Goal: Participate in discussion: Engage in conversation with other users on a specific topic

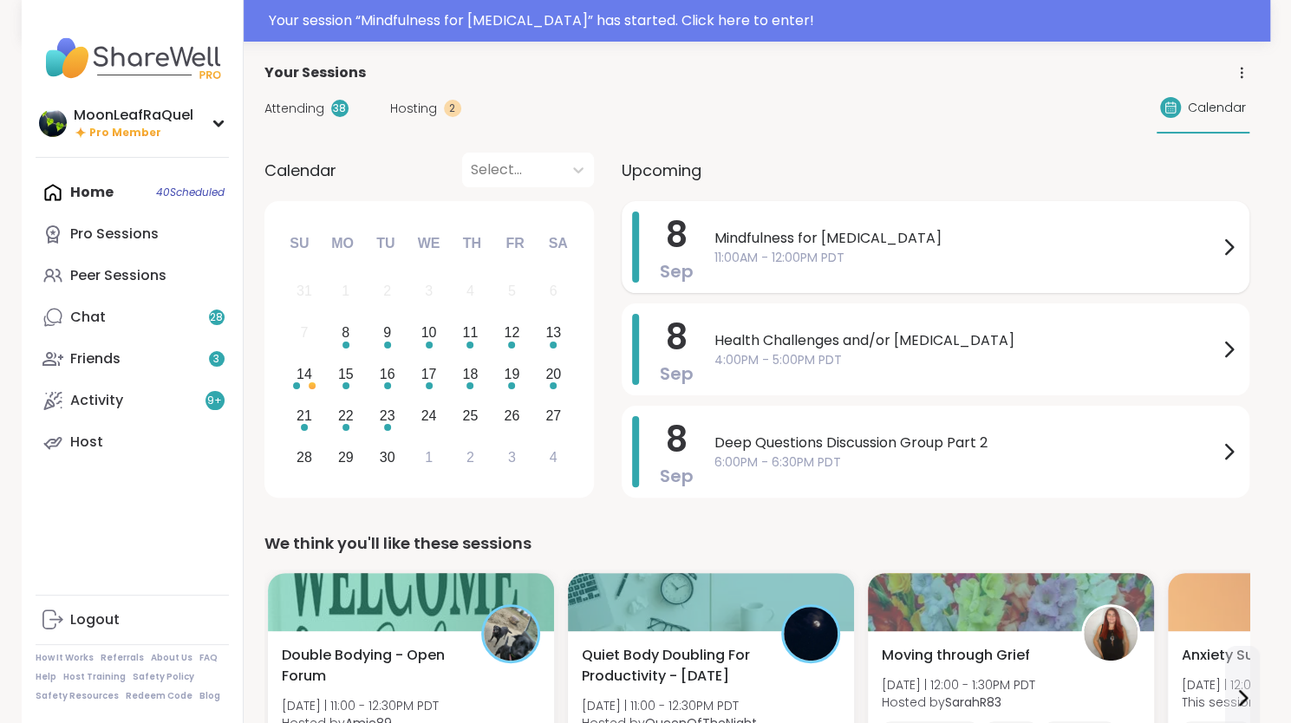
click at [1014, 232] on span "Mindfulness for [MEDICAL_DATA]" at bounding box center [966, 238] width 504 height 21
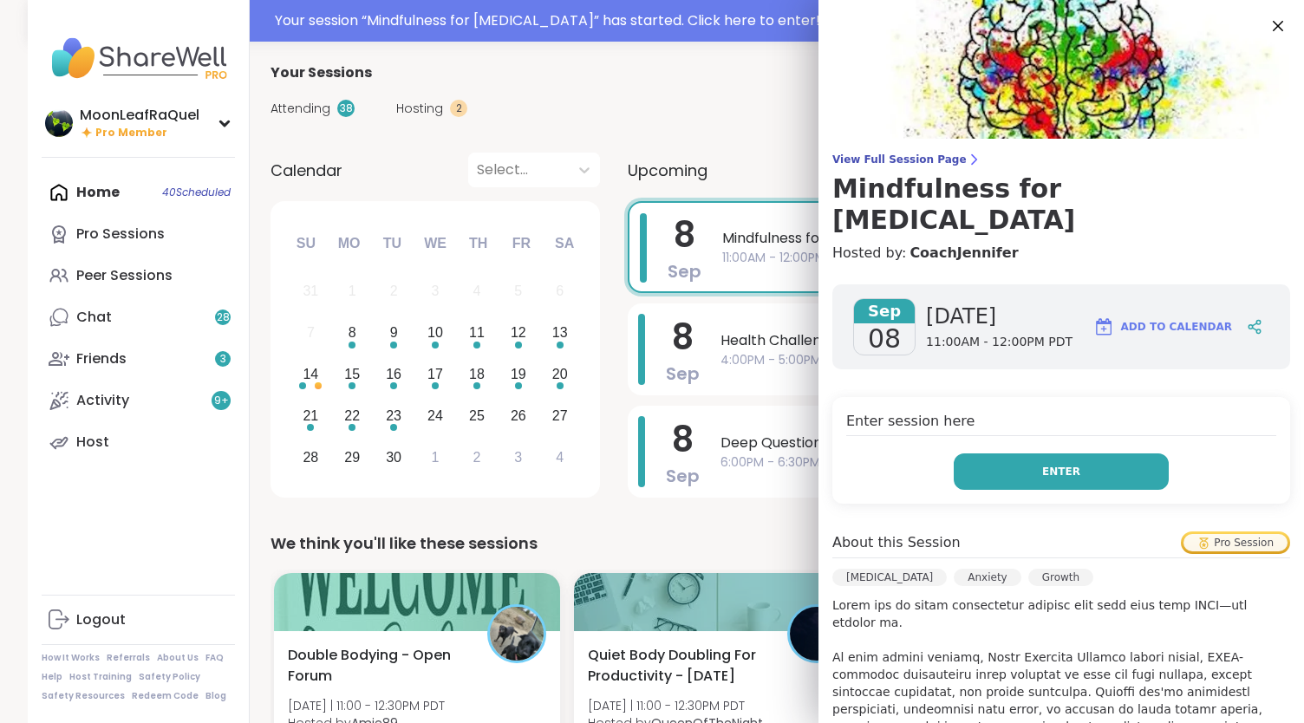
click at [1042, 464] on span "Enter" at bounding box center [1061, 472] width 38 height 16
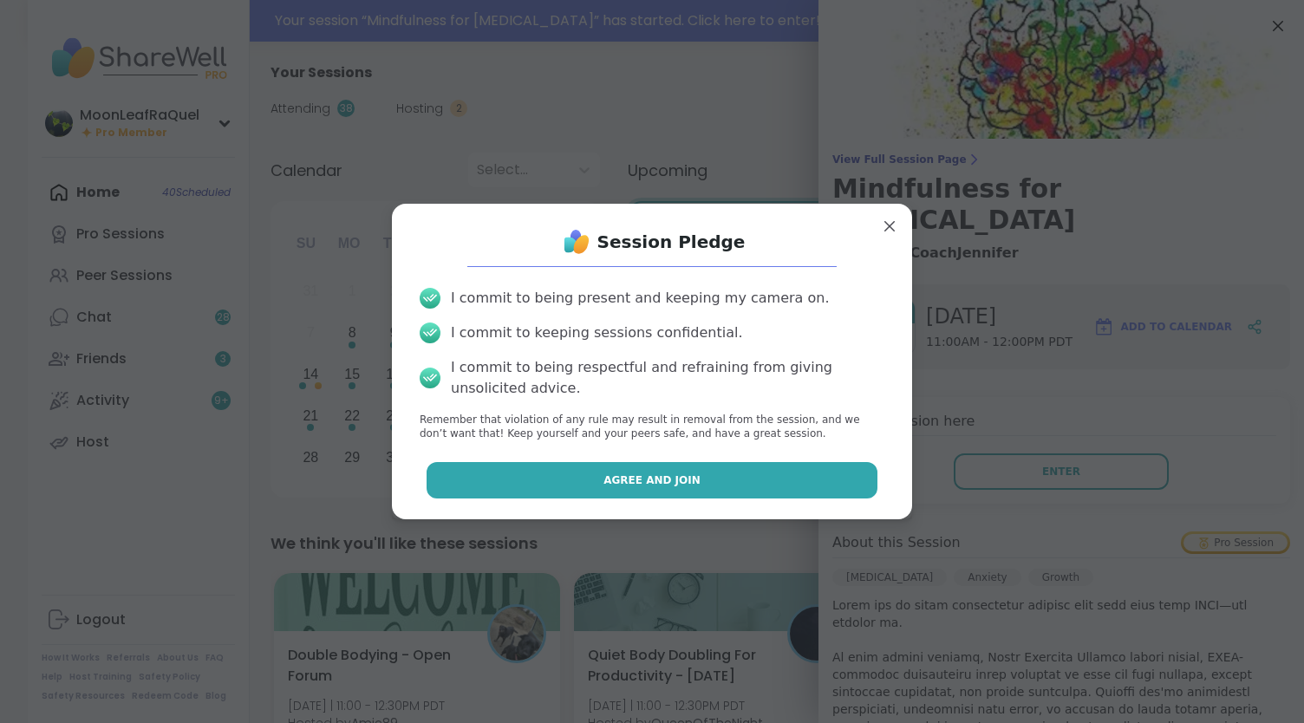
click at [724, 468] on button "Agree and Join" at bounding box center [653, 480] width 452 height 36
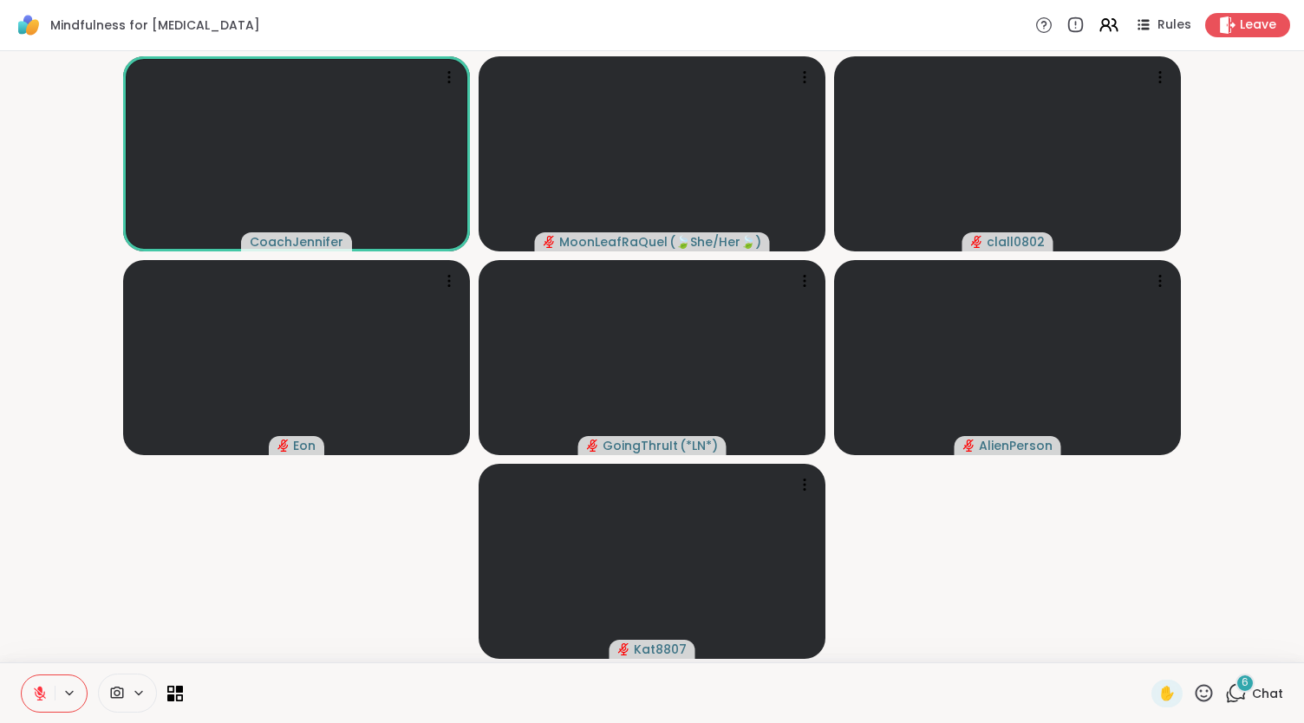
click at [1252, 689] on span "Chat" at bounding box center [1267, 693] width 31 height 17
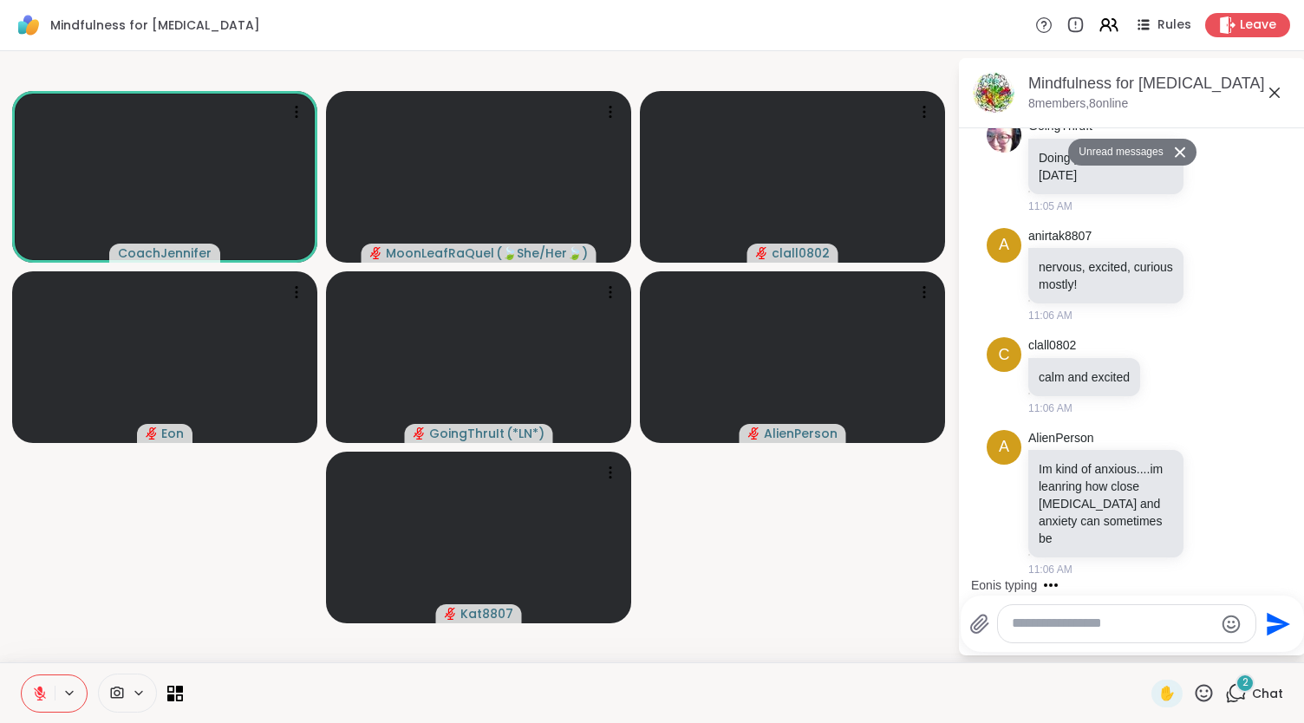
scroll to position [930, 0]
click at [1023, 627] on textarea "Type your message" at bounding box center [1113, 624] width 202 height 18
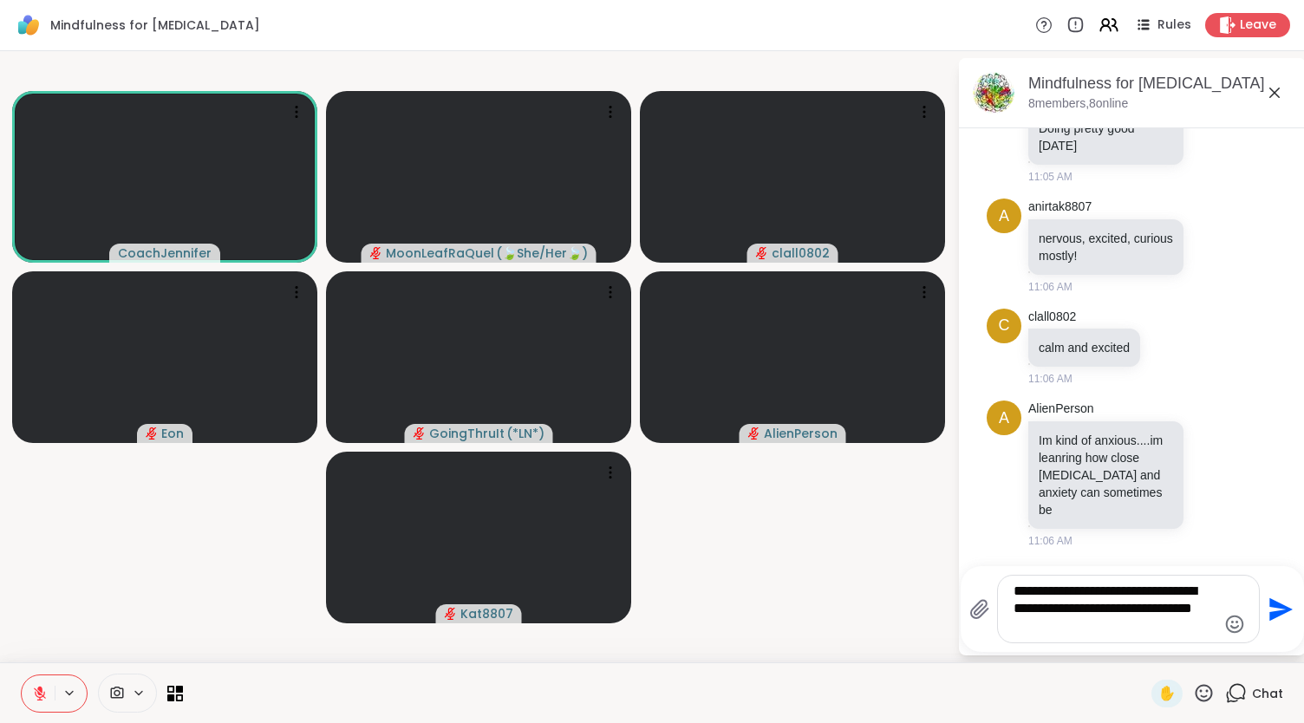
type textarea "**********"
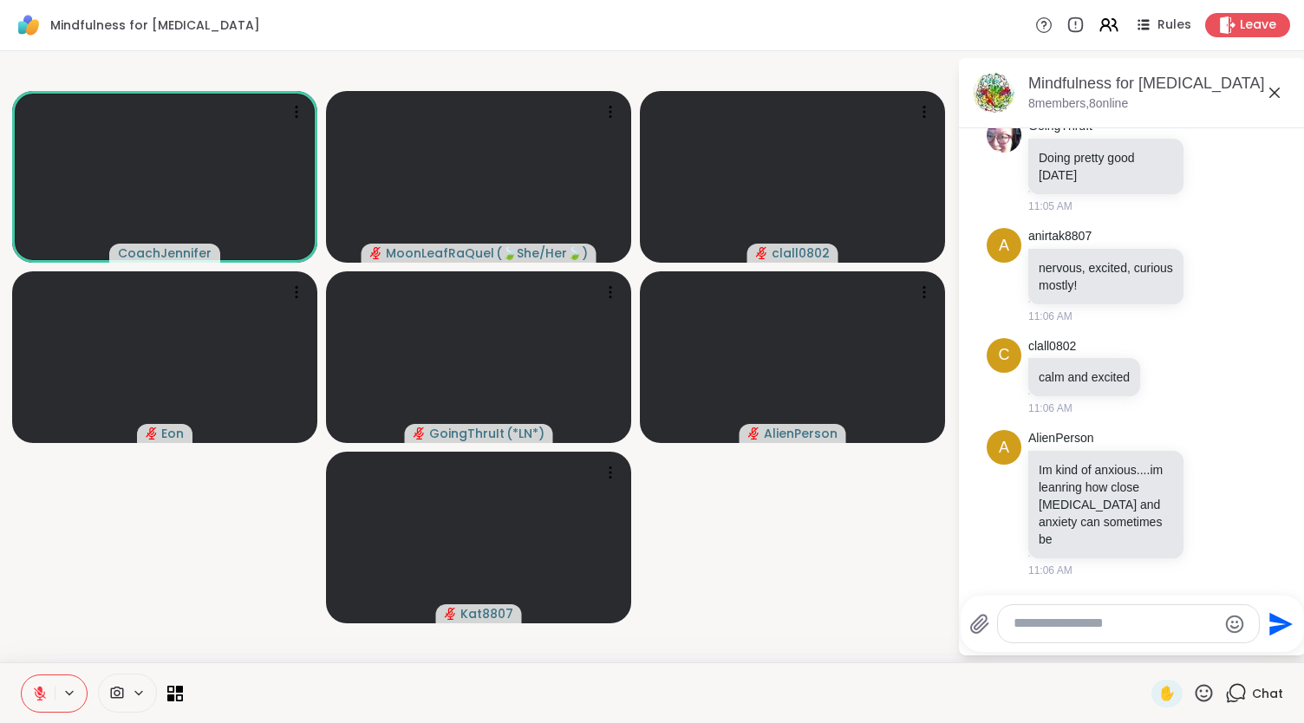
scroll to position [1074, 0]
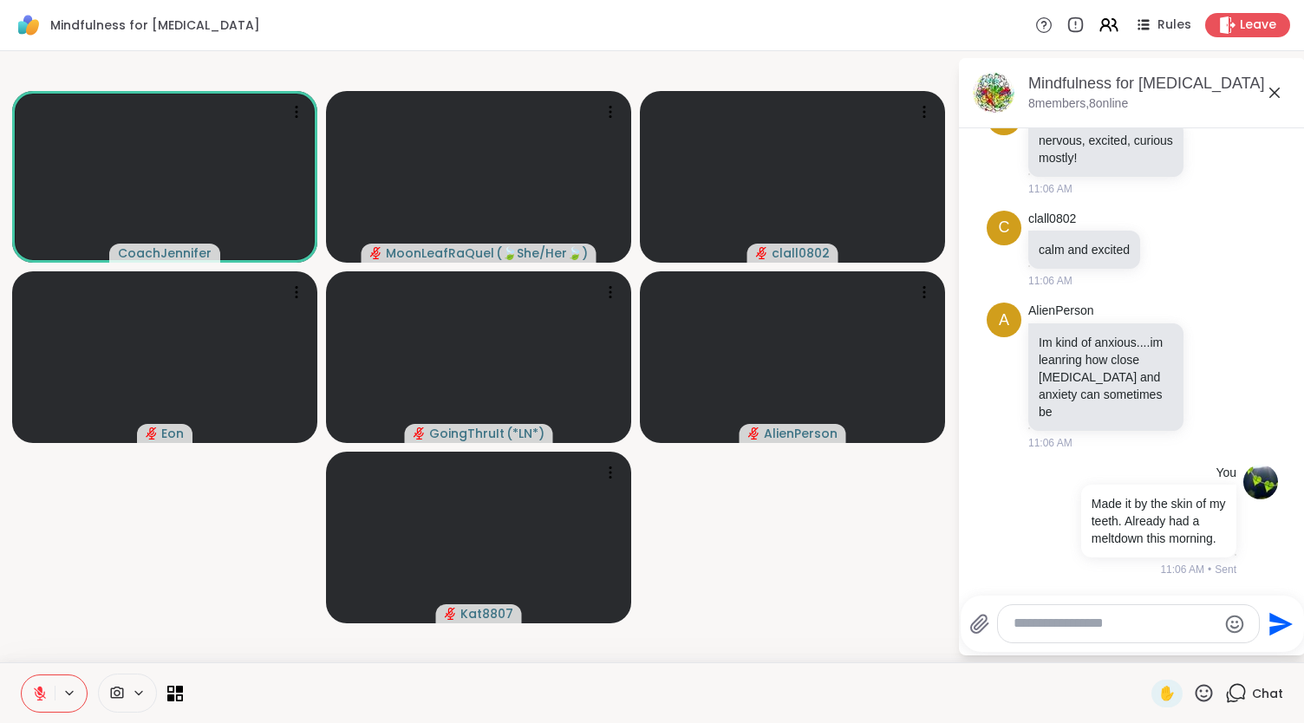
click at [1196, 689] on icon at bounding box center [1204, 693] width 22 height 22
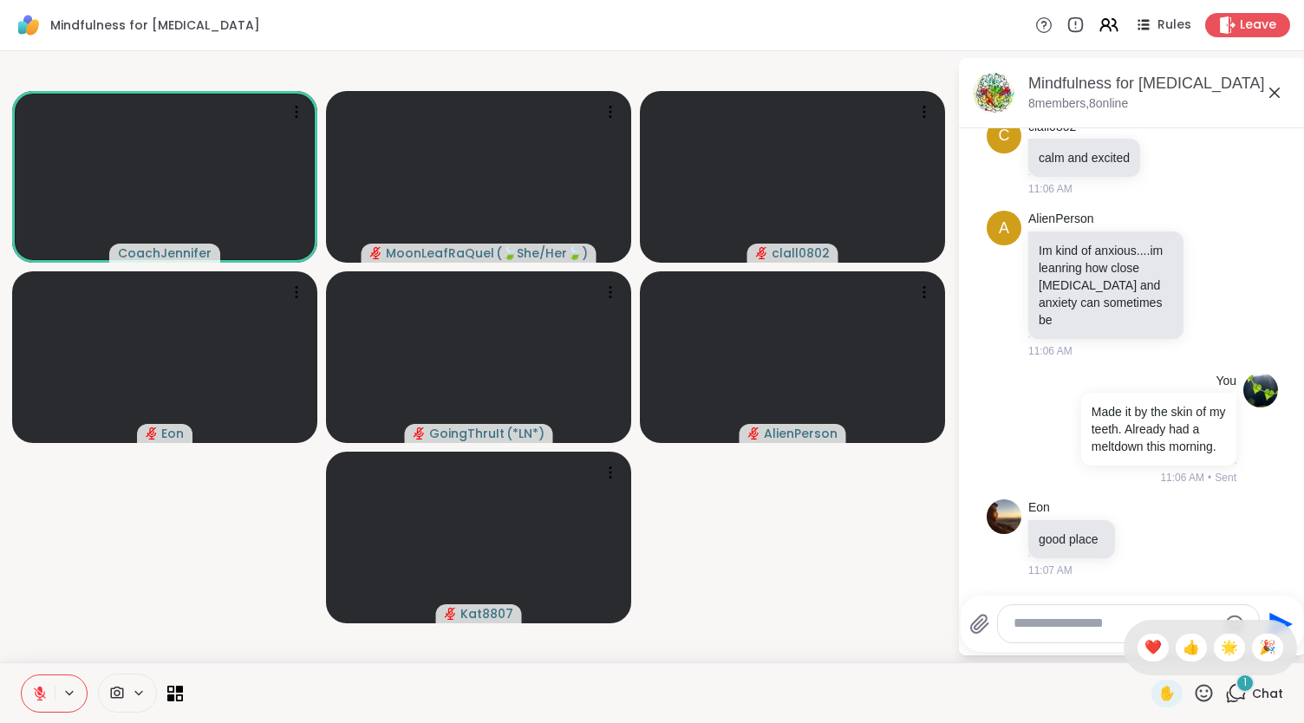
scroll to position [1166, 0]
click at [1046, 623] on textarea "Type your message" at bounding box center [1115, 624] width 203 height 18
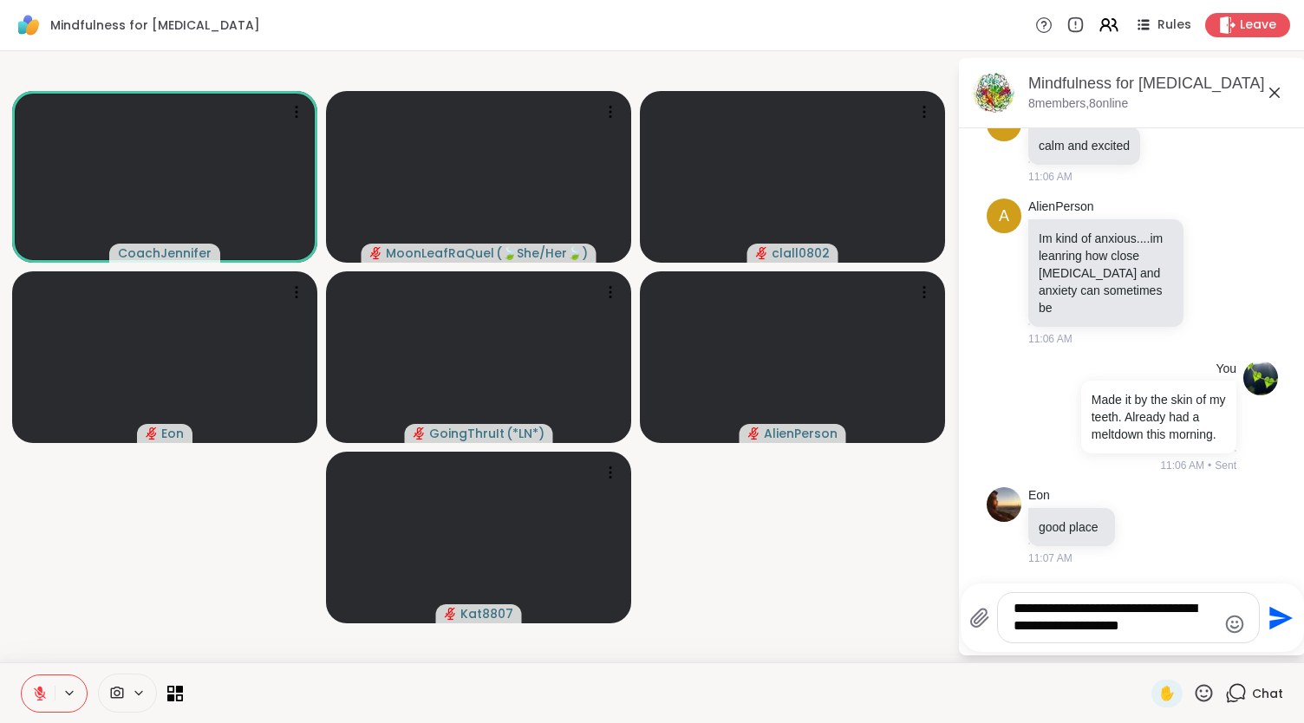
type textarea "**********"
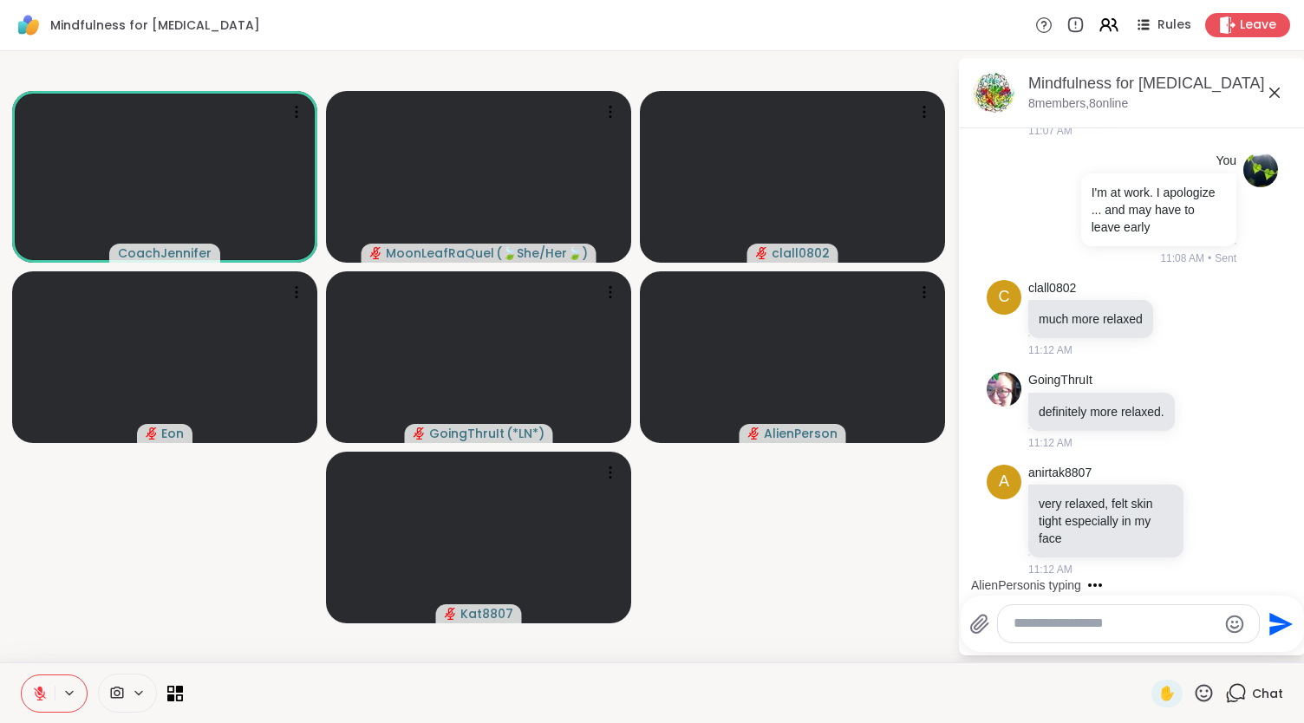
scroll to position [1729, 0]
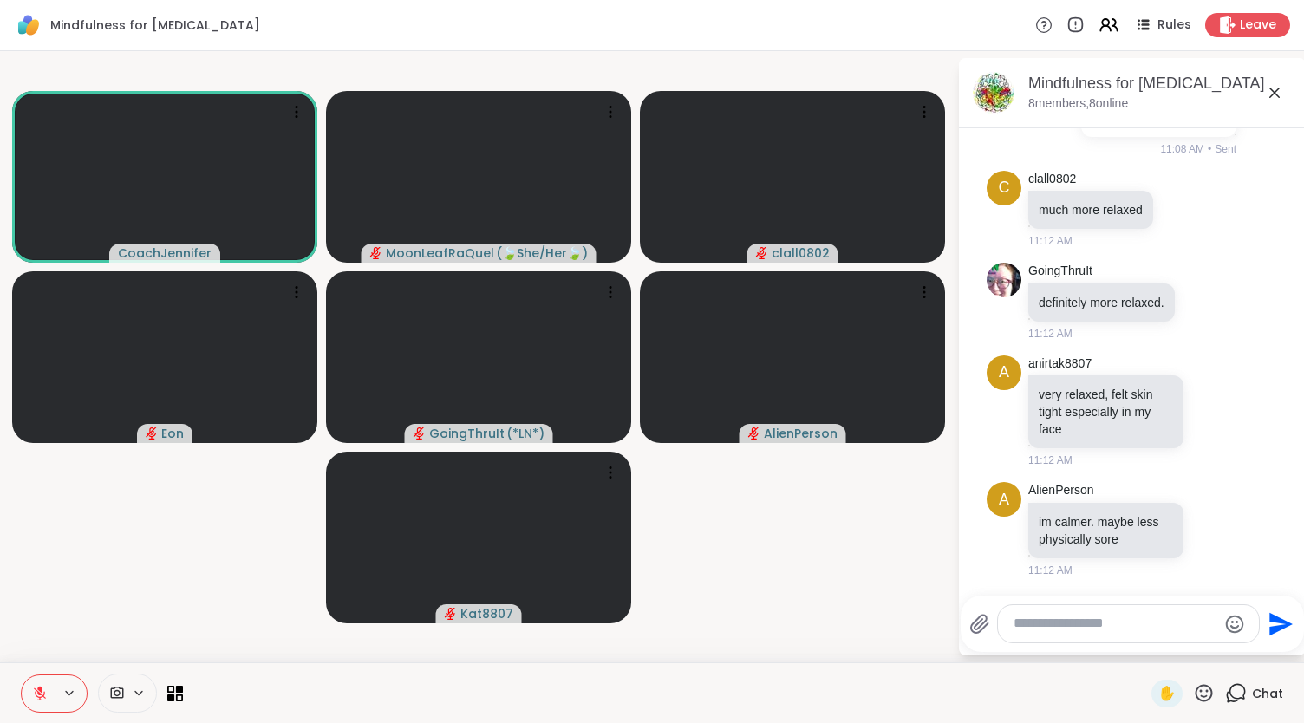
click at [1056, 625] on textarea "Type your message" at bounding box center [1115, 624] width 203 height 18
type textarea "**********"
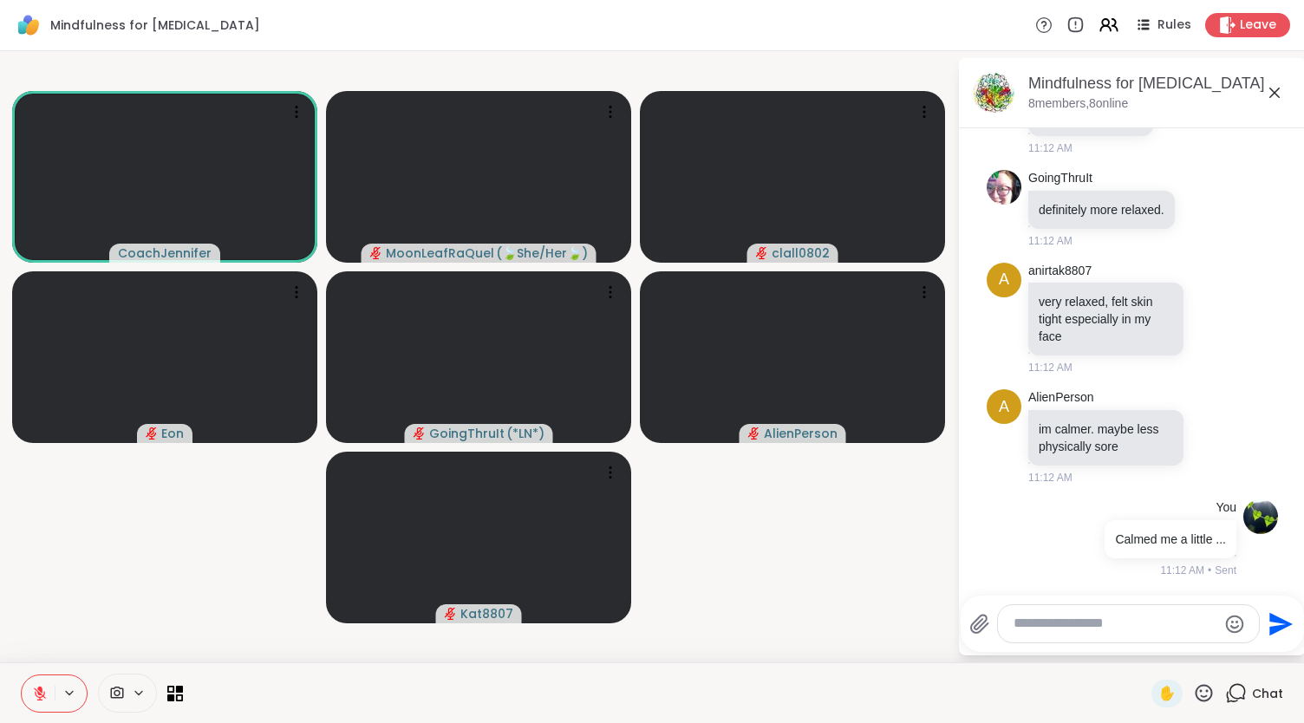
scroll to position [1930, 0]
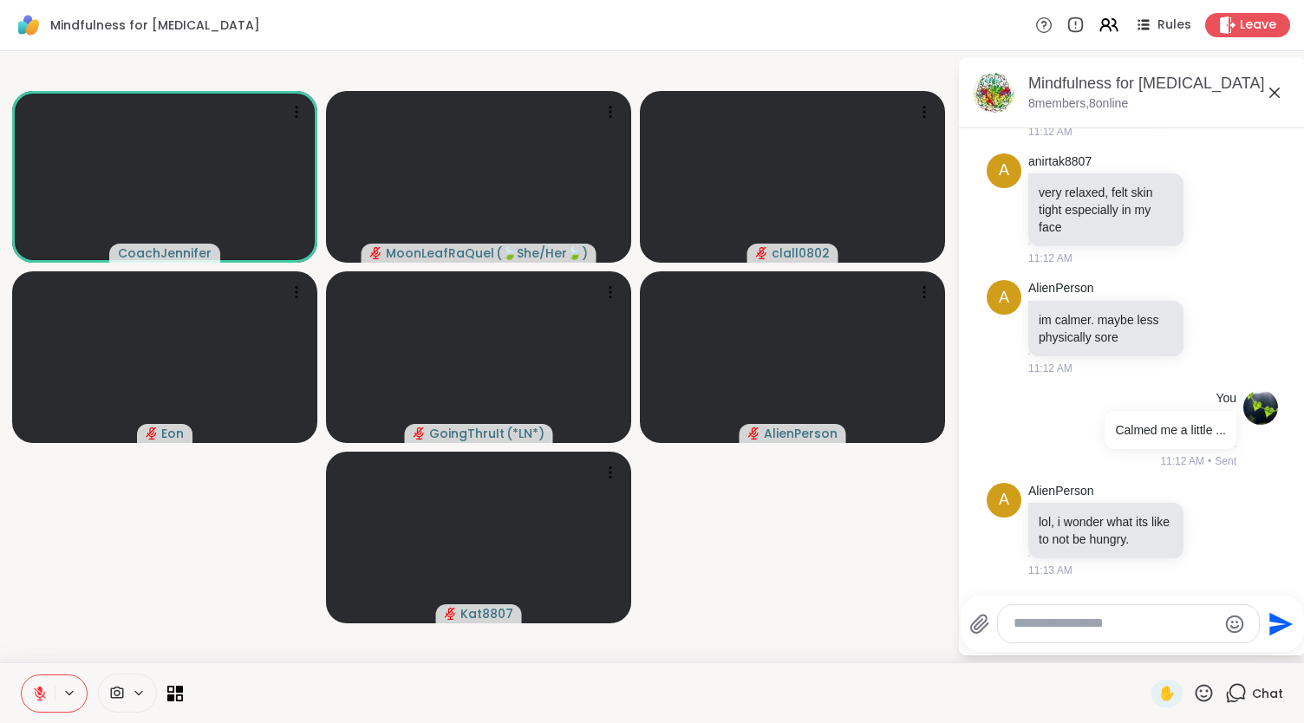
click at [1068, 622] on textarea "Type your message" at bounding box center [1115, 624] width 203 height 18
type textarea "**********"
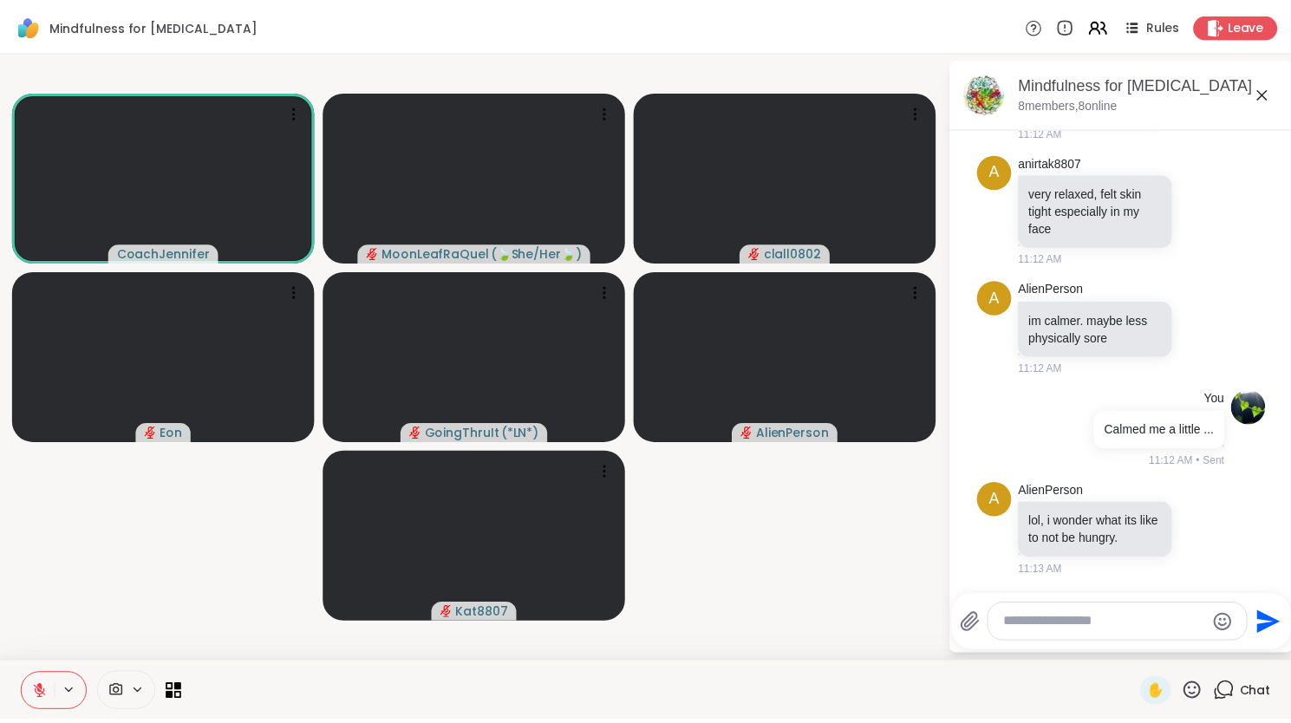
scroll to position [2039, 0]
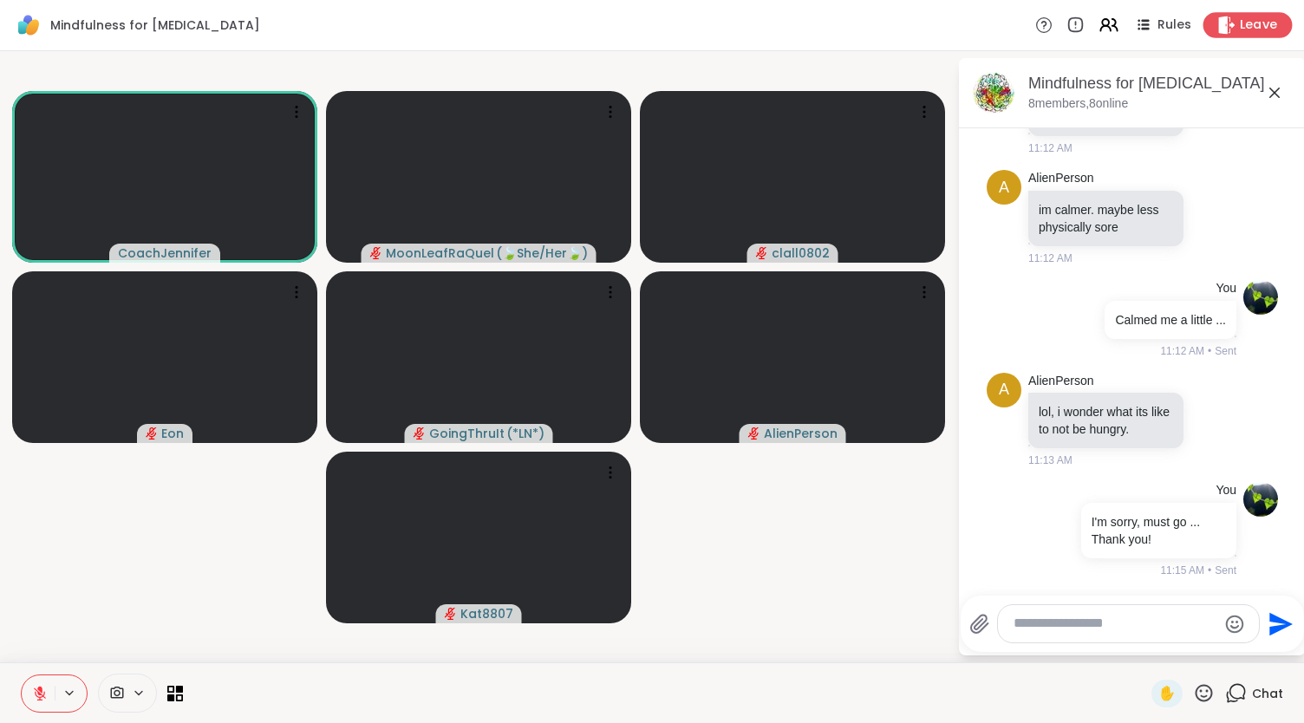
click at [1271, 23] on div "Leave" at bounding box center [1247, 24] width 89 height 25
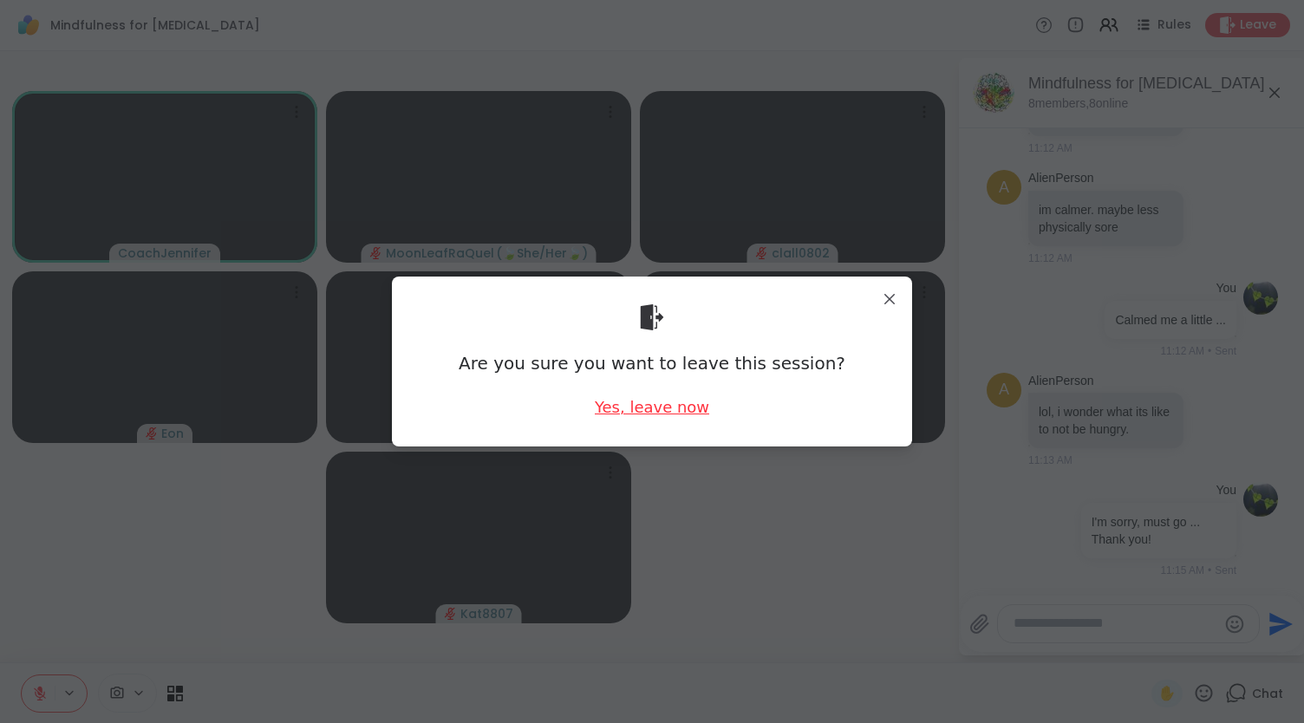
click at [611, 415] on div "Yes, leave now" at bounding box center [652, 407] width 114 height 22
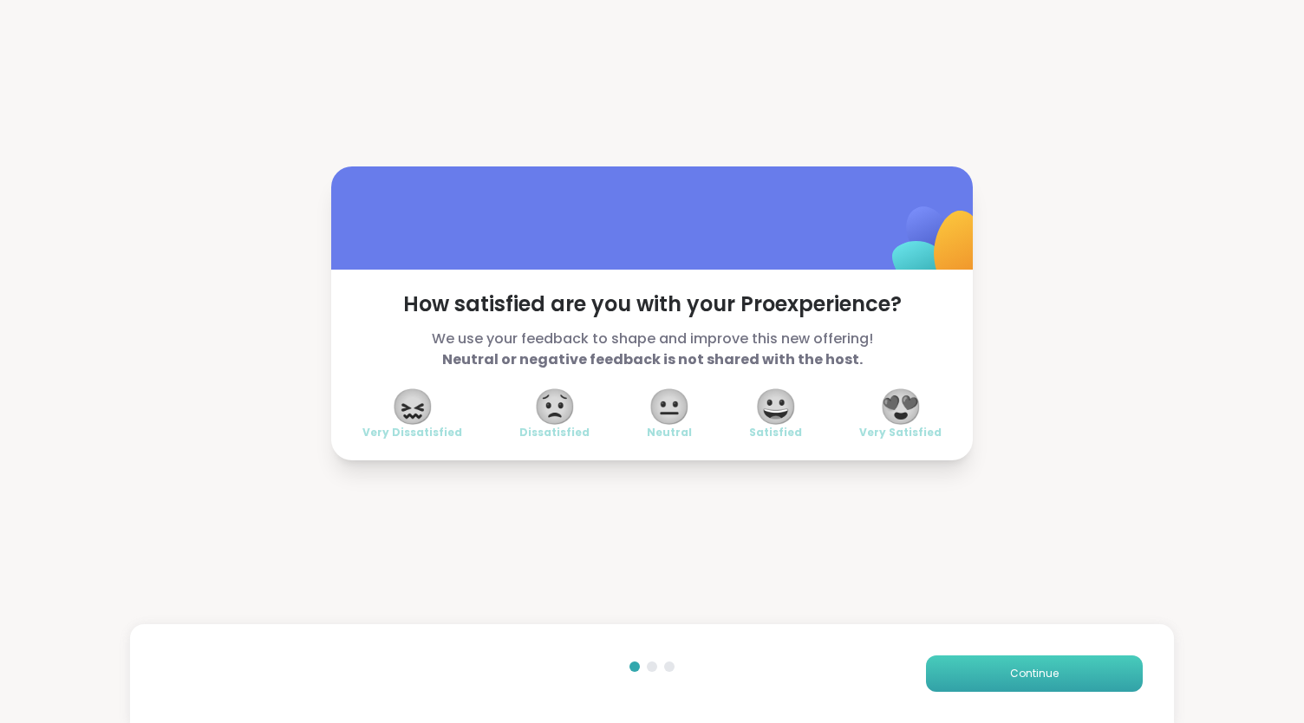
click at [1039, 682] on button "Continue" at bounding box center [1034, 673] width 217 height 36
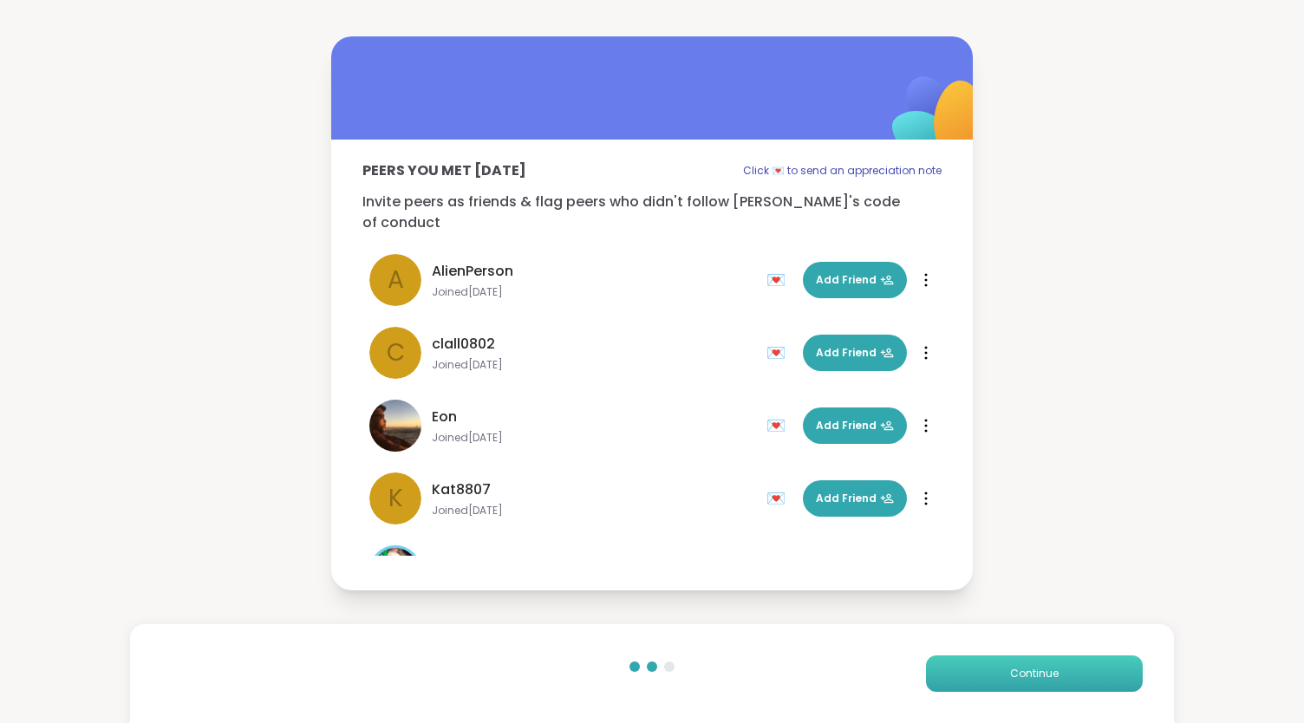
click at [1039, 681] on button "Continue" at bounding box center [1034, 673] width 217 height 36
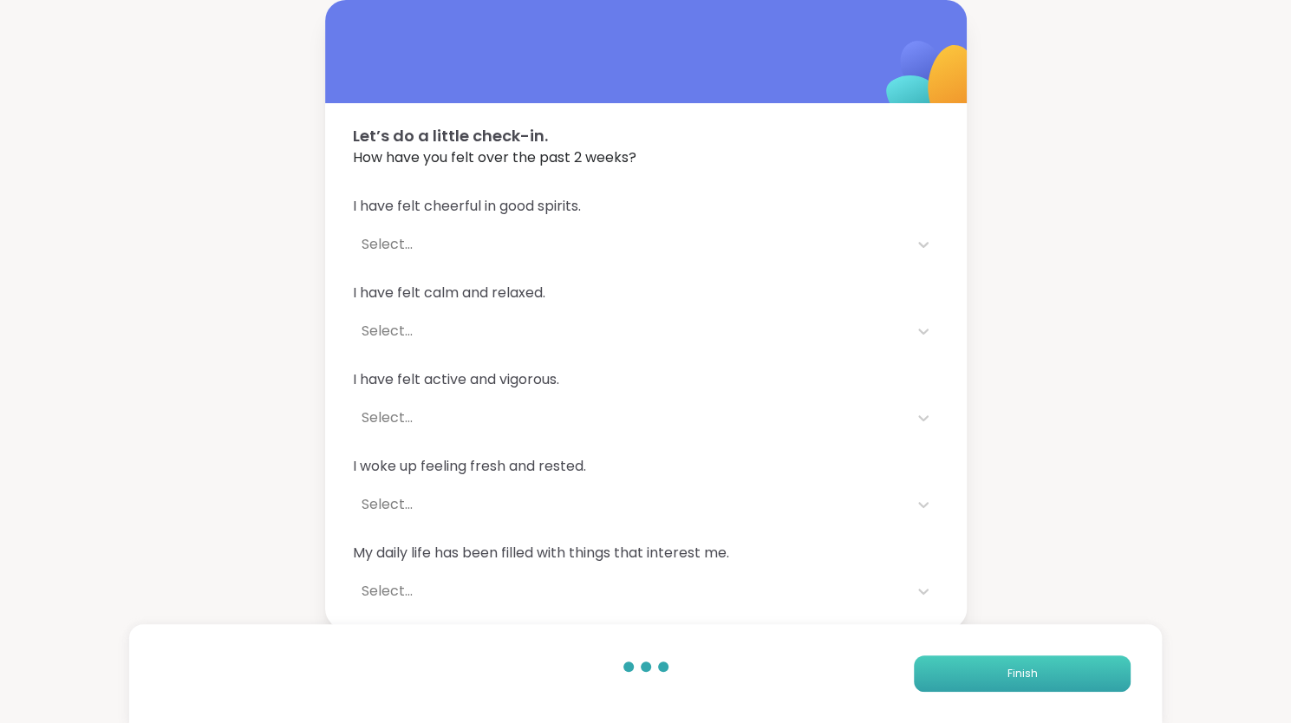
click at [1034, 678] on span "Finish" at bounding box center [1022, 674] width 30 height 16
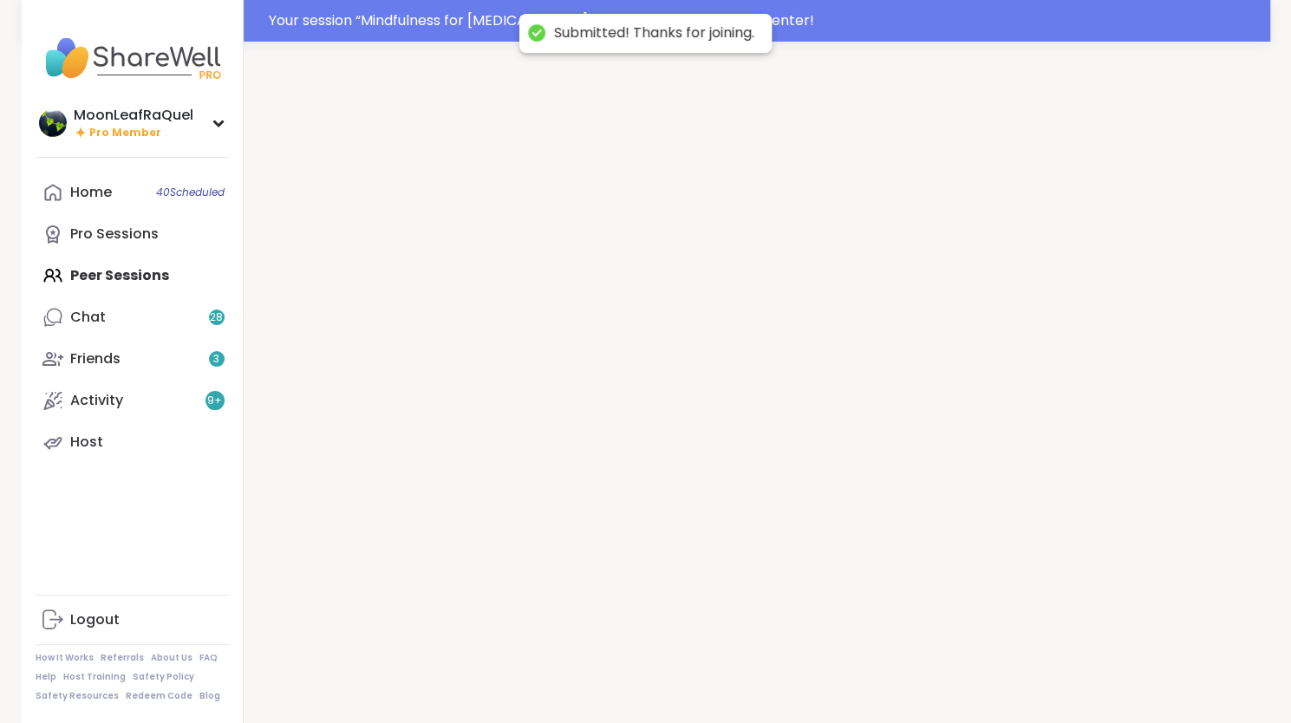
click at [1034, 678] on div at bounding box center [757, 403] width 1027 height 723
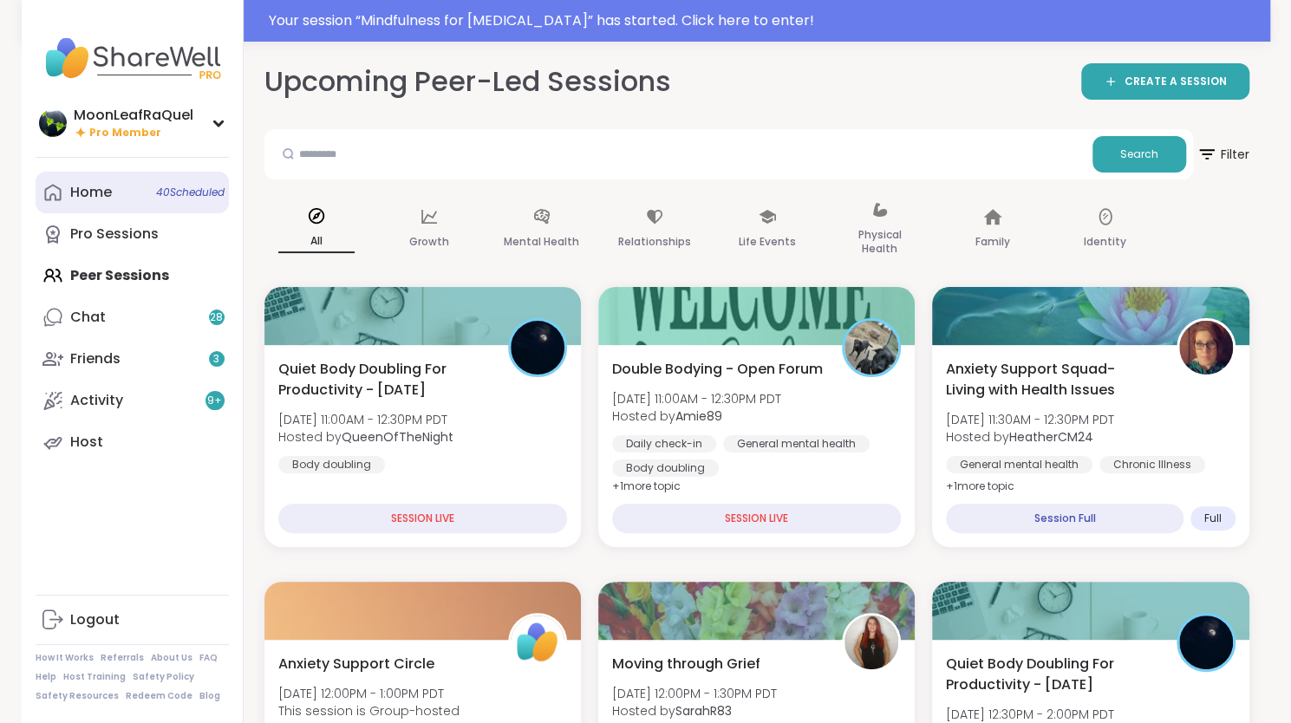
click at [121, 193] on link "Home 40 Scheduled" at bounding box center [132, 193] width 193 height 42
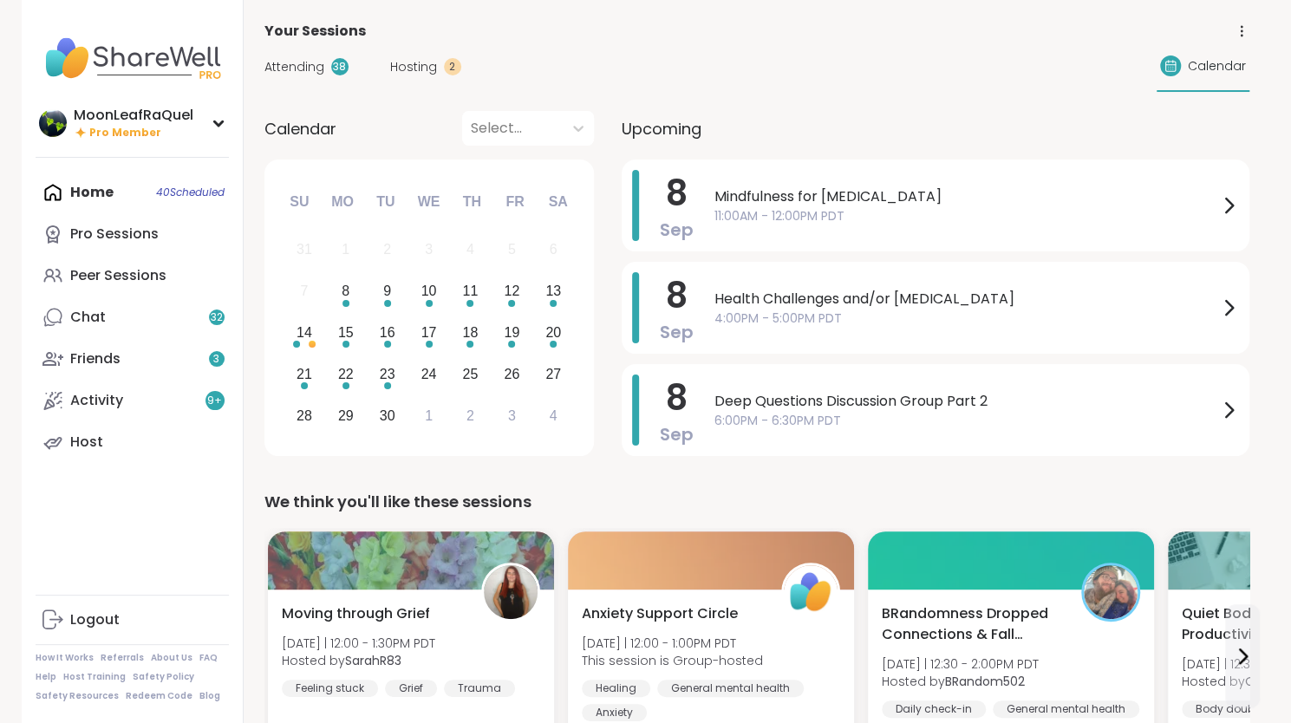
click at [81, 179] on div "Home 40 Scheduled Pro Sessions Peer Sessions Chat 32 Friends 3 Activity 9 + Host" at bounding box center [132, 317] width 193 height 291
click at [92, 288] on link "Peer Sessions" at bounding box center [132, 276] width 193 height 42
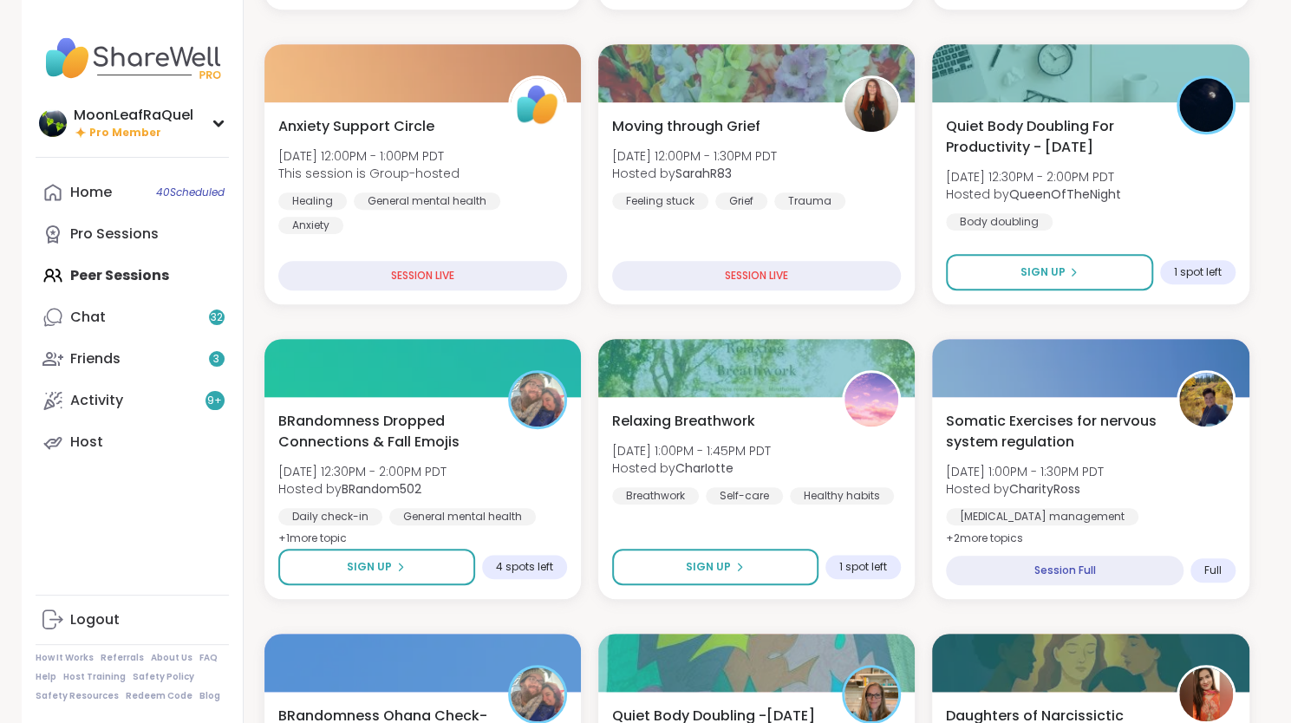
scroll to position [502, 0]
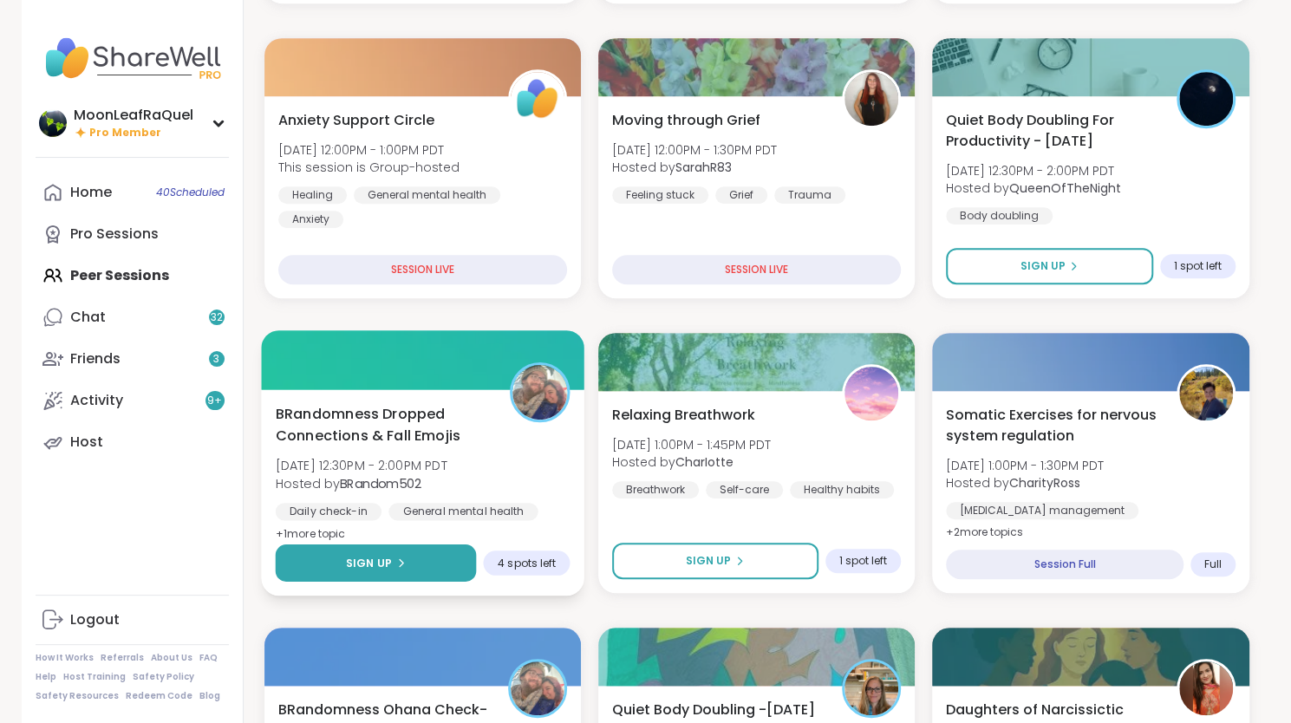
click at [420, 559] on button "Sign Up" at bounding box center [375, 562] width 201 height 37
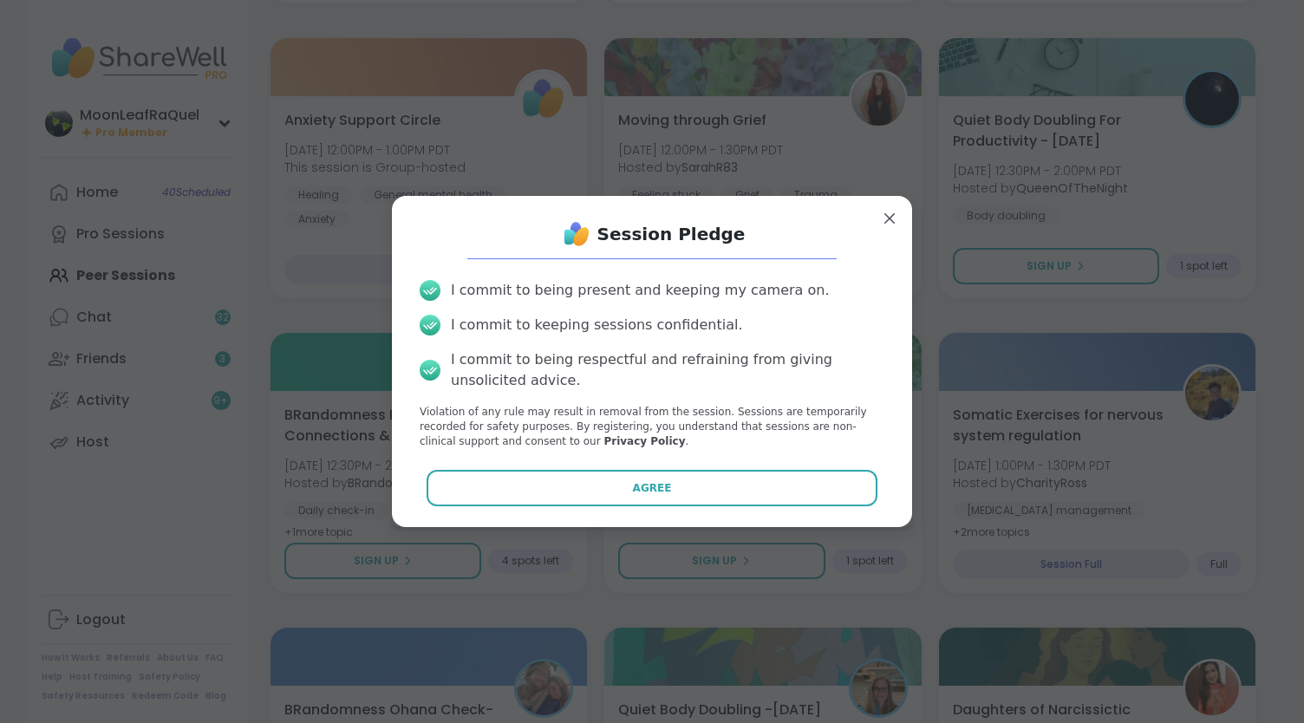
click at [520, 508] on div "Session Pledge I commit to being present and keeping my camera on. I commit to …" at bounding box center [652, 361] width 492 height 303
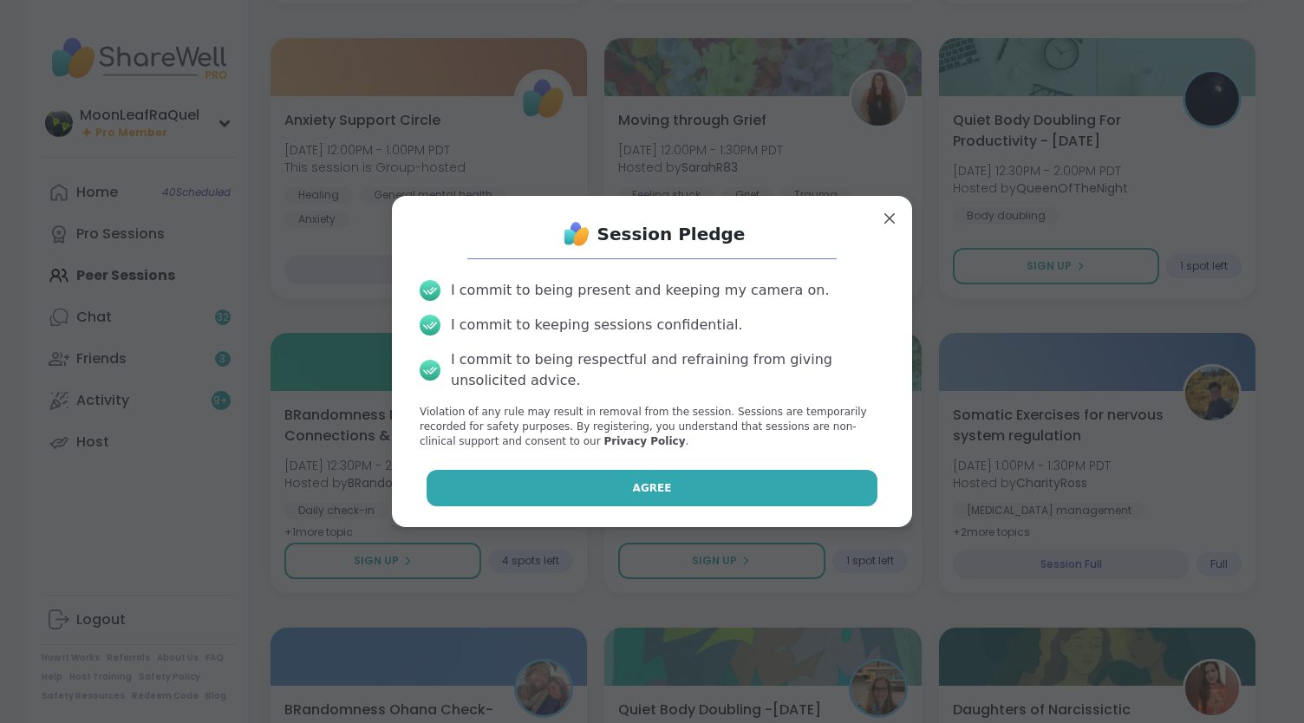
click at [520, 488] on button "Agree" at bounding box center [653, 488] width 452 height 36
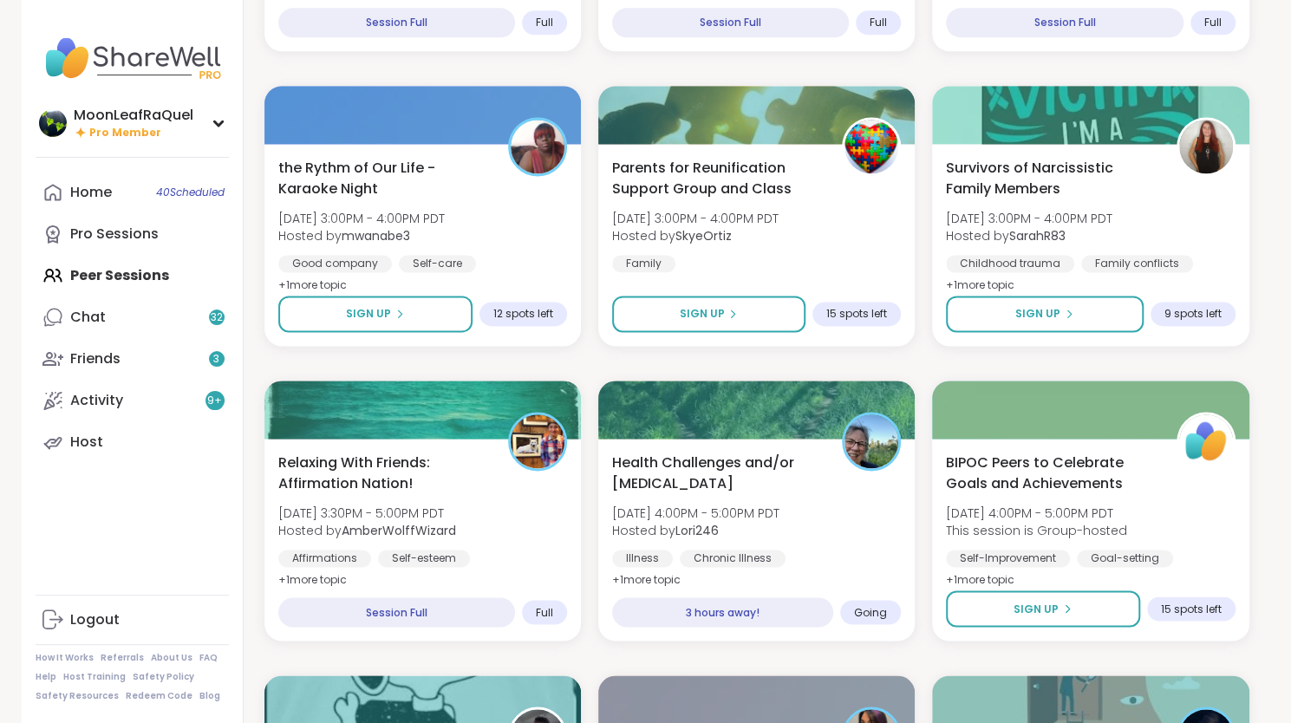
scroll to position [1350, 0]
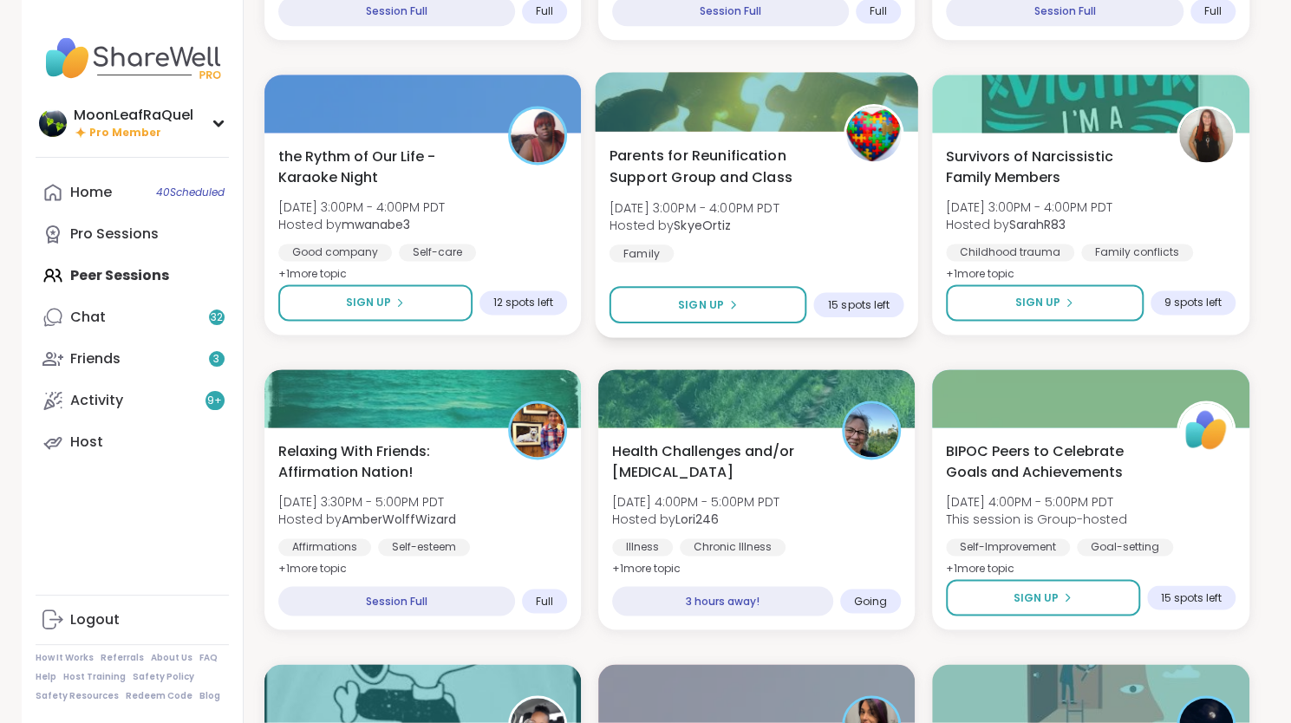
click at [664, 269] on div "Parents for Reunification Support Group and Class Mon, Sep 08 | 3:00PM - 4:00PM…" at bounding box center [756, 234] width 323 height 206
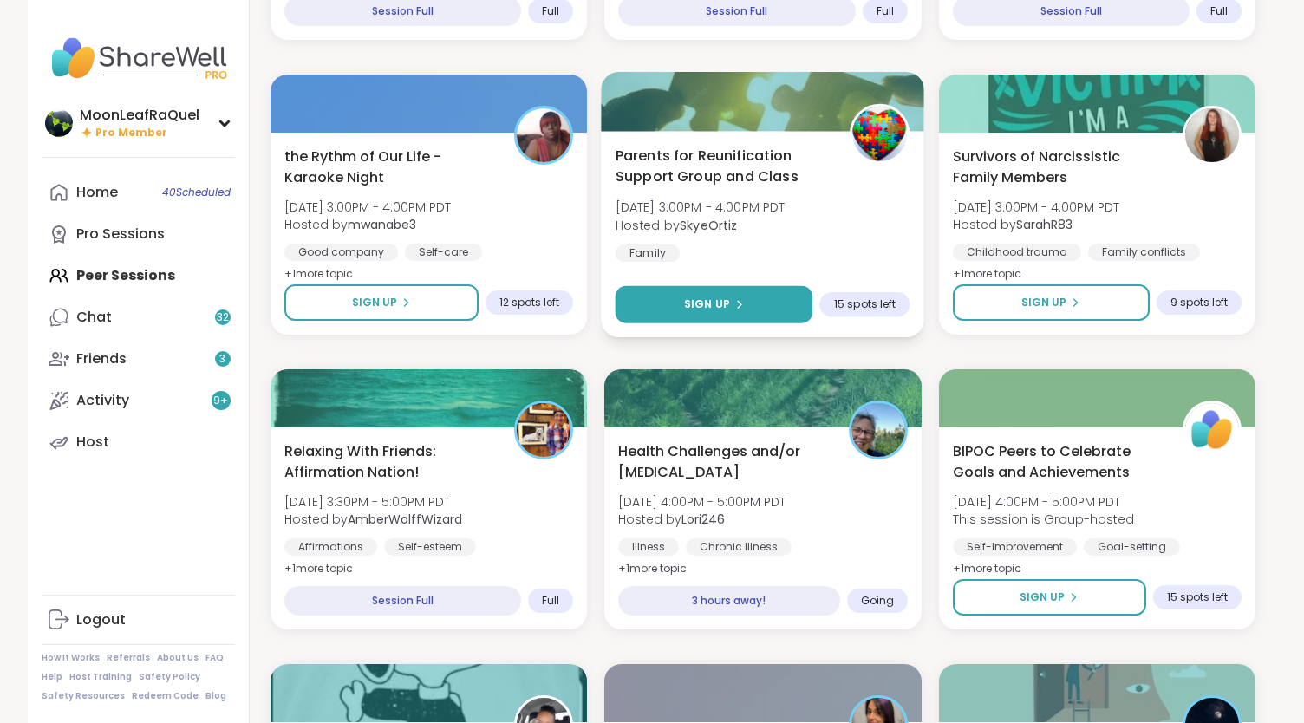
click at [655, 303] on button "Sign Up" at bounding box center [715, 304] width 198 height 37
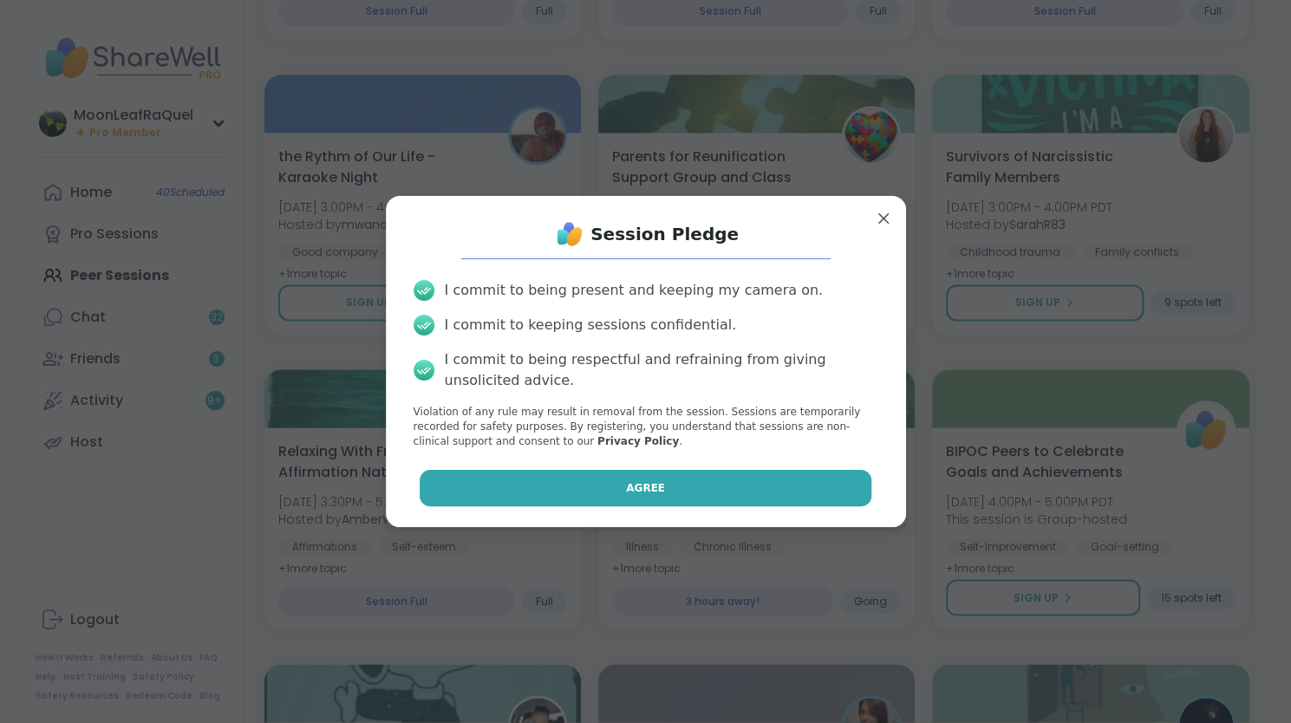
click at [664, 480] on button "Agree" at bounding box center [646, 488] width 452 height 36
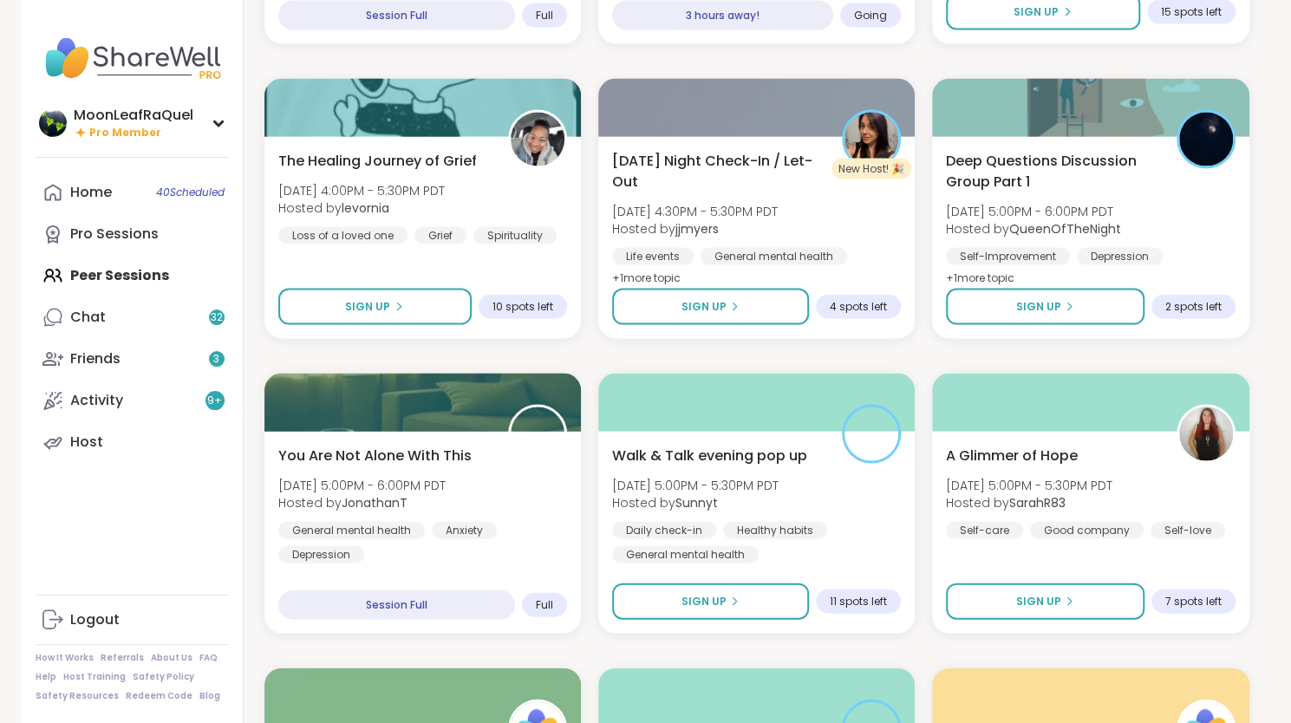
scroll to position [2017, 0]
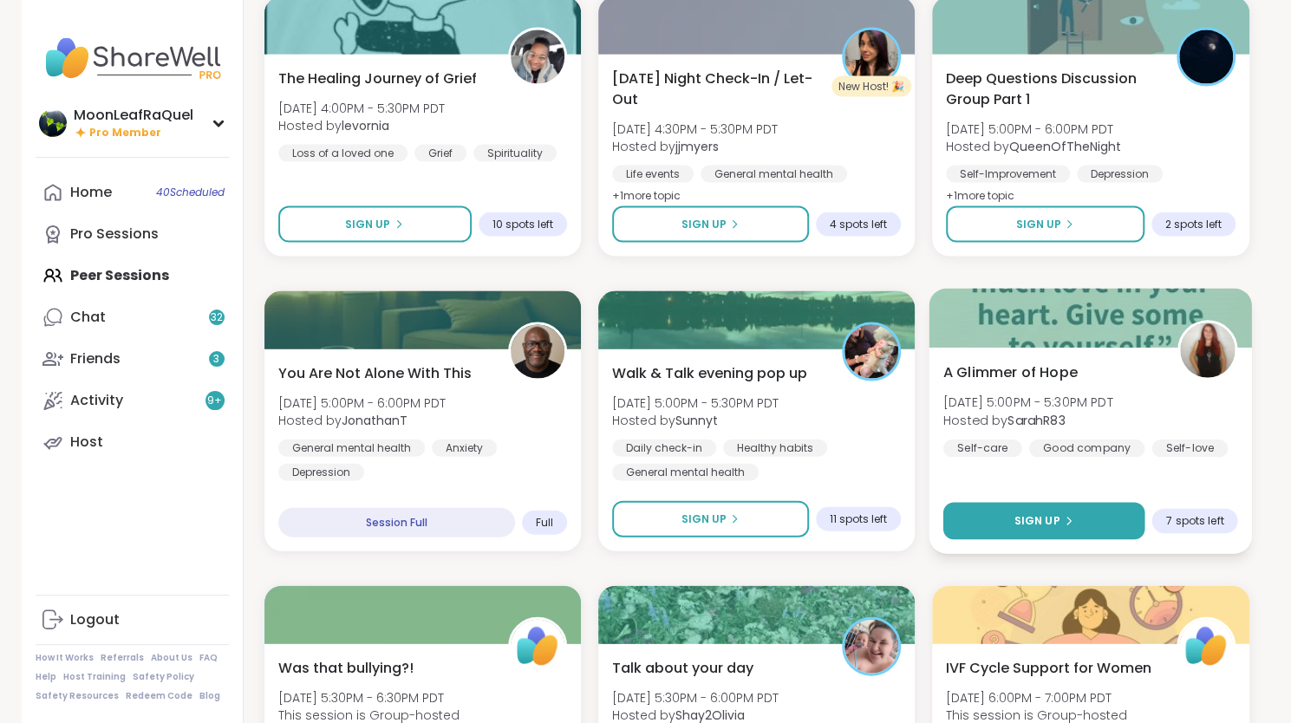
click at [1079, 522] on button "Sign Up" at bounding box center [1044, 521] width 202 height 37
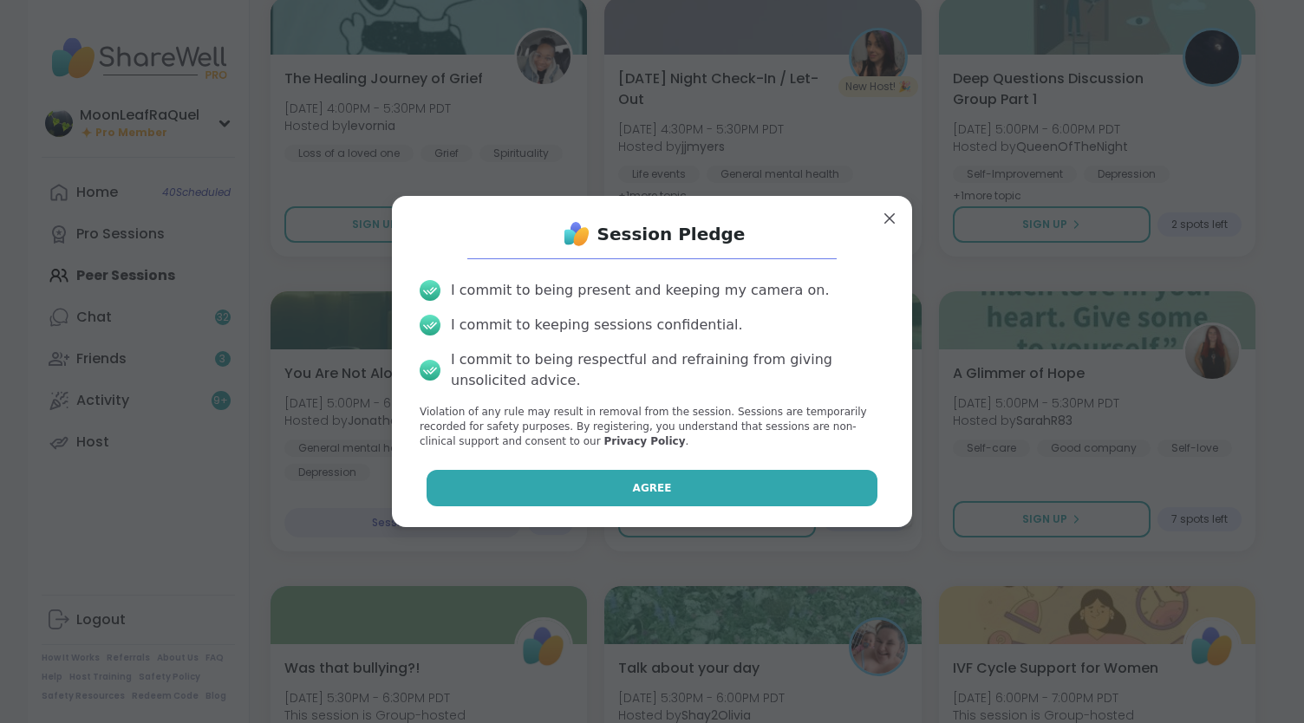
click at [815, 491] on button "Agree" at bounding box center [653, 488] width 452 height 36
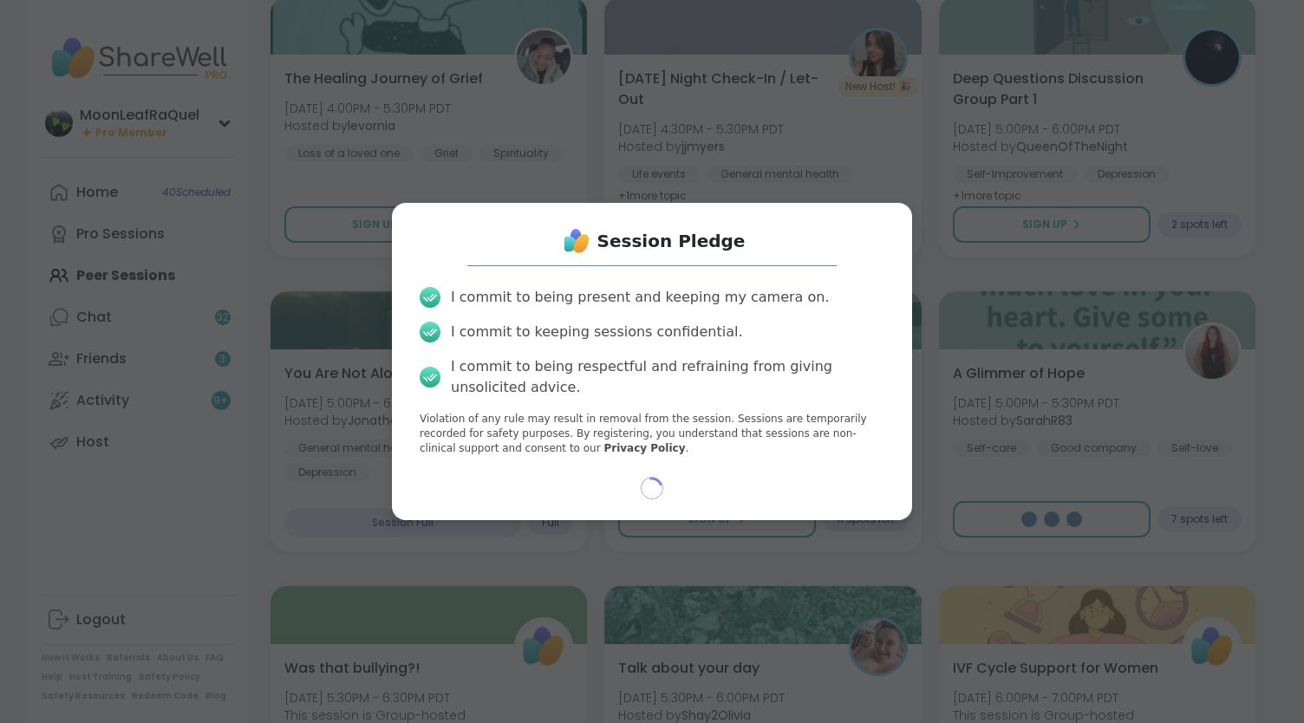
type textarea "*"
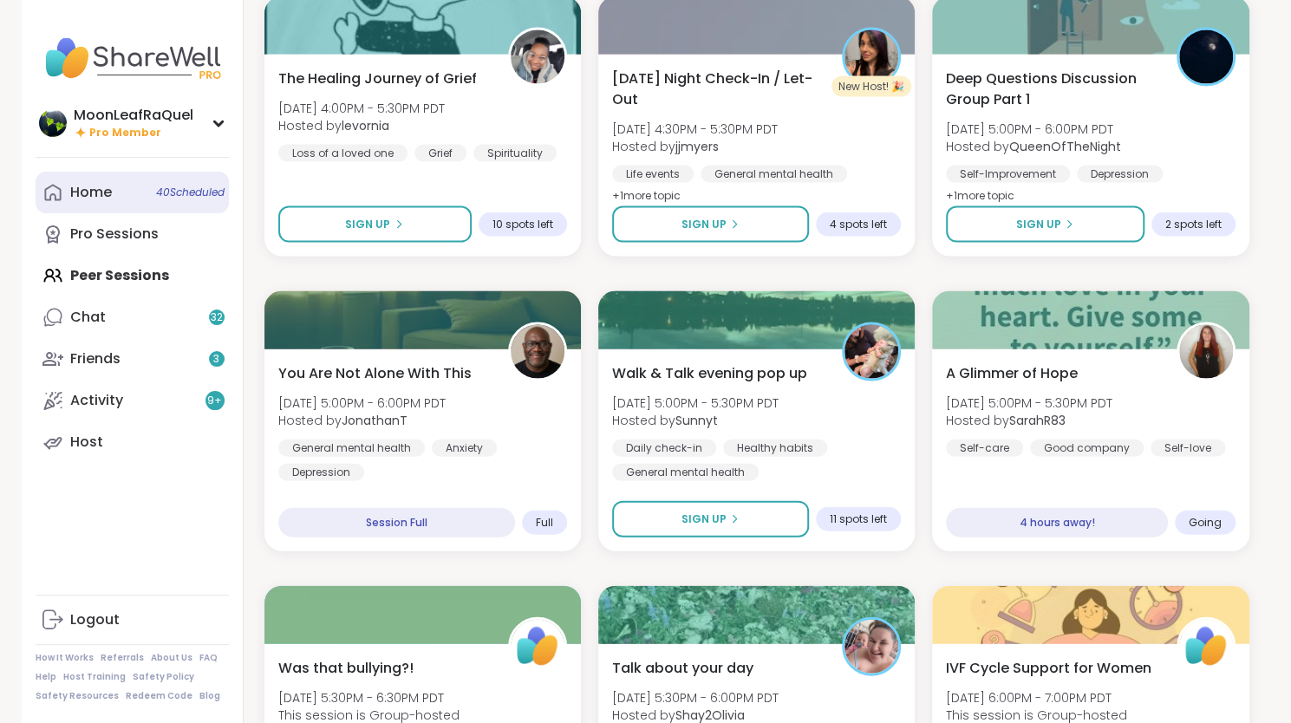
click at [78, 199] on div "Home 40 Scheduled" at bounding box center [91, 192] width 42 height 19
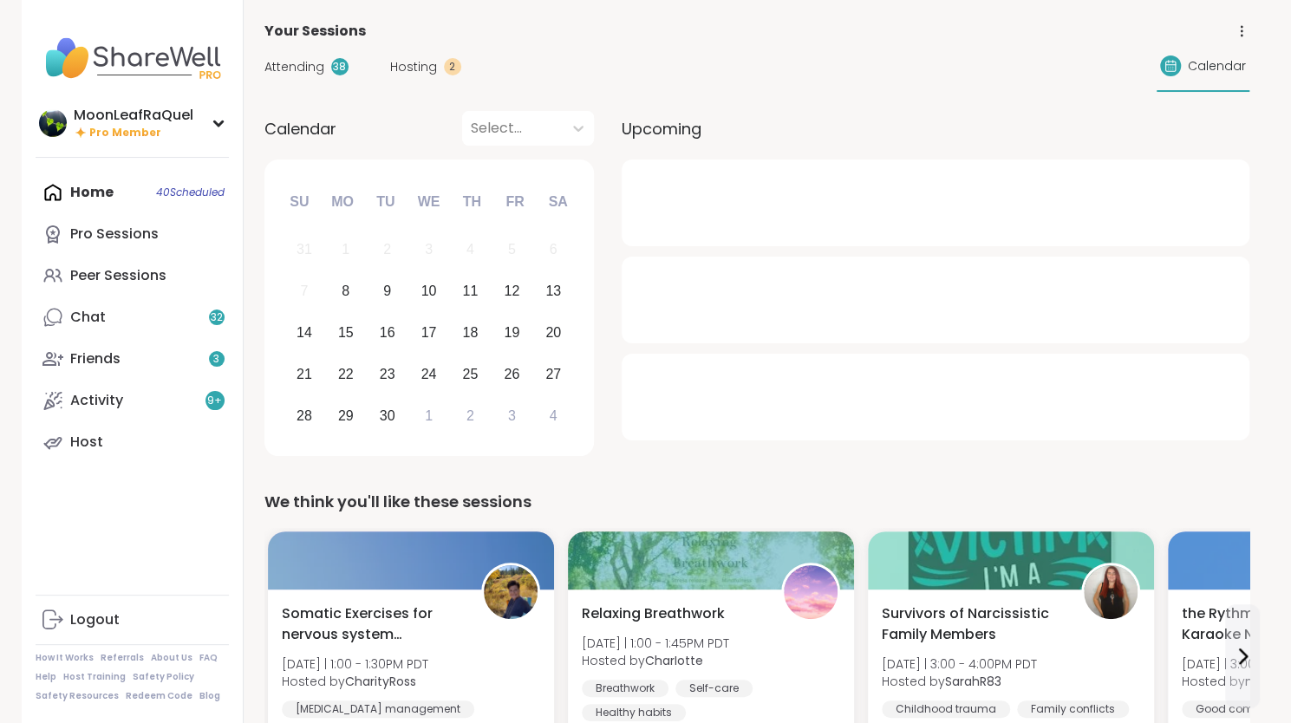
click at [78, 199] on div "Home 40 Scheduled Pro Sessions Peer Sessions Chat 32 Friends 3 Activity 9 + Host" at bounding box center [132, 317] width 193 height 291
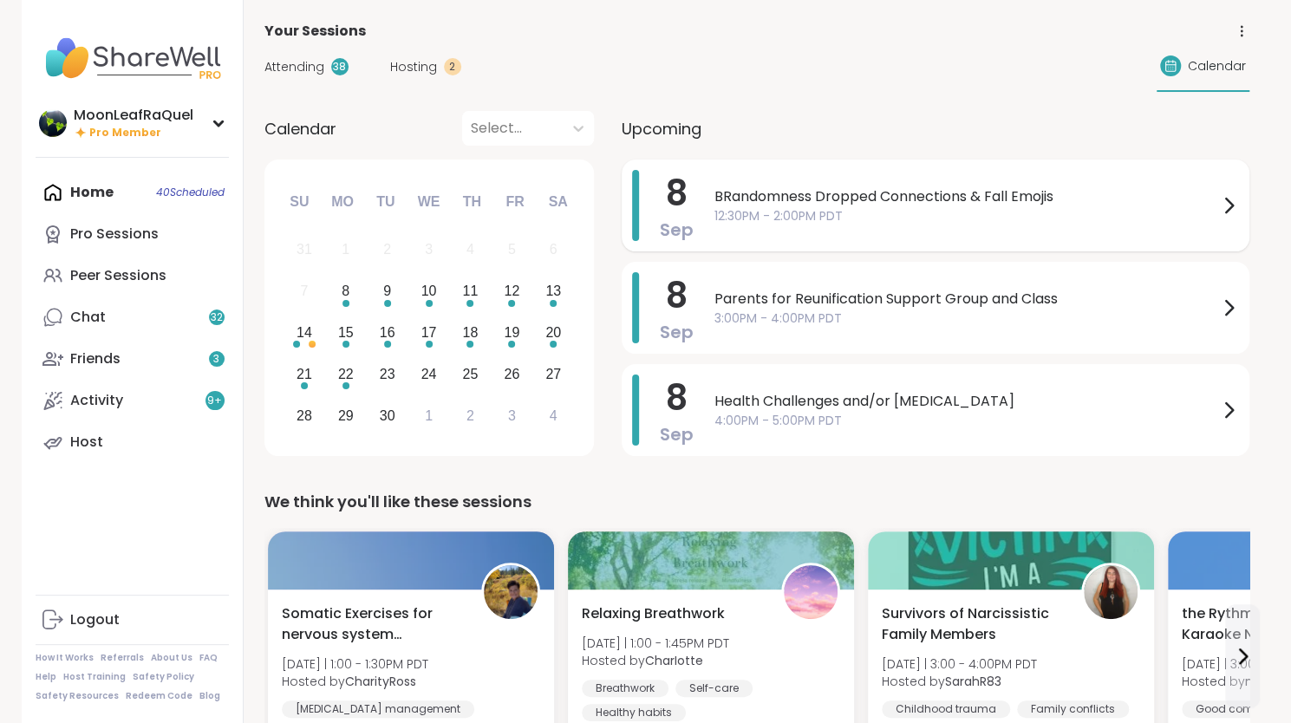
drag, startPoint x: 832, startPoint y: 207, endPoint x: 728, endPoint y: 184, distance: 106.6
click at [728, 184] on div "BRandomness Dropped Connections & Fall Emojis 12:30PM - 2:00PM PDT" at bounding box center [976, 205] width 525 height 71
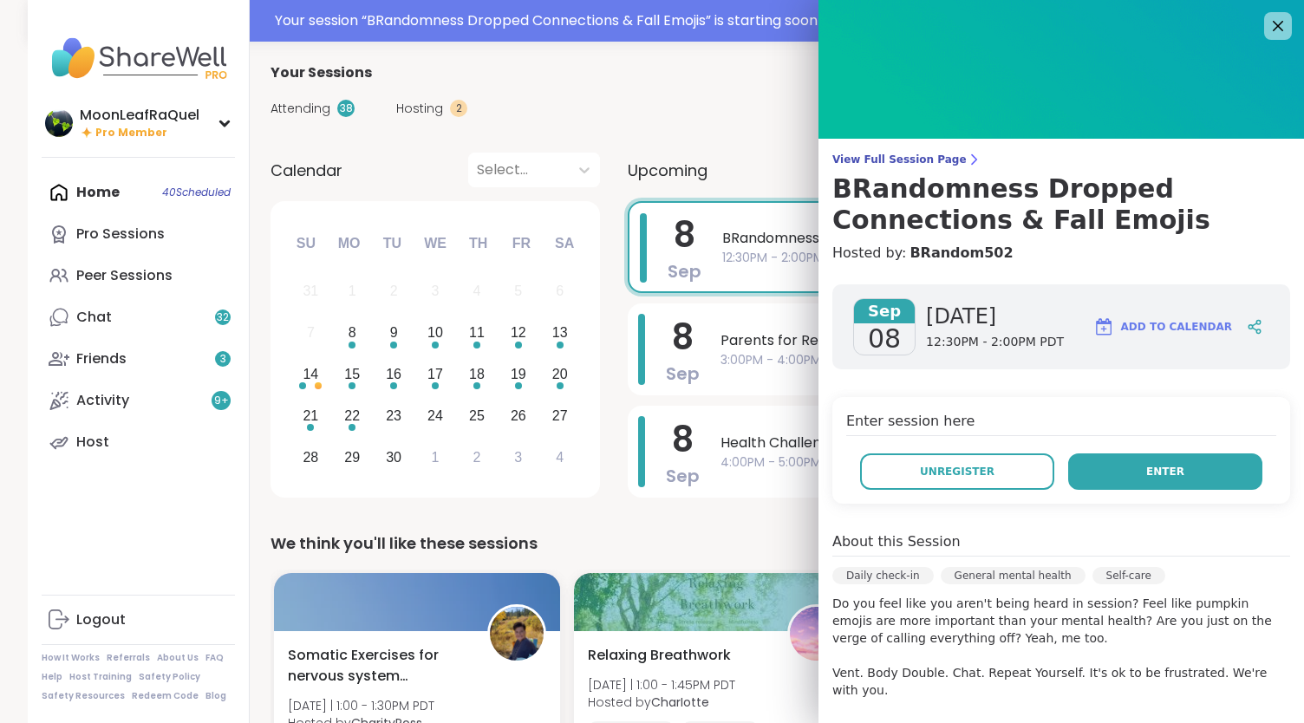
click at [1146, 467] on span "Enter" at bounding box center [1165, 472] width 38 height 16
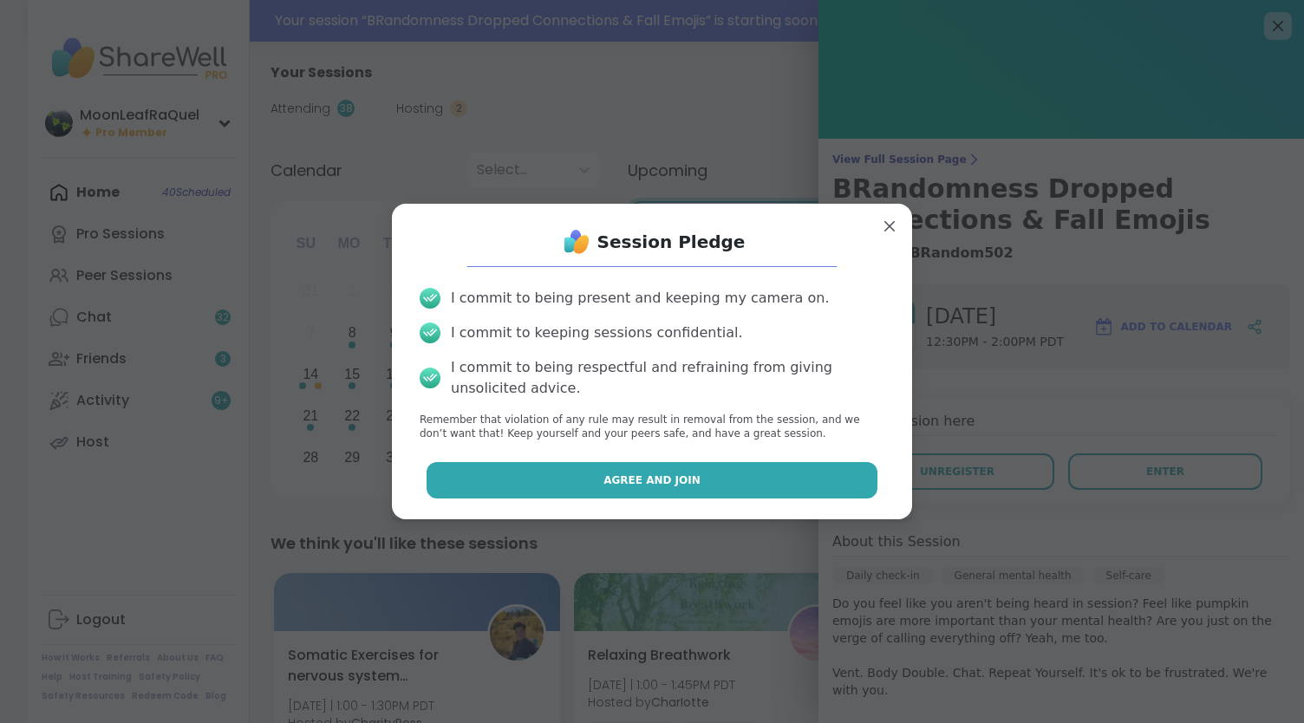
click at [748, 483] on button "Agree and Join" at bounding box center [653, 480] width 452 height 36
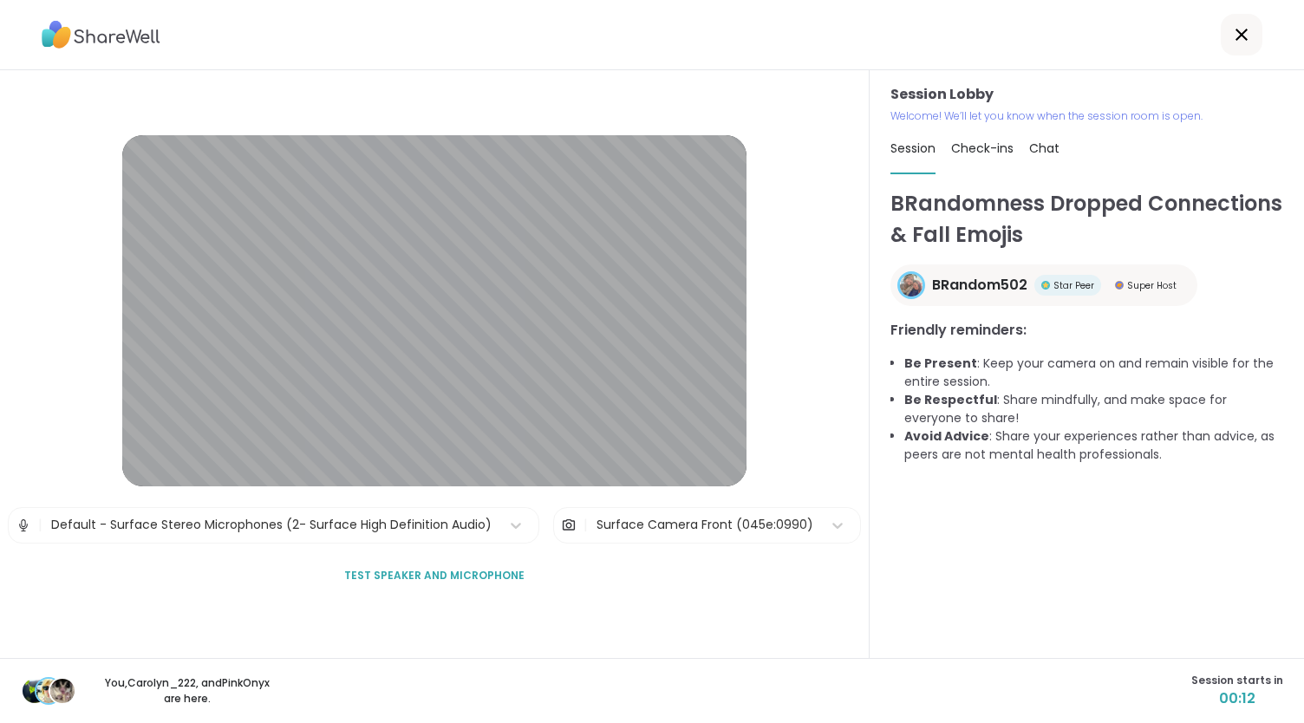
click at [24, 525] on img at bounding box center [24, 525] width 16 height 35
click at [561, 521] on img at bounding box center [569, 525] width 16 height 35
click at [433, 572] on span "Test speaker and microphone" at bounding box center [434, 576] width 180 height 16
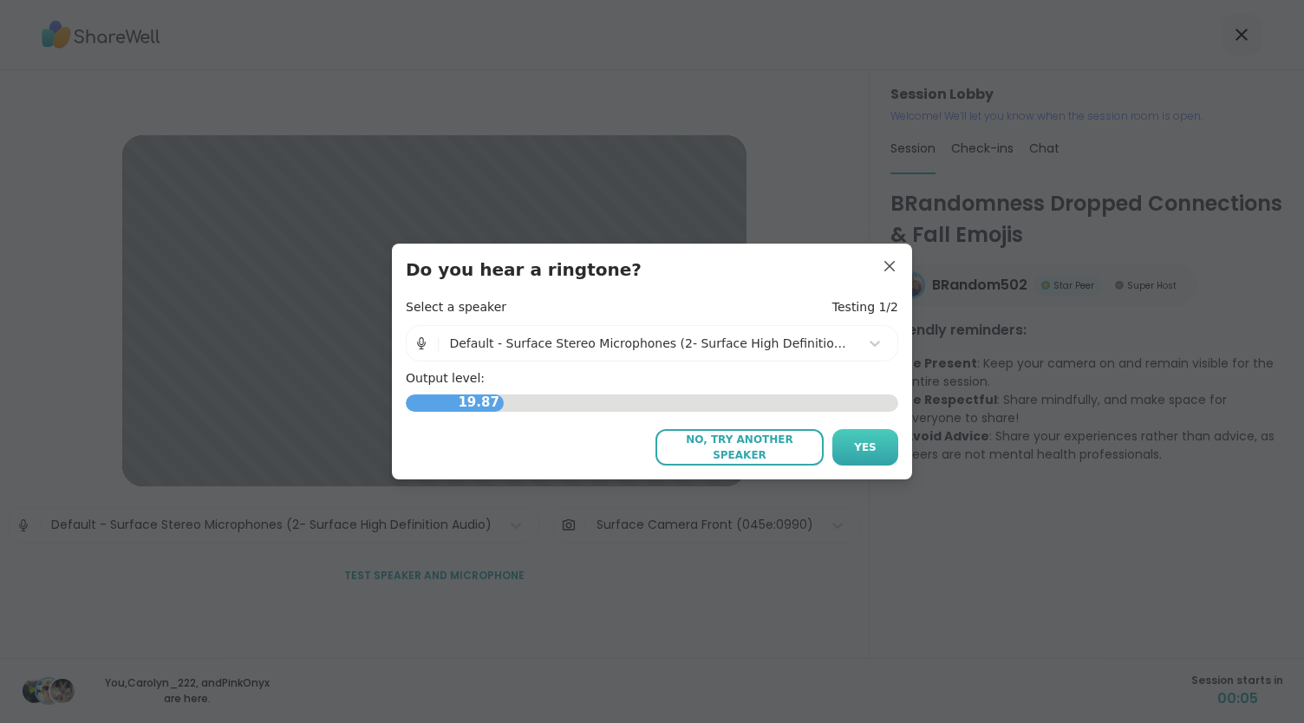
click at [863, 449] on span "Yes" at bounding box center [865, 448] width 23 height 16
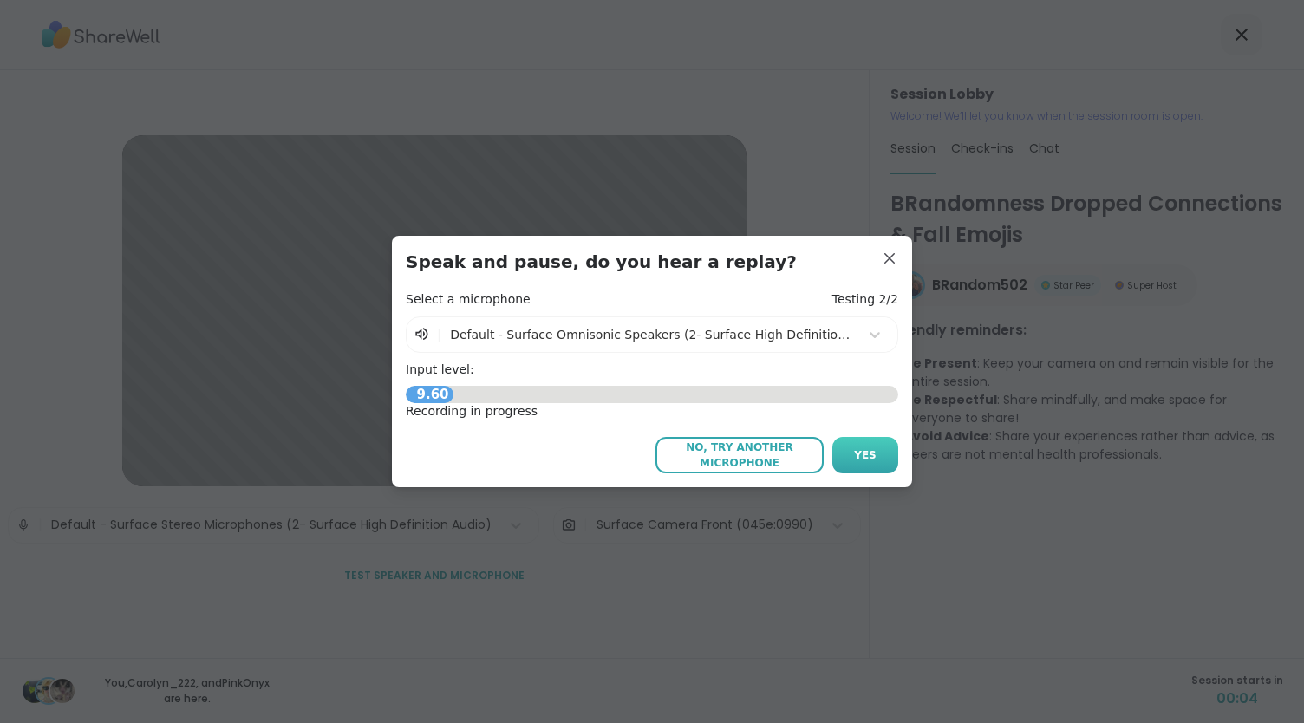
click at [863, 448] on span "Yes" at bounding box center [865, 455] width 23 height 16
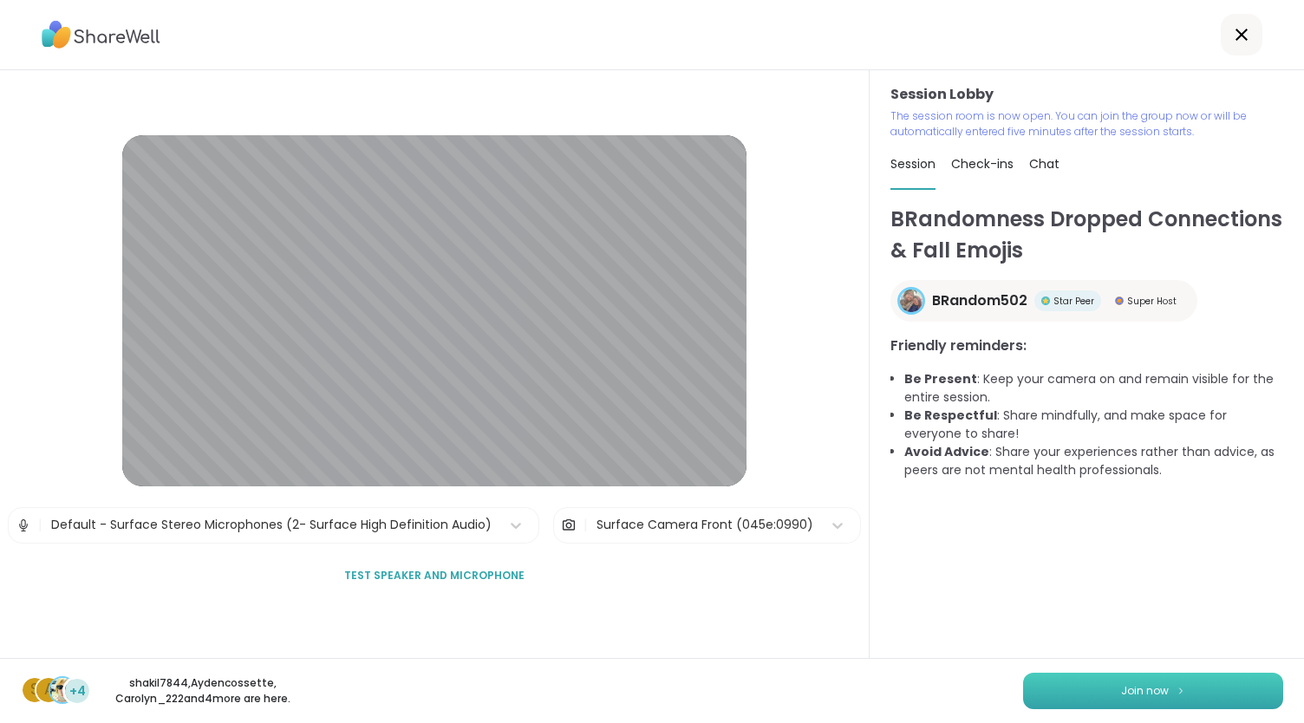
click at [1066, 688] on button "Join now" at bounding box center [1153, 691] width 260 height 36
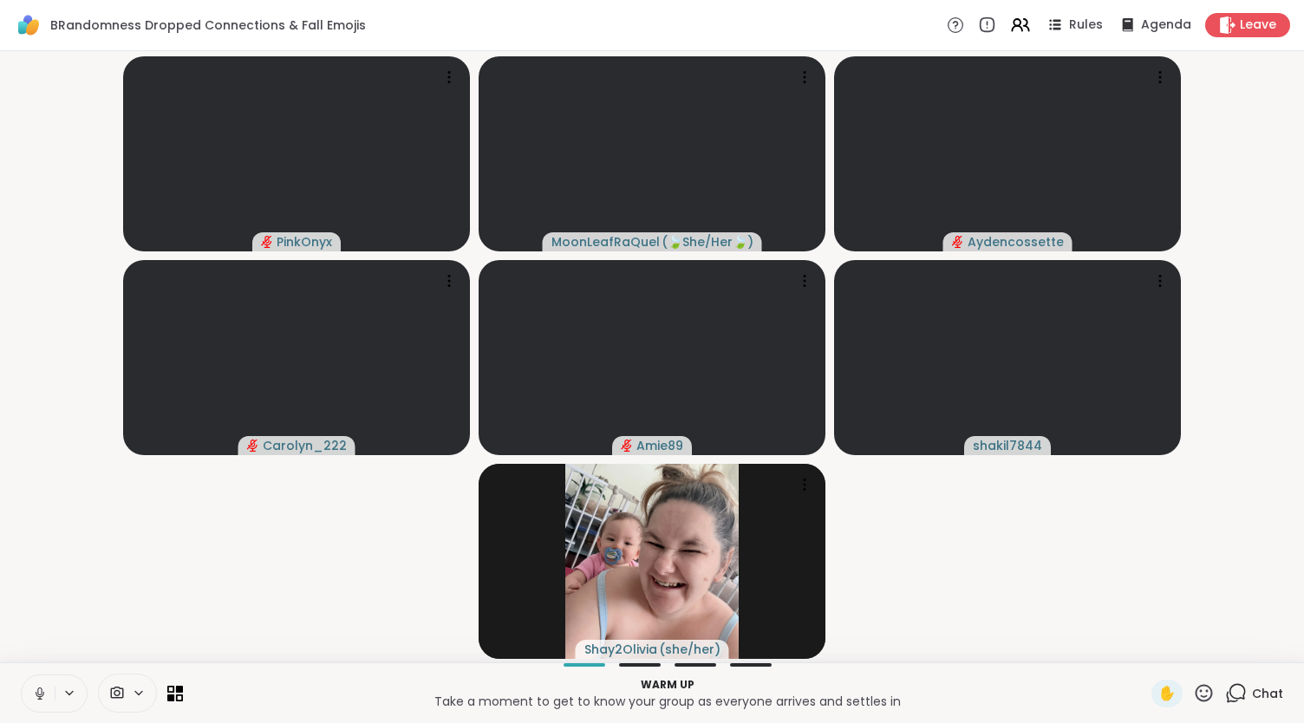
click at [40, 693] on icon at bounding box center [40, 694] width 16 height 16
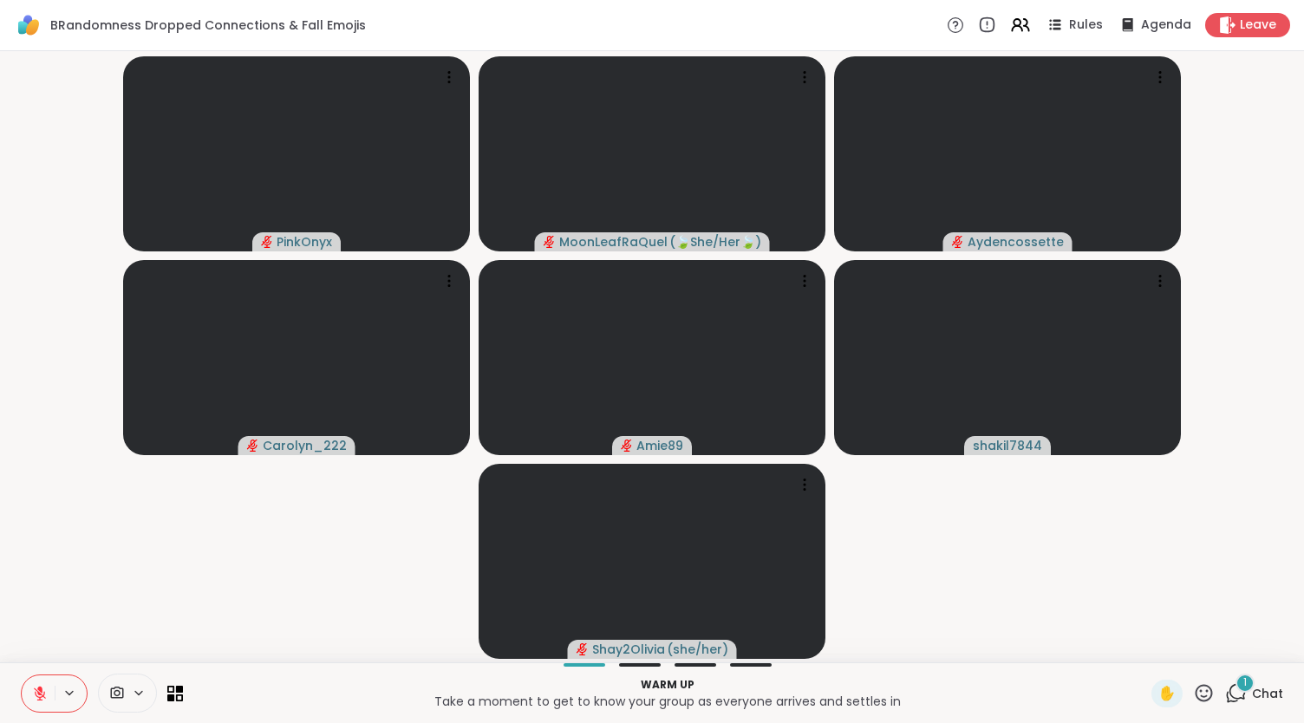
click at [1238, 688] on div "1" at bounding box center [1244, 683] width 19 height 19
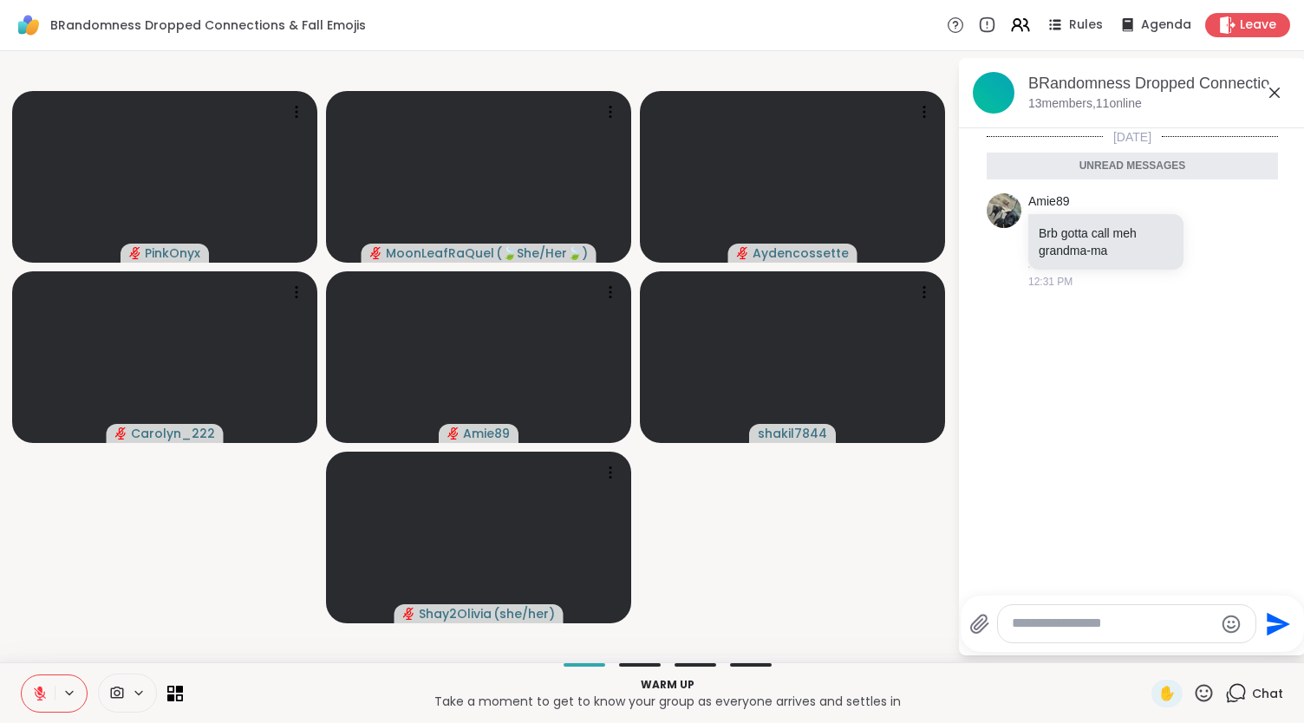
click at [1032, 627] on textarea "Type your message" at bounding box center [1113, 624] width 202 height 18
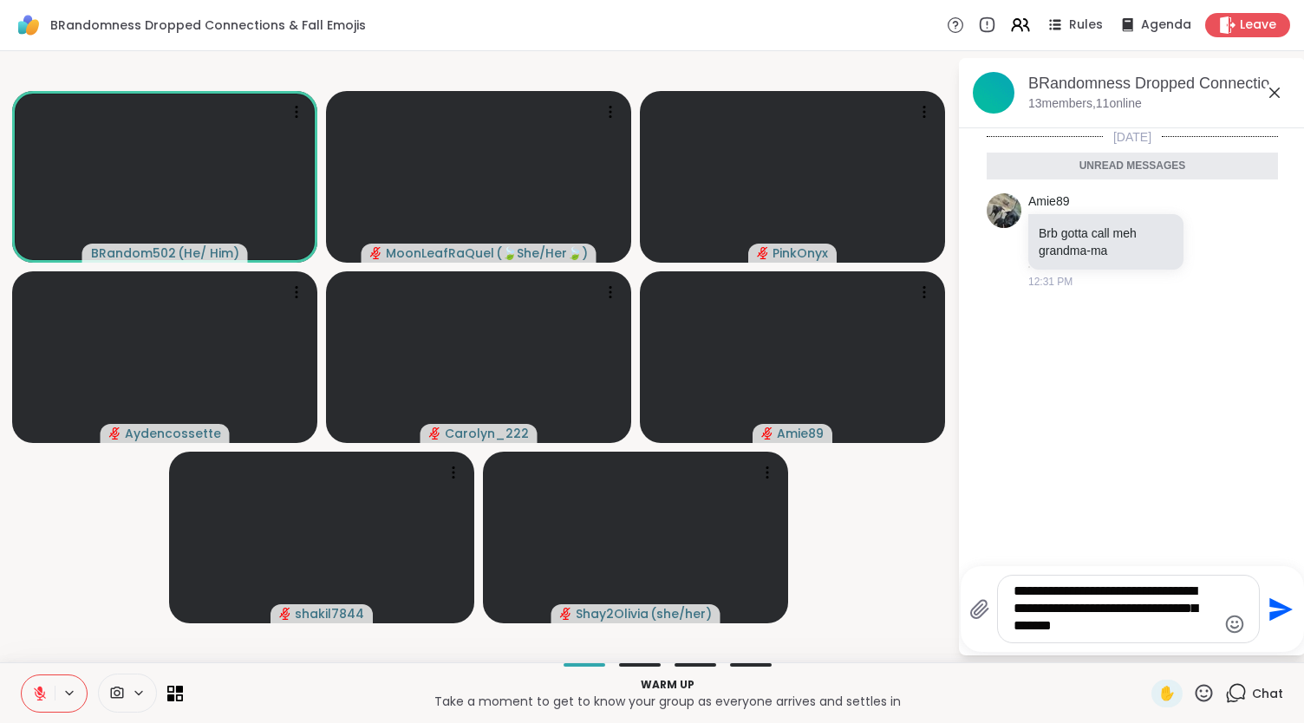
type textarea "**********"
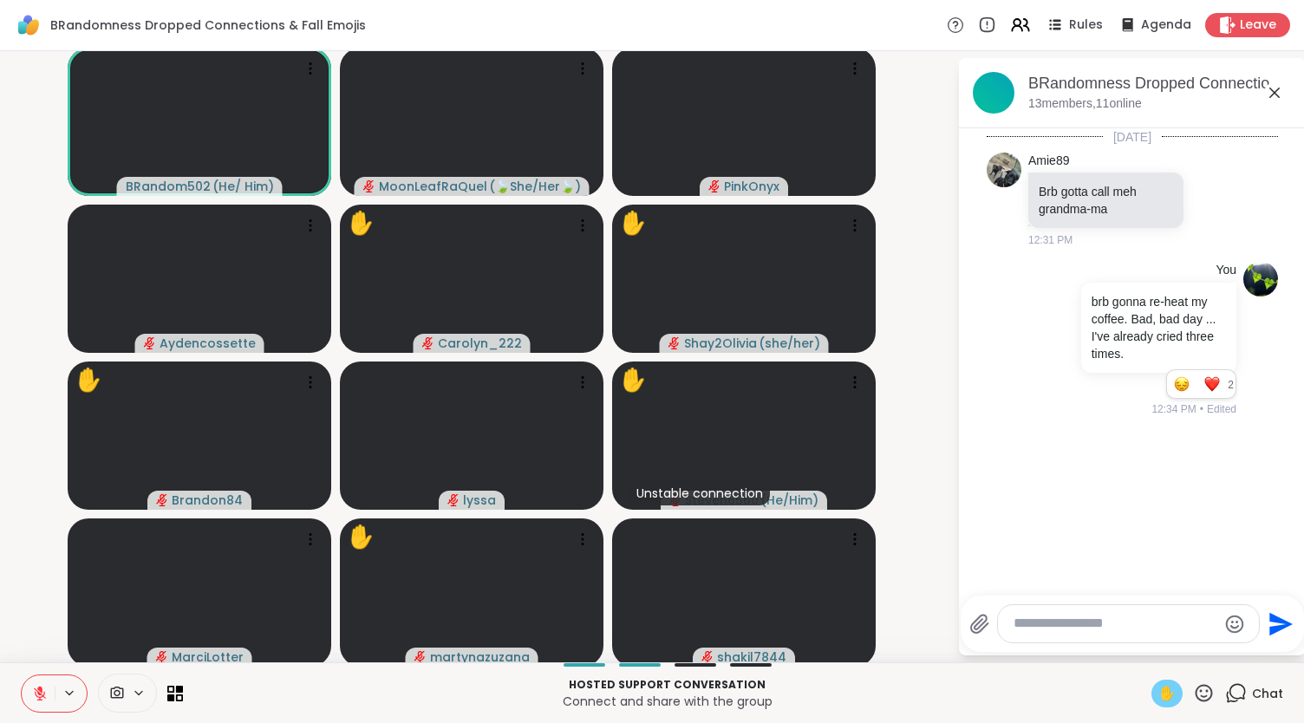
click at [1158, 698] on span "✋" at bounding box center [1166, 693] width 17 height 21
click at [1158, 688] on span "✋" at bounding box center [1166, 693] width 17 height 21
click at [1160, 684] on span "✋" at bounding box center [1166, 693] width 17 height 21
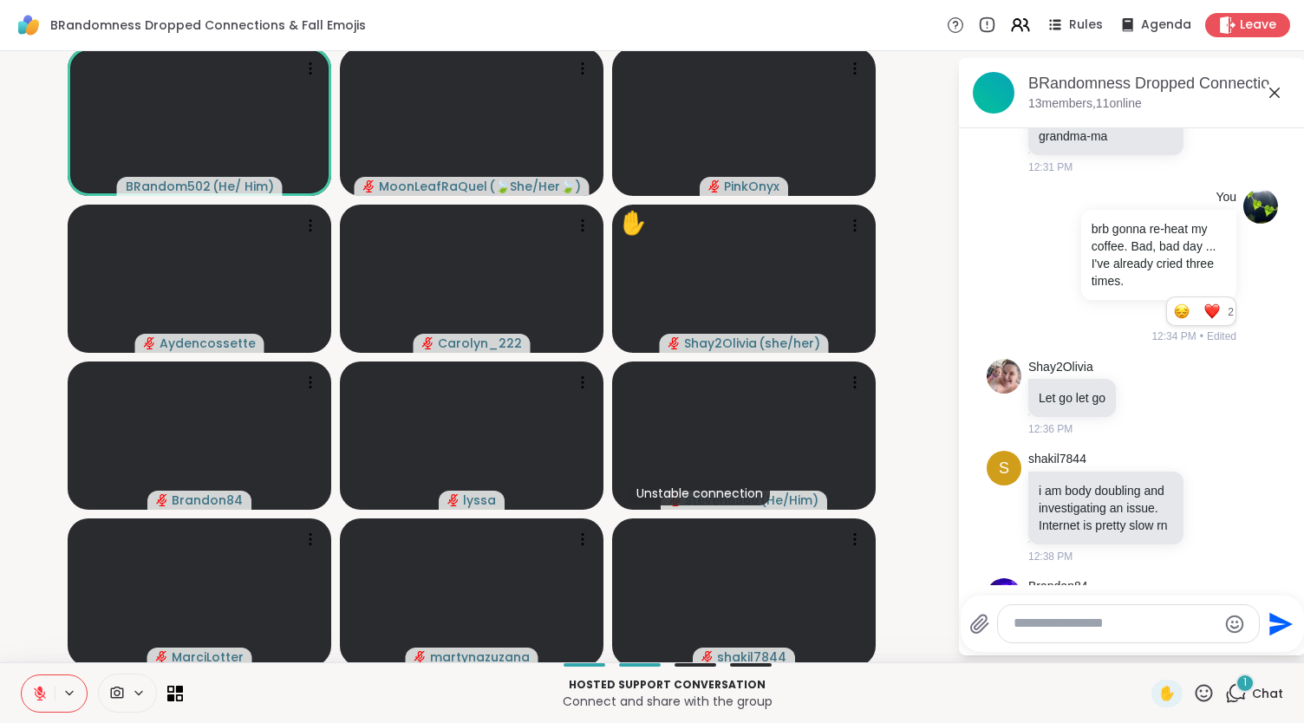
scroll to position [282, 0]
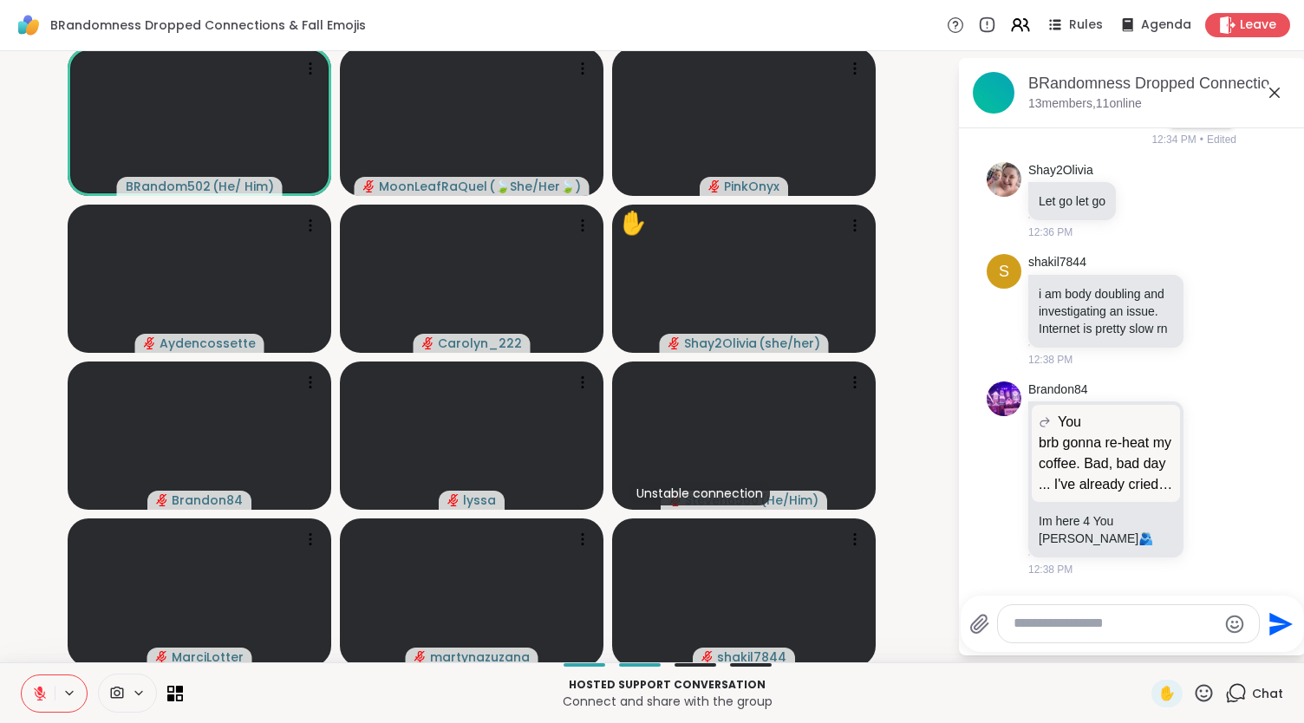
click at [914, 325] on video-player-container "BRandom502 ( He/ Him ) MoonLeafRaQuel ( 🍃She/Her🍃 ) PinkOnyx Aydencossette Caro…" at bounding box center [478, 356] width 936 height 597
click at [1206, 476] on icon at bounding box center [1214, 478] width 16 height 17
click at [1206, 460] on span "Select Reaction: Heart" at bounding box center [1214, 450] width 16 height 17
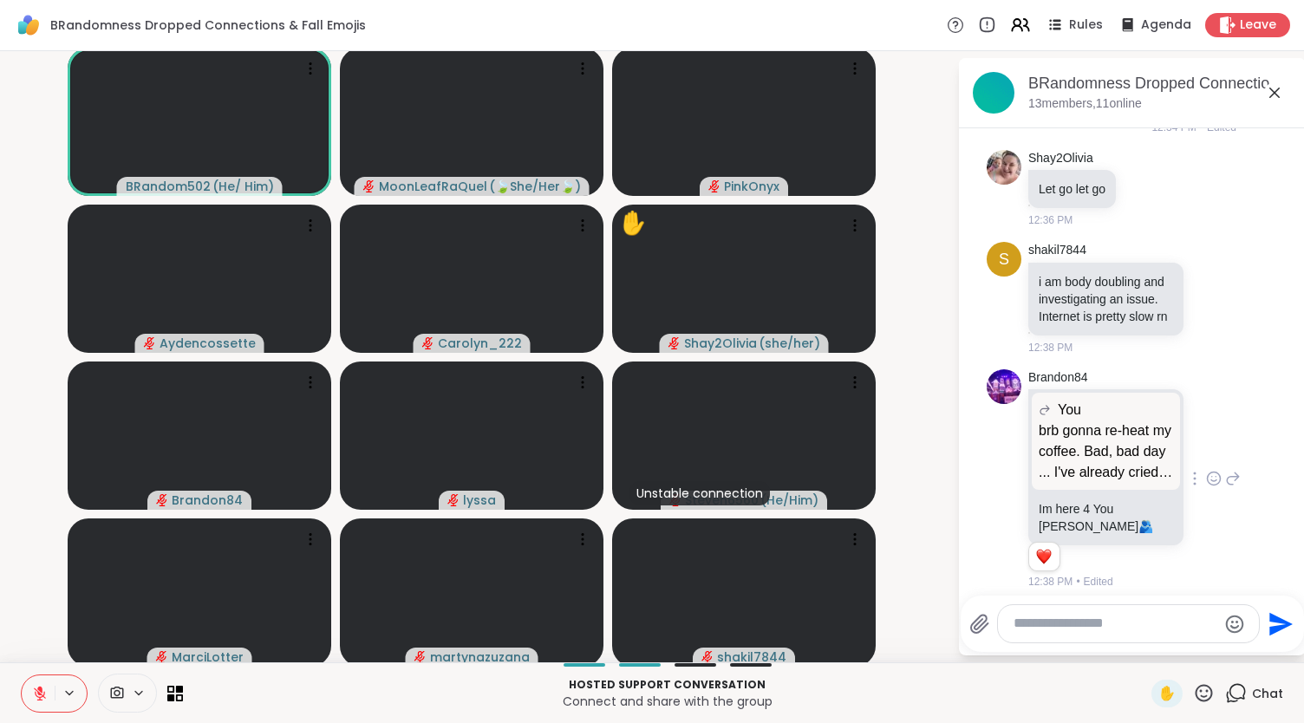
scroll to position [307, 0]
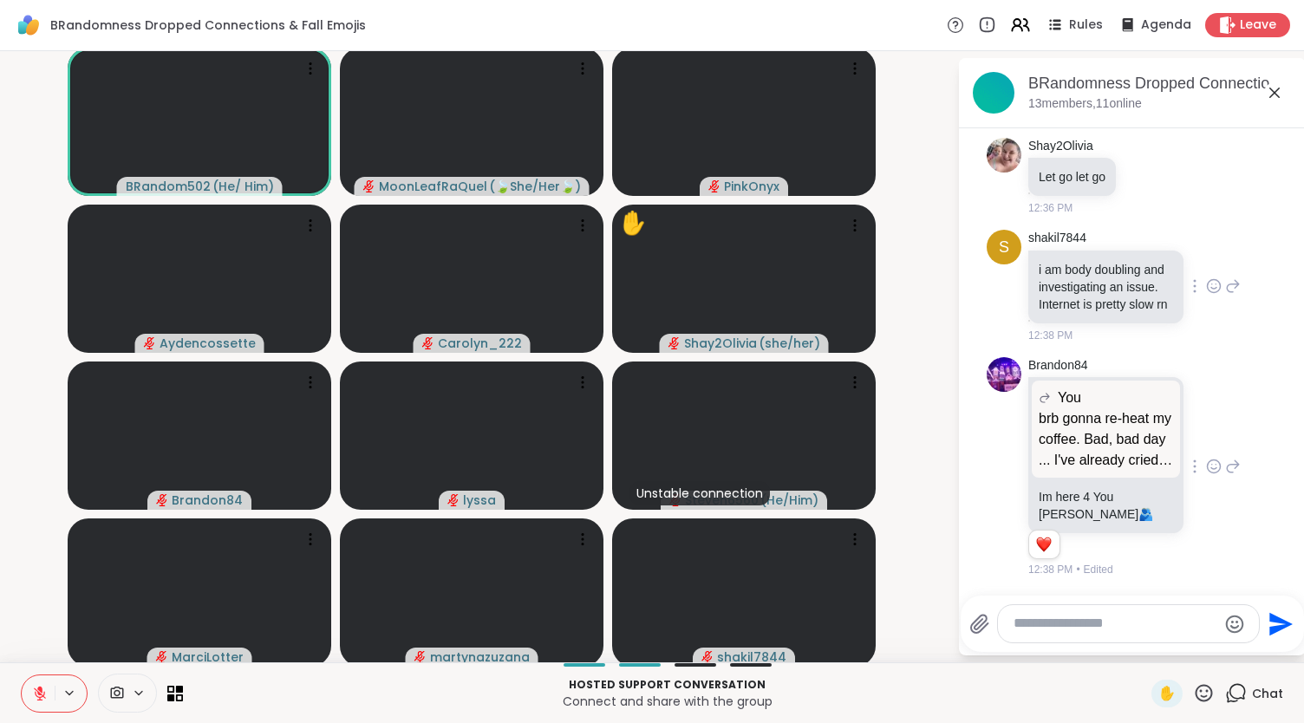
click at [1206, 277] on icon at bounding box center [1214, 285] width 16 height 17
click at [1206, 251] on div "Select Reaction: Heart" at bounding box center [1214, 259] width 16 height 16
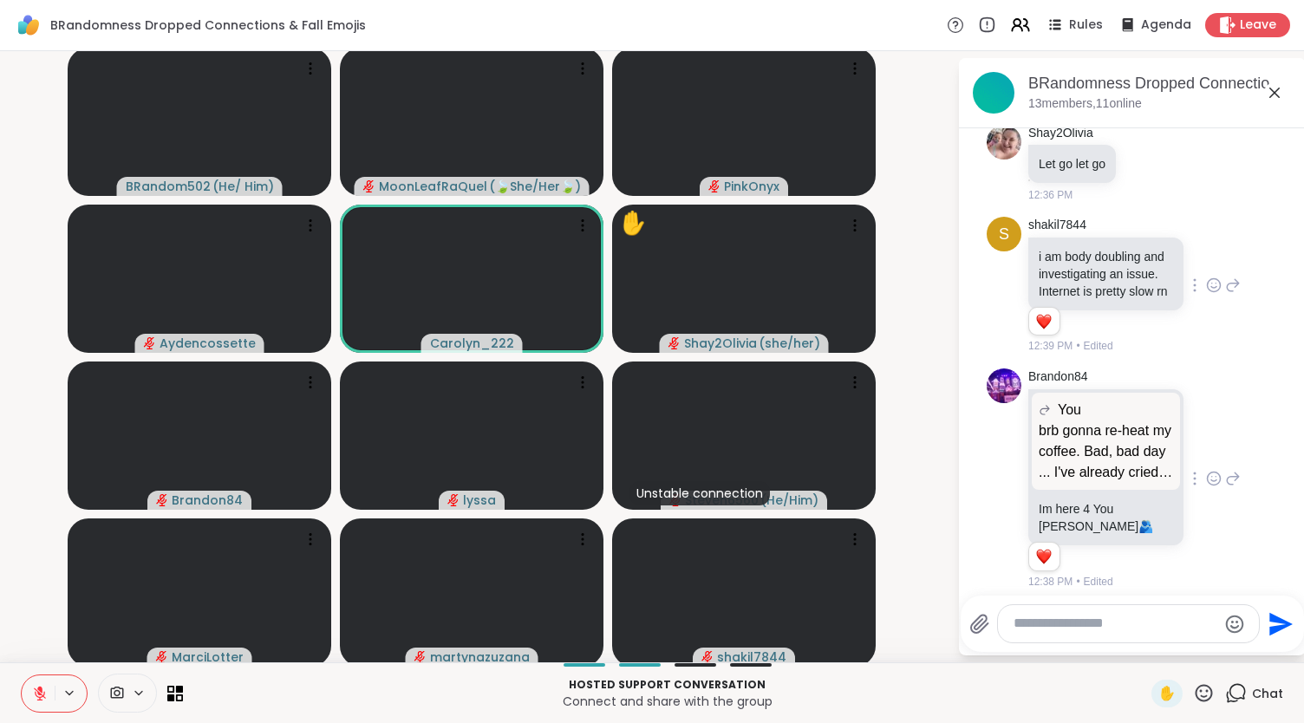
scroll to position [0, 0]
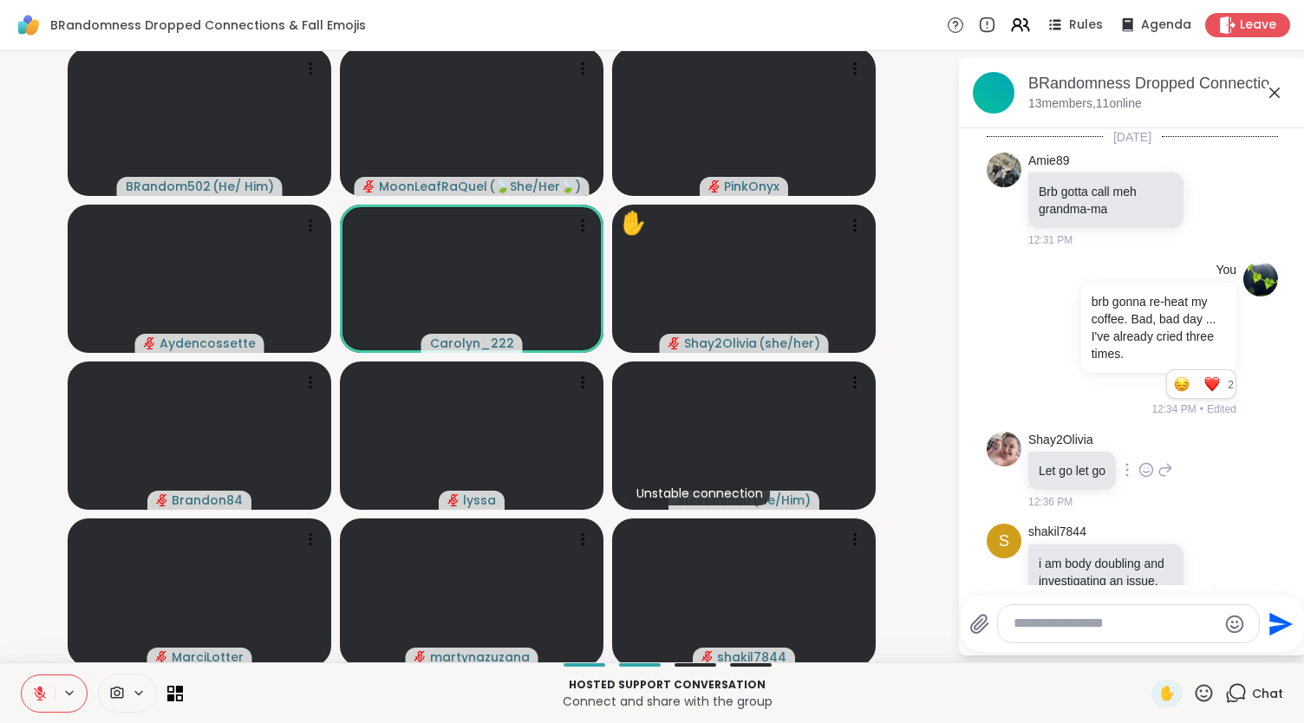
click at [1138, 461] on icon at bounding box center [1146, 469] width 16 height 17
click at [1129, 439] on button "Select Reaction: Heart" at bounding box center [1146, 442] width 35 height 35
click at [1187, 190] on div at bounding box center [1214, 199] width 54 height 21
click at [1208, 194] on icon at bounding box center [1214, 199] width 13 height 13
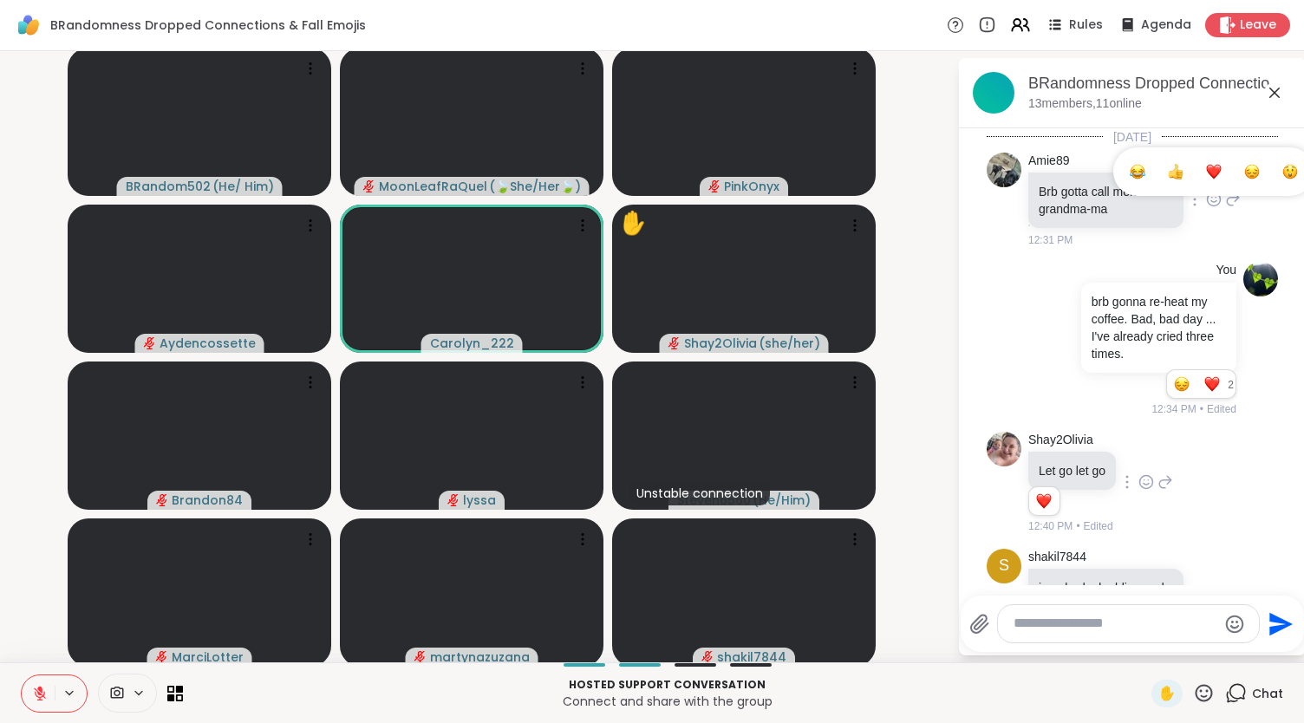
click at [1206, 167] on div "Select Reaction: Heart" at bounding box center [1214, 172] width 16 height 16
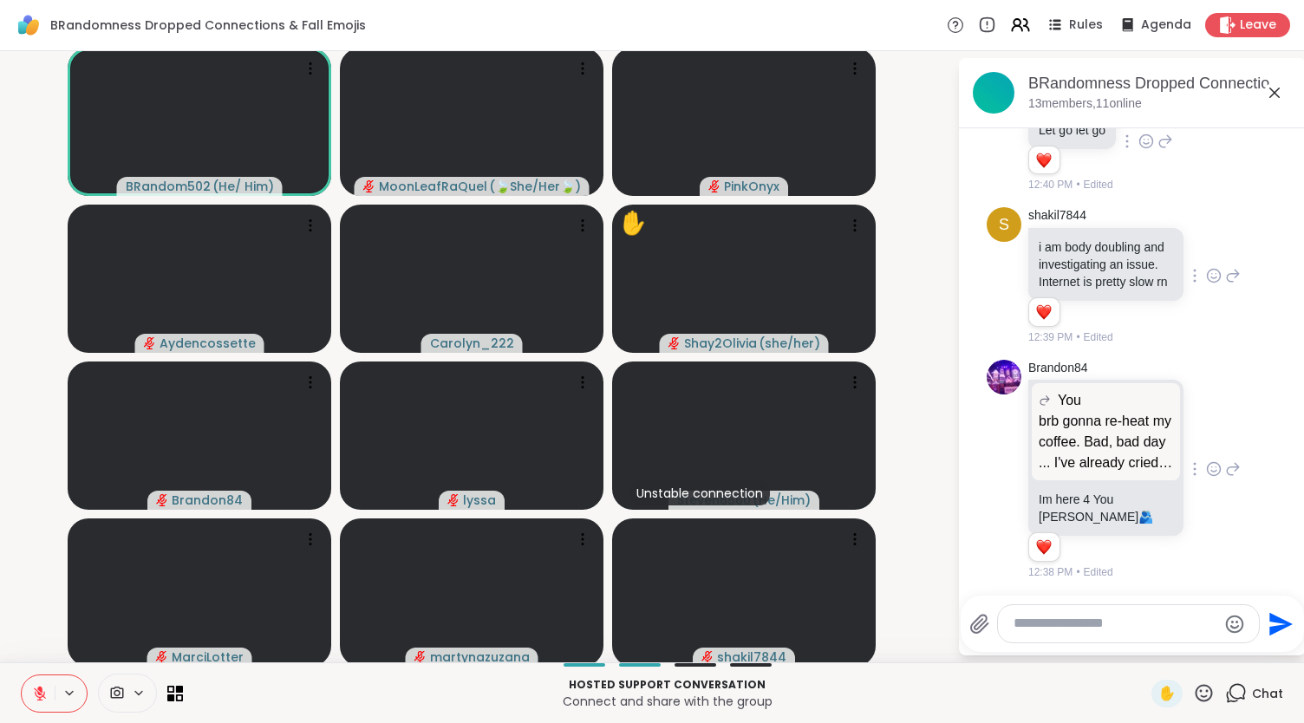
scroll to position [381, 0]
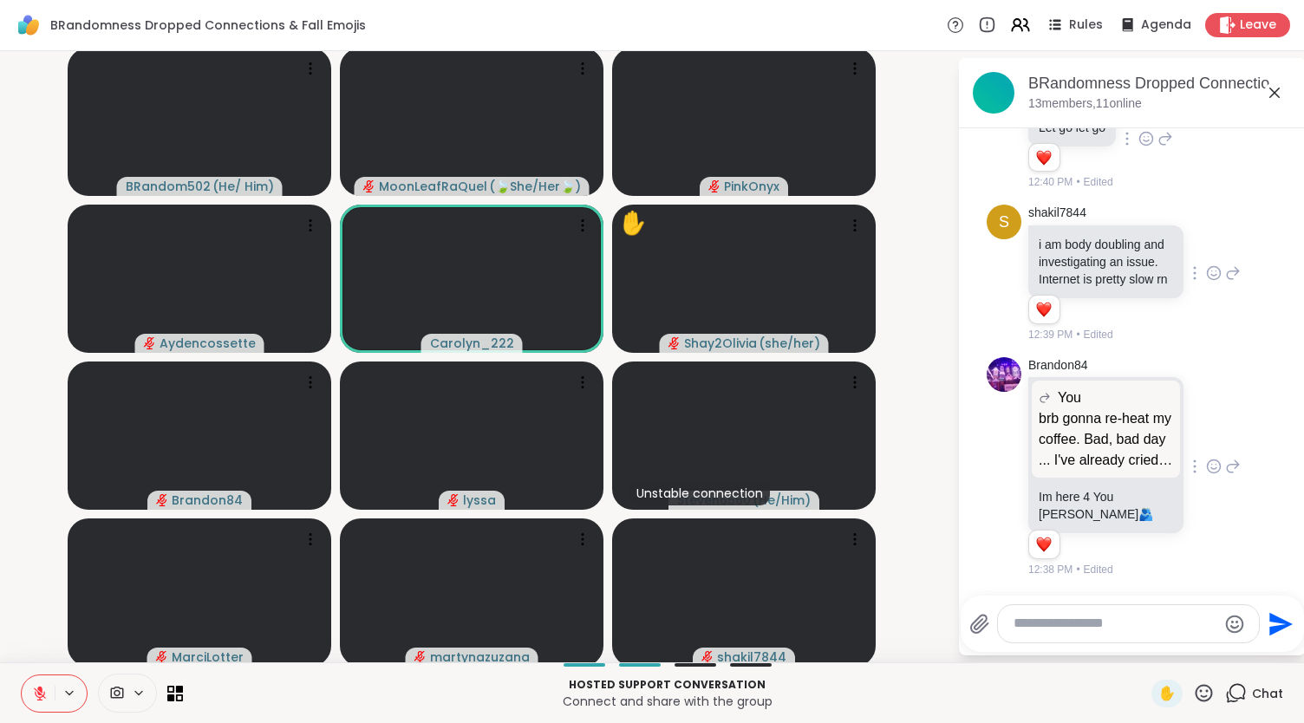
click at [1225, 465] on icon at bounding box center [1233, 466] width 16 height 21
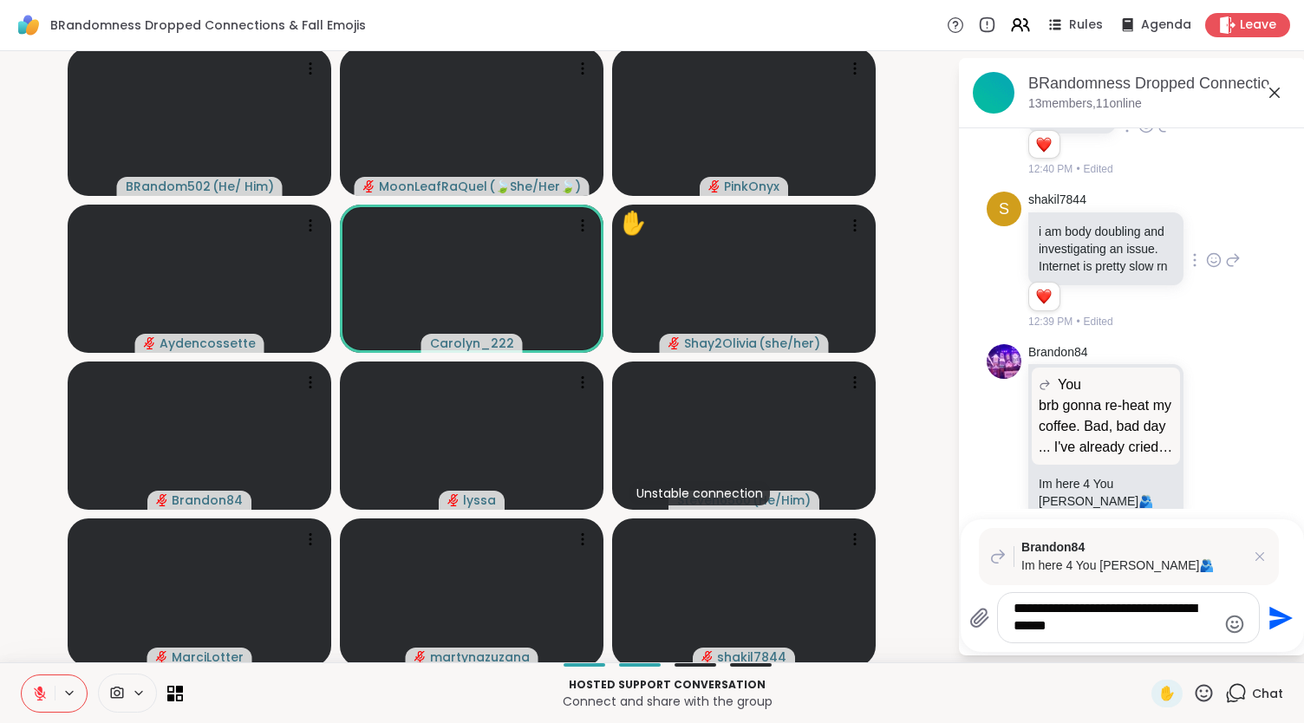
click at [1224, 621] on icon "Emoji picker" at bounding box center [1234, 624] width 21 height 21
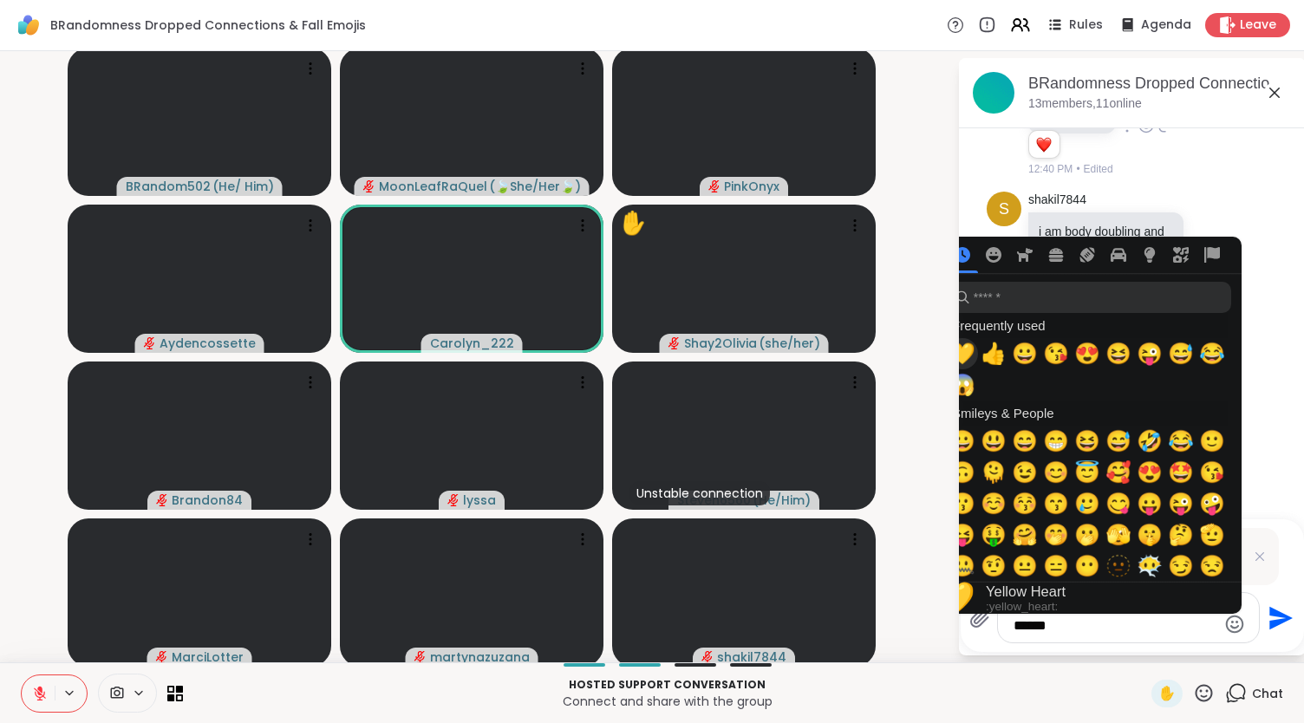
click at [956, 345] on span "💛" at bounding box center [962, 354] width 26 height 24
type textarea "**********"
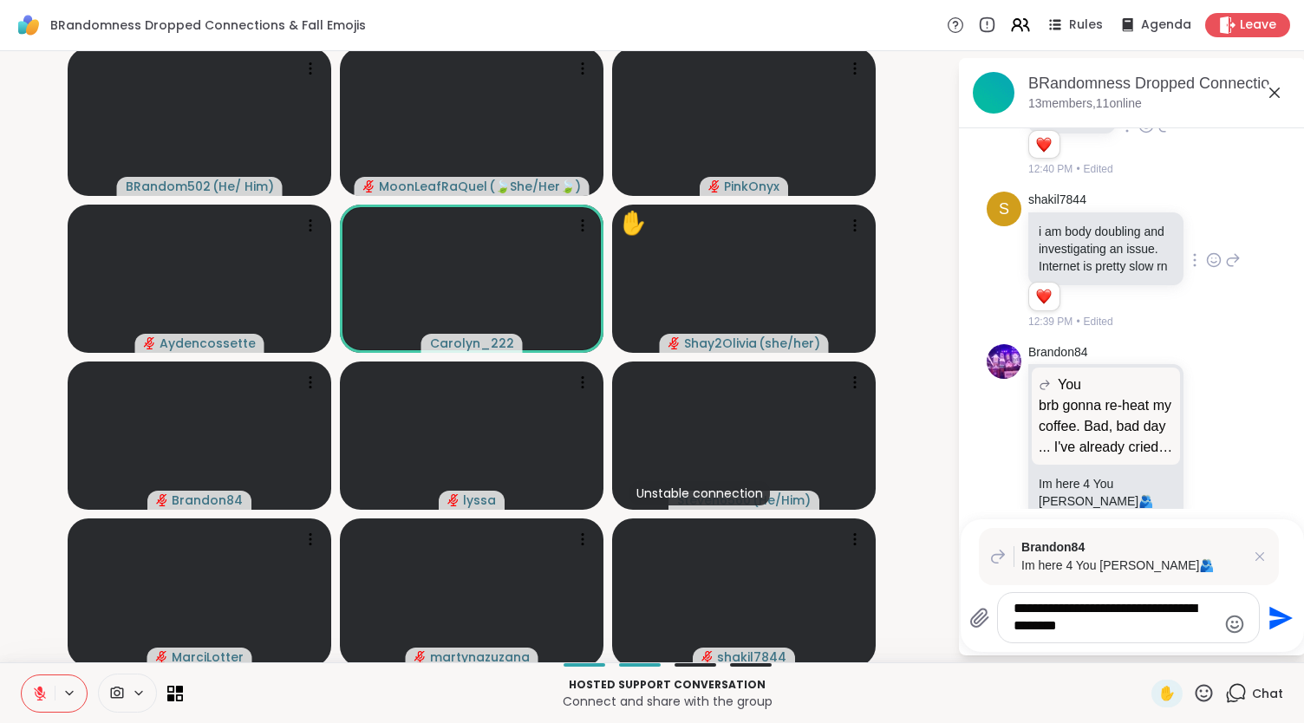
click at [1269, 612] on icon "Send" at bounding box center [1280, 617] width 23 height 23
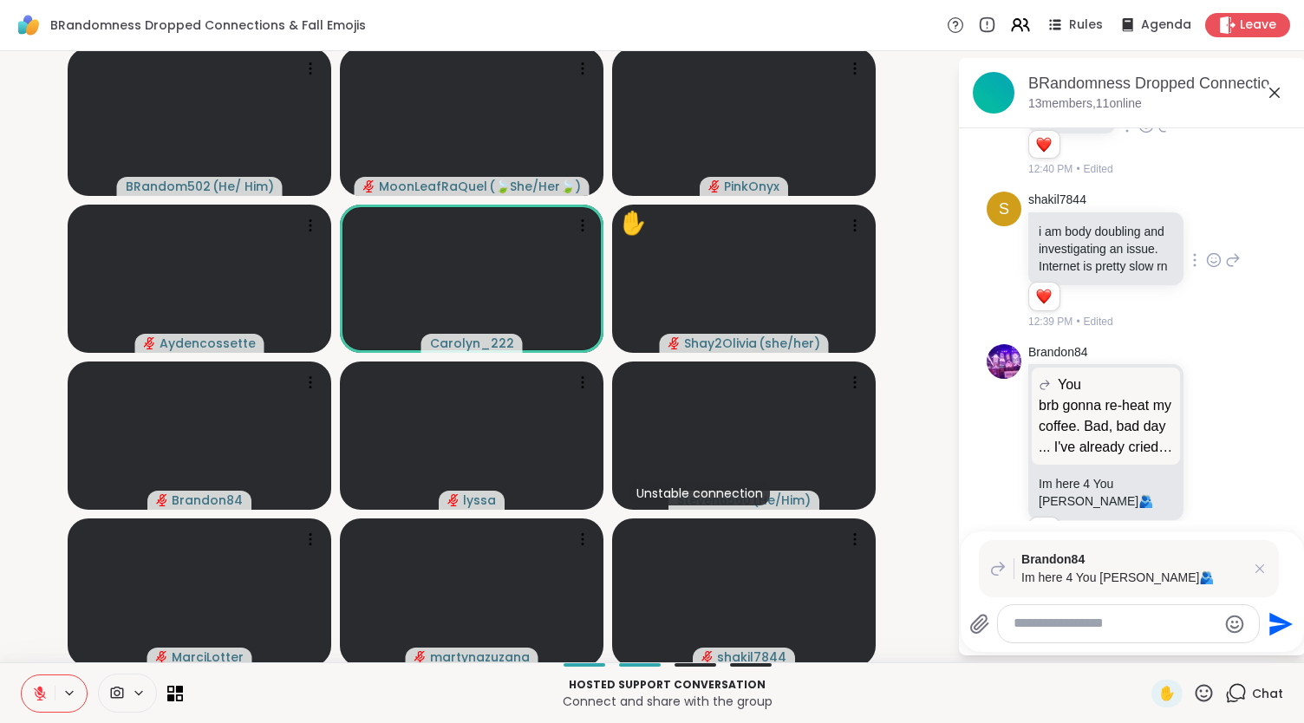
scroll to position [588, 0]
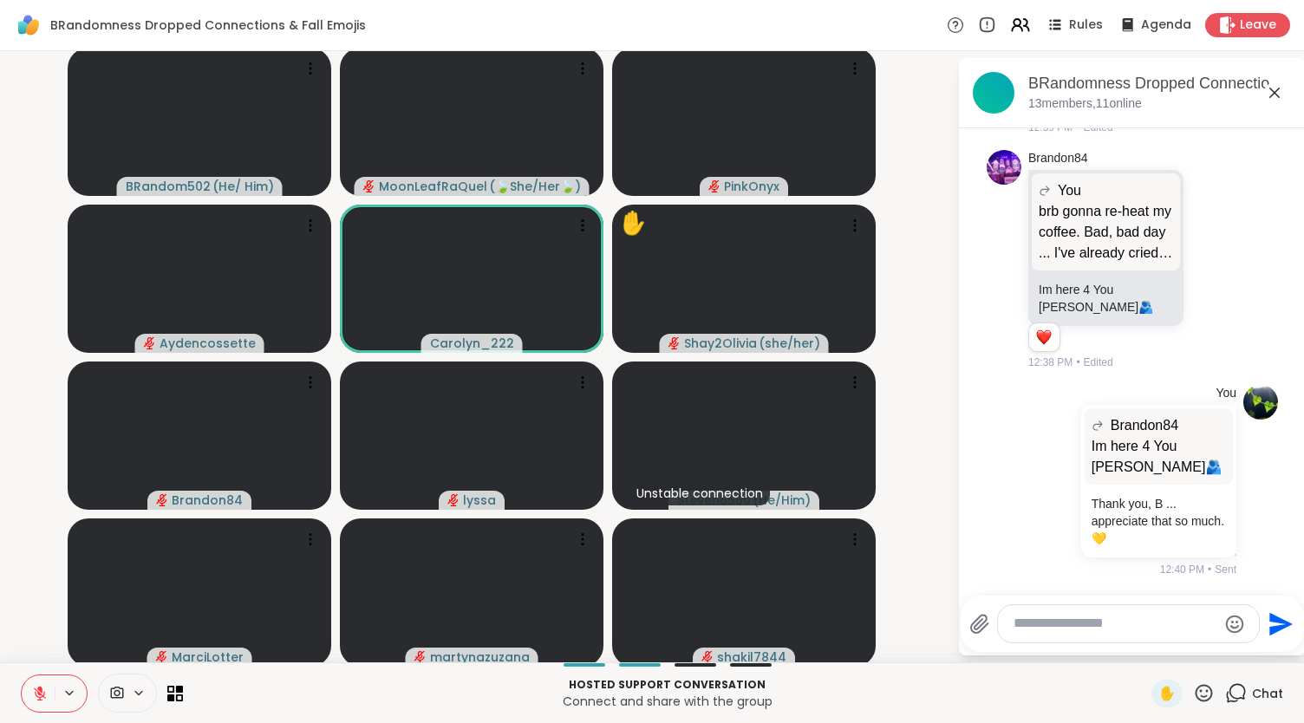
click at [1193, 697] on icon at bounding box center [1204, 693] width 22 height 22
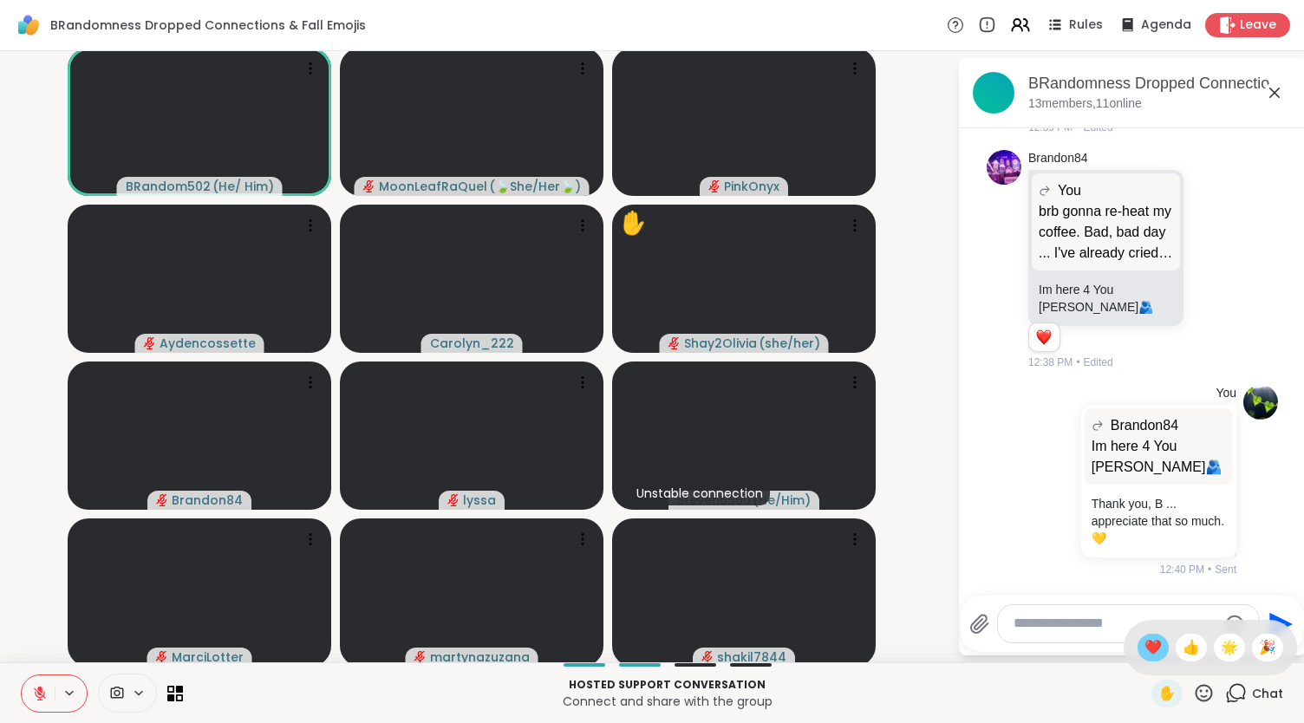
click at [1144, 642] on span "❤️" at bounding box center [1152, 647] width 17 height 21
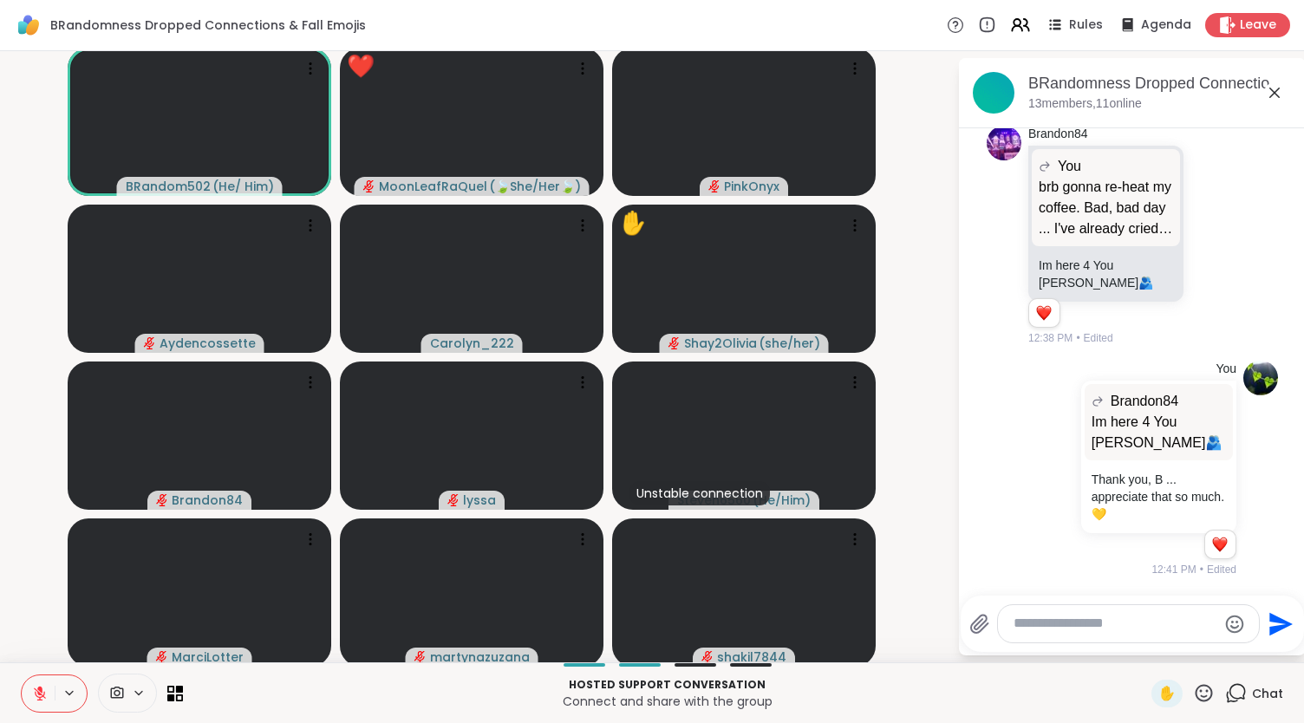
click at [1196, 696] on icon at bounding box center [1204, 692] width 17 height 17
click at [983, 22] on icon at bounding box center [986, 25] width 19 height 19
click at [35, 697] on icon at bounding box center [40, 694] width 16 height 16
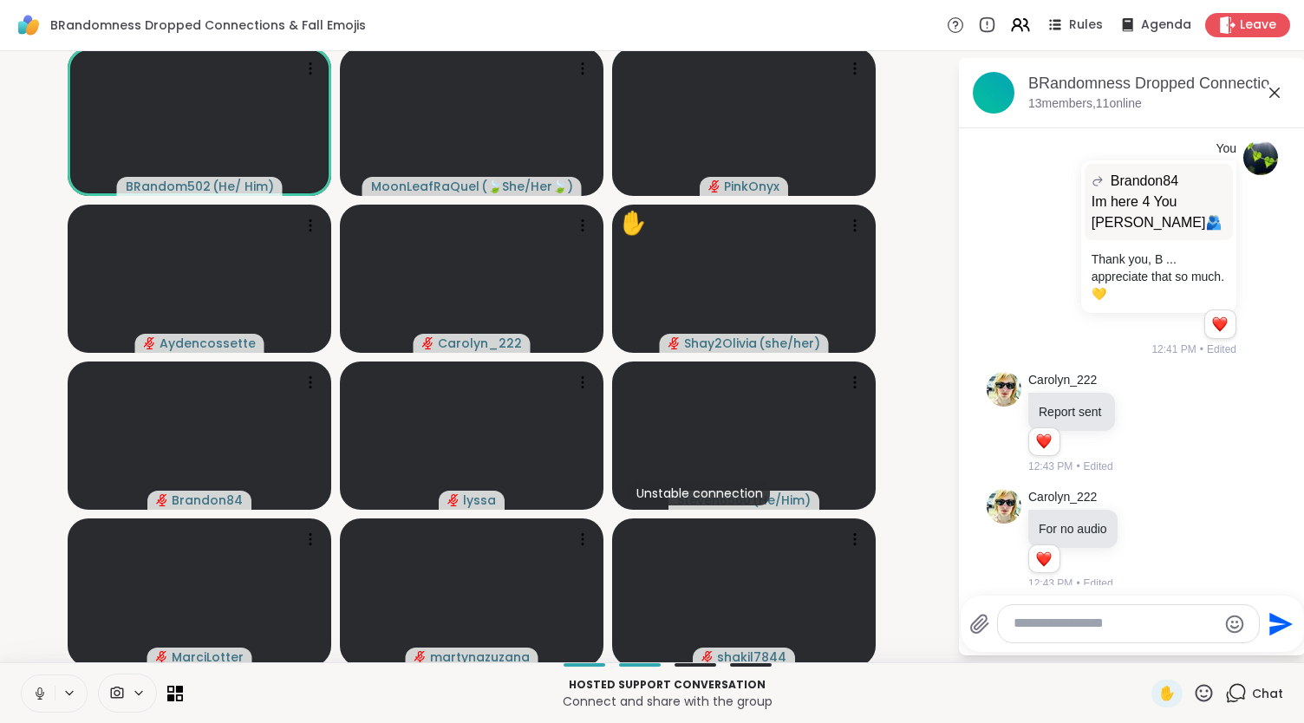
scroll to position [972, 0]
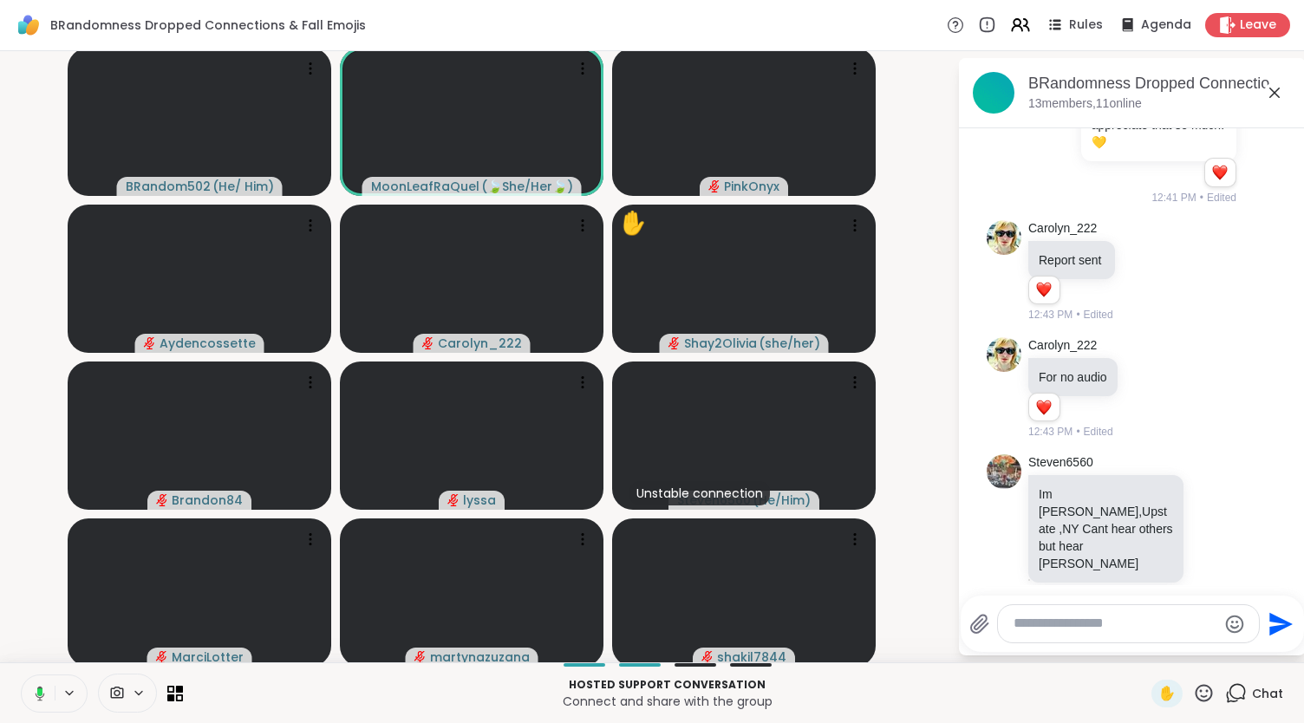
click at [45, 686] on button at bounding box center [37, 693] width 36 height 36
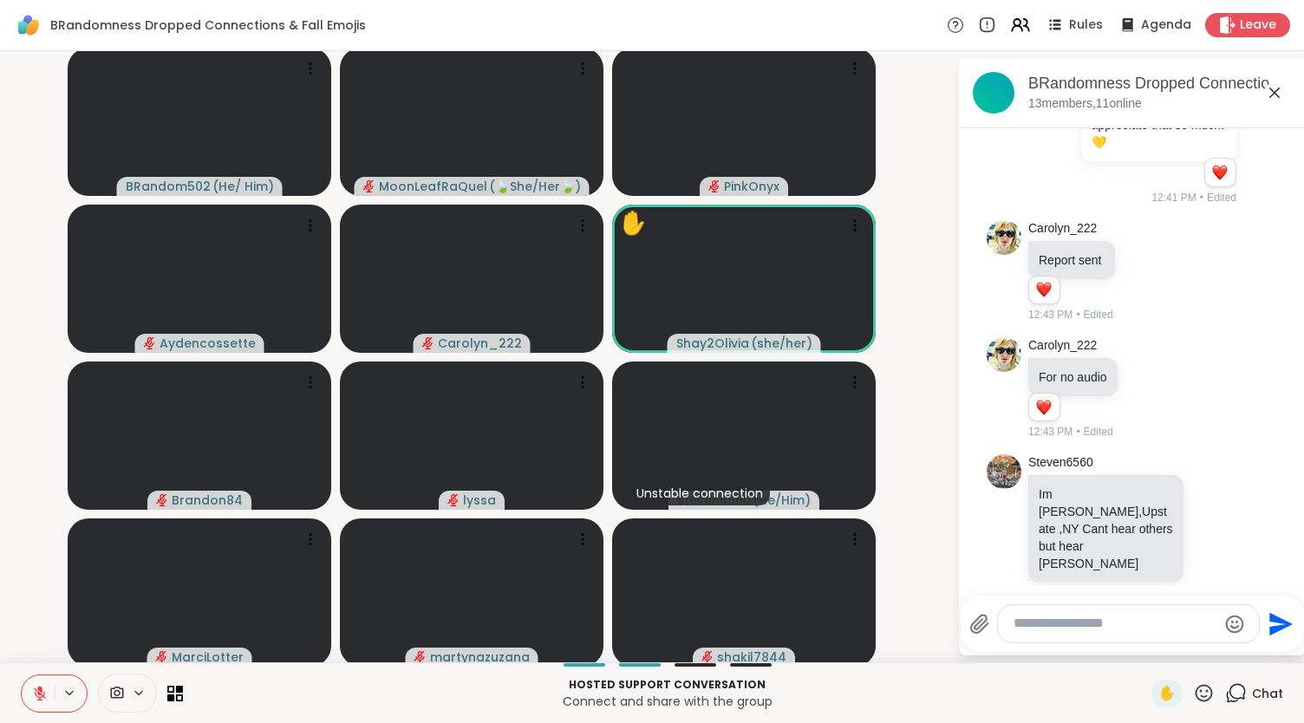
scroll to position [997, 0]
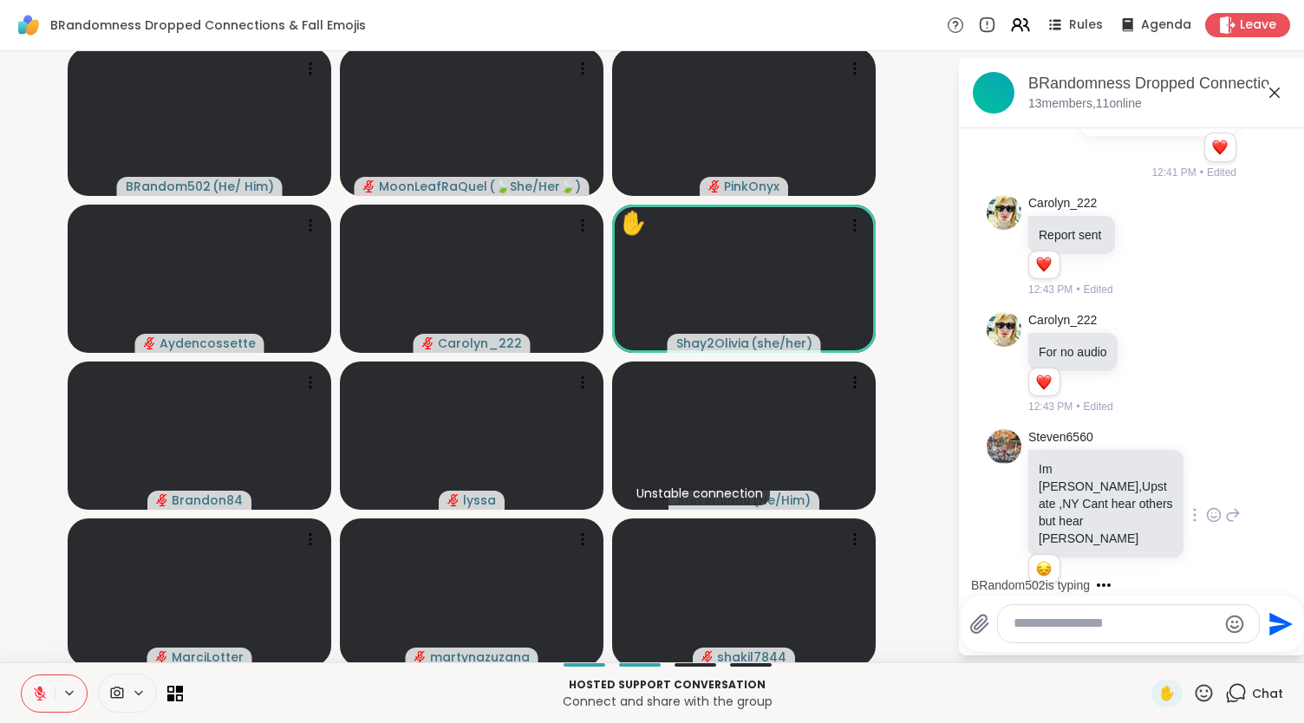
click at [1206, 511] on icon at bounding box center [1214, 514] width 16 height 17
click at [1282, 479] on div "Select Reaction: Astonished" at bounding box center [1290, 487] width 16 height 16
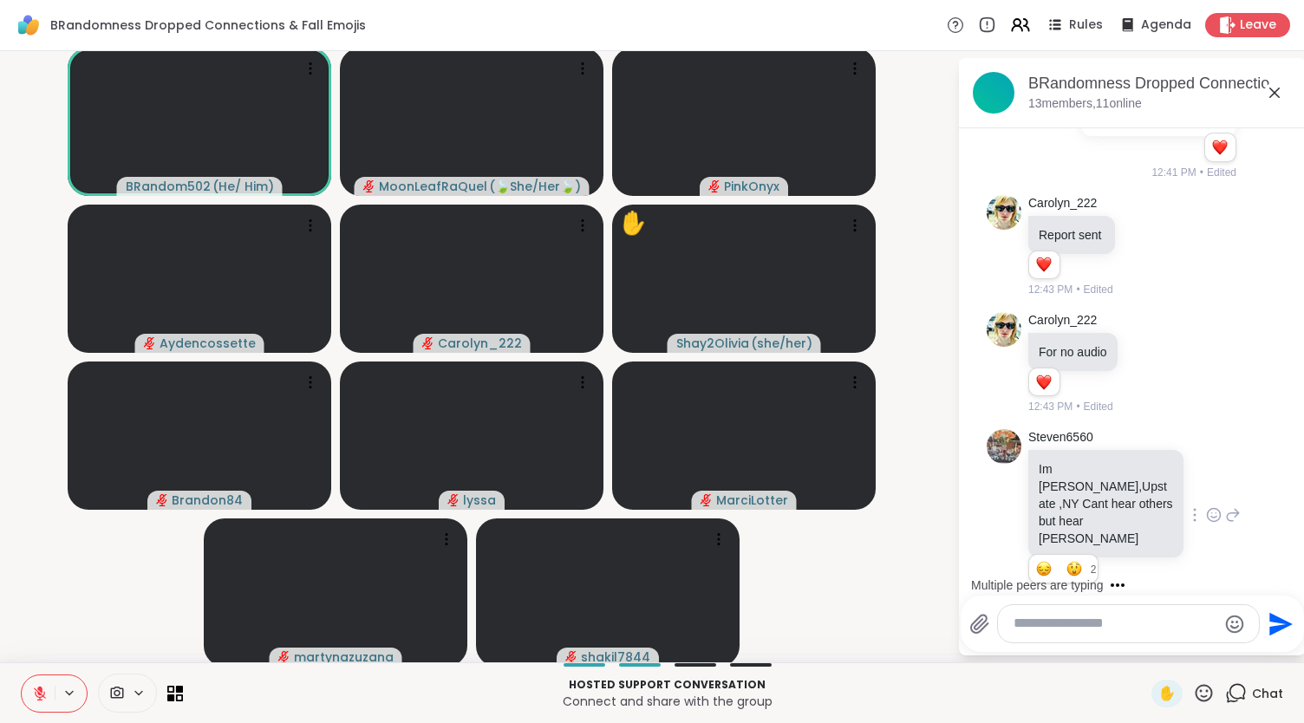
click at [1193, 691] on icon at bounding box center [1204, 693] width 22 height 22
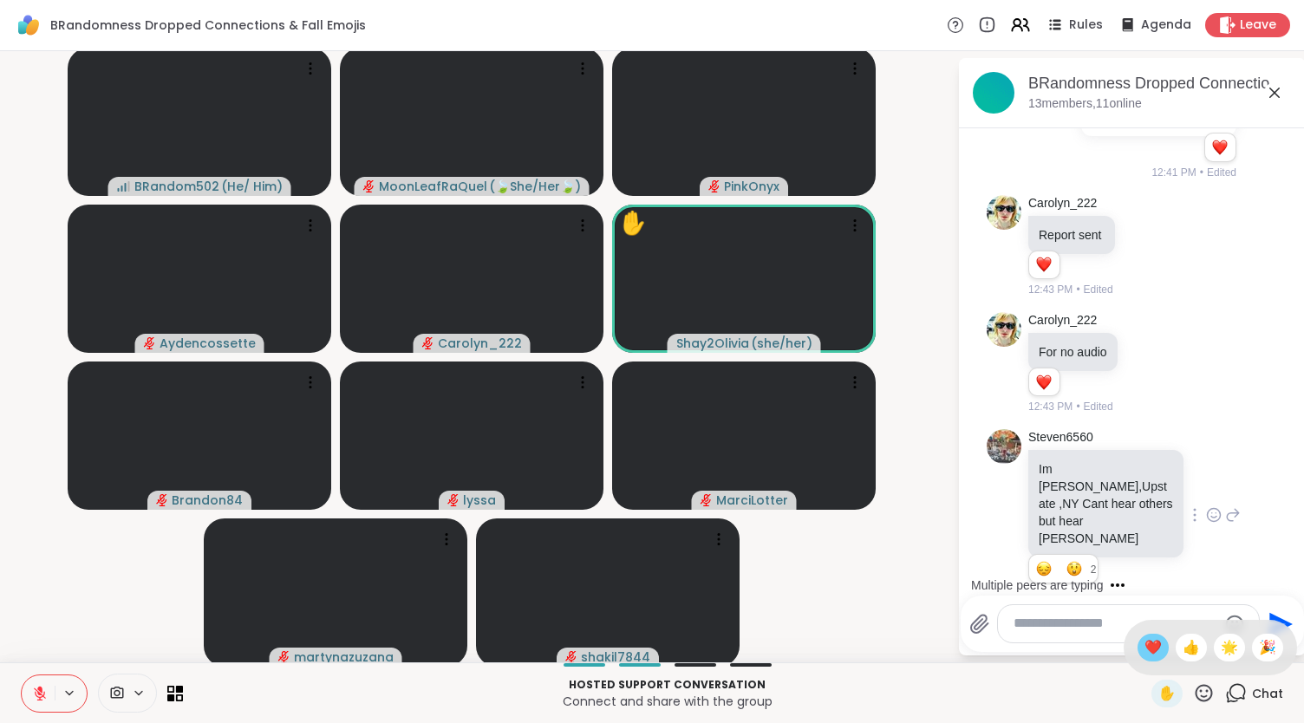
click at [1144, 640] on span "❤️" at bounding box center [1152, 647] width 17 height 21
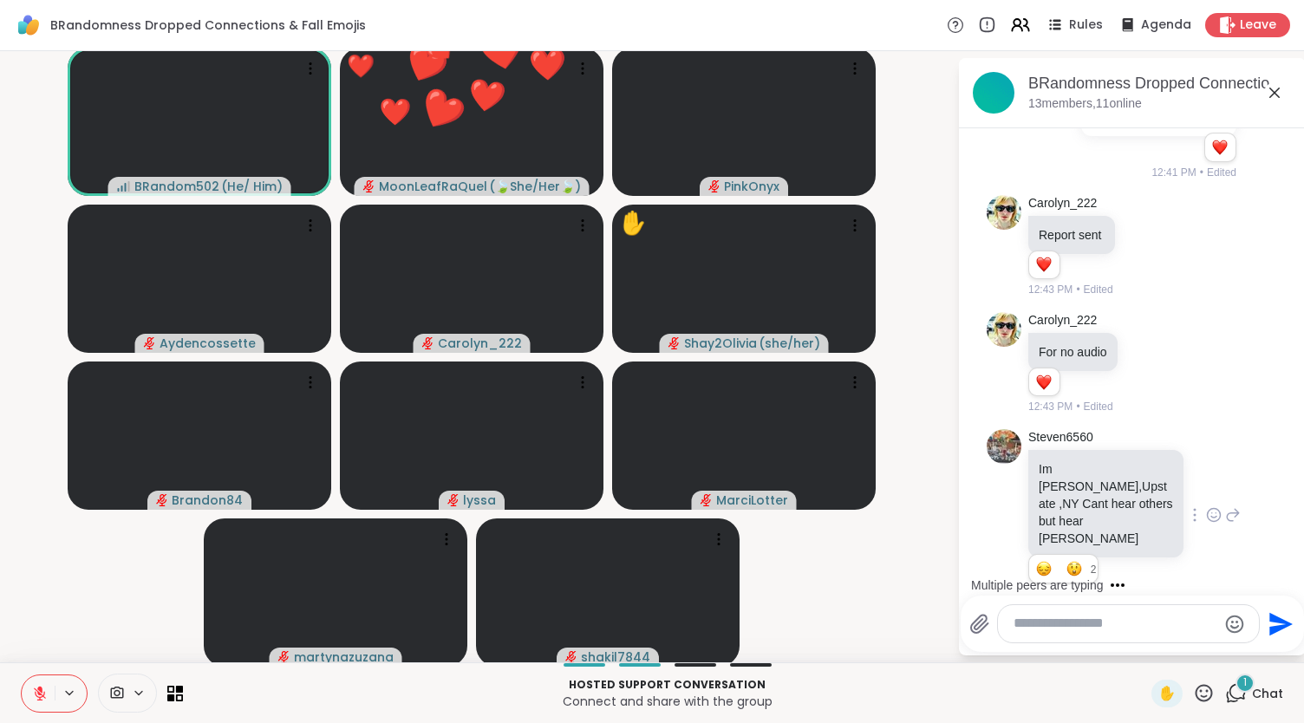
scroll to position [1106, 0]
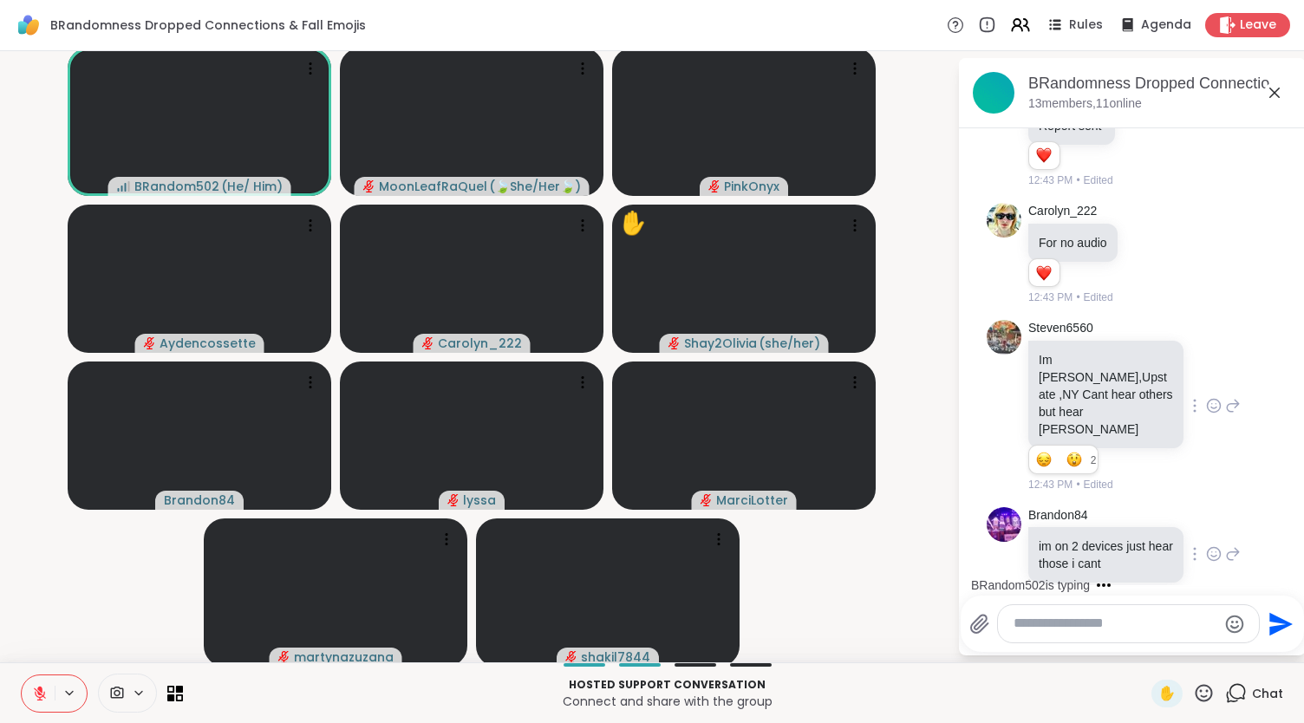
click at [1206, 545] on icon at bounding box center [1214, 553] width 16 height 17
click at [1282, 518] on div "Select Reaction: Astonished" at bounding box center [1290, 526] width 16 height 16
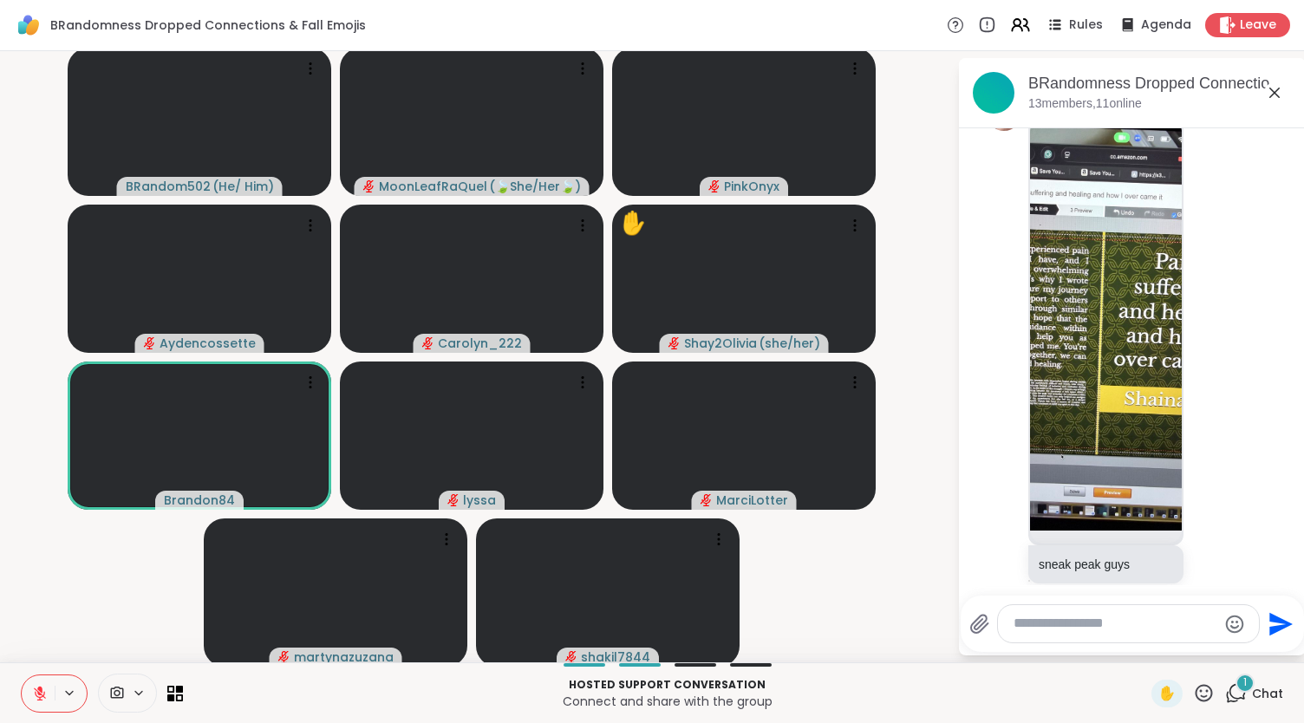
scroll to position [1761, 0]
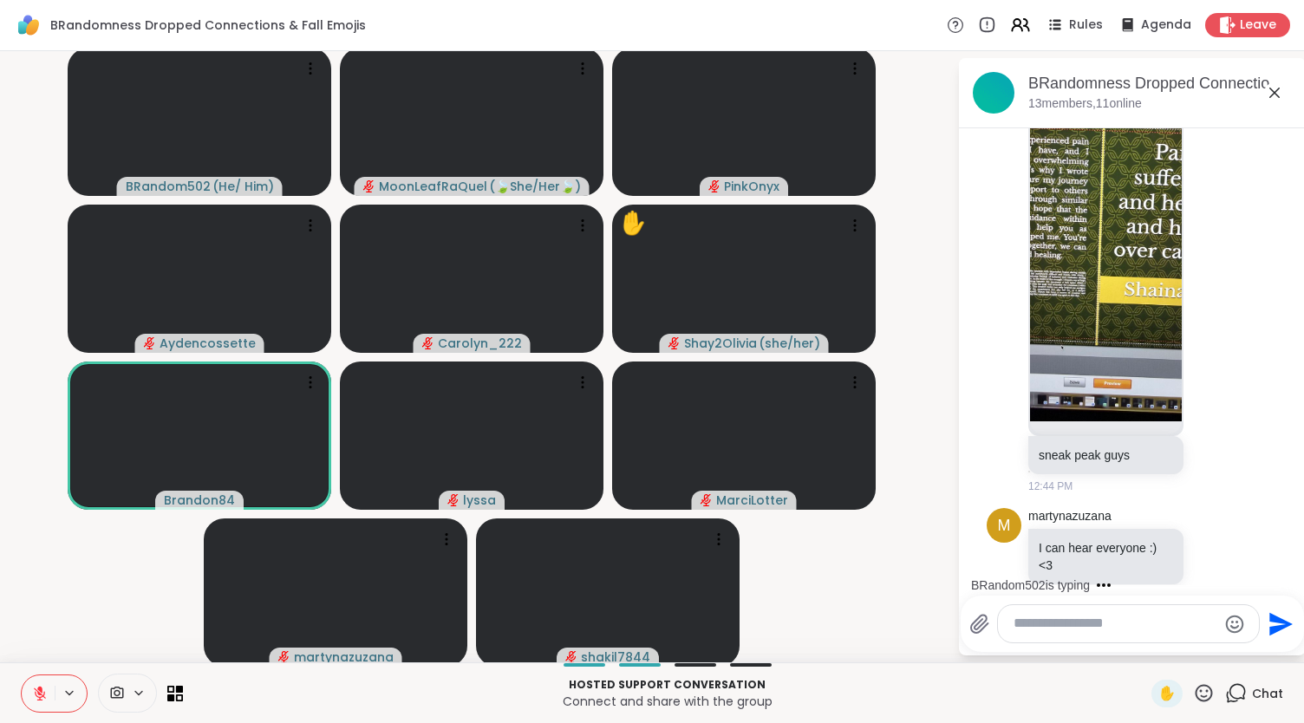
click at [1193, 688] on icon at bounding box center [1204, 693] width 22 height 22
click at [1144, 653] on span "❤️" at bounding box center [1152, 647] width 17 height 21
click at [1196, 689] on icon at bounding box center [1204, 693] width 22 height 22
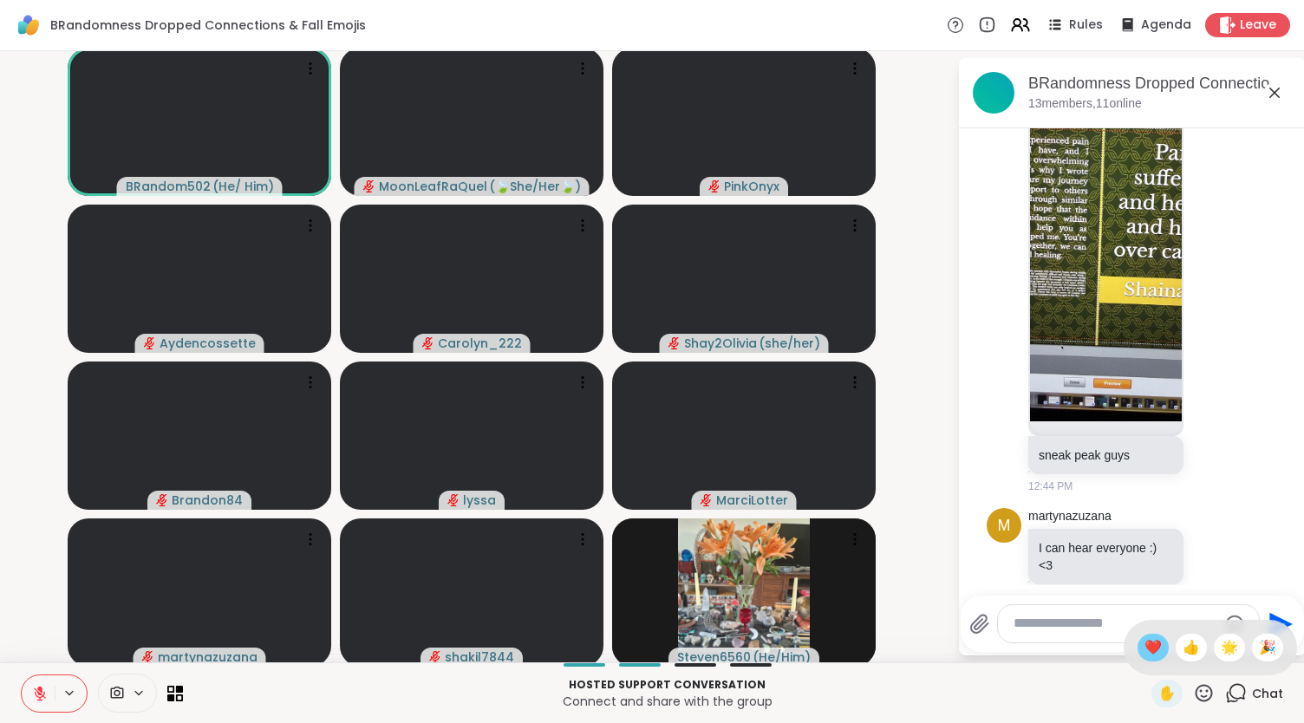
scroll to position [1922, 0]
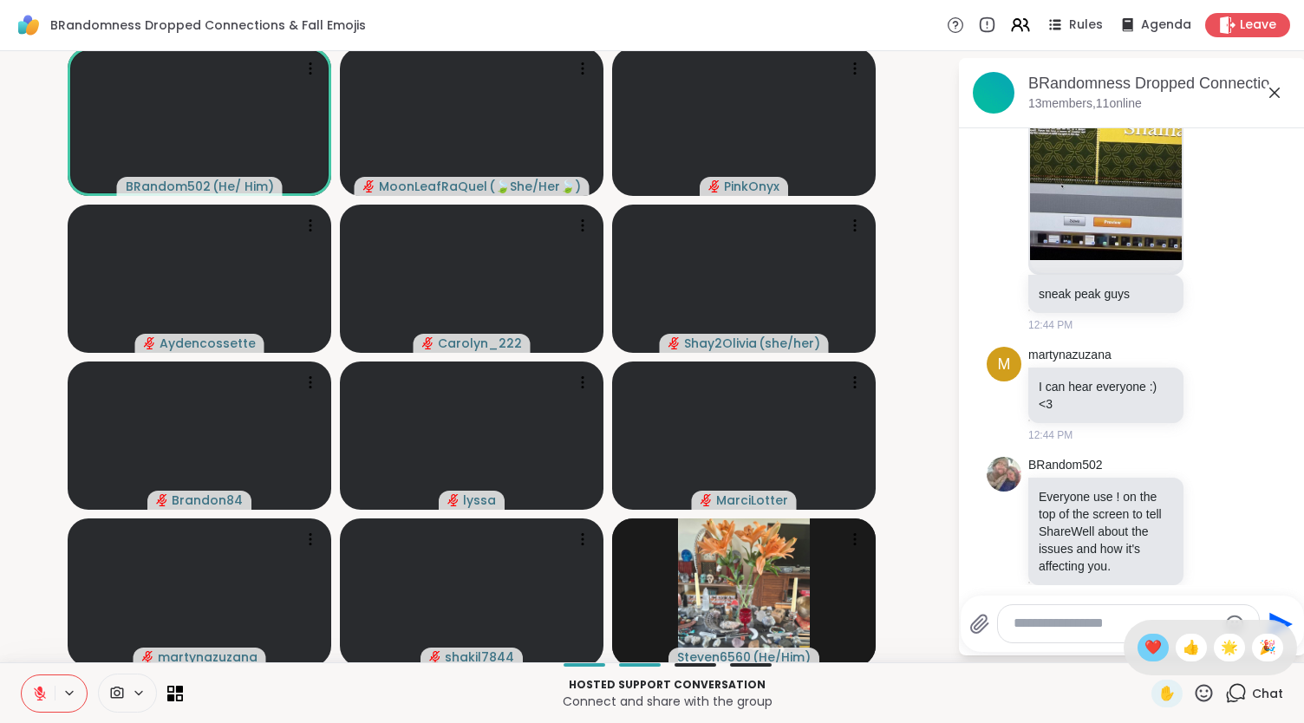
click at [1144, 655] on span "❤️" at bounding box center [1152, 647] width 17 height 21
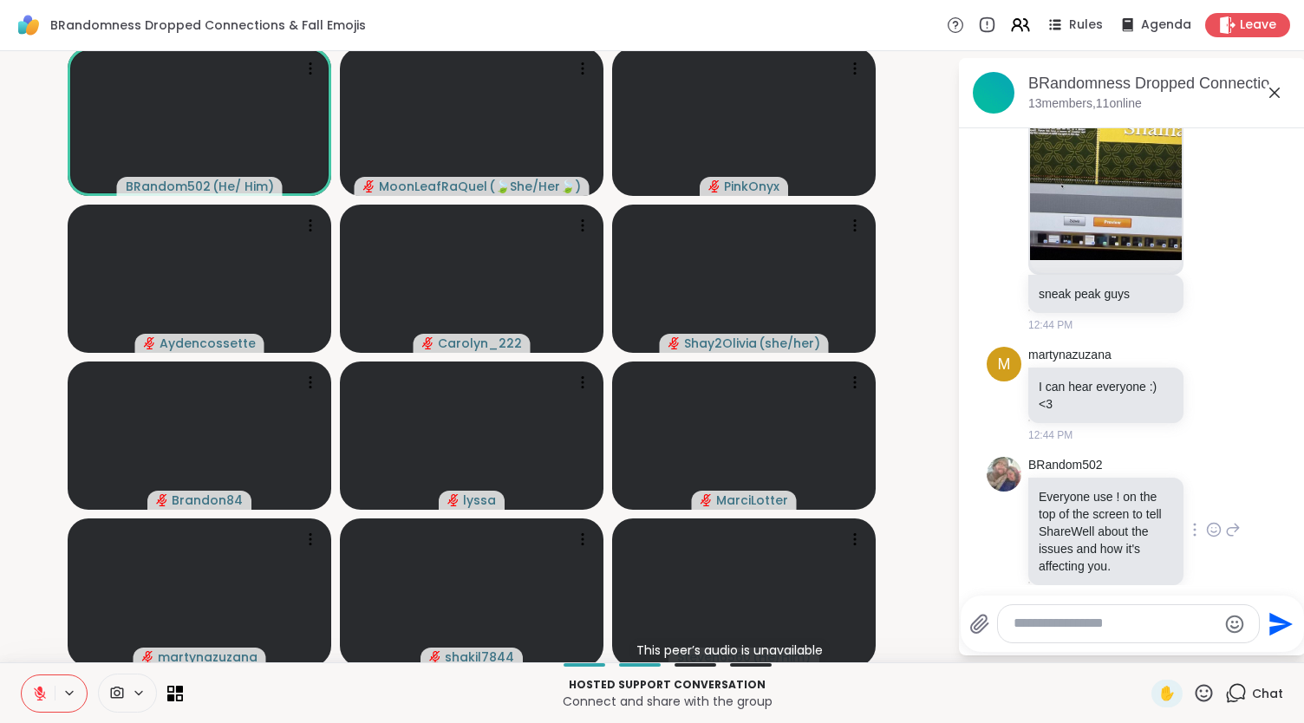
click at [1206, 521] on icon at bounding box center [1214, 529] width 16 height 17
click at [1158, 485] on button "Select Reaction: Thumbs up" at bounding box center [1175, 502] width 35 height 35
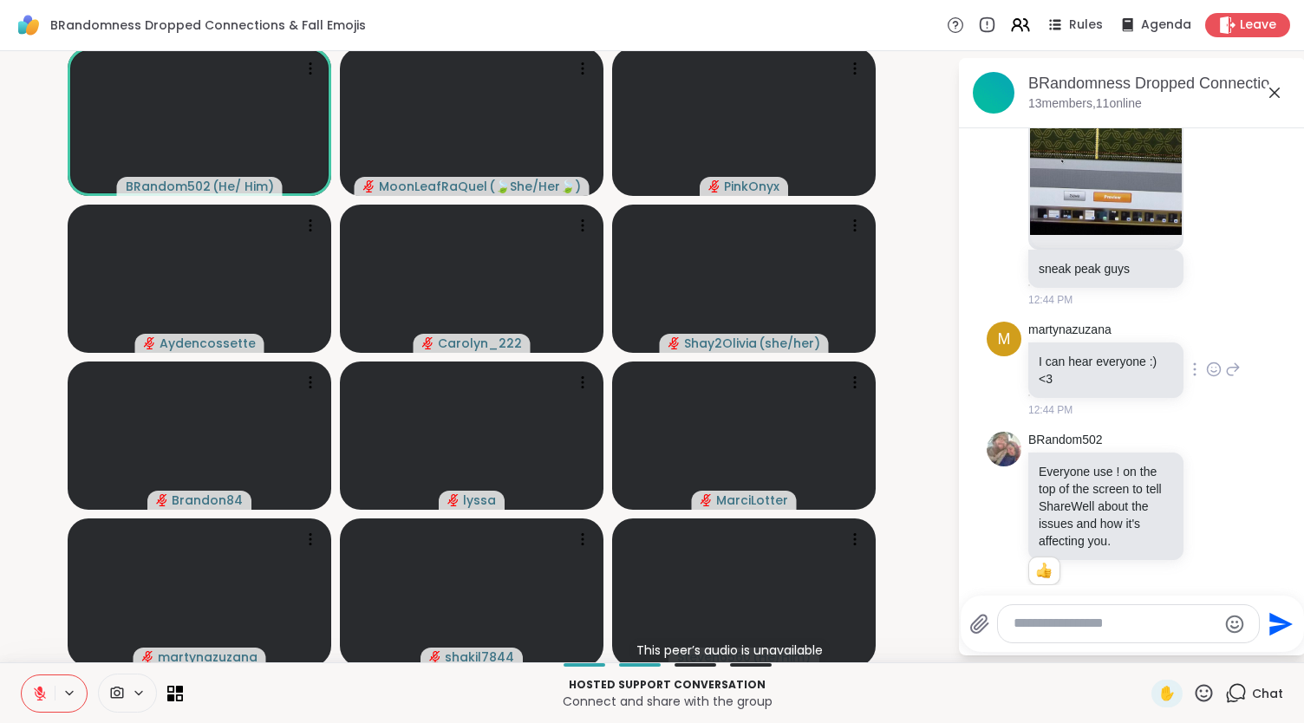
click at [1225, 359] on icon at bounding box center [1233, 369] width 16 height 21
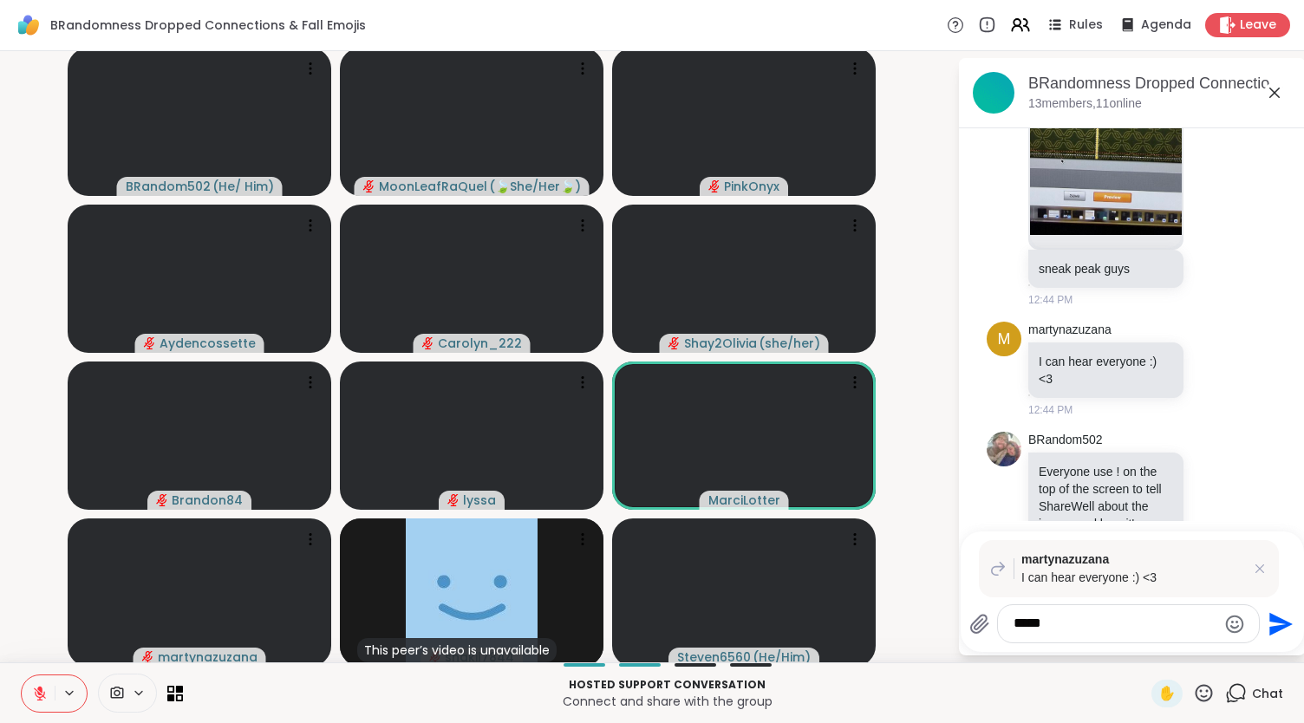
click at [1037, 630] on textarea "*****" at bounding box center [1115, 624] width 203 height 18
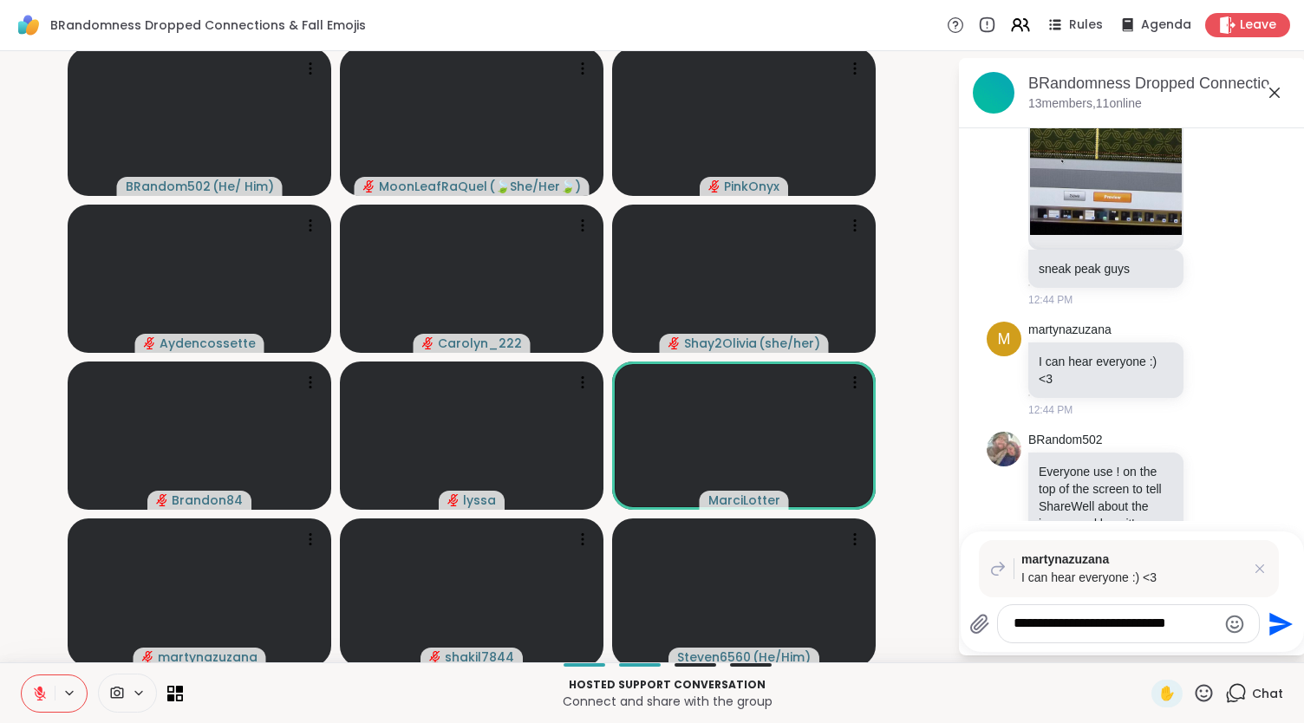
type textarea "**********"
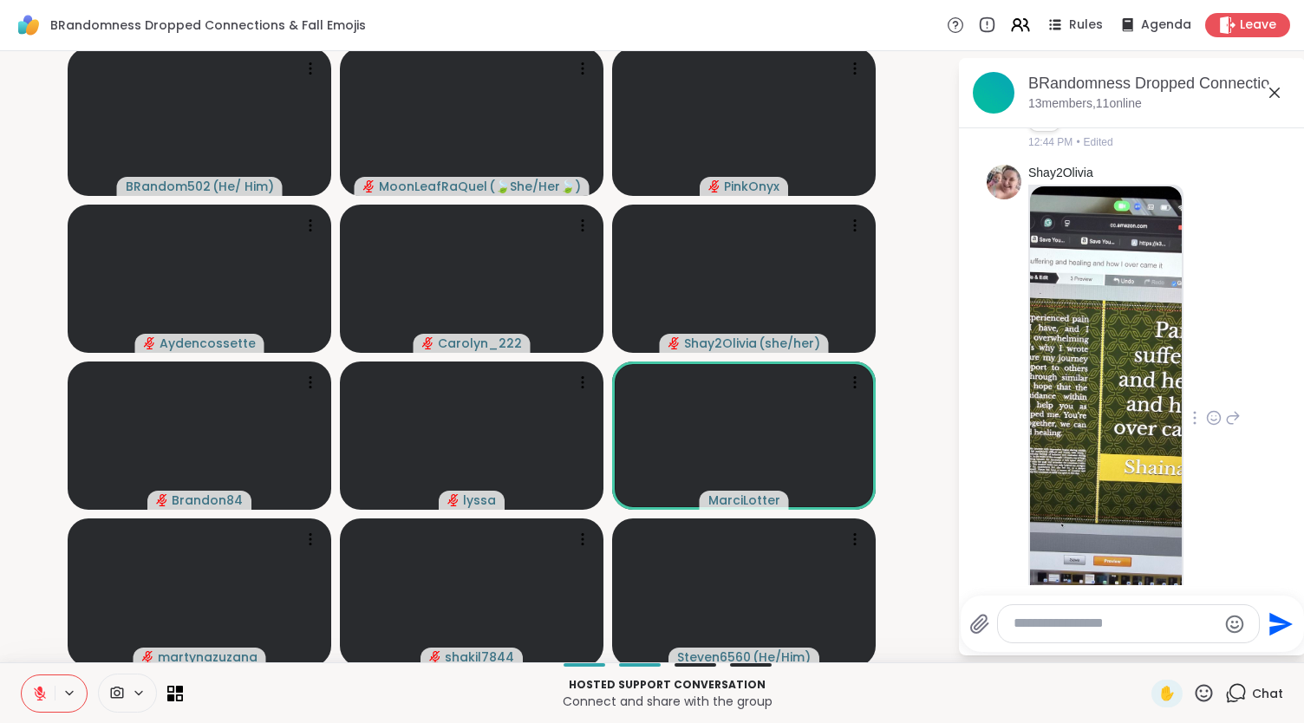
scroll to position [1587, 0]
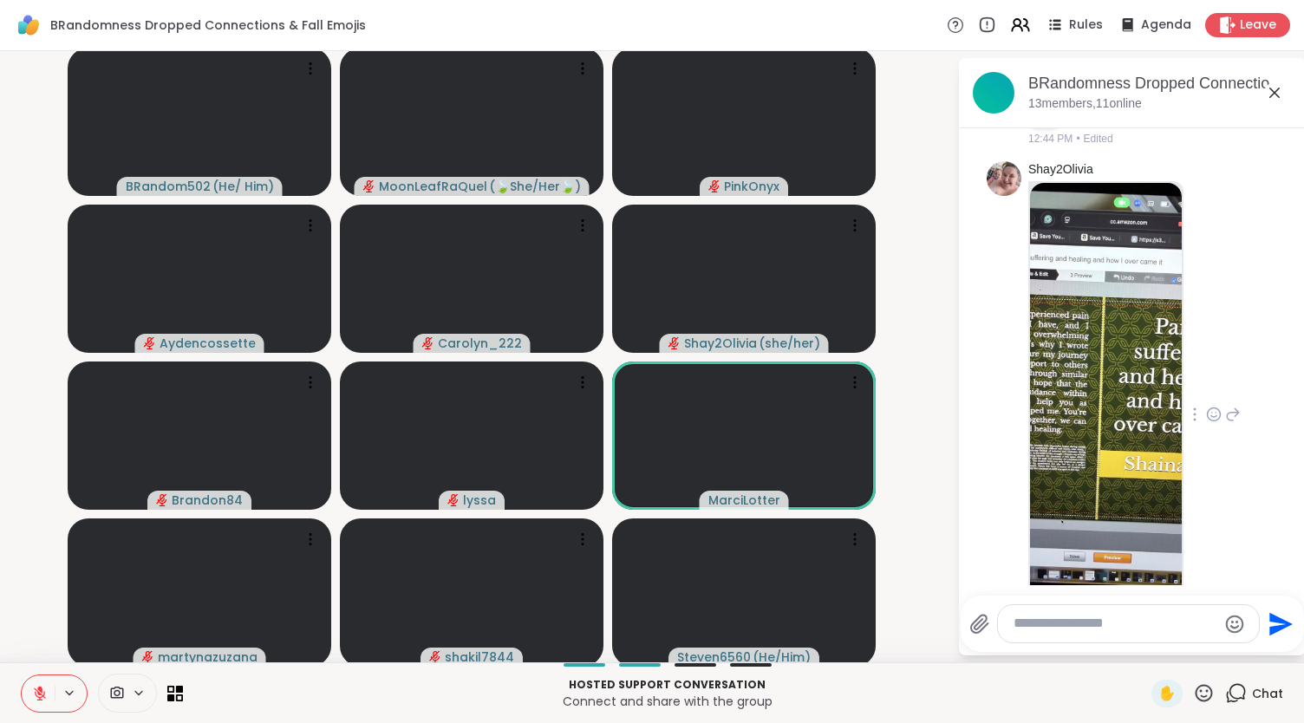
click at [1132, 390] on img at bounding box center [1106, 389] width 152 height 413
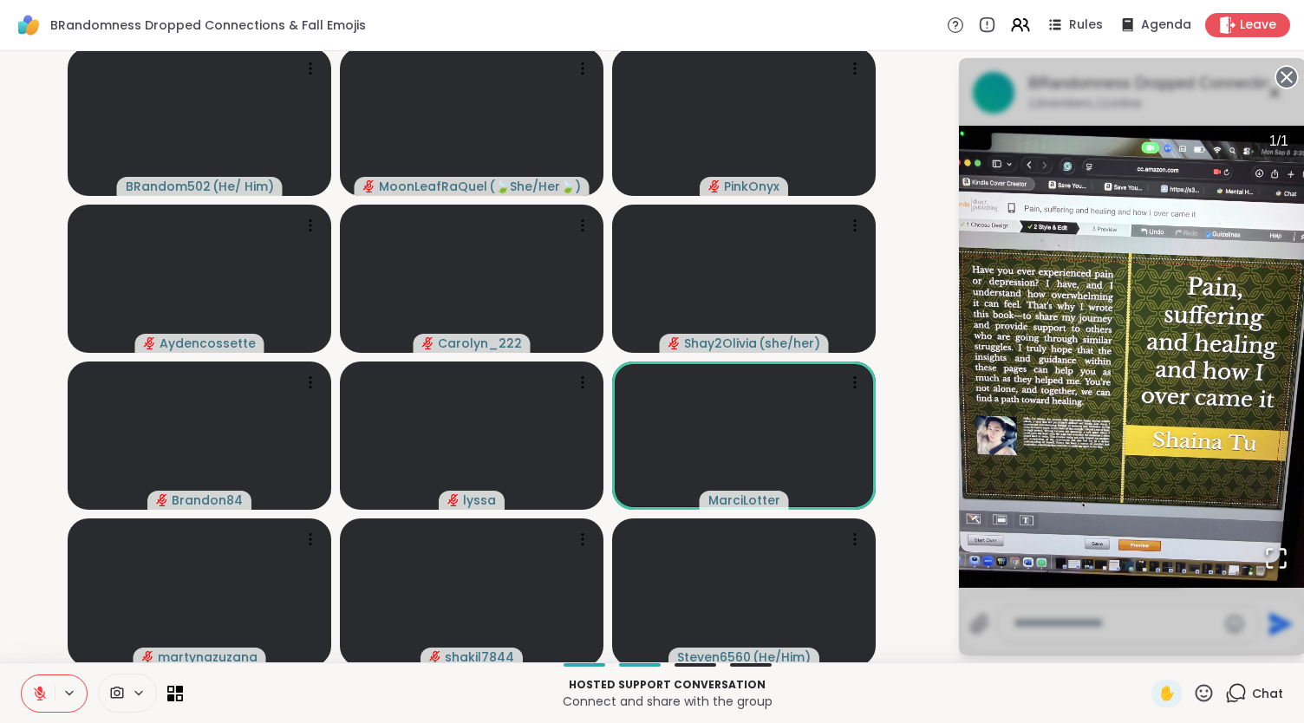
click at [1276, 75] on circle at bounding box center [1286, 77] width 21 height 21
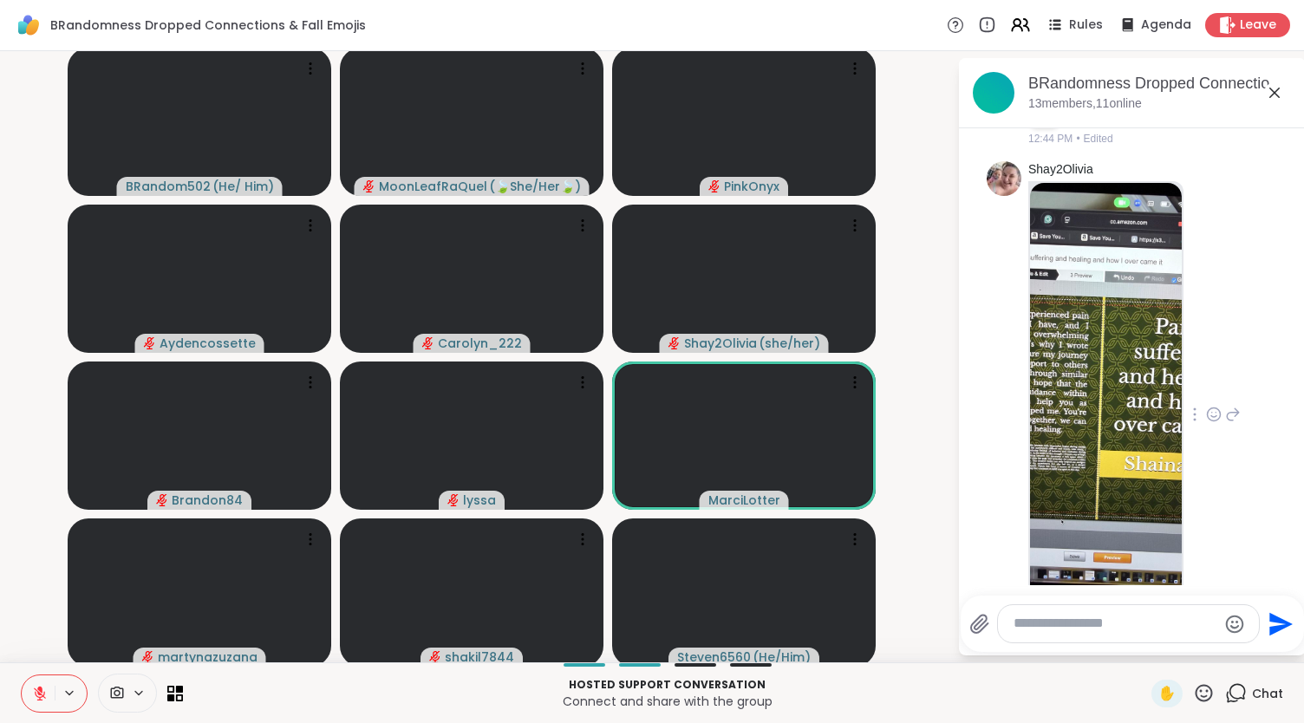
click at [1211, 415] on icon at bounding box center [1213, 416] width 5 height 2
click at [1196, 369] on button "Select Reaction: Heart" at bounding box center [1213, 386] width 35 height 35
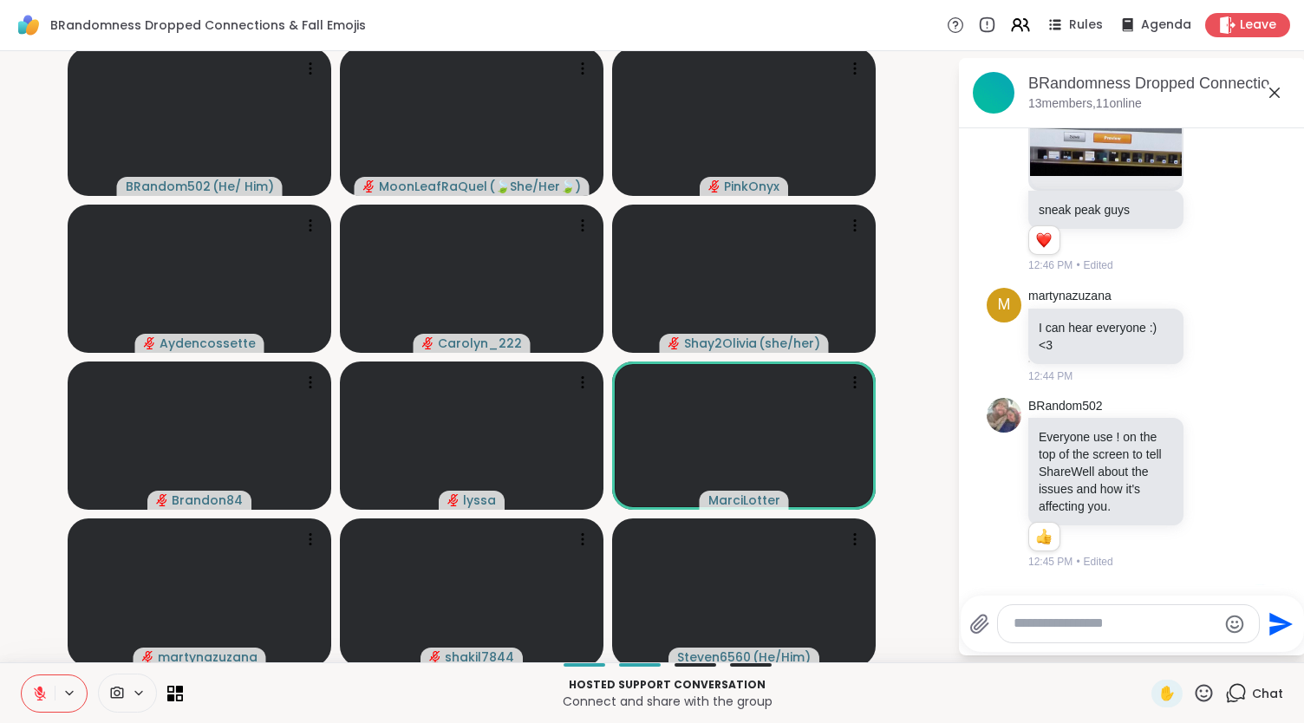
scroll to position [2161, 0]
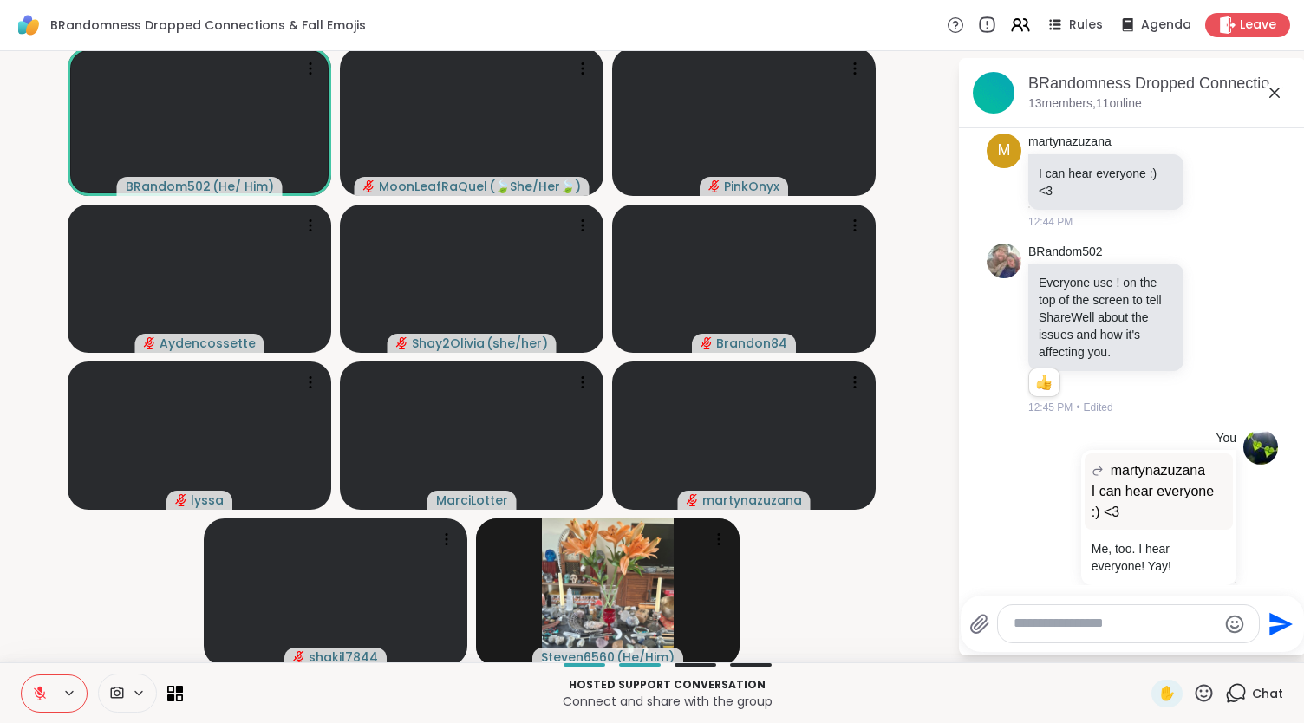
click at [988, 23] on icon at bounding box center [988, 23] width 0 height 3
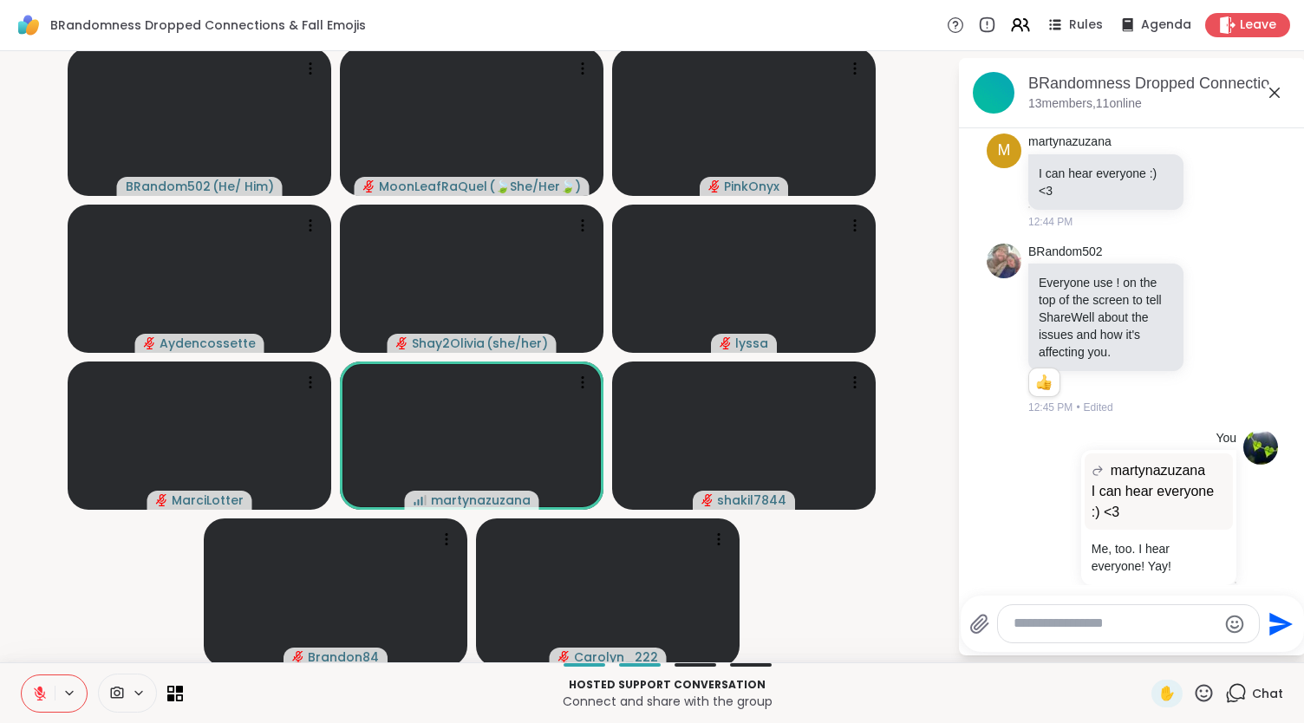
click at [1030, 627] on textarea "Type your message" at bounding box center [1115, 624] width 203 height 18
type textarea "**********"
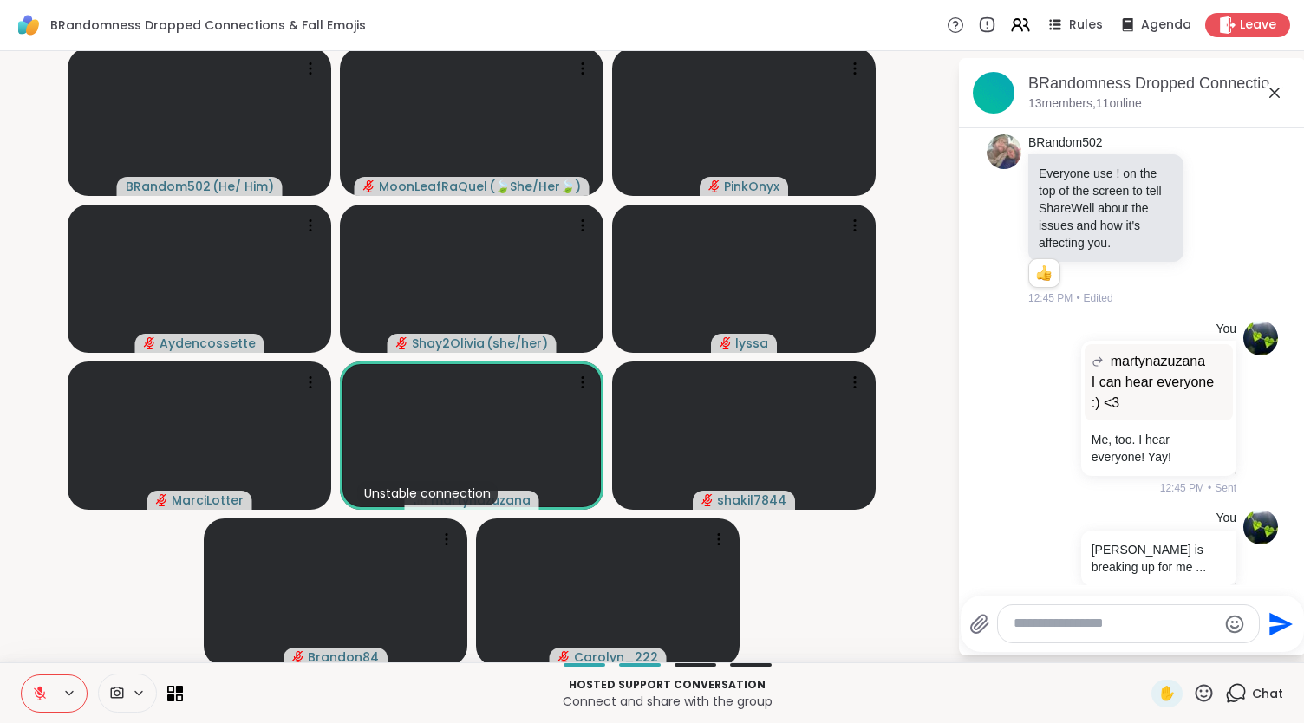
click at [1196, 695] on icon at bounding box center [1204, 693] width 22 height 22
click at [1144, 649] on span "❤️" at bounding box center [1152, 647] width 17 height 21
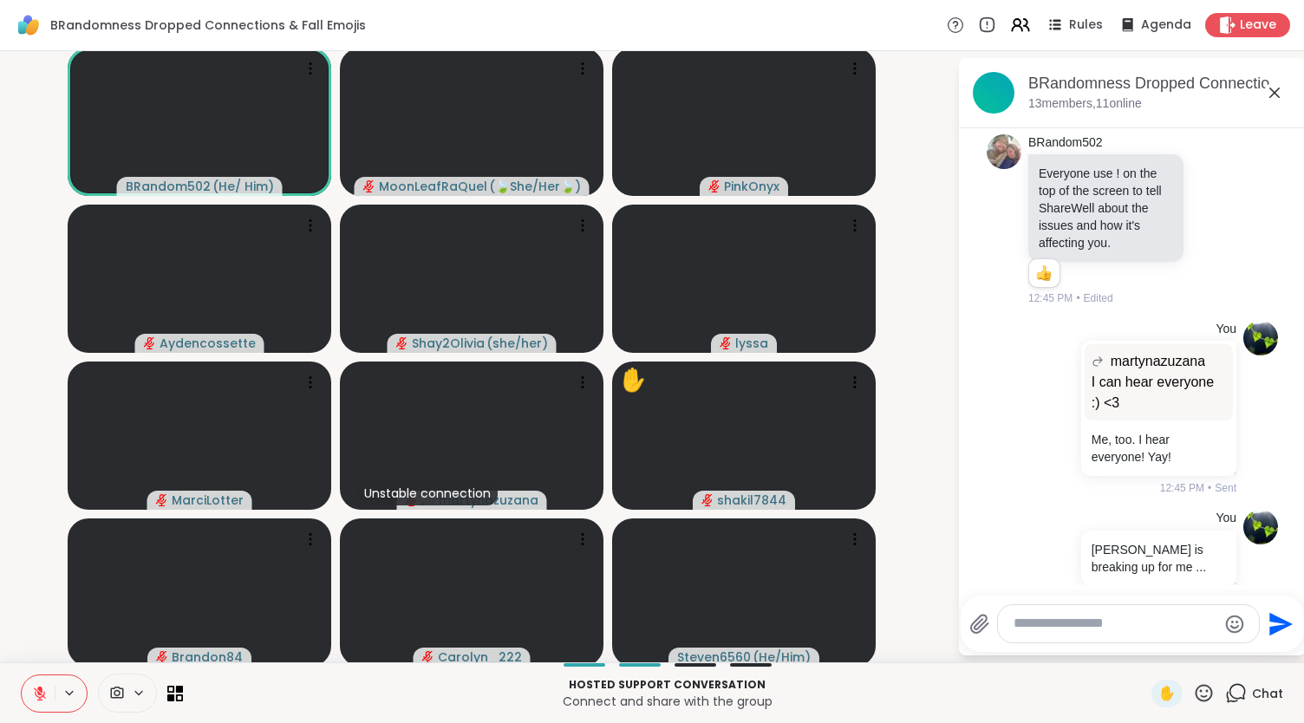
click at [1193, 682] on icon at bounding box center [1204, 693] width 22 height 22
click at [1144, 653] on div "❤️" at bounding box center [1152, 648] width 31 height 28
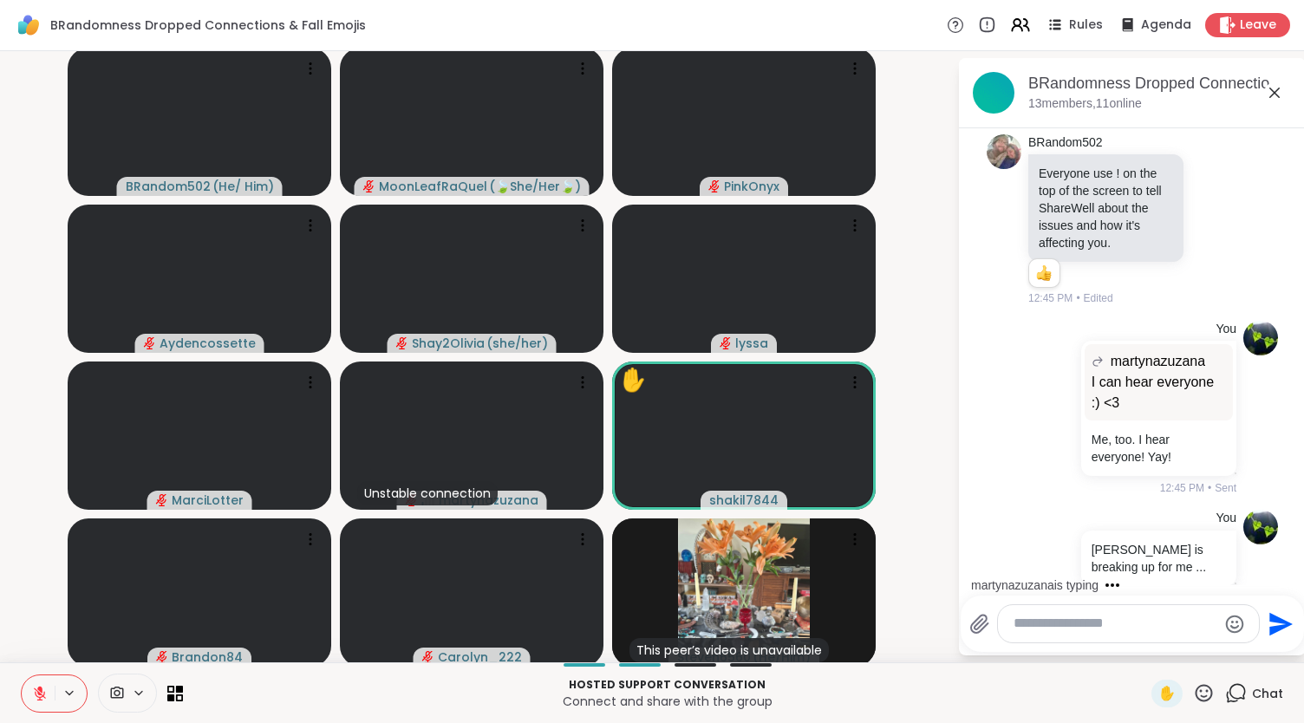
click at [44, 690] on icon at bounding box center [40, 694] width 16 height 16
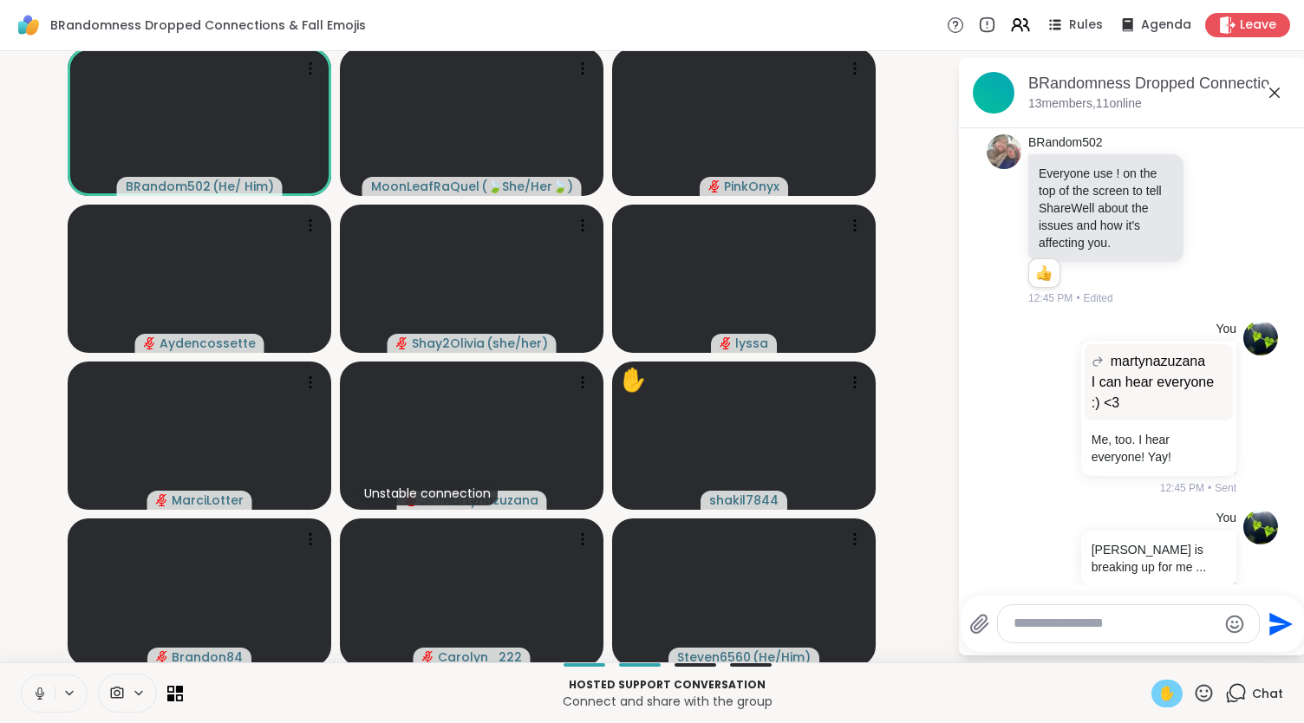
click at [1158, 691] on span "✋" at bounding box center [1166, 693] width 17 height 21
click at [1158, 690] on span "✋" at bounding box center [1166, 693] width 17 height 21
click at [38, 689] on icon at bounding box center [40, 694] width 16 height 16
click at [1047, 626] on textarea "Type your message" at bounding box center [1115, 624] width 203 height 18
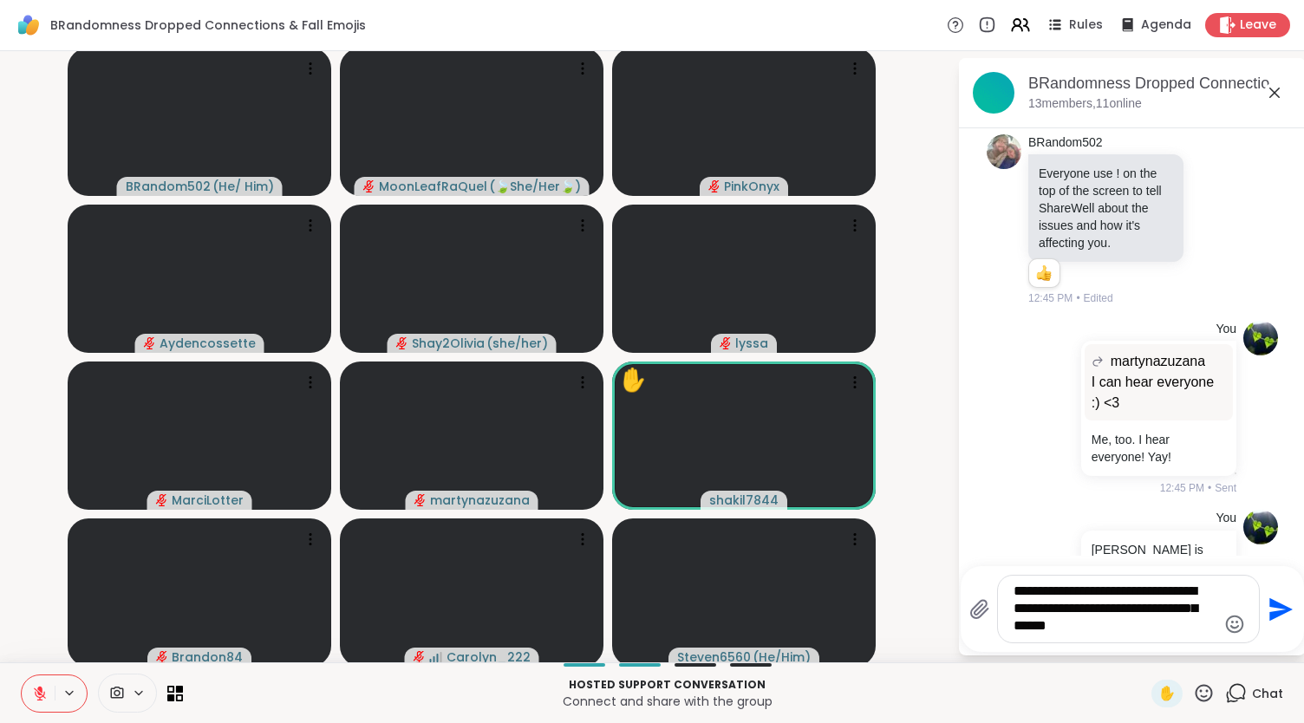
click at [1160, 607] on textarea "**********" at bounding box center [1115, 609] width 203 height 53
type textarea "**********"
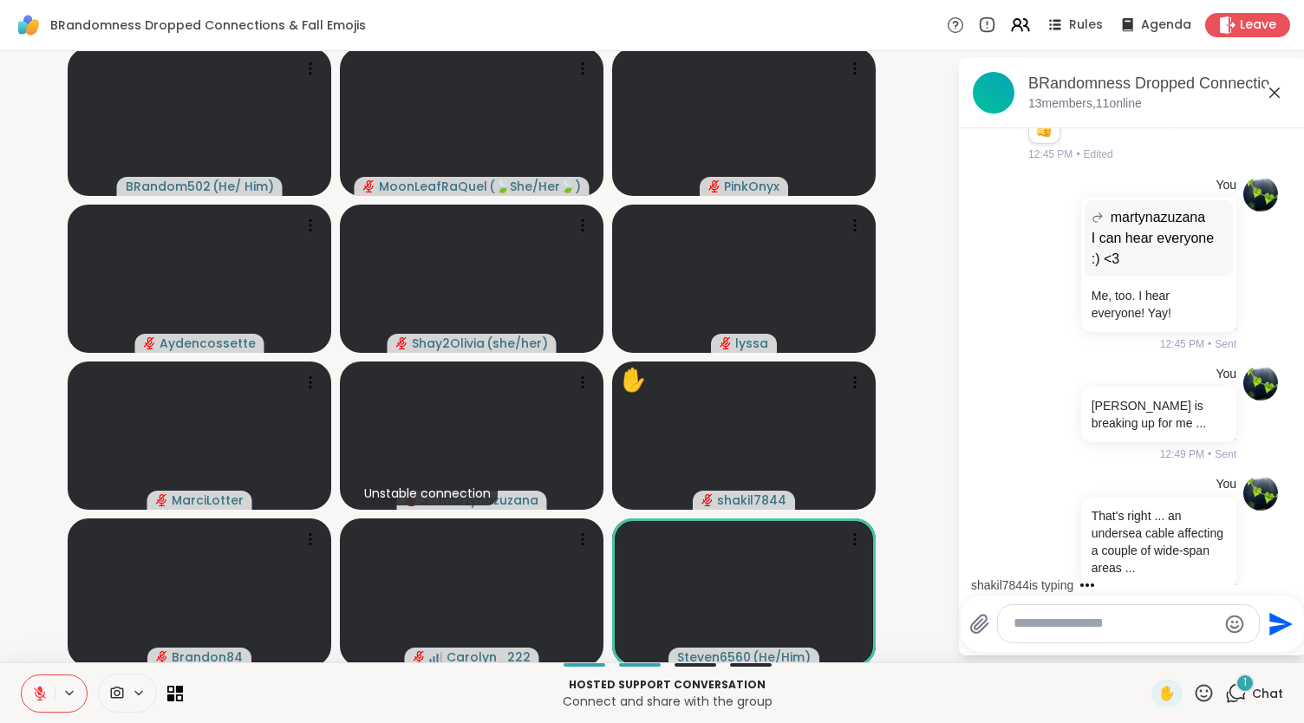
scroll to position [2523, 0]
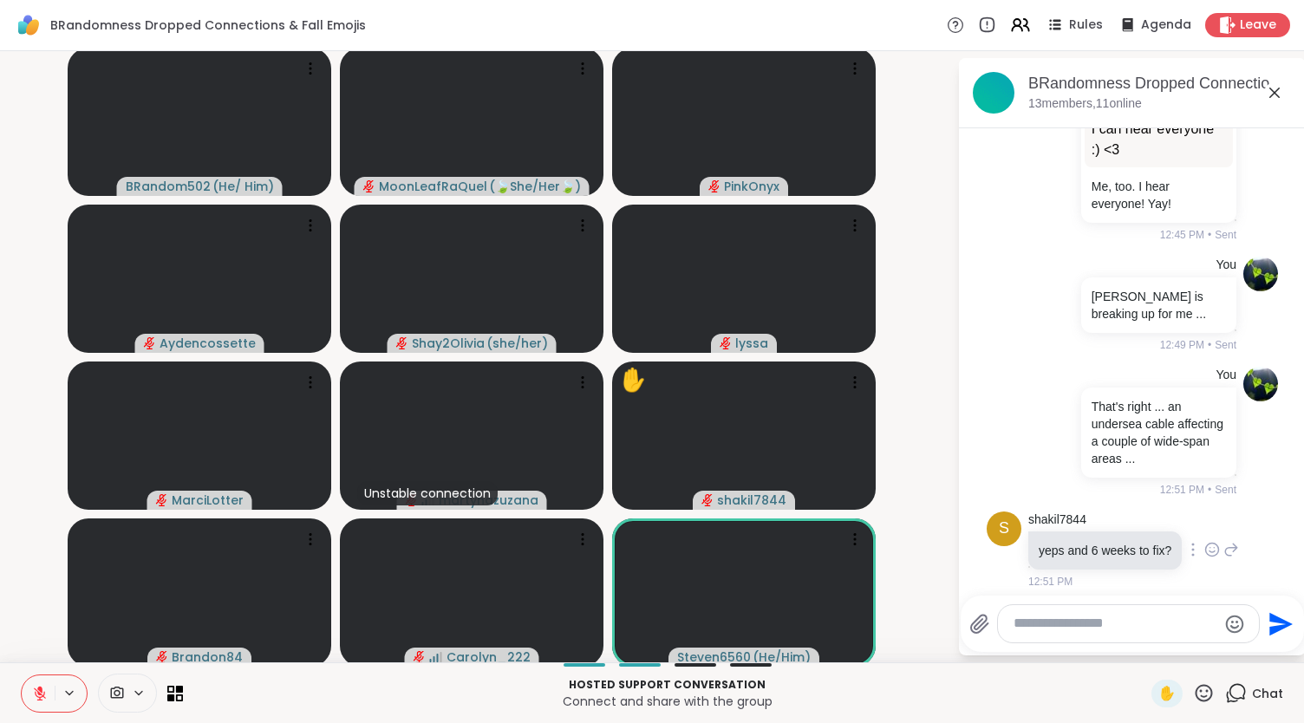
click at [1204, 541] on icon at bounding box center [1212, 549] width 16 height 17
click at [1281, 514] on div "Select Reaction: Astonished" at bounding box center [1289, 522] width 16 height 16
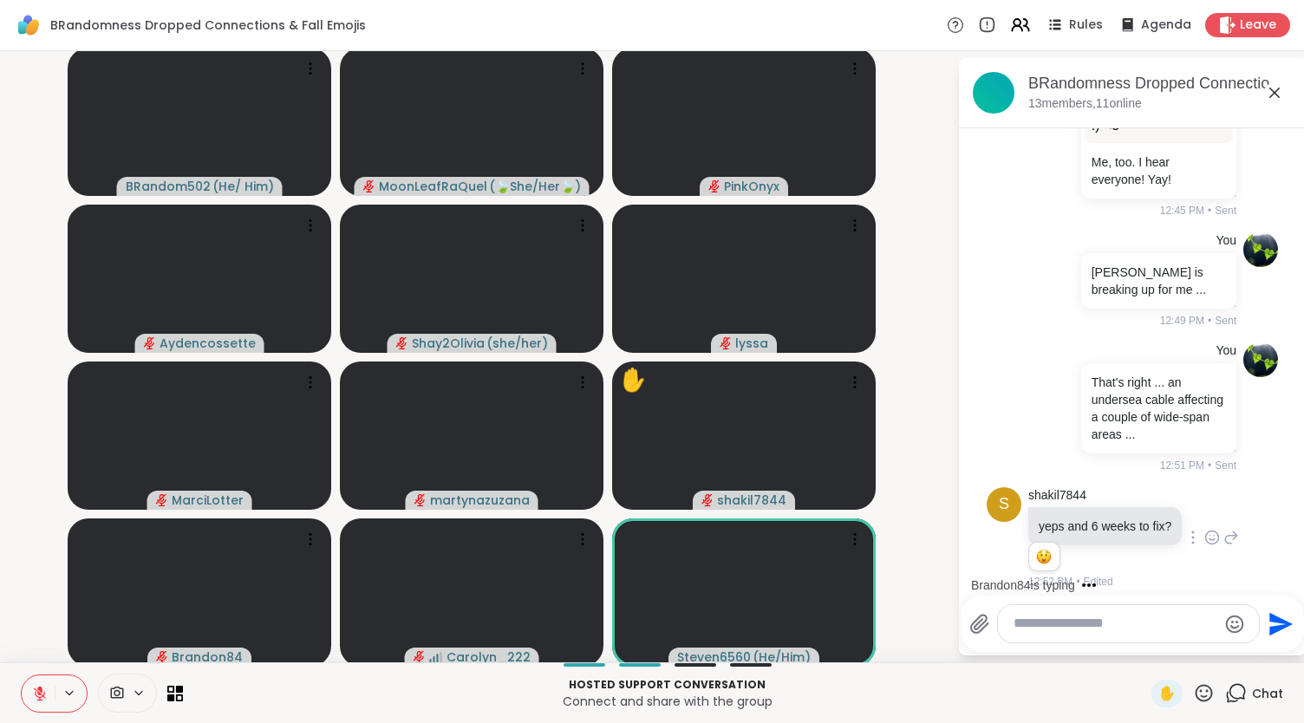
scroll to position [2743, 0]
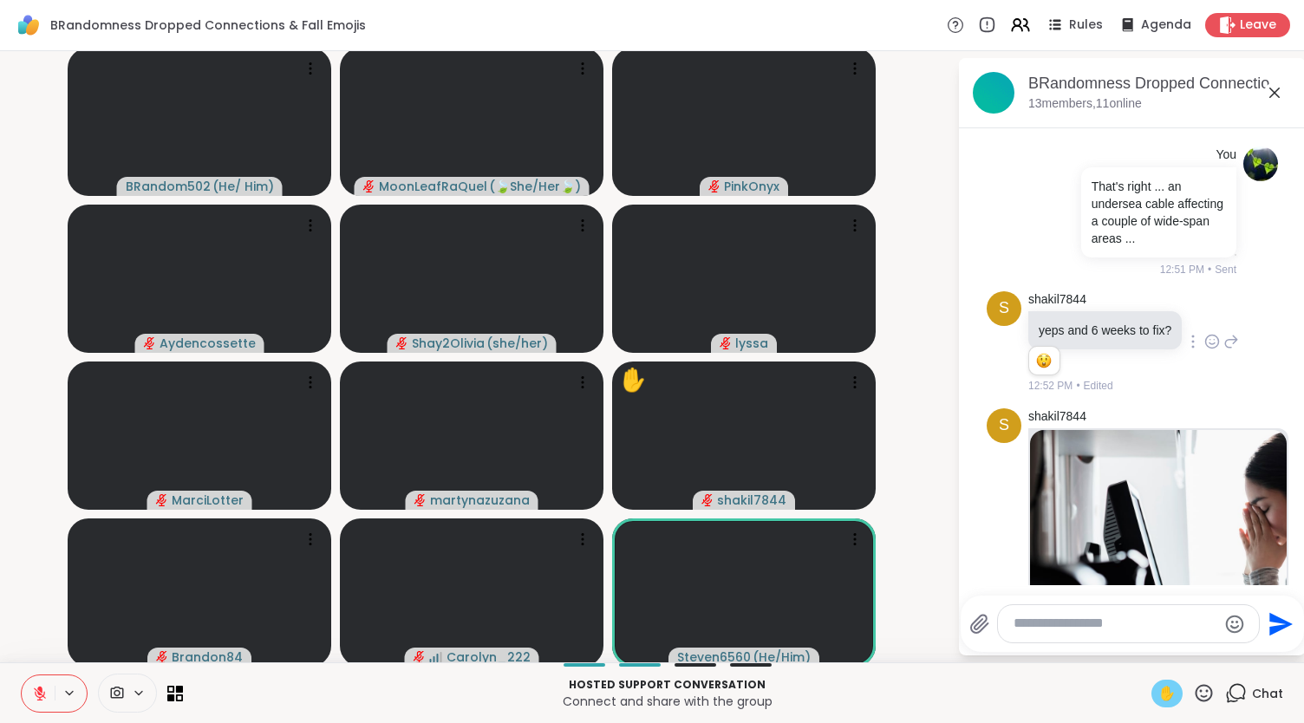
click at [1165, 700] on div "✋" at bounding box center [1166, 694] width 31 height 28
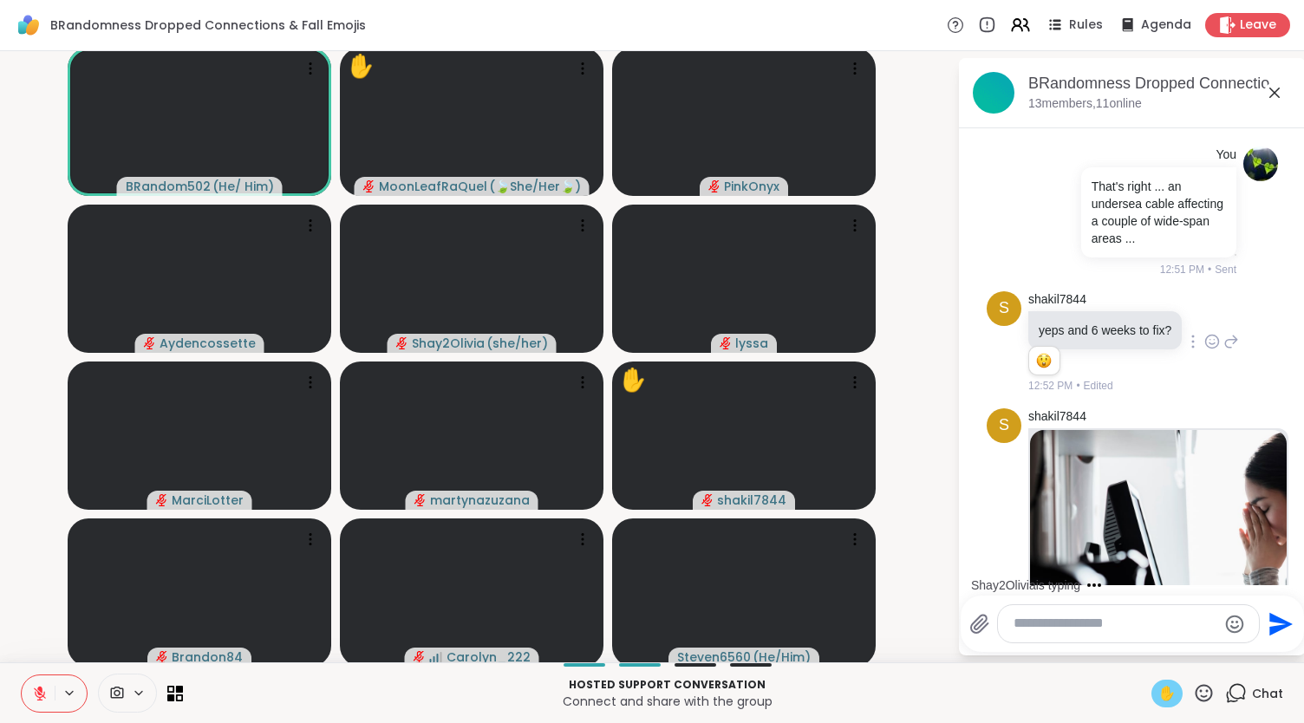
click at [1158, 692] on span "✋" at bounding box center [1166, 693] width 17 height 21
click at [1061, 636] on div at bounding box center [1128, 623] width 261 height 37
click at [1055, 626] on textarea "Type your message" at bounding box center [1115, 624] width 203 height 18
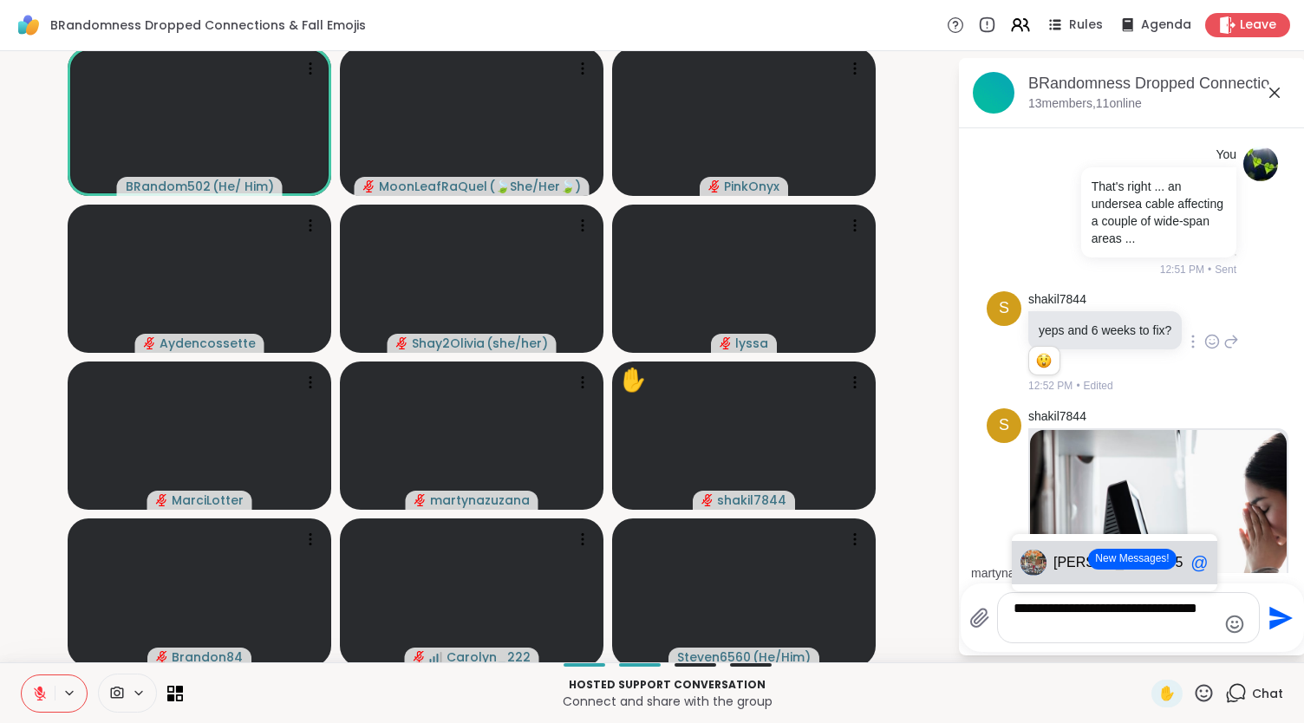
click at [1054, 561] on span "Steven" at bounding box center [1110, 562] width 114 height 17
type textarea "**********"
click at [1265, 604] on icon "Send" at bounding box center [1279, 618] width 28 height 28
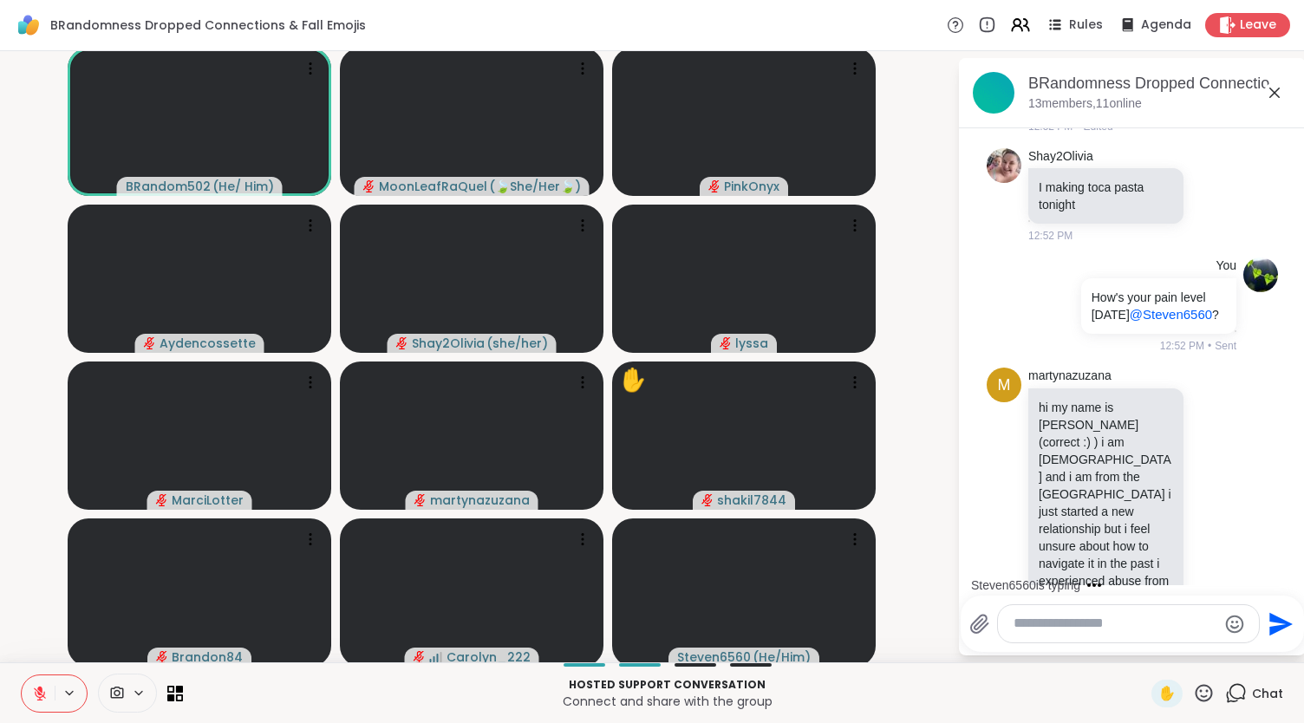
scroll to position [3667, 0]
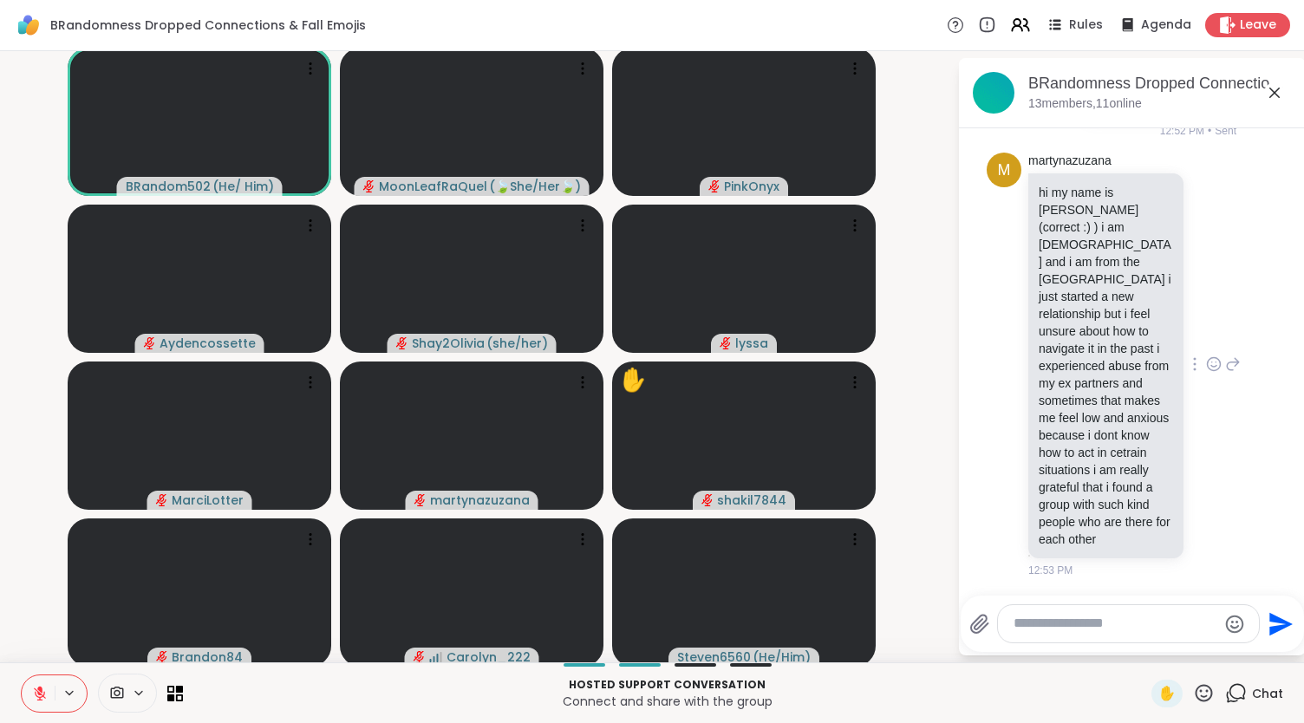
click at [1206, 373] on icon at bounding box center [1214, 363] width 16 height 17
click at [1196, 349] on button "Select Reaction: Heart" at bounding box center [1213, 336] width 35 height 35
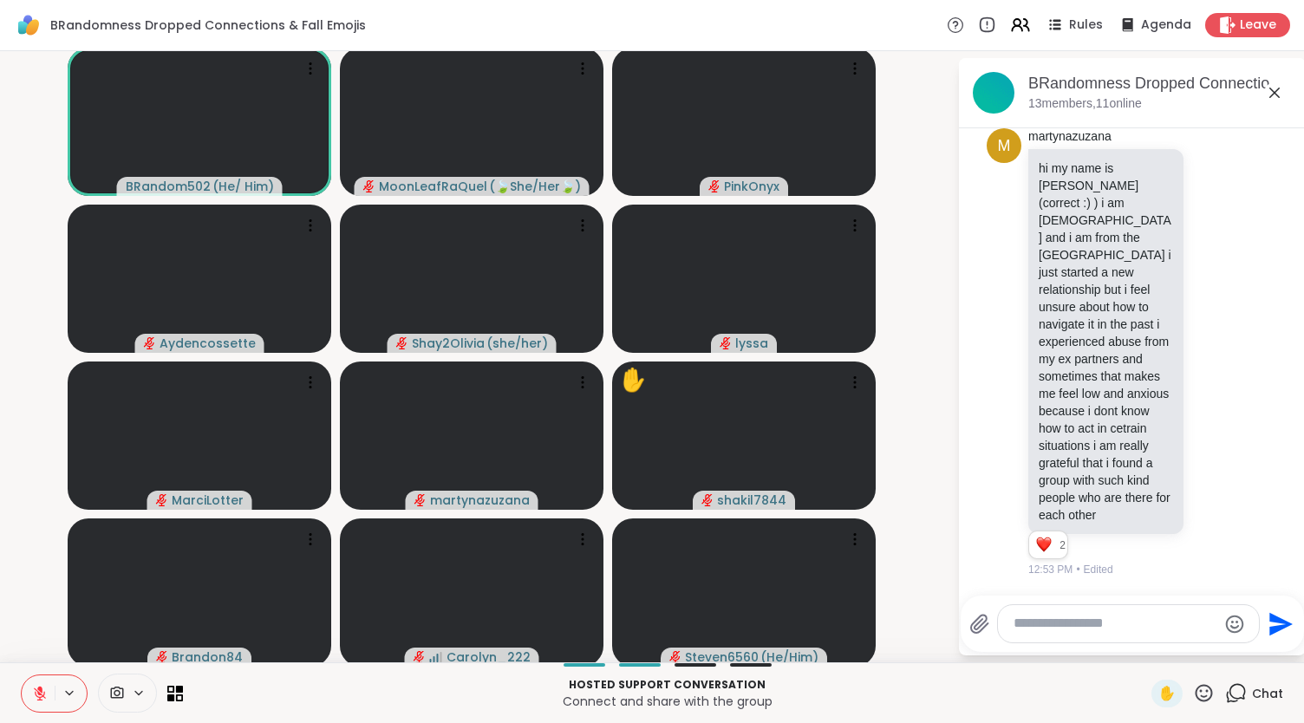
click at [1225, 358] on icon at bounding box center [1233, 352] width 16 height 21
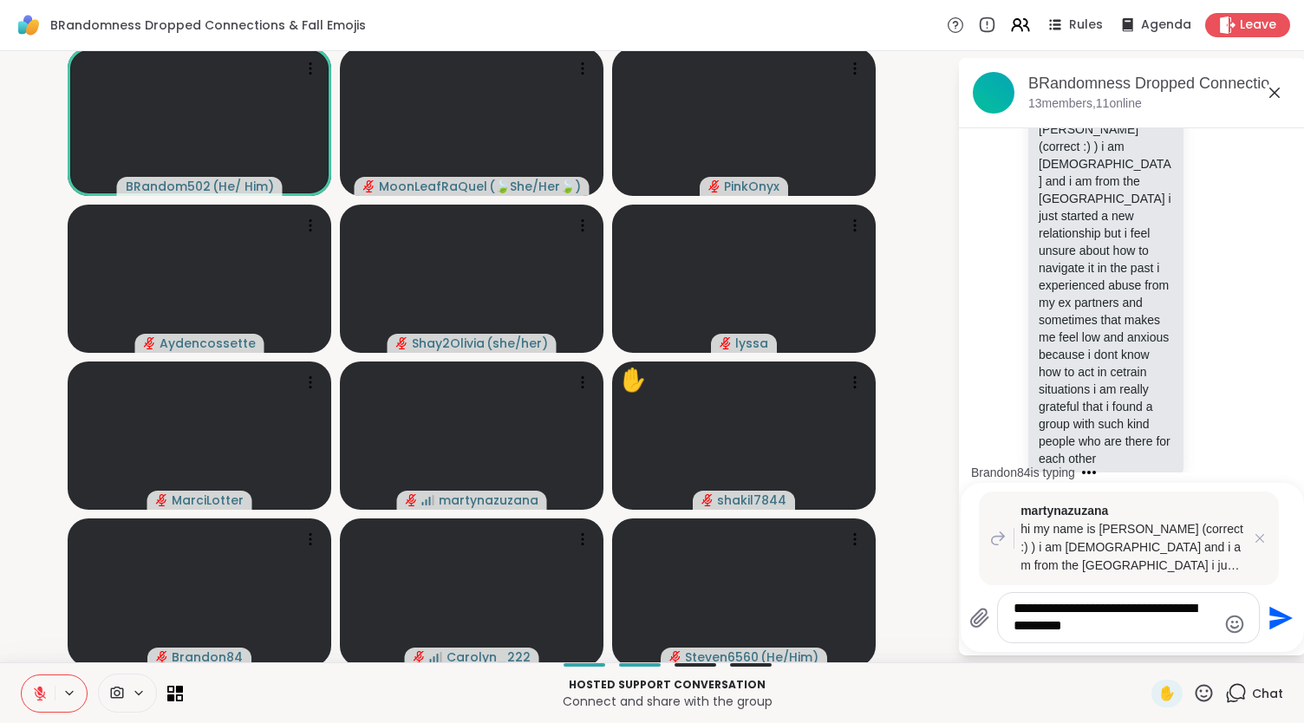
type textarea "**********"
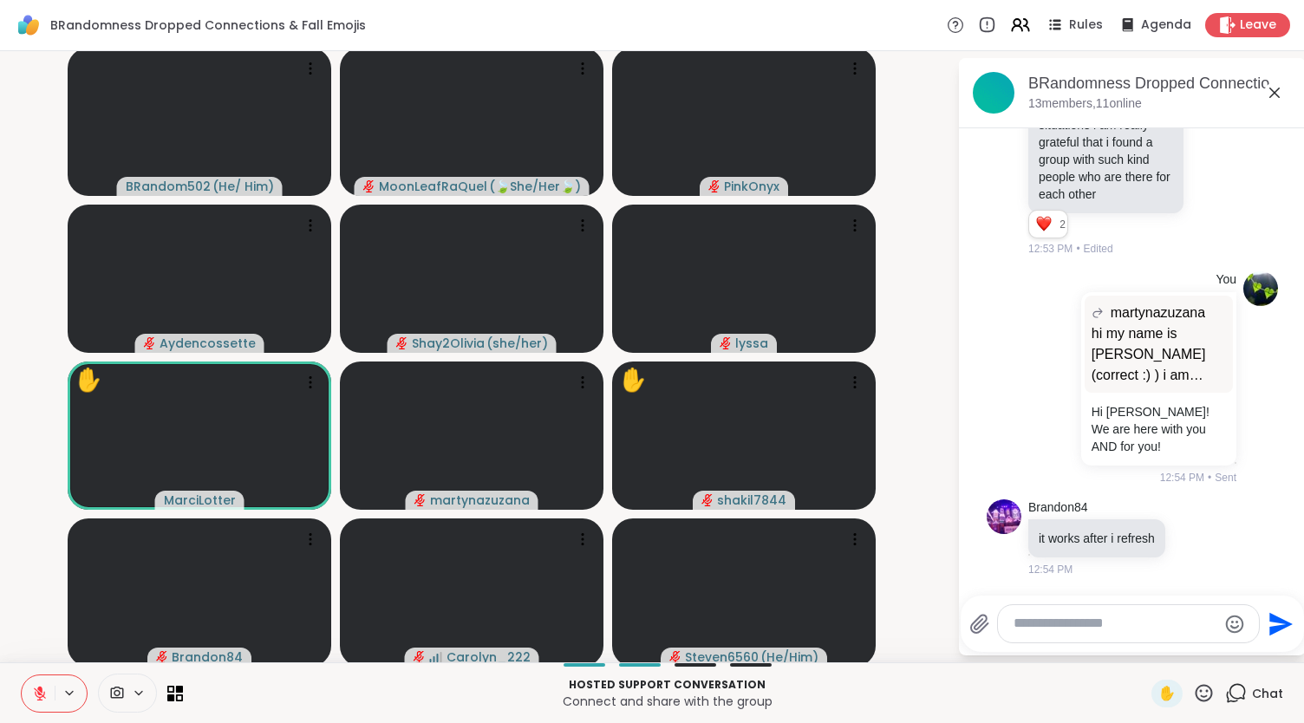
scroll to position [4207, 0]
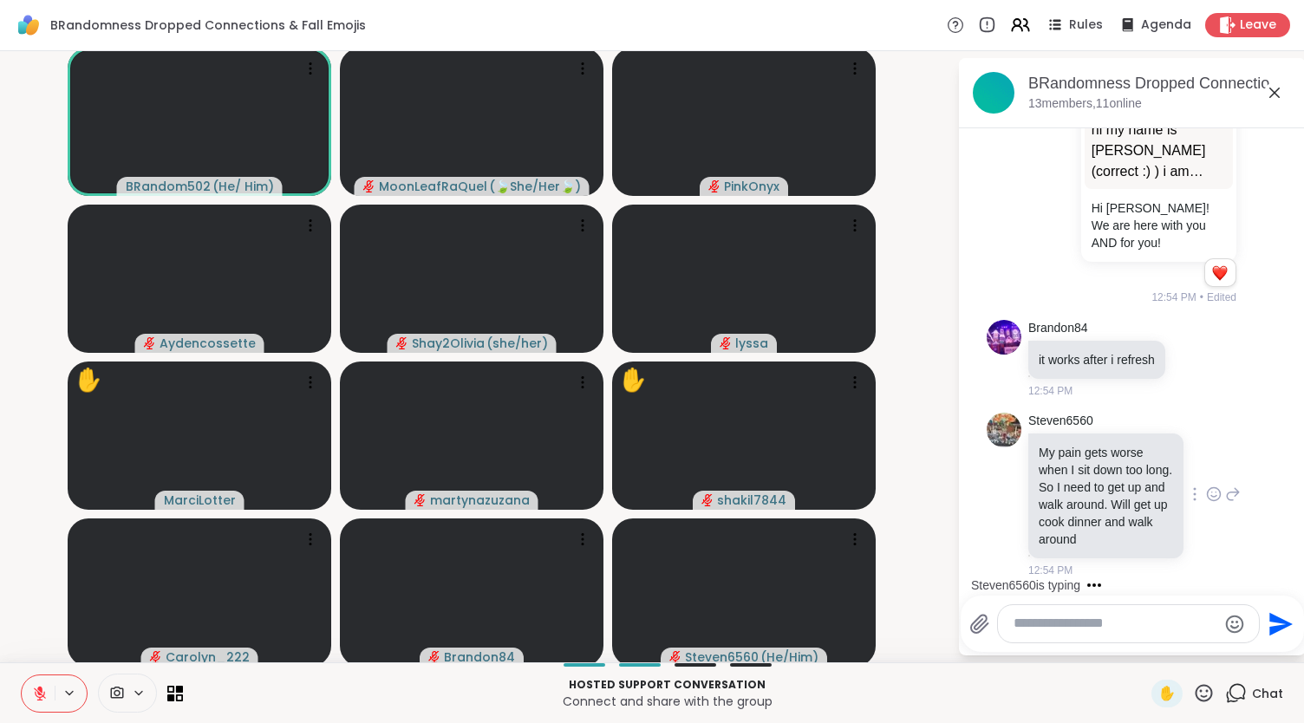
click at [1206, 503] on icon at bounding box center [1214, 494] width 16 height 17
click at [1196, 473] on button "Select Reaction: Heart" at bounding box center [1213, 466] width 35 height 35
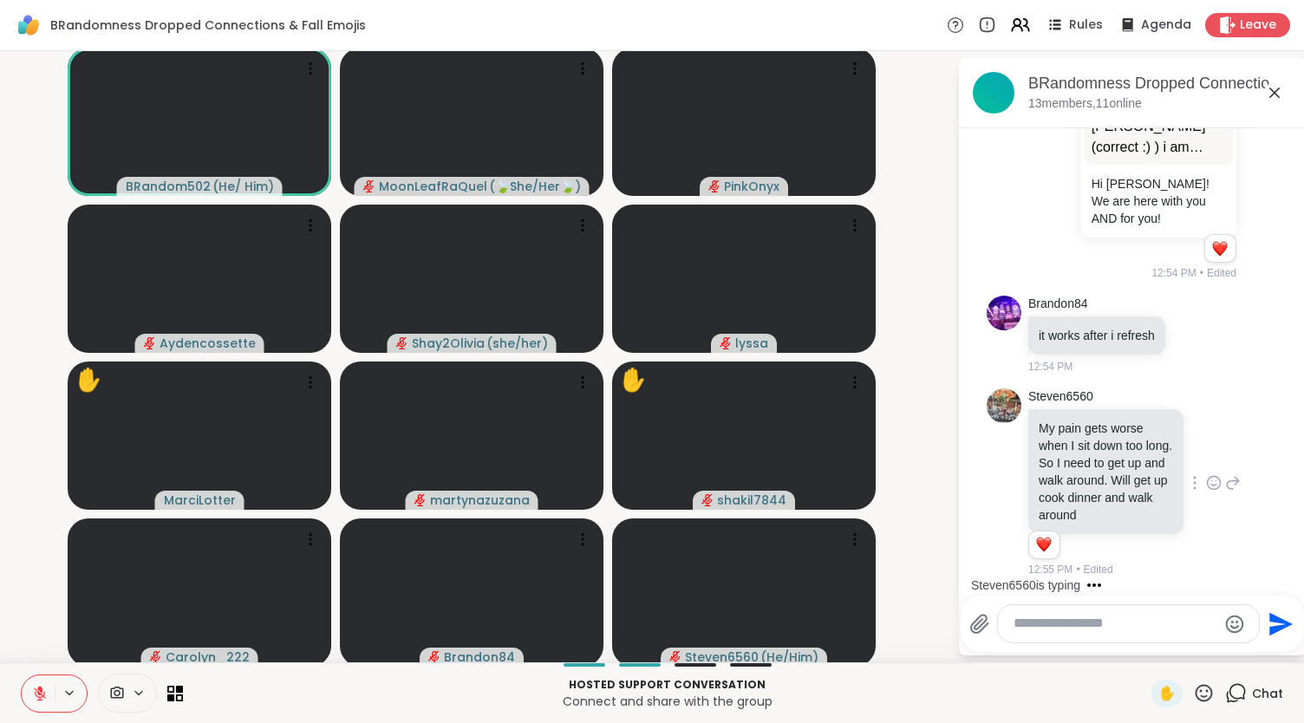
scroll to position [4255, 0]
click at [1225, 473] on icon at bounding box center [1233, 483] width 16 height 21
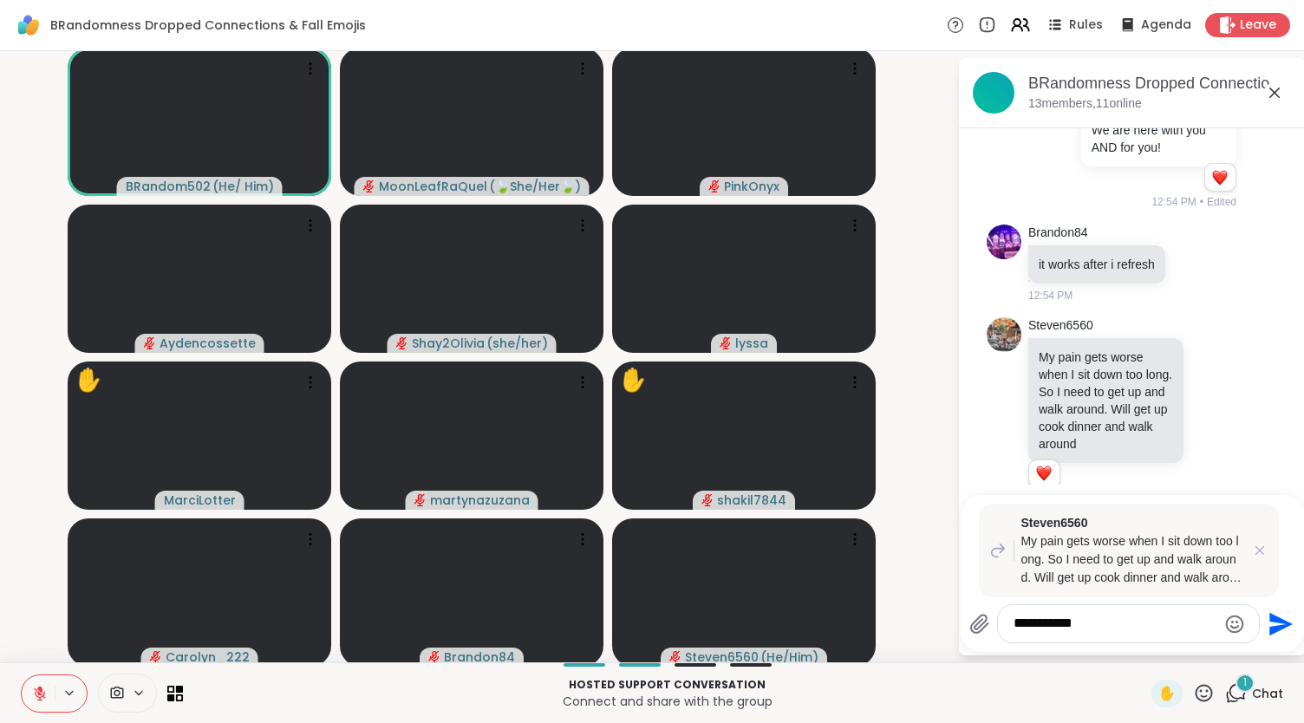
scroll to position [4482, 0]
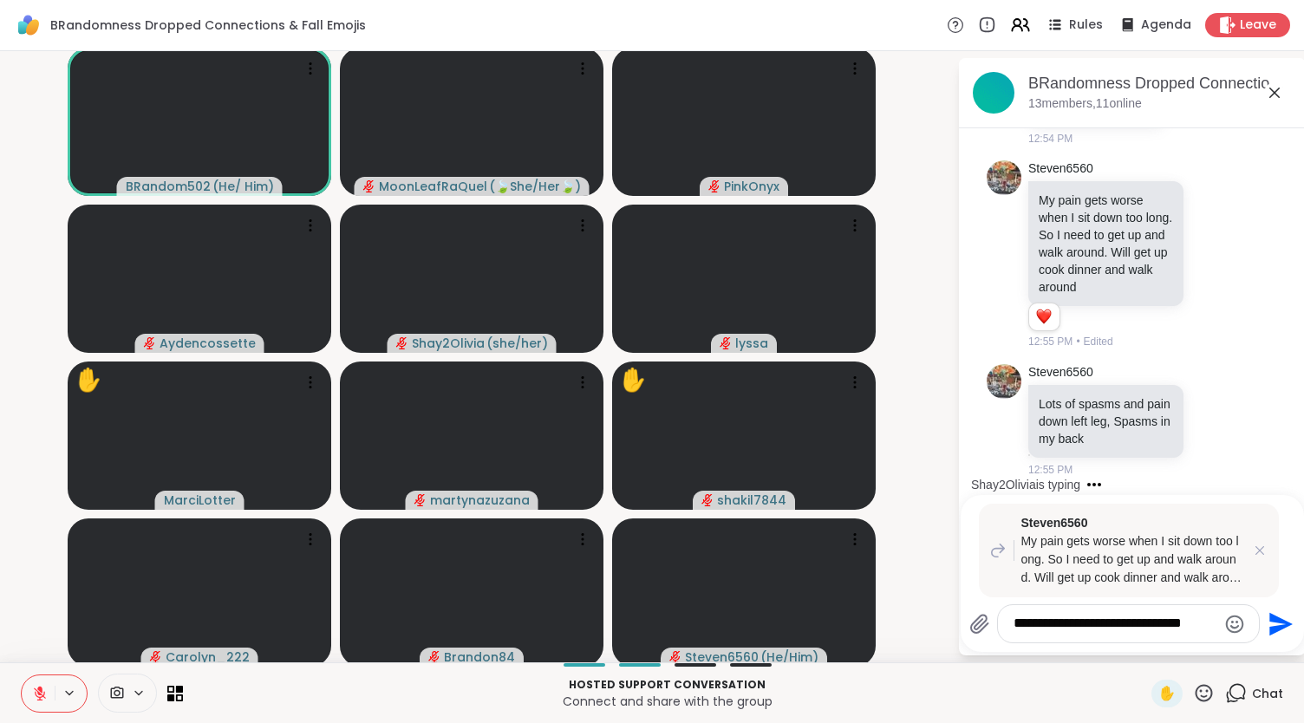
type textarea "**********"
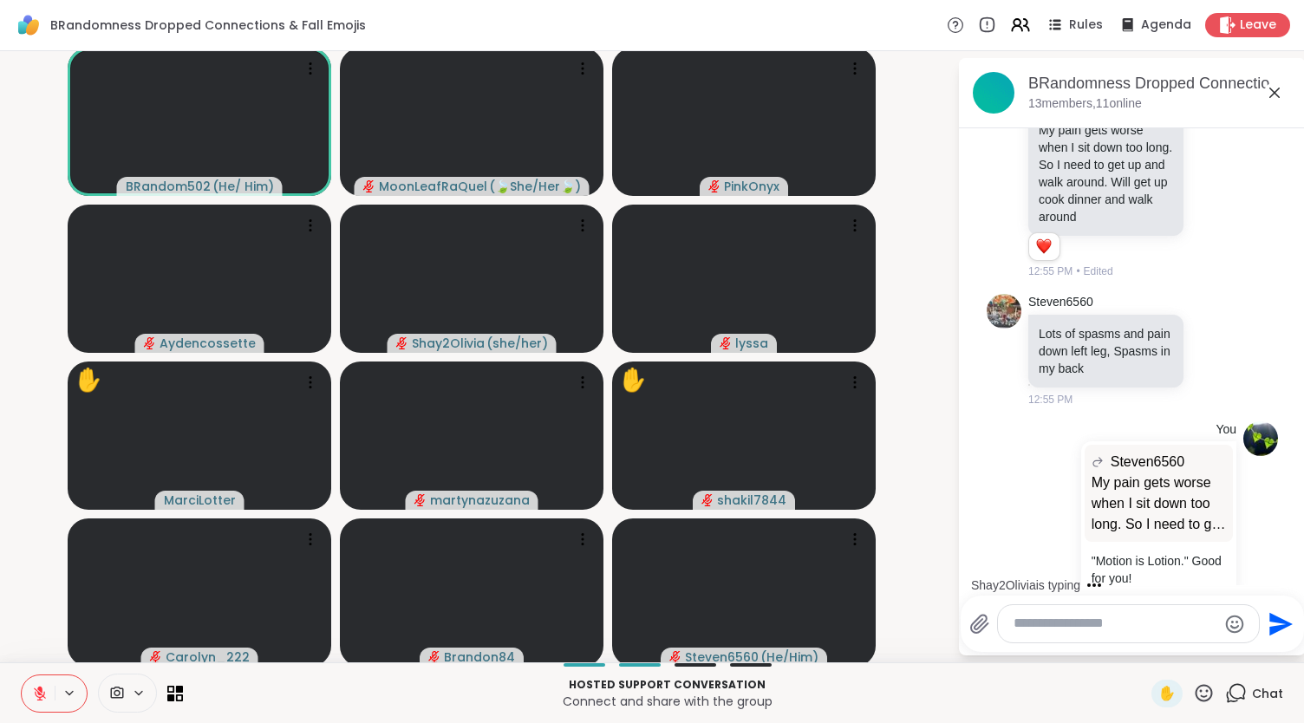
scroll to position [4592, 0]
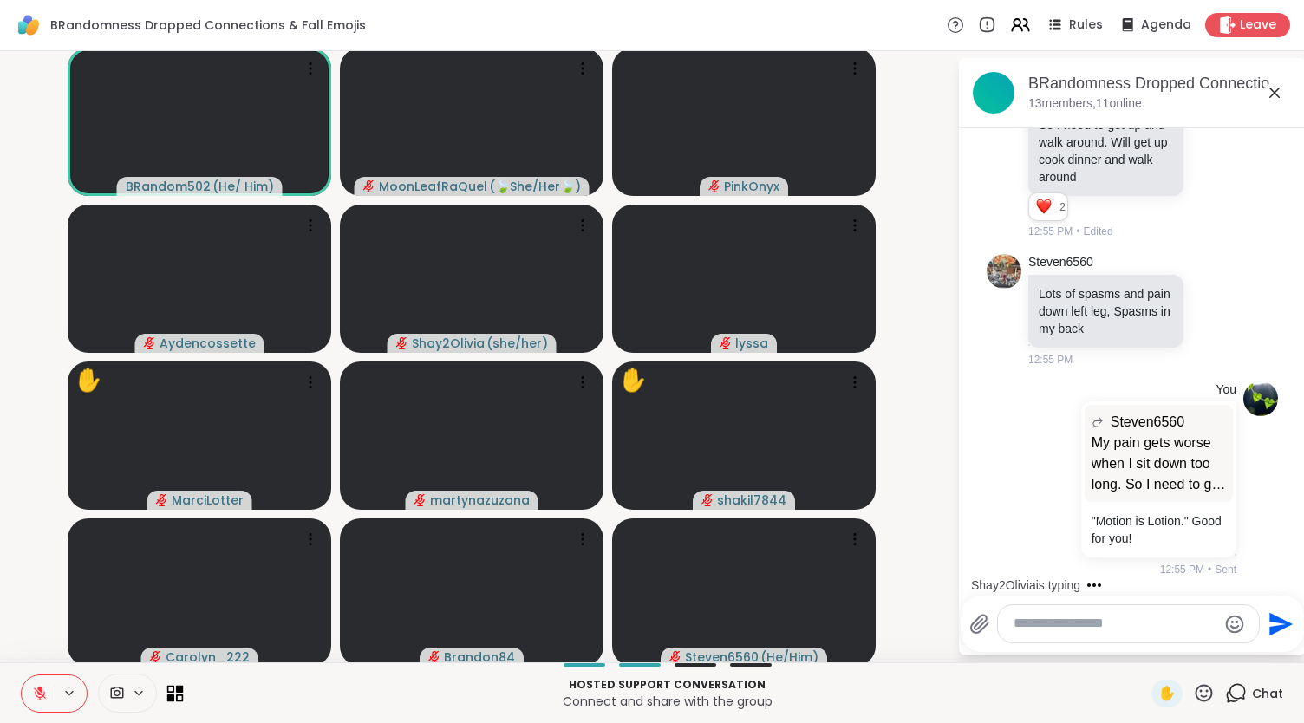
click at [176, 688] on icon at bounding box center [180, 689] width 8 height 8
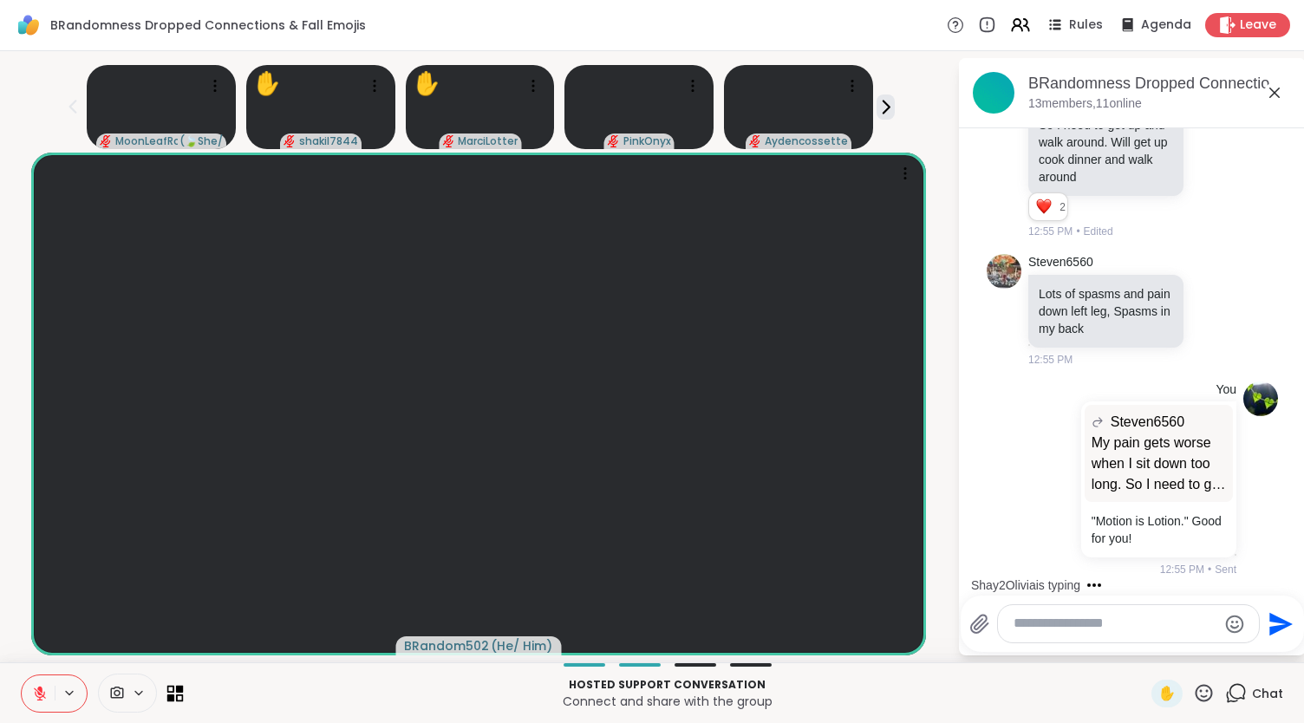
click at [176, 687] on icon at bounding box center [180, 689] width 8 height 8
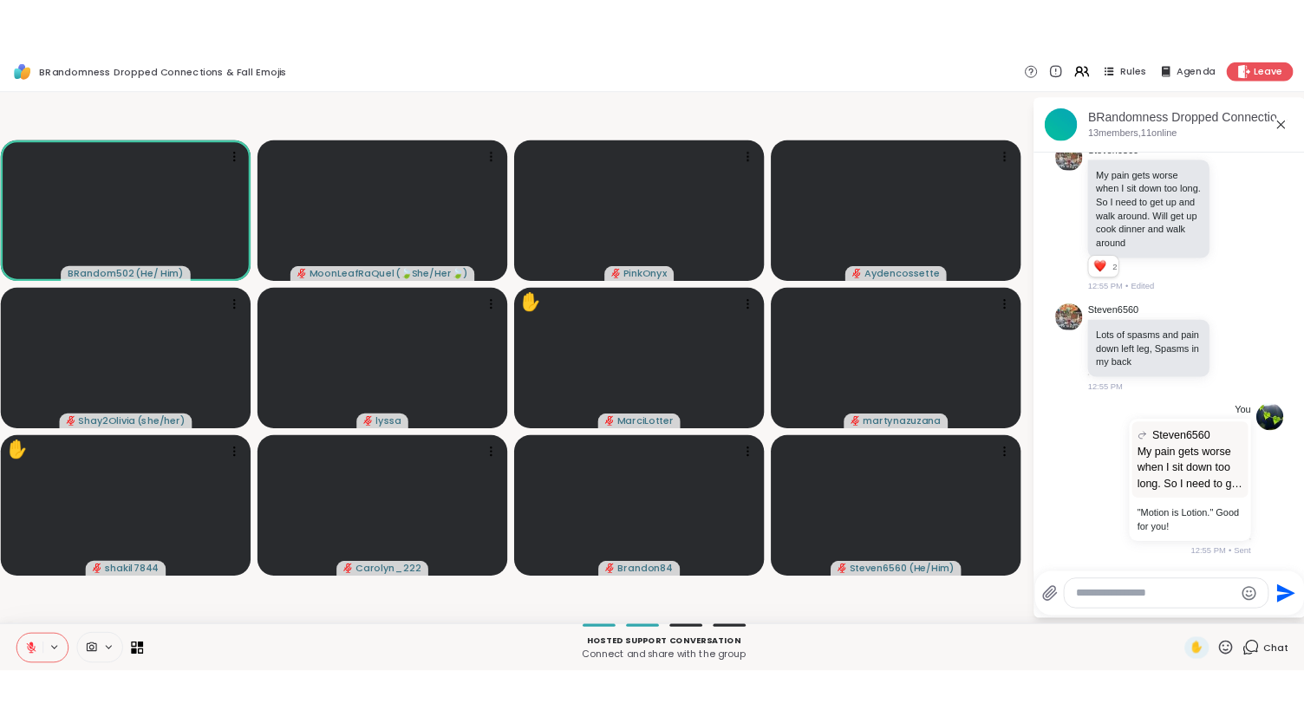
scroll to position [4542, 0]
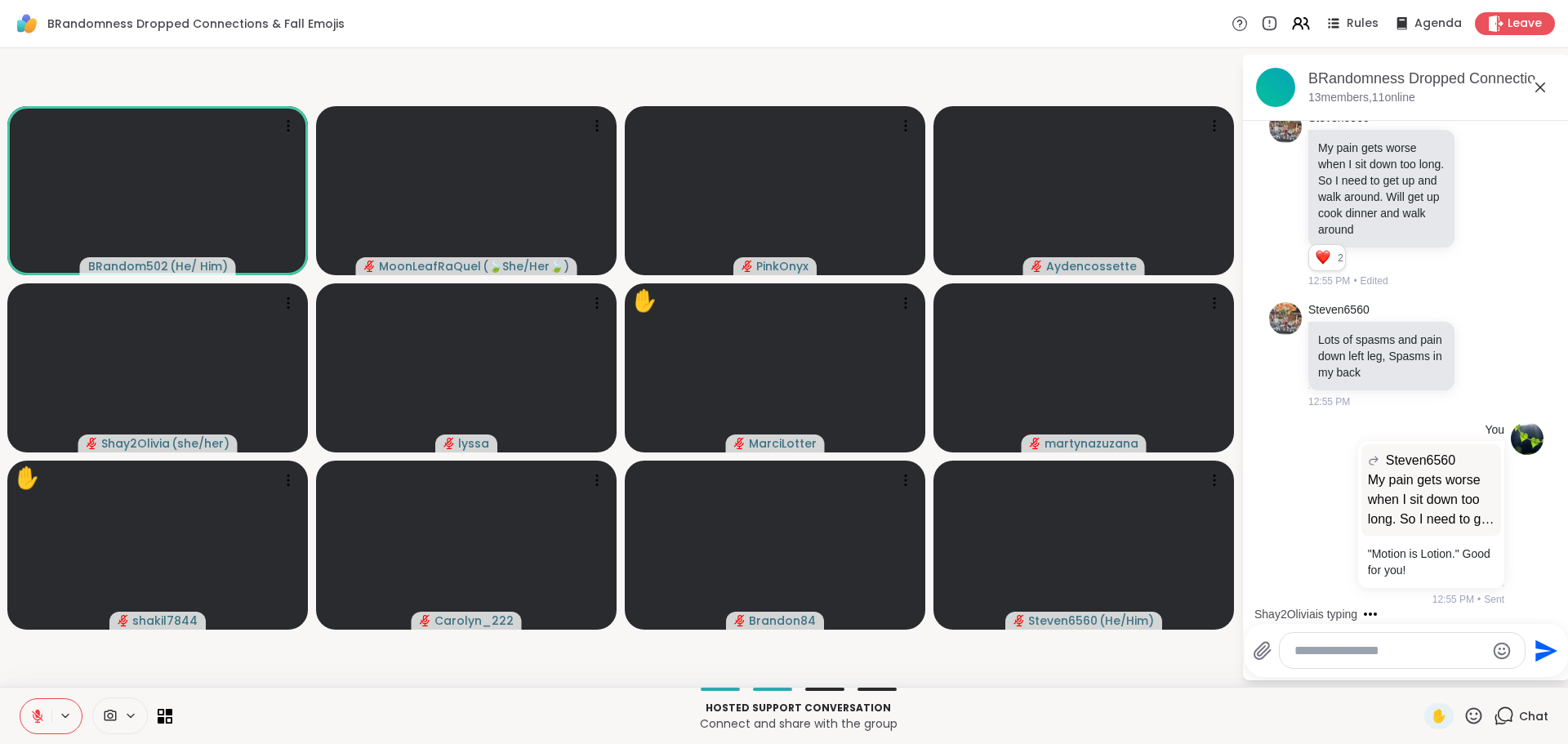
click at [1215, 86] on icon at bounding box center [1540, 87] width 20 height 20
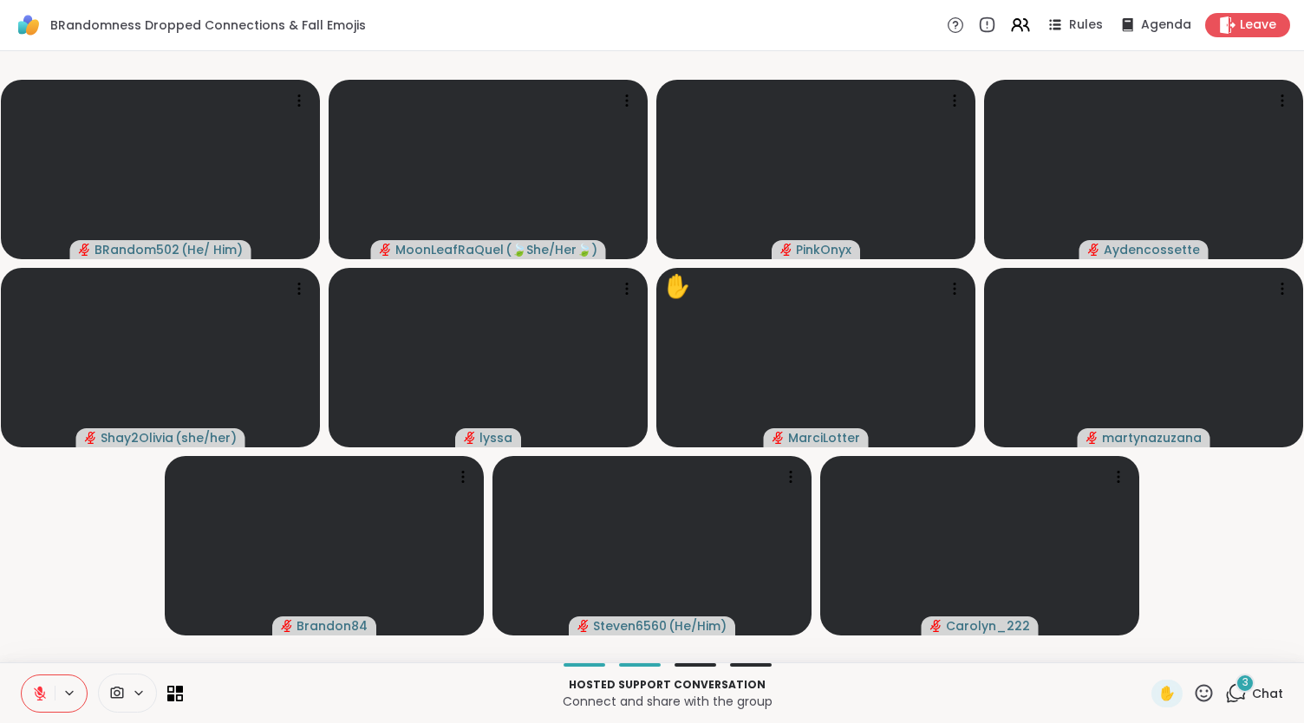
click at [1225, 690] on icon at bounding box center [1236, 693] width 22 height 22
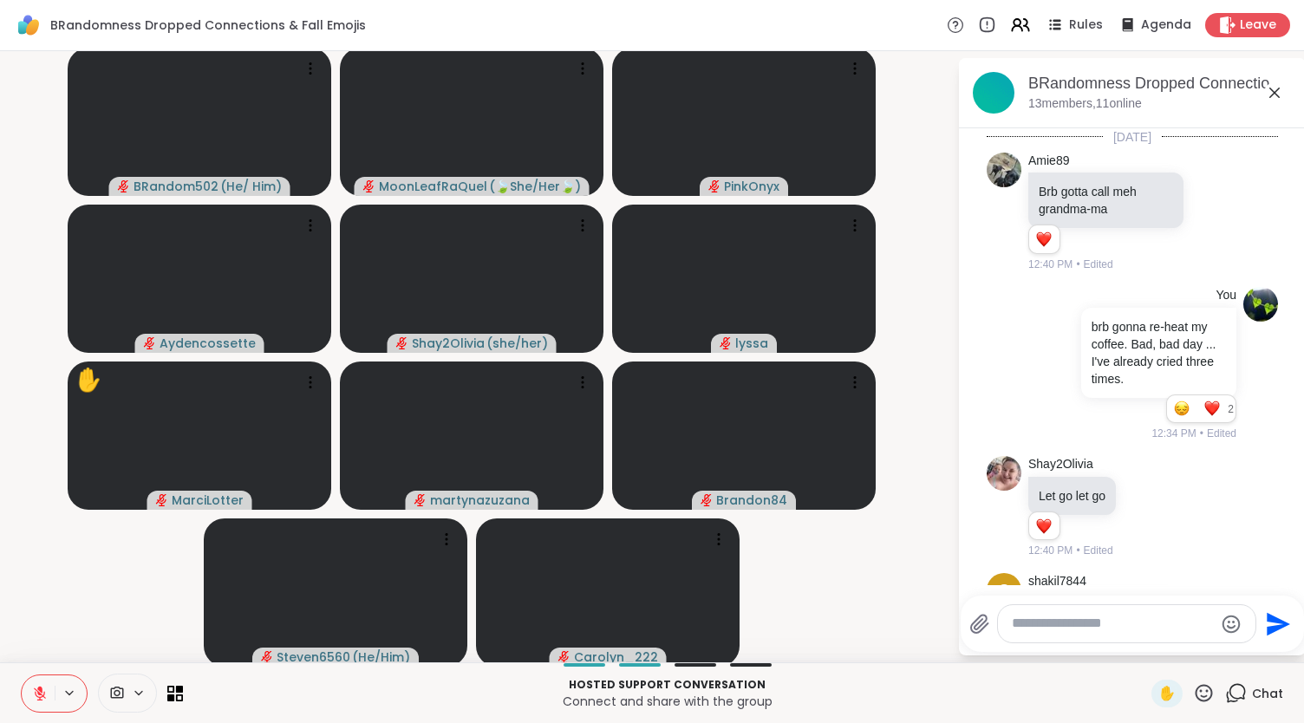
scroll to position [4826, 0]
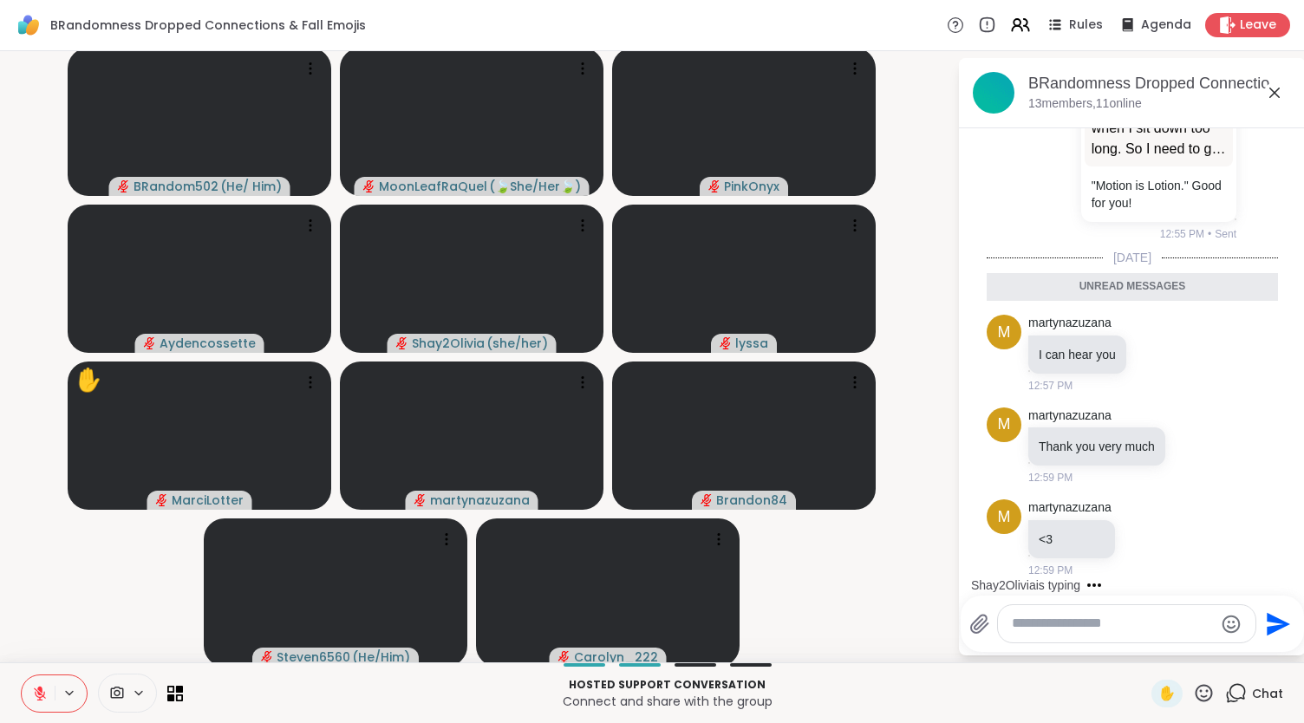
click at [1100, 622] on textarea "Type your message" at bounding box center [1113, 624] width 202 height 18
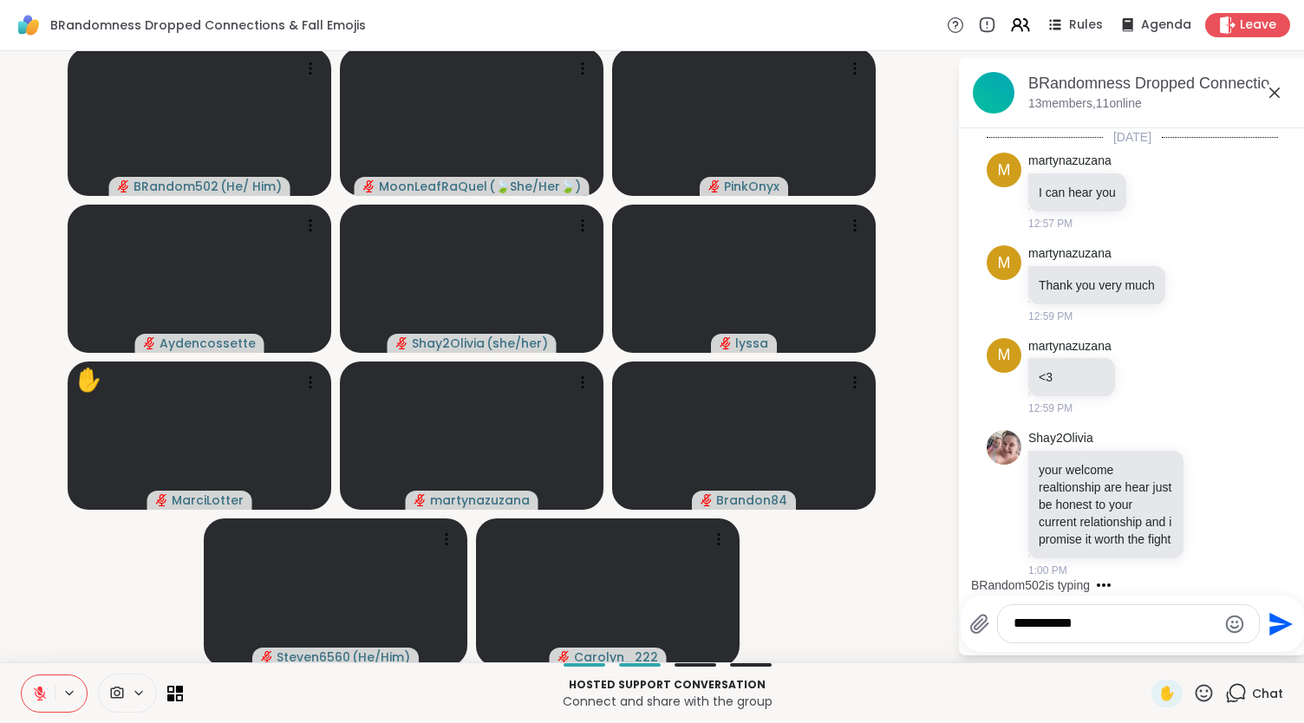
scroll to position [4980, 0]
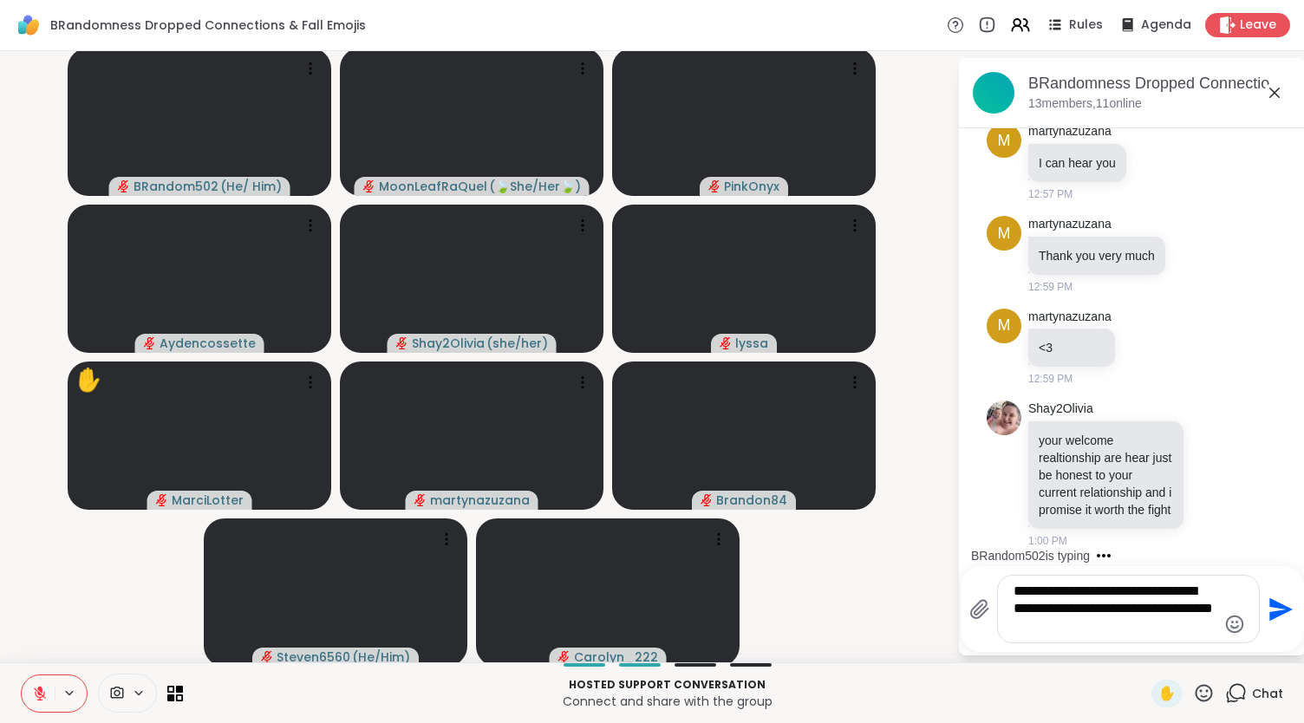
type textarea "**********"
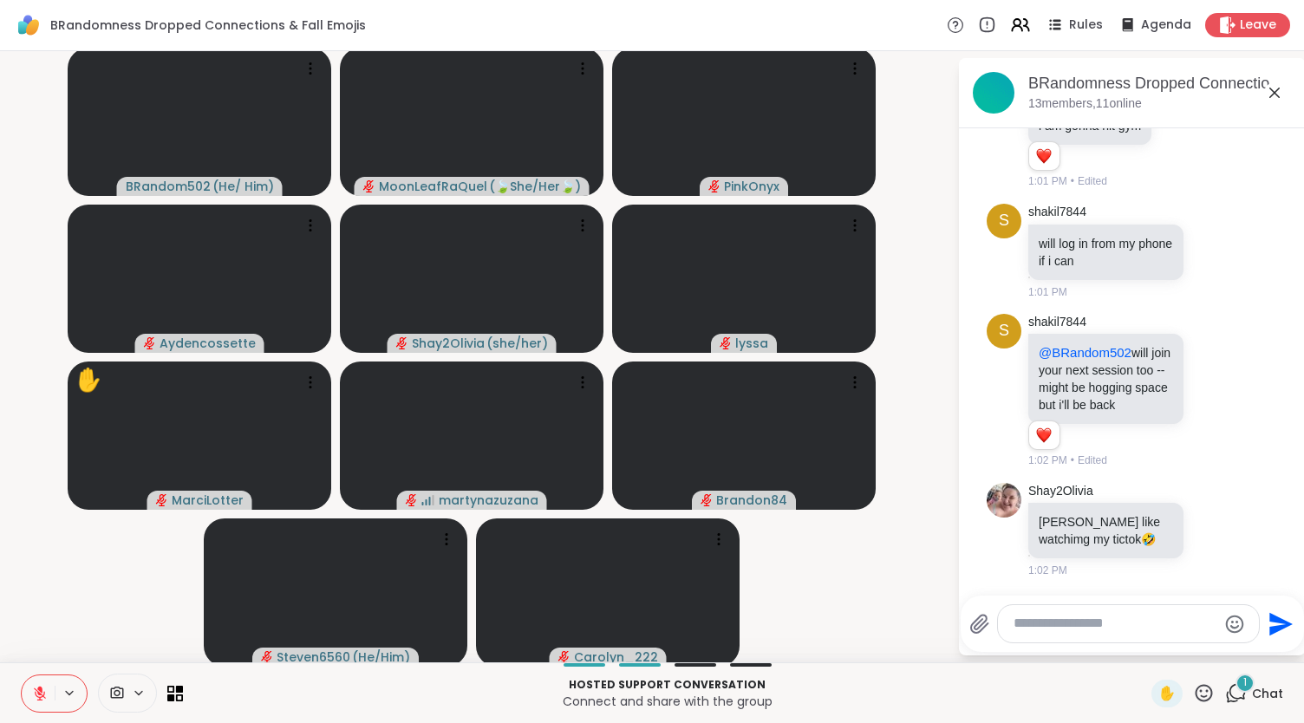
scroll to position [6187, 0]
click at [1158, 689] on span "✋" at bounding box center [1166, 693] width 17 height 21
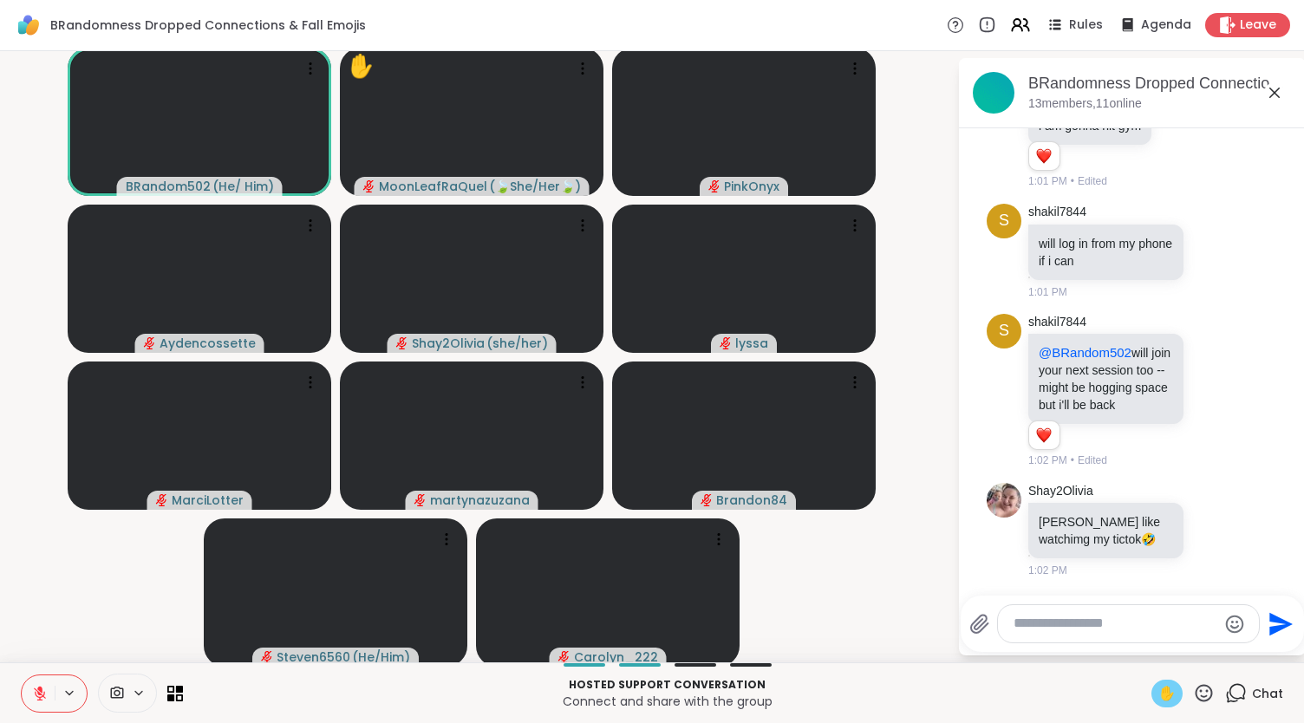
click at [1158, 692] on span "✋" at bounding box center [1166, 693] width 17 height 21
click at [46, 695] on icon at bounding box center [40, 694] width 16 height 16
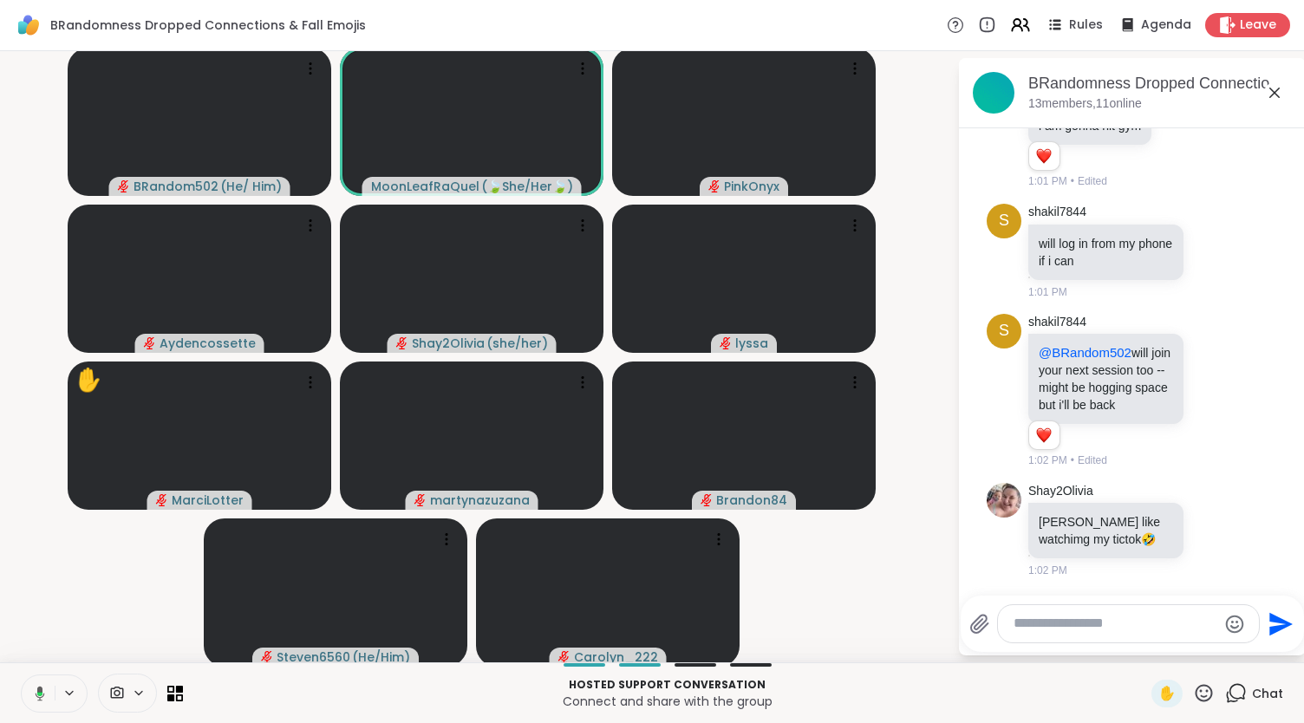
click at [37, 694] on icon at bounding box center [37, 694] width 16 height 16
click at [1063, 621] on textarea "Type your message" at bounding box center [1115, 624] width 203 height 18
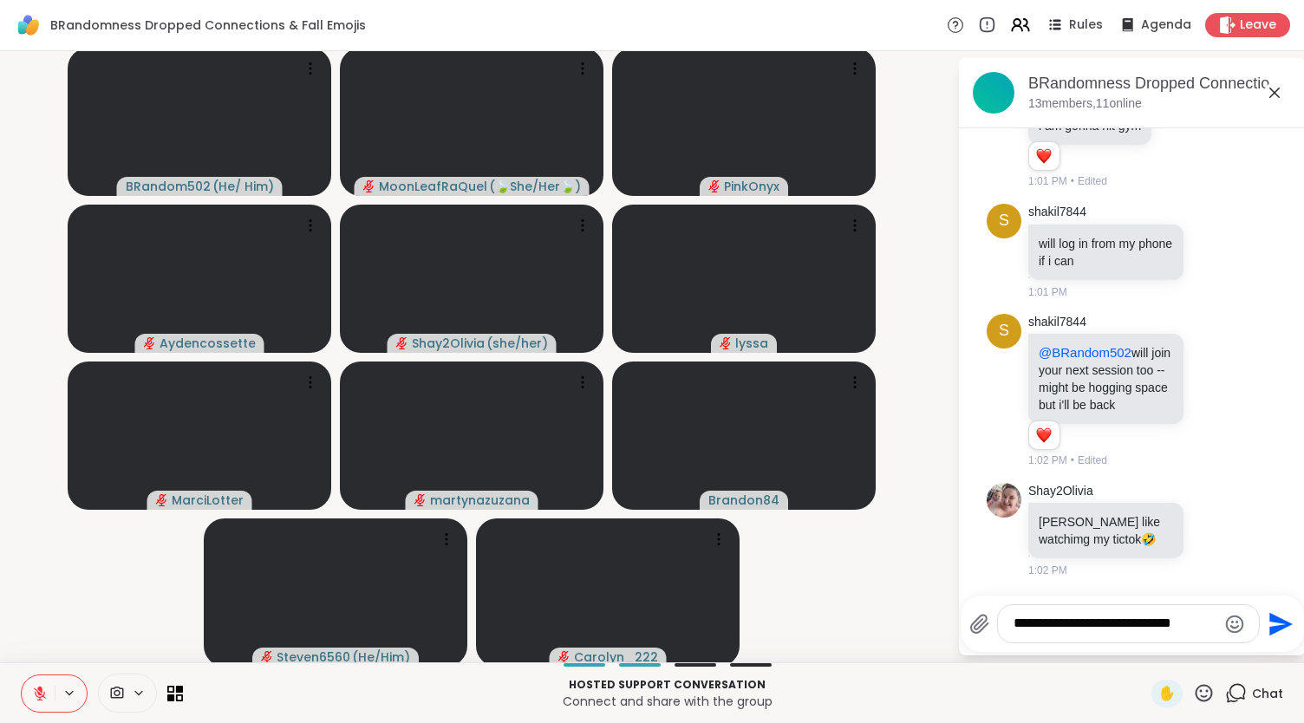
type textarea "**********"
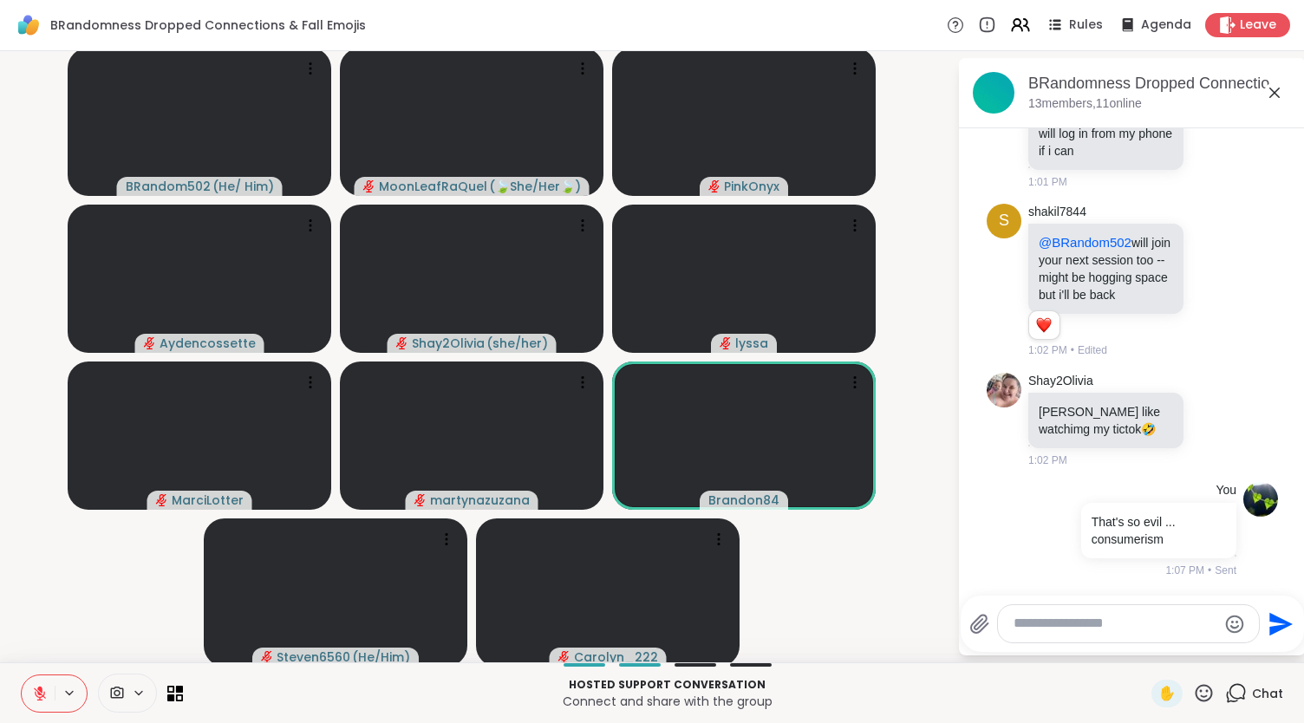
scroll to position [6296, 0]
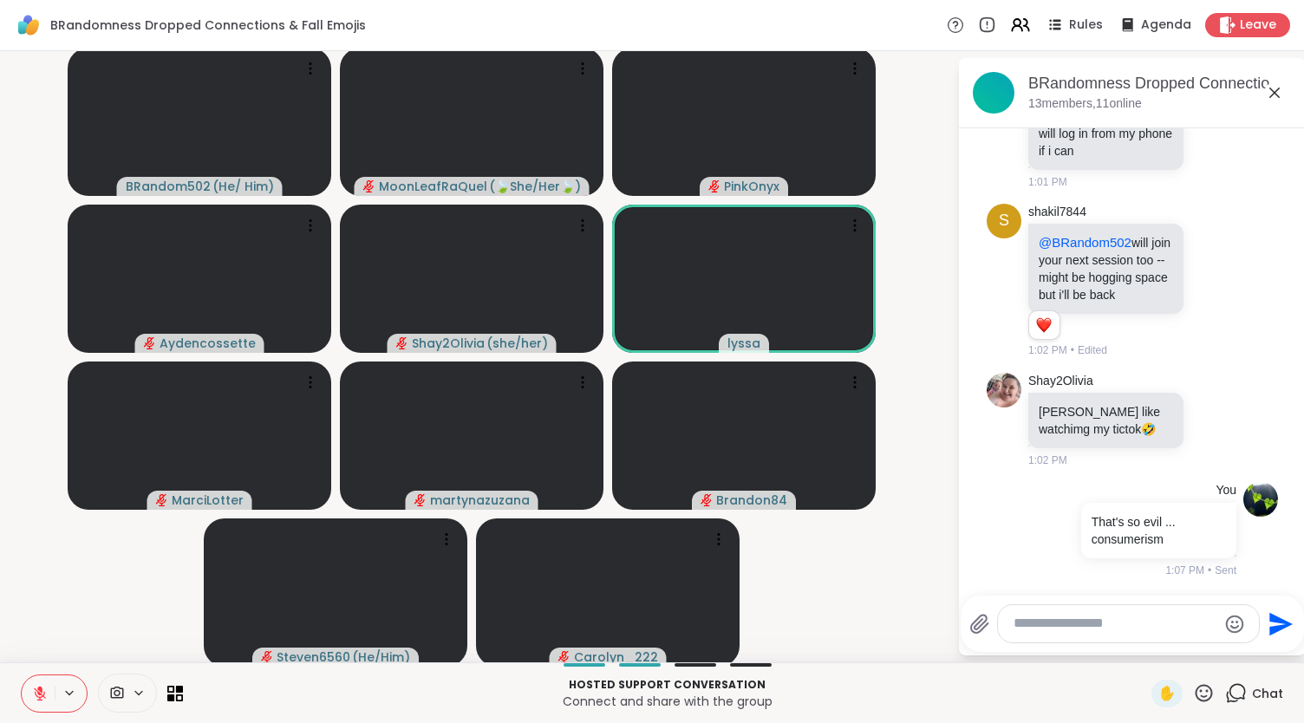
click at [1202, 696] on icon at bounding box center [1204, 693] width 22 height 22
click at [1259, 643] on span "🎉" at bounding box center [1267, 647] width 17 height 21
click at [1269, 92] on icon at bounding box center [1274, 93] width 10 height 10
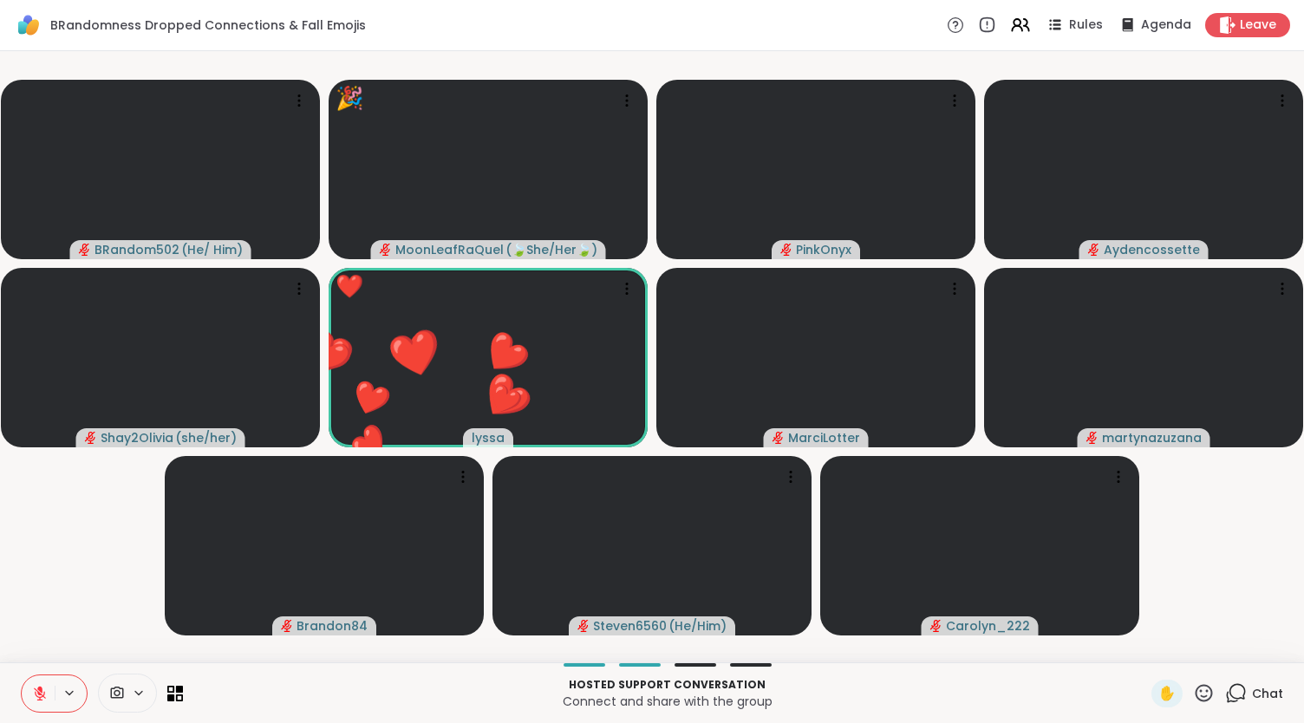
click at [1237, 695] on div "Chat" at bounding box center [1254, 694] width 58 height 28
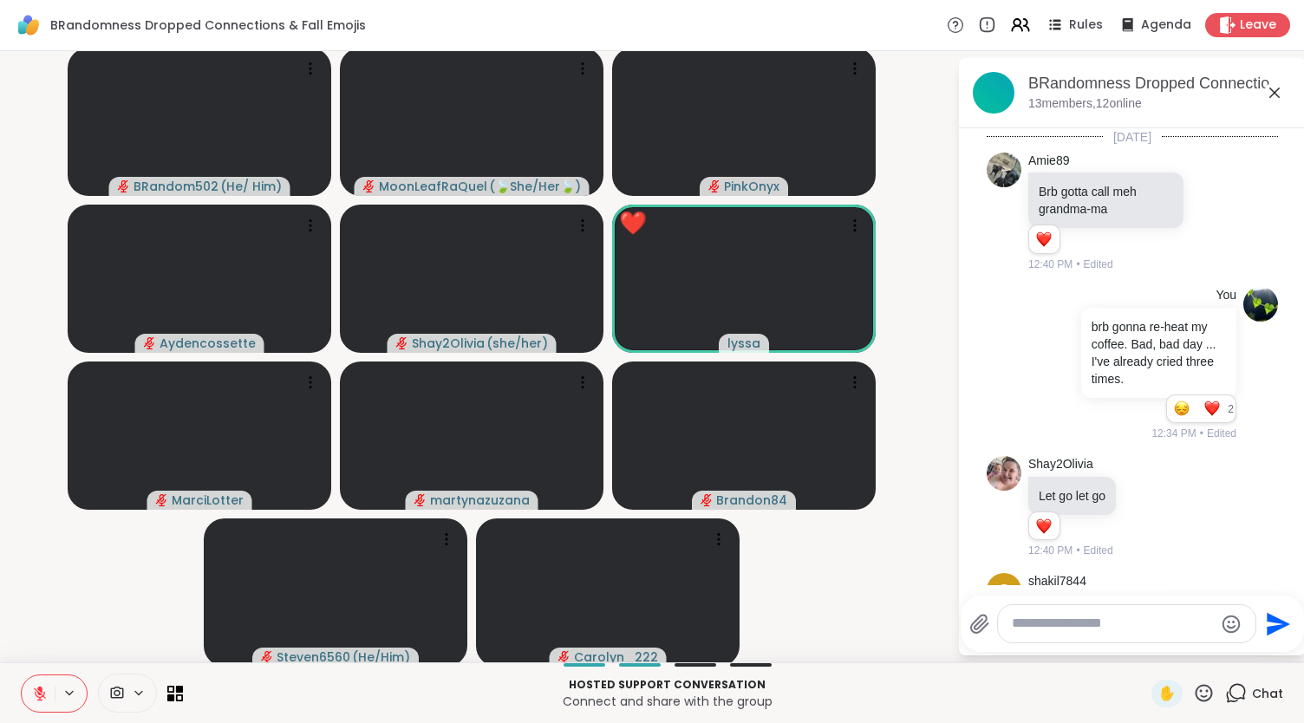
scroll to position [6279, 0]
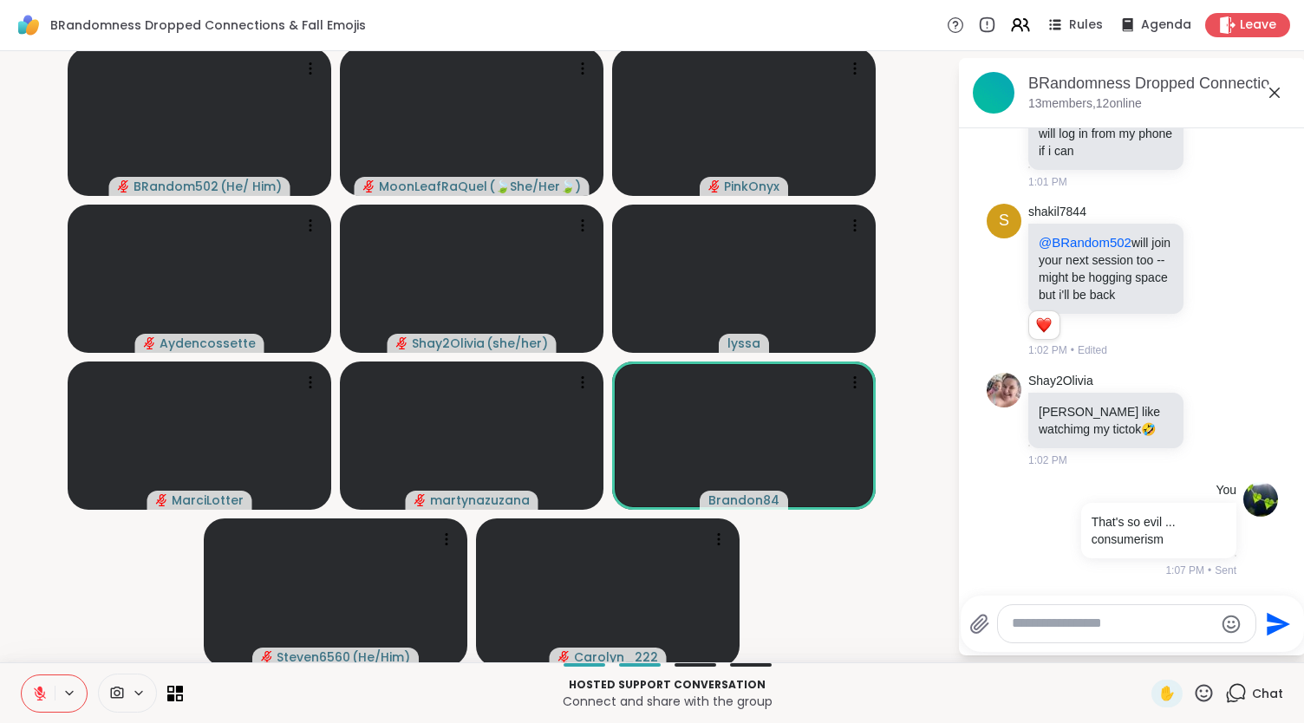
click at [1196, 691] on icon at bounding box center [1204, 692] width 17 height 17
click at [1144, 644] on span "❤️" at bounding box center [1152, 647] width 17 height 21
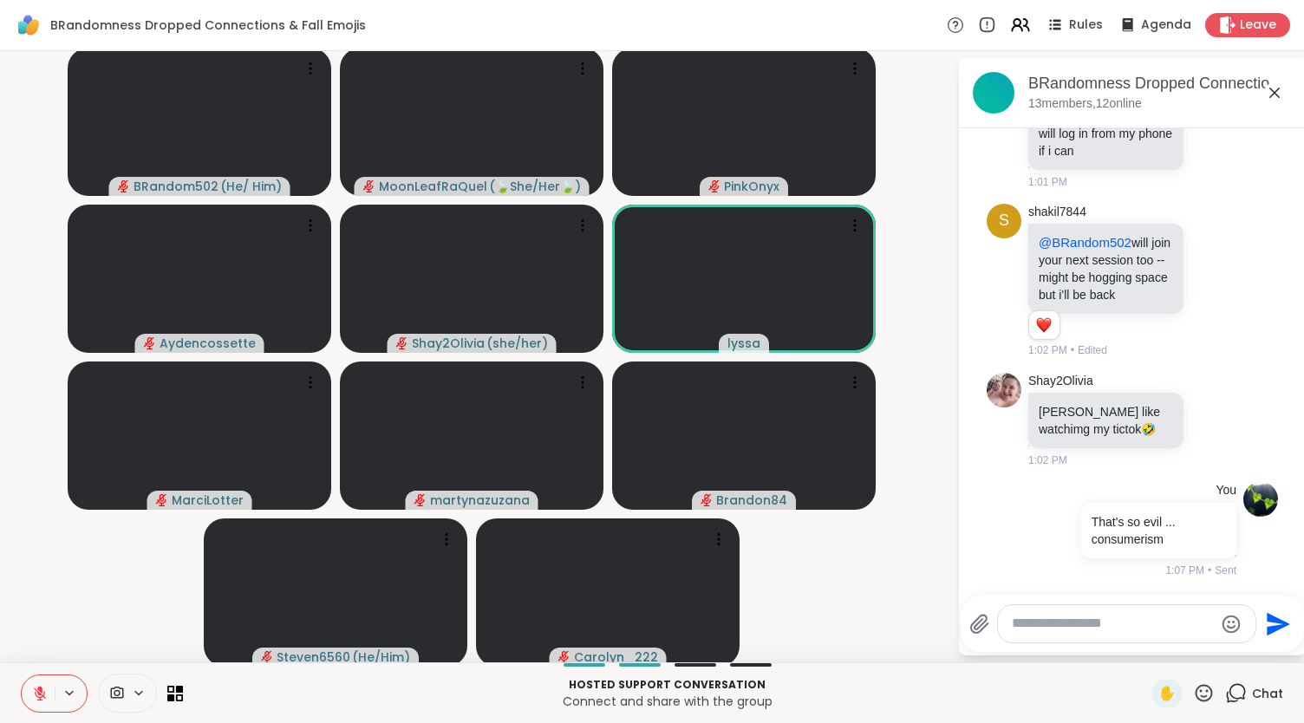
click at [48, 696] on button at bounding box center [38, 693] width 33 height 36
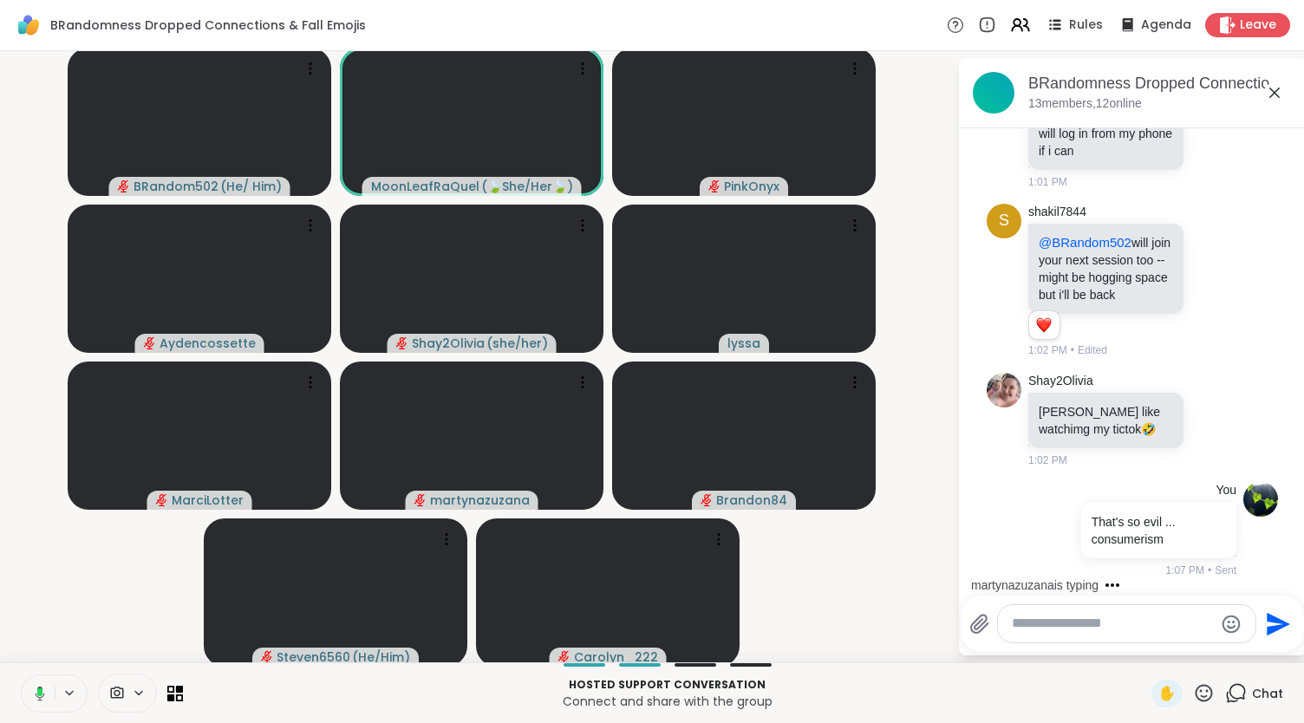
click at [48, 696] on button at bounding box center [37, 693] width 36 height 36
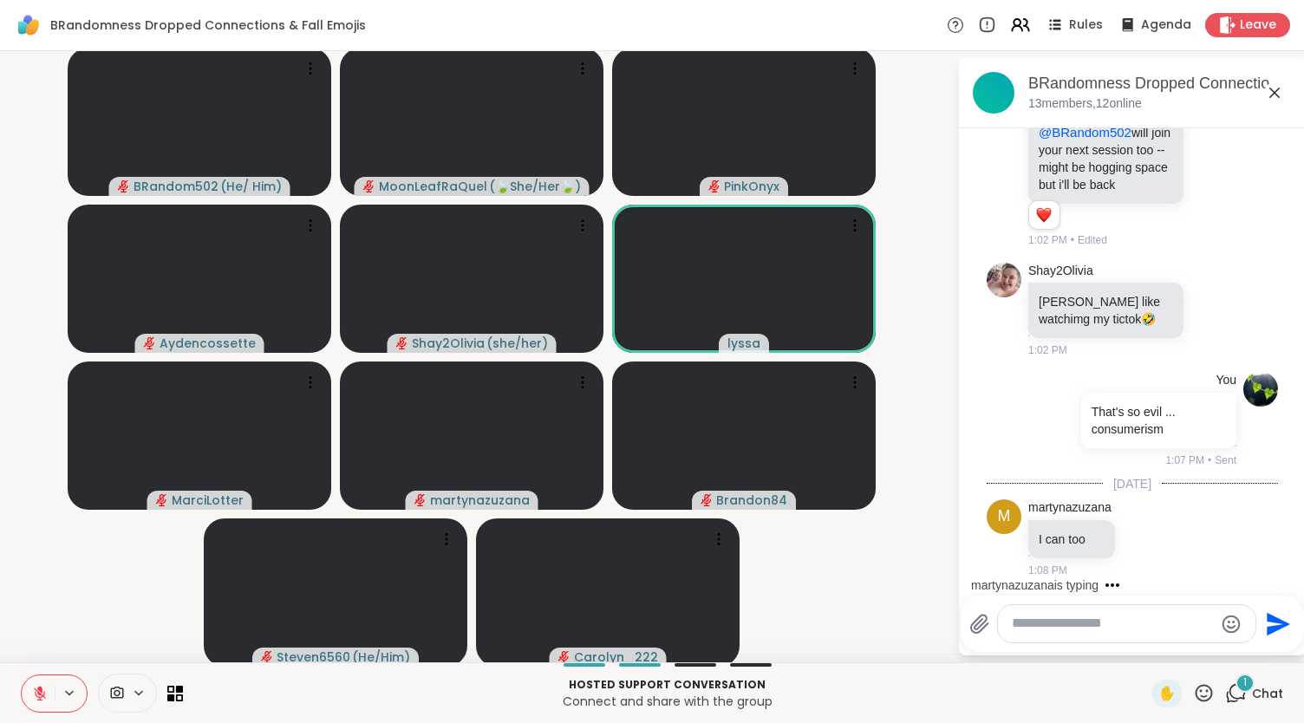
scroll to position [6388, 0]
click at [43, 688] on icon at bounding box center [40, 694] width 16 height 16
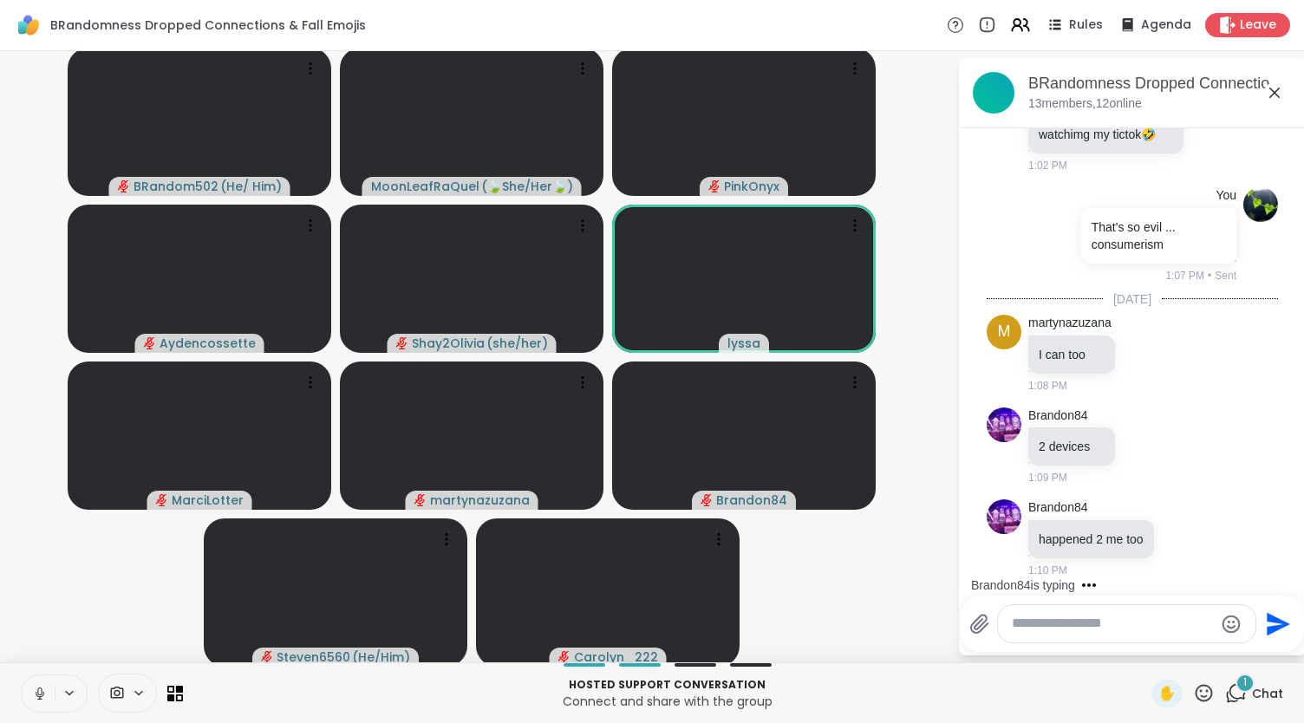
scroll to position [6572, 0]
click at [1177, 536] on icon at bounding box center [1185, 537] width 16 height 17
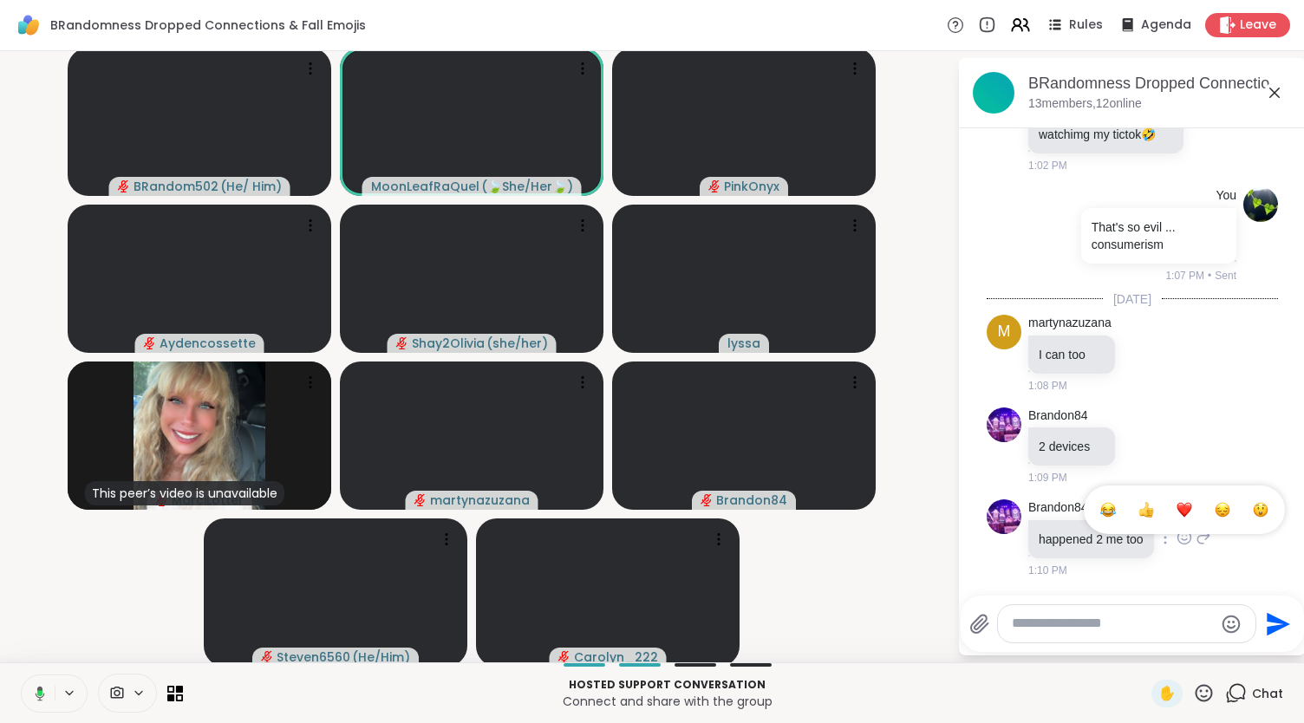
click at [1138, 505] on div "Select Reaction: Thumbs up" at bounding box center [1146, 510] width 16 height 16
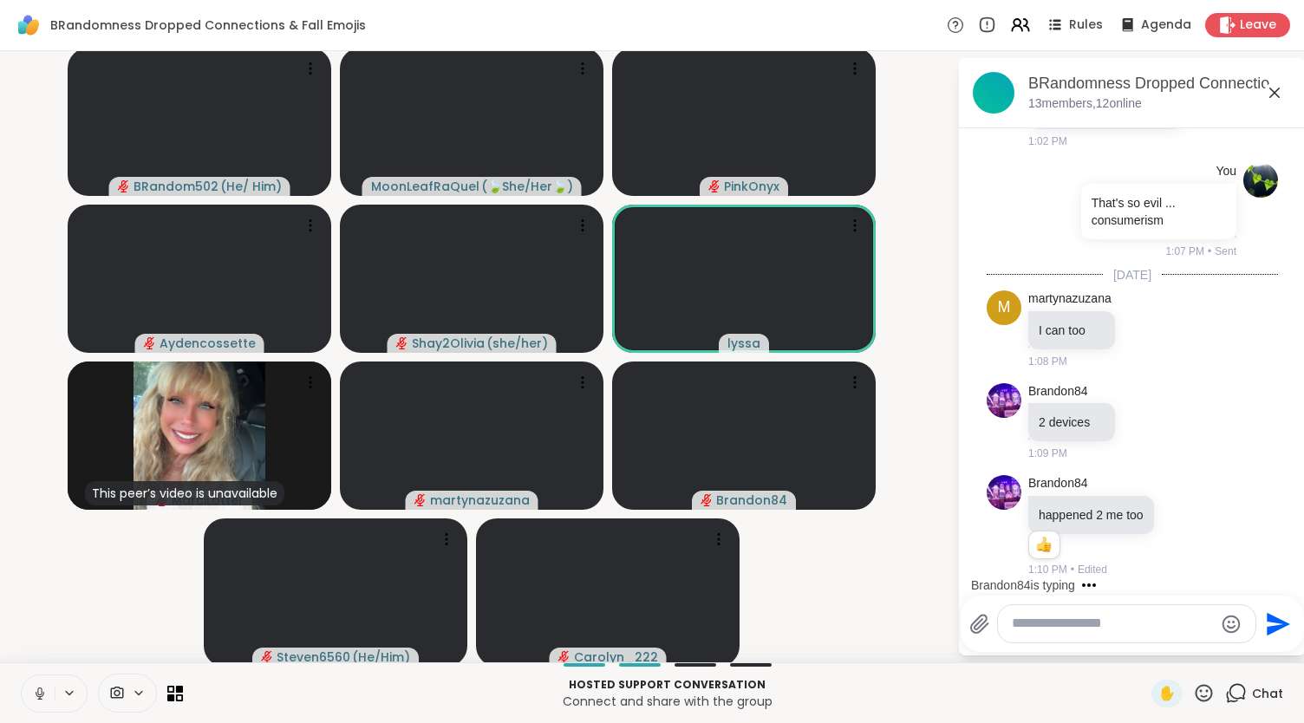
scroll to position [6705, 0]
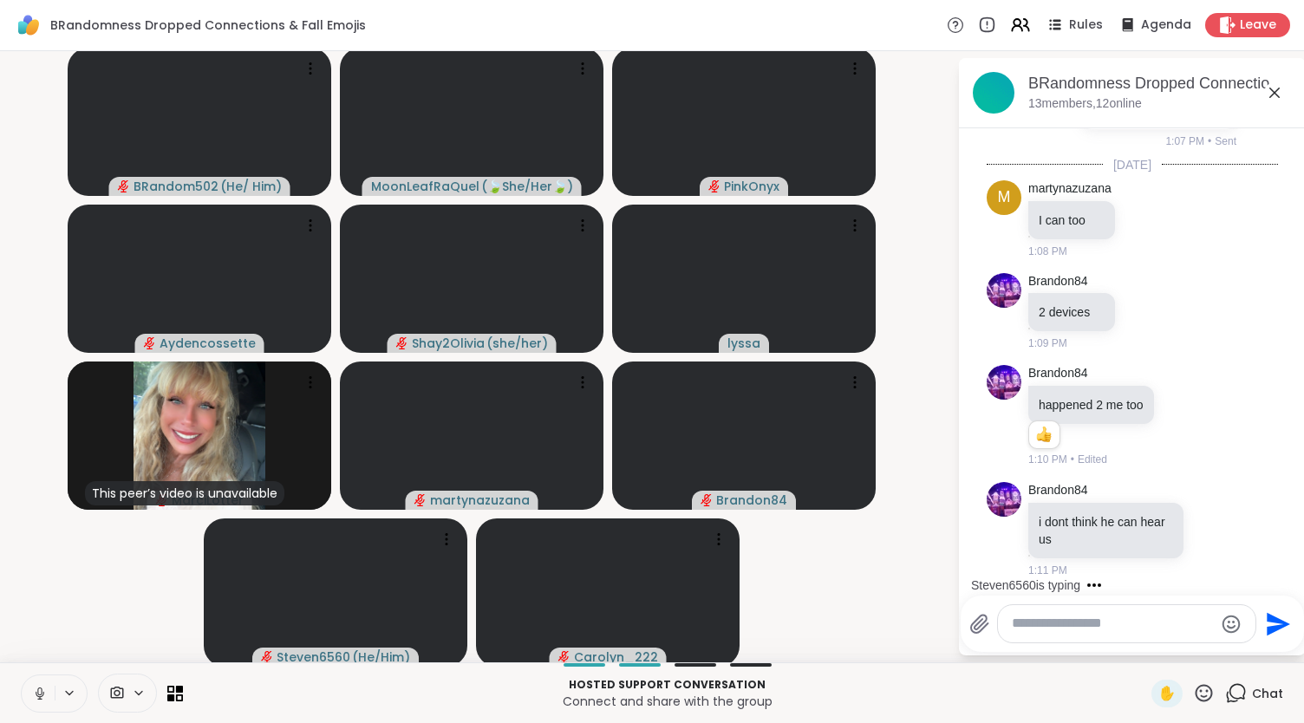
click at [39, 688] on icon at bounding box center [40, 694] width 16 height 16
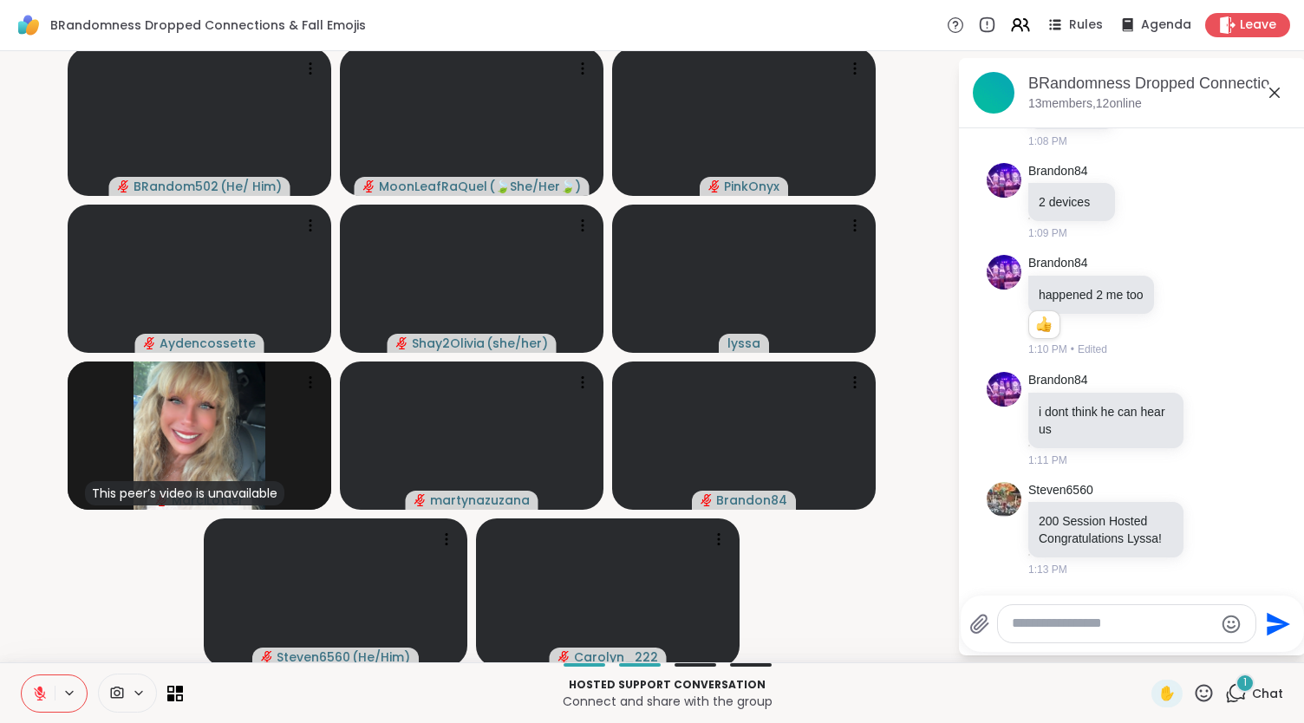
scroll to position [6832, 0]
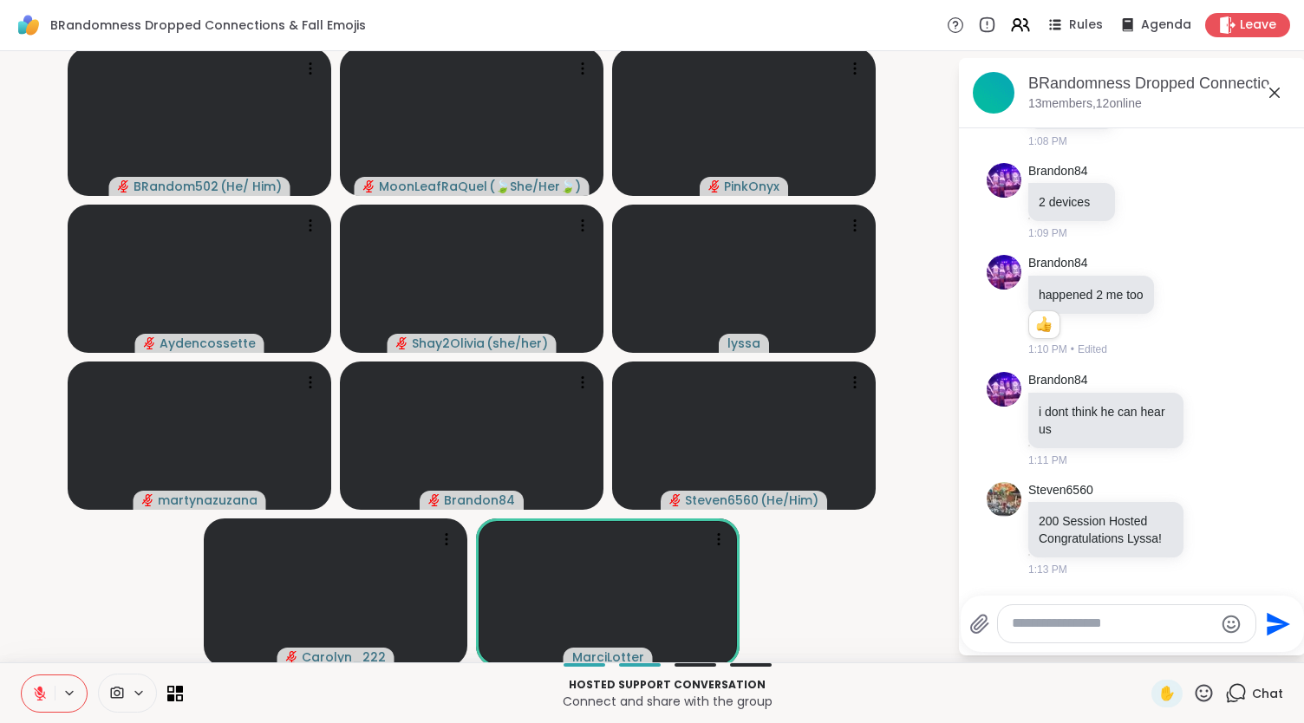
drag, startPoint x: 47, startPoint y: 689, endPoint x: 106, endPoint y: 621, distance: 90.4
click at [106, 621] on div "BRandomness Dropped Connections & Fall Emojis Rules Agenda Leave BRandom502 ( H…" at bounding box center [652, 361] width 1304 height 723
click at [35, 694] on icon at bounding box center [40, 694] width 16 height 16
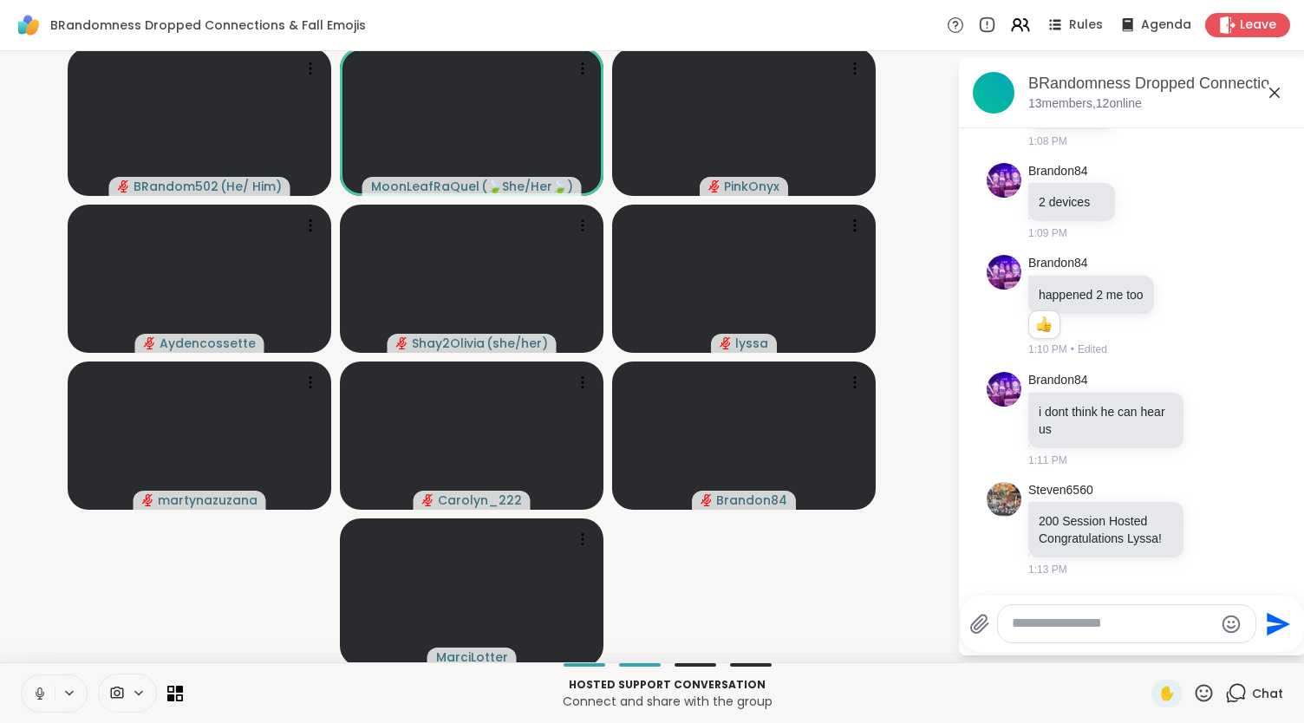
click at [40, 694] on icon at bounding box center [40, 694] width 16 height 16
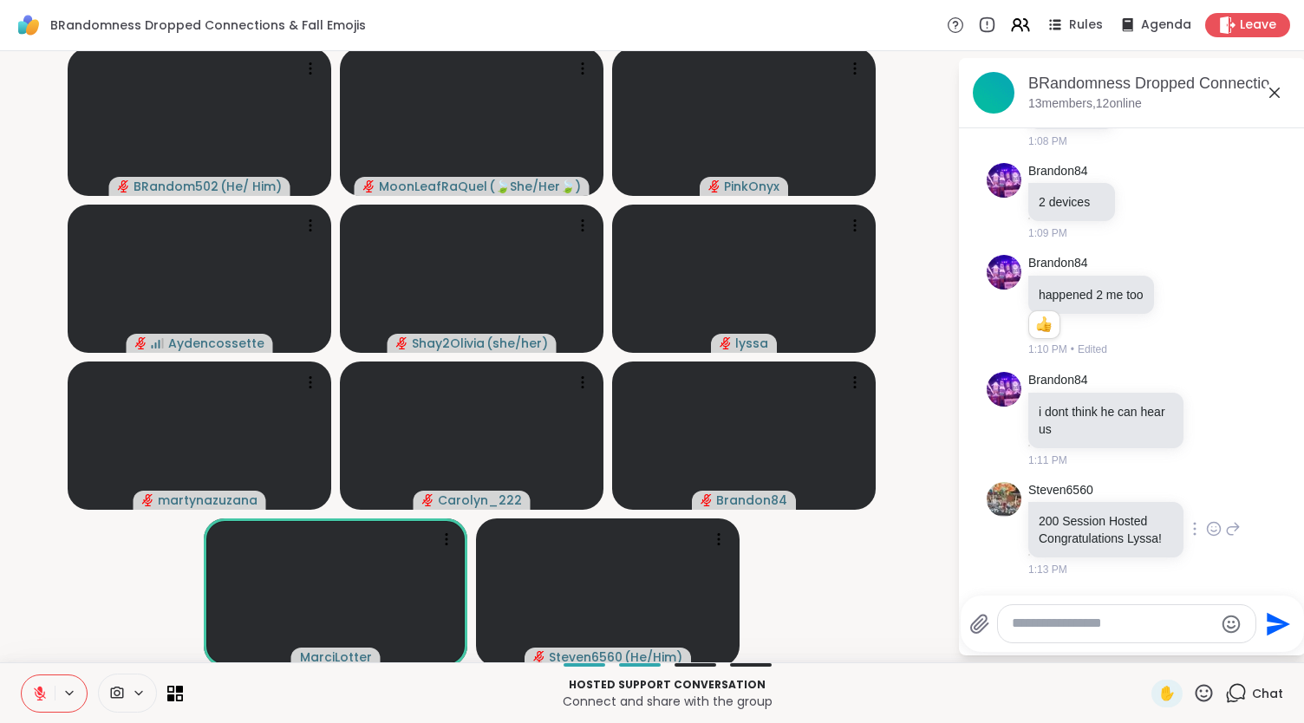
click at [1206, 520] on icon at bounding box center [1214, 528] width 16 height 17
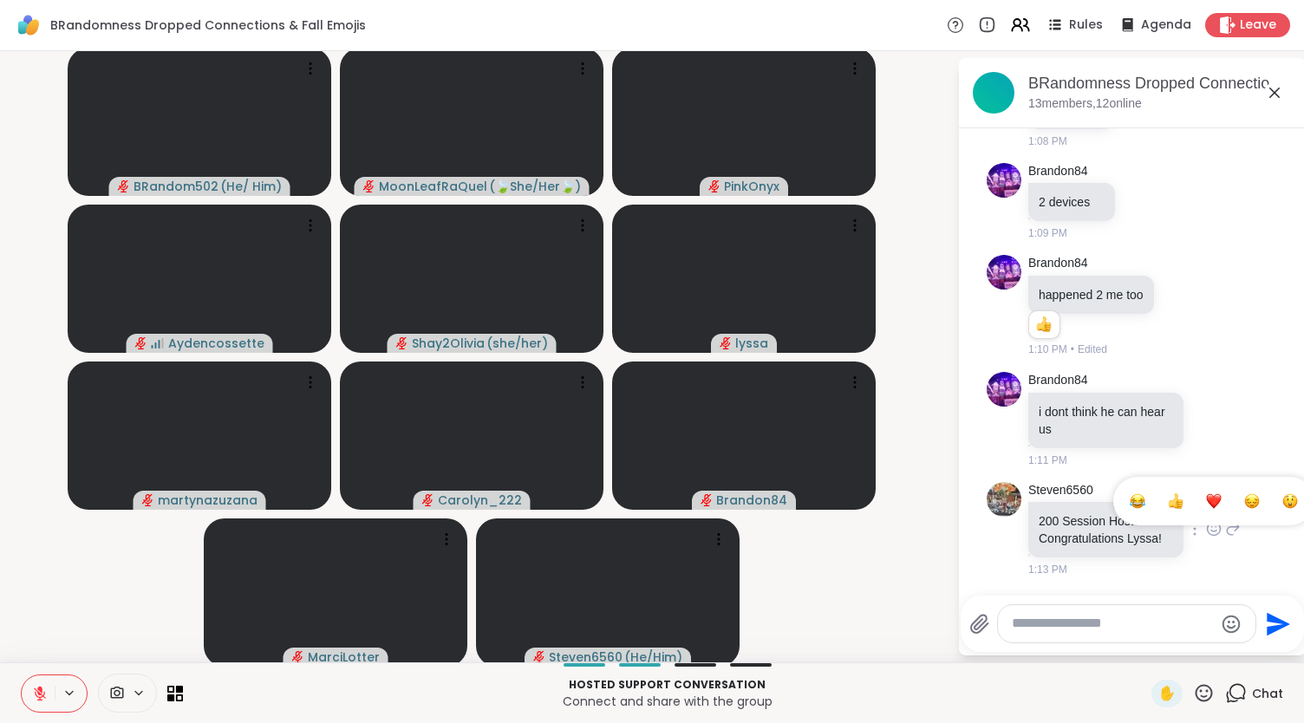
click at [1158, 500] on button "Select Reaction: Thumbs up" at bounding box center [1175, 501] width 35 height 35
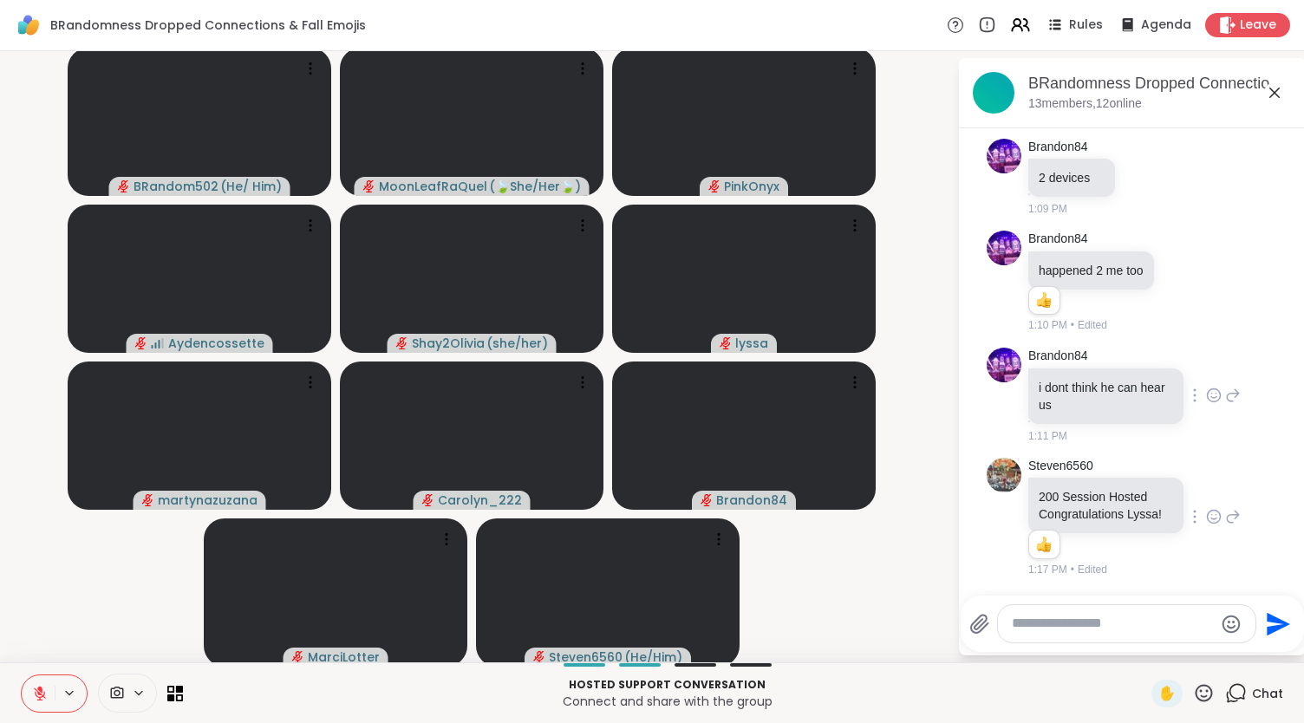
click at [1206, 387] on icon at bounding box center [1214, 395] width 16 height 17
click at [1282, 360] on div "Select Reaction: Astonished" at bounding box center [1290, 368] width 16 height 16
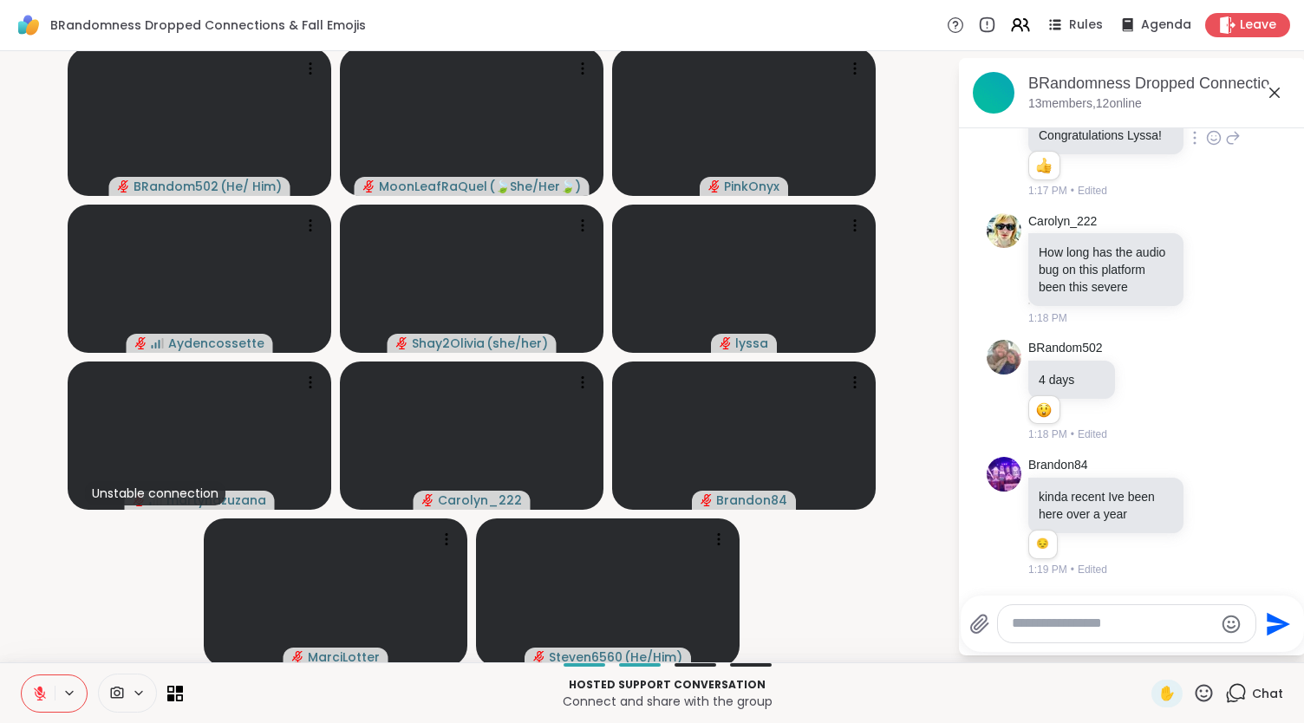
scroll to position [7276, 0]
click at [1013, 623] on textarea "Type your message" at bounding box center [1113, 624] width 202 height 18
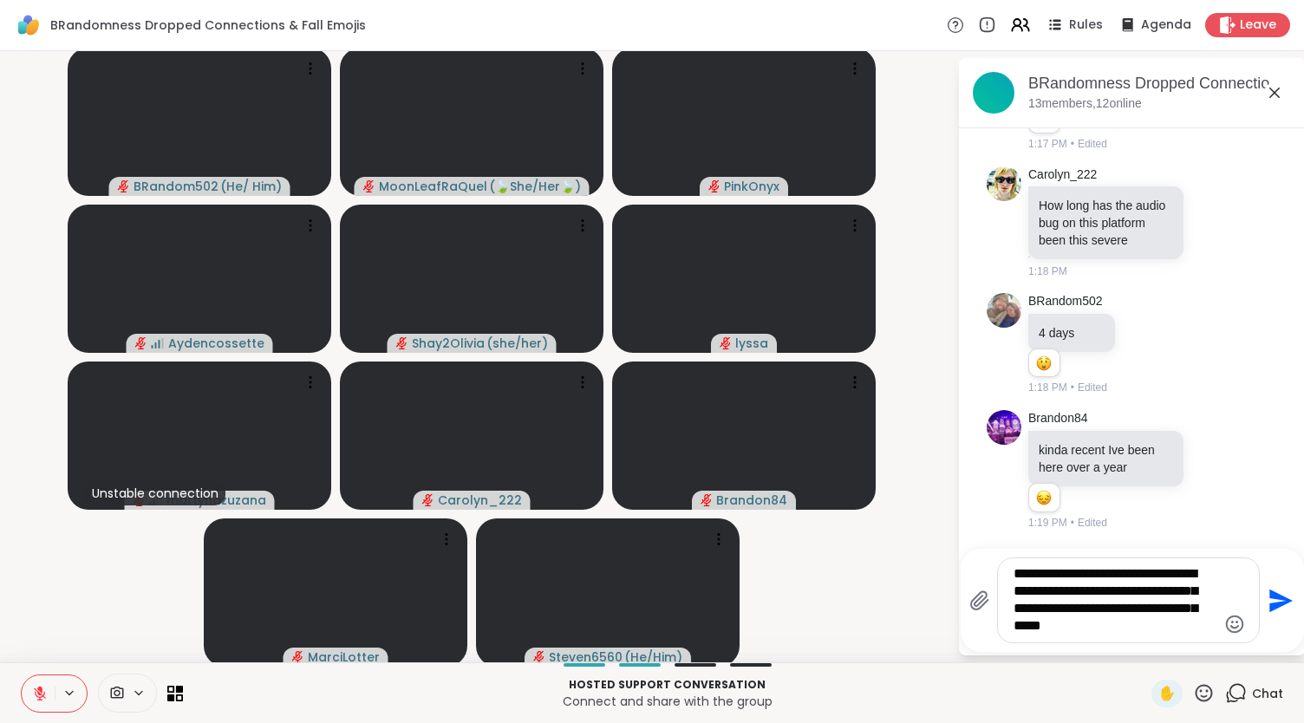
type textarea "**********"
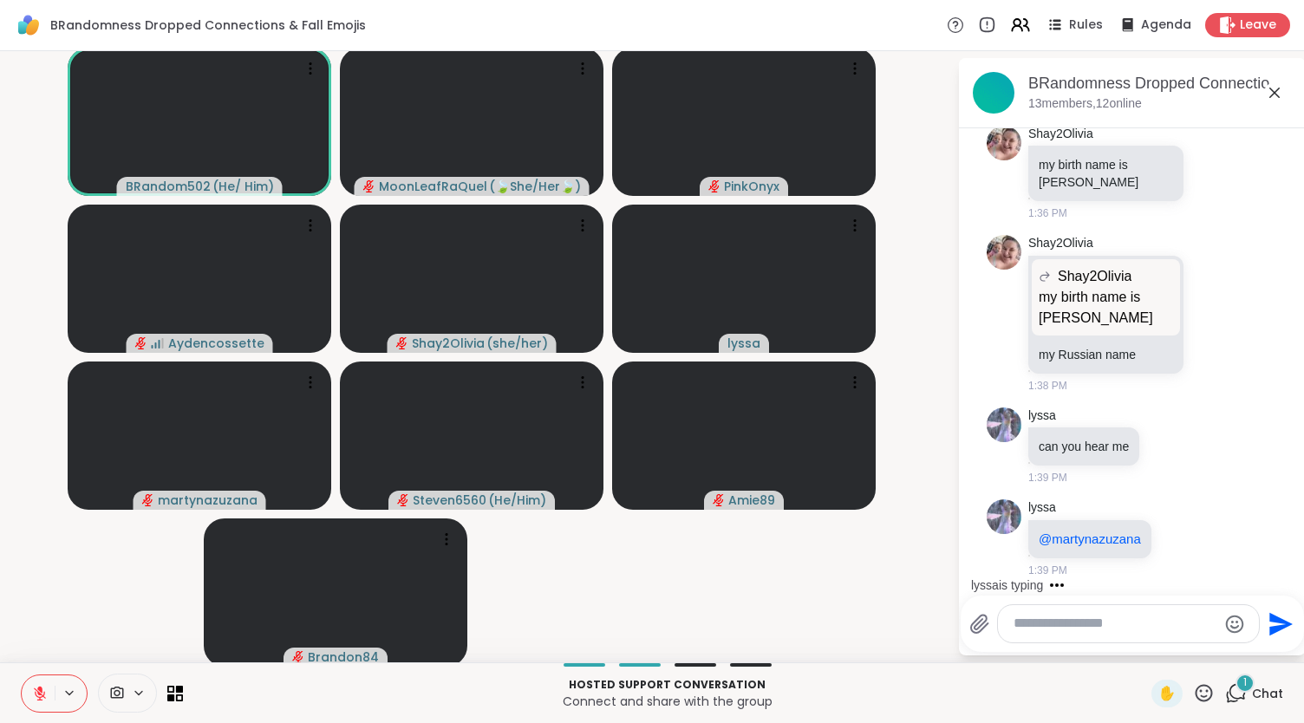
scroll to position [8625, 0]
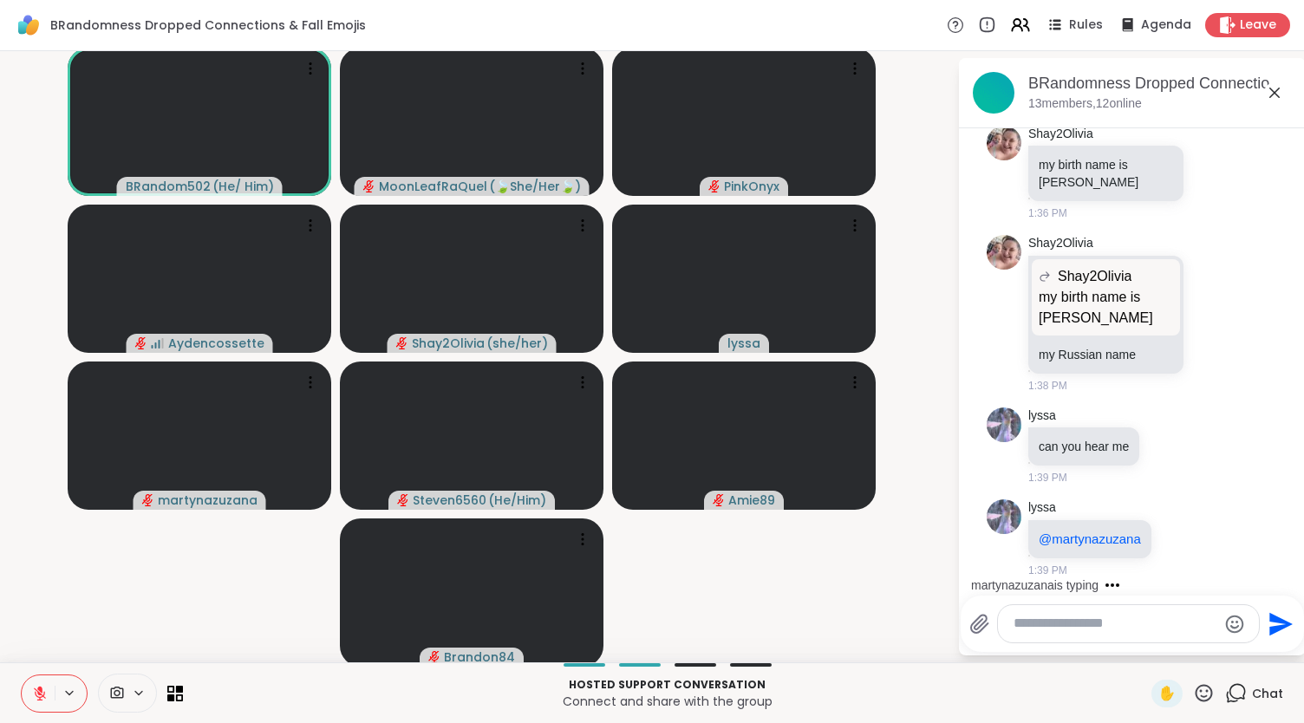
click at [0, 592] on div "BRandom502 ( He/ Him ) MoonLeafRaQuel ( 🍃She/Her🍃 ) PinkOnyx Aydencossette Shay…" at bounding box center [652, 356] width 1304 height 611
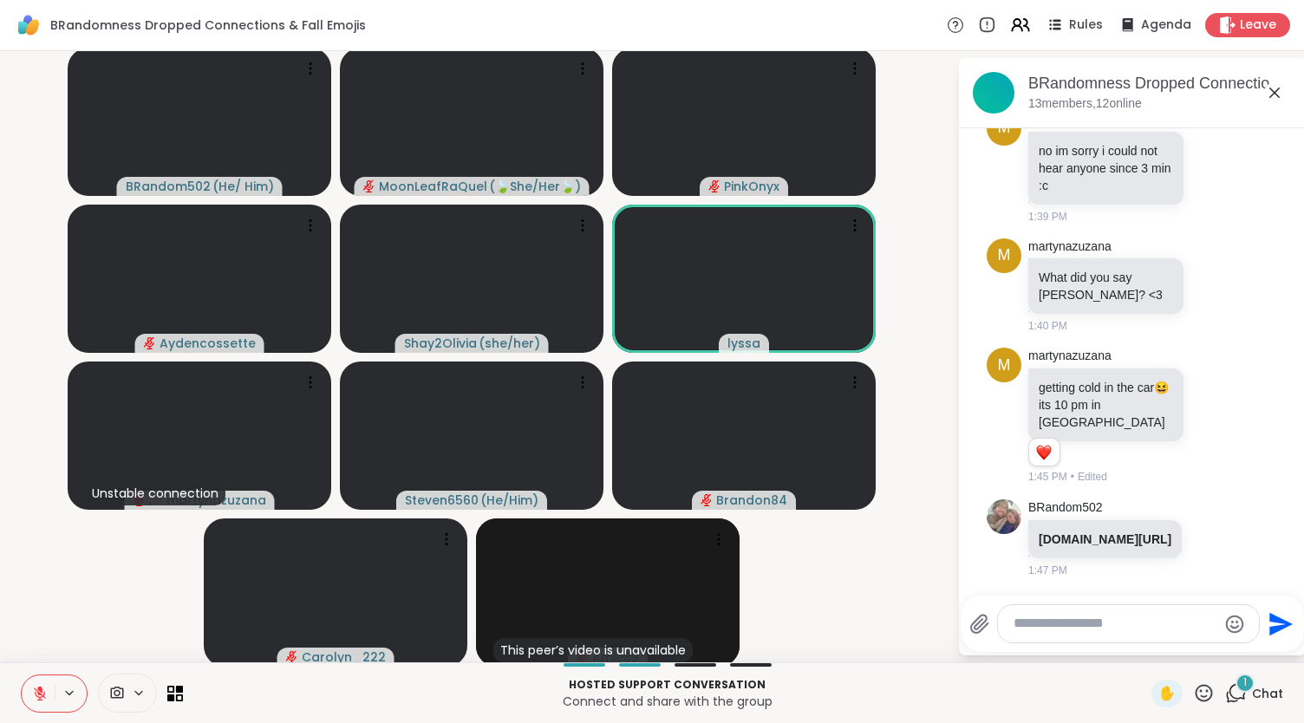
scroll to position [9155, 0]
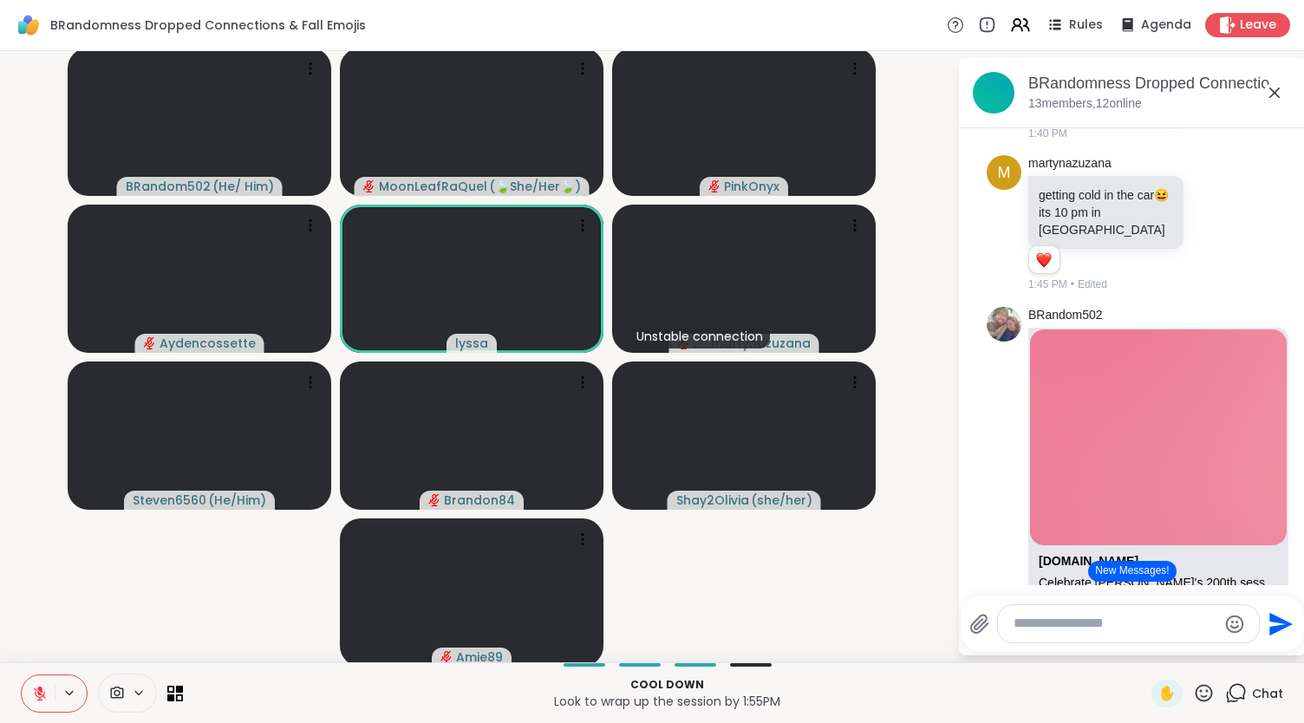
click at [42, 696] on icon at bounding box center [40, 694] width 12 height 12
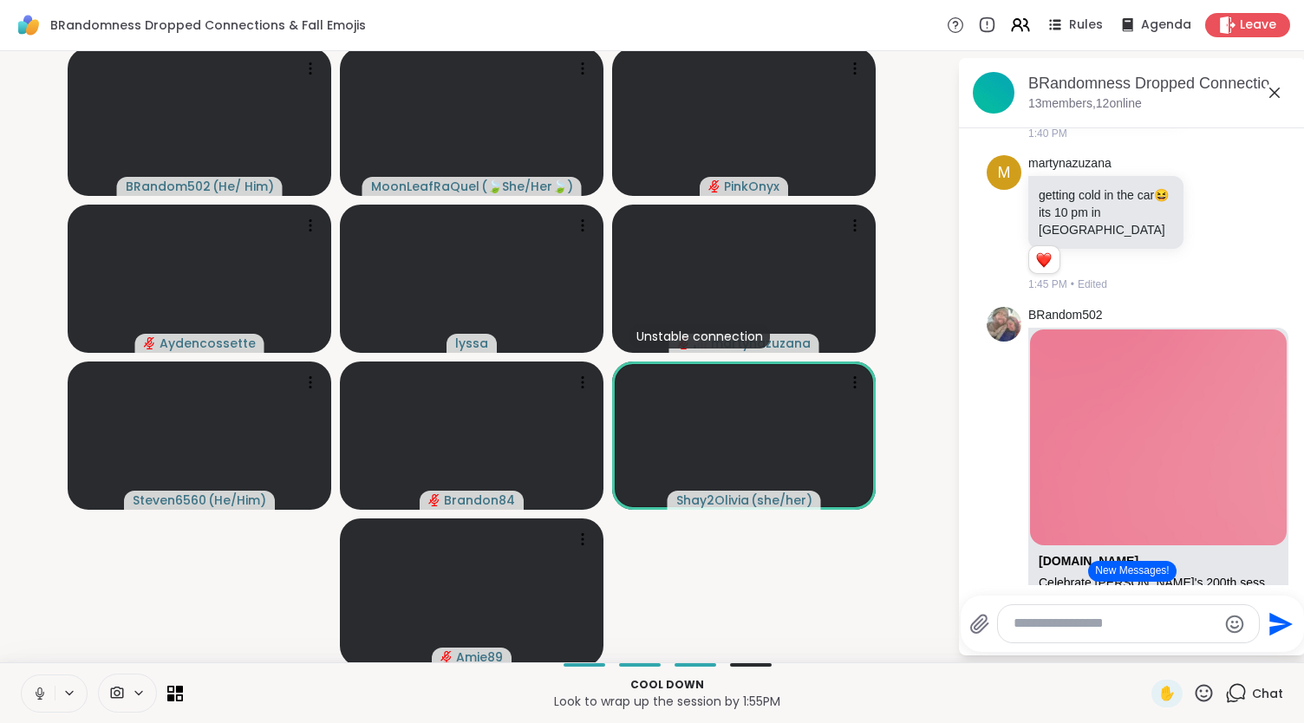
click at [42, 693] on icon at bounding box center [40, 694] width 16 height 16
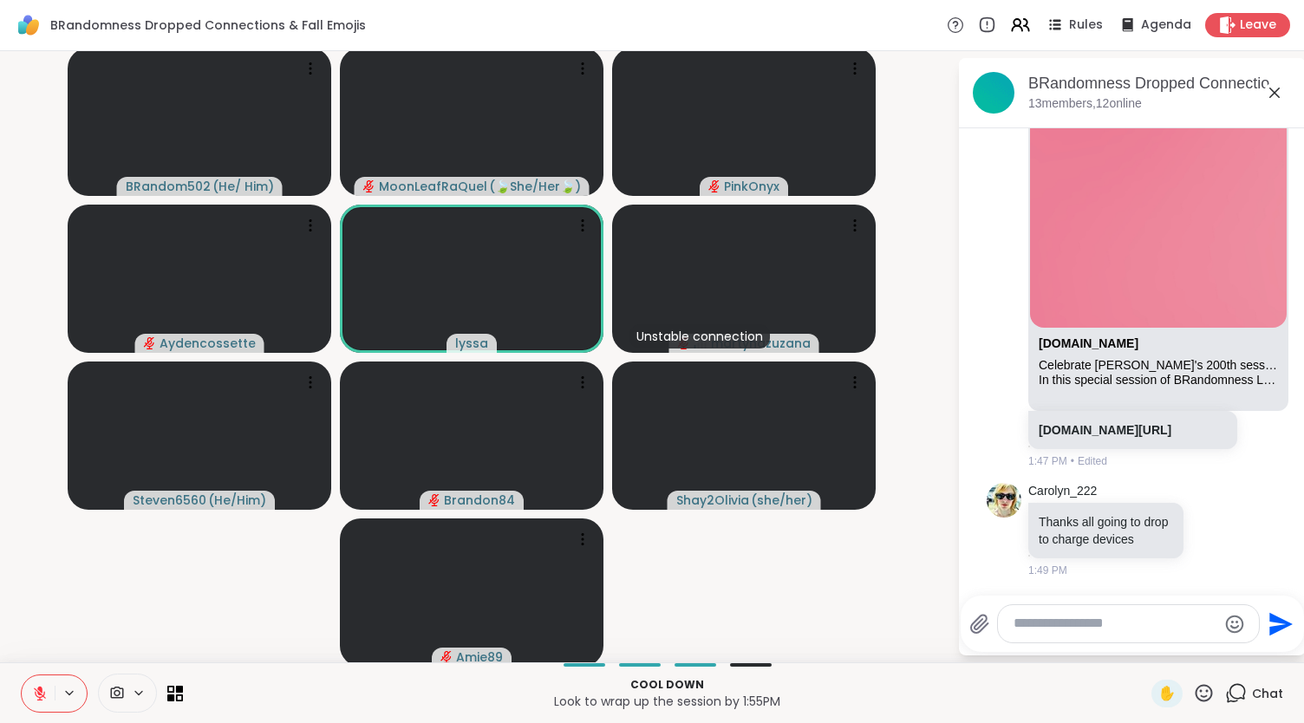
scroll to position [9565, 0]
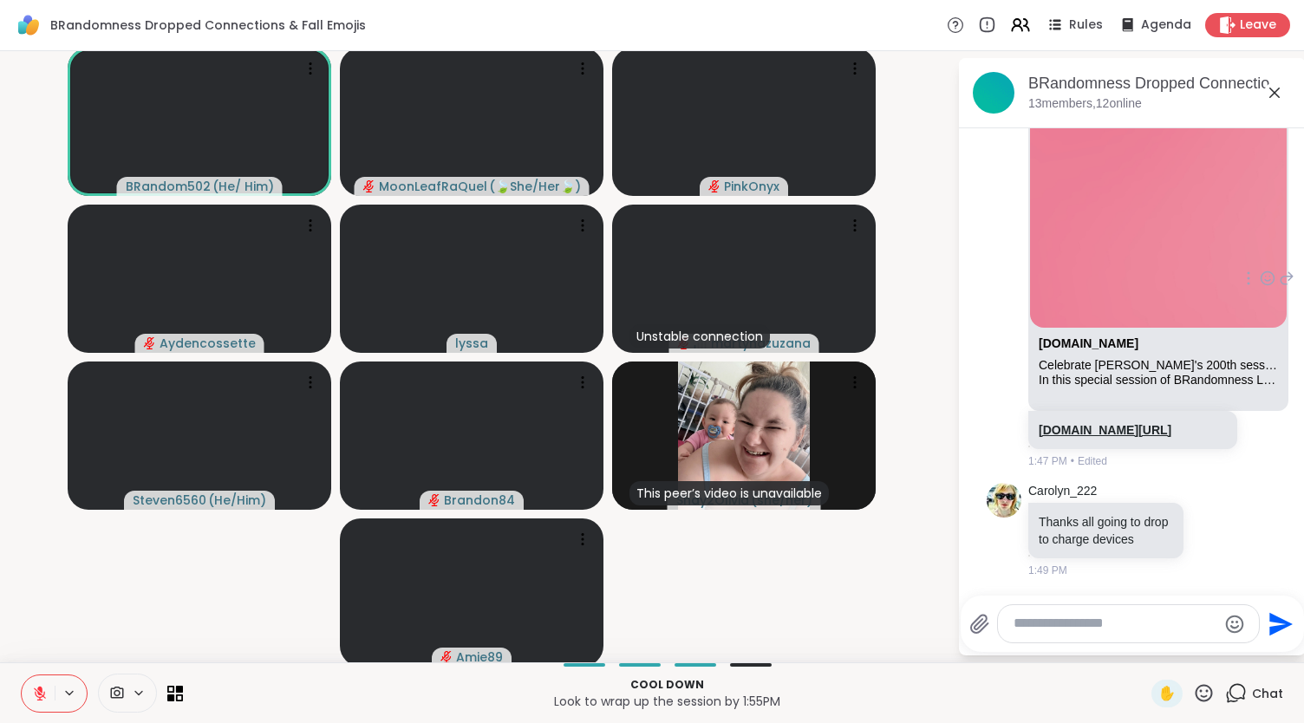
click at [1113, 423] on link "sharewellnow.com/session/d7f1ba12-e870-4da3-9148-26b05f6a3557" at bounding box center [1105, 430] width 133 height 14
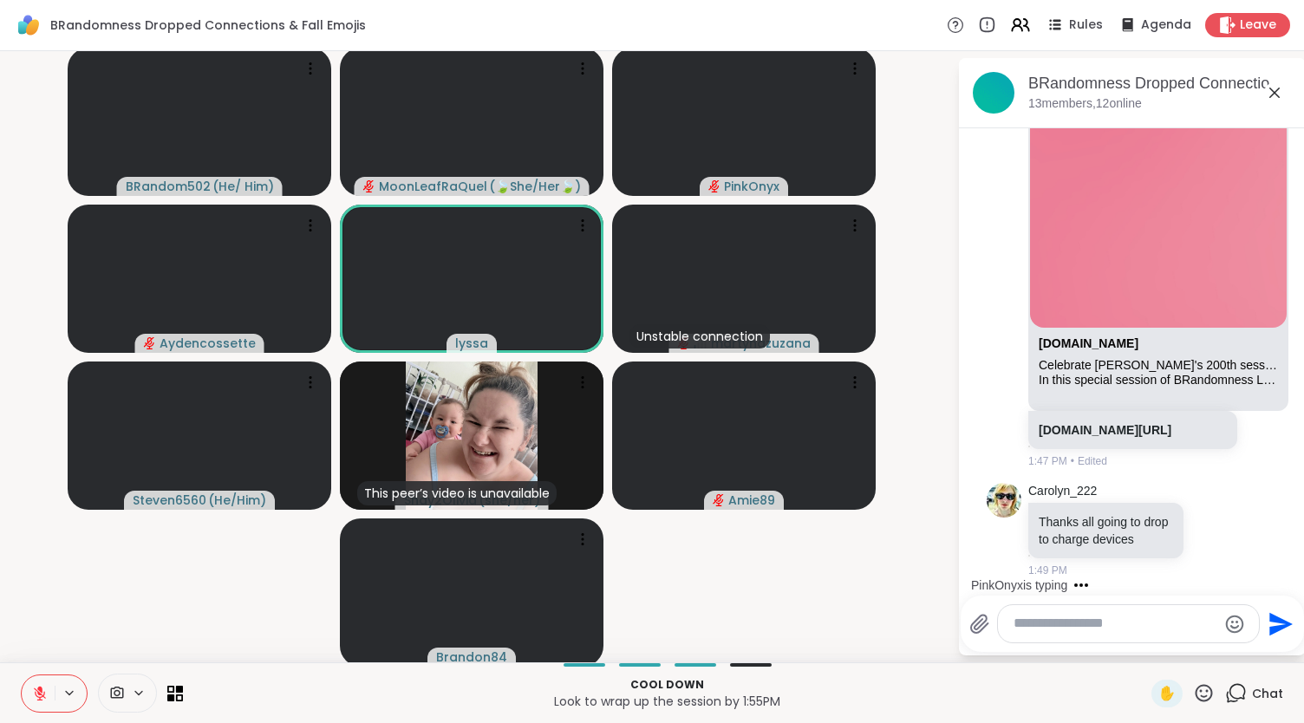
click at [48, 689] on button at bounding box center [38, 693] width 33 height 36
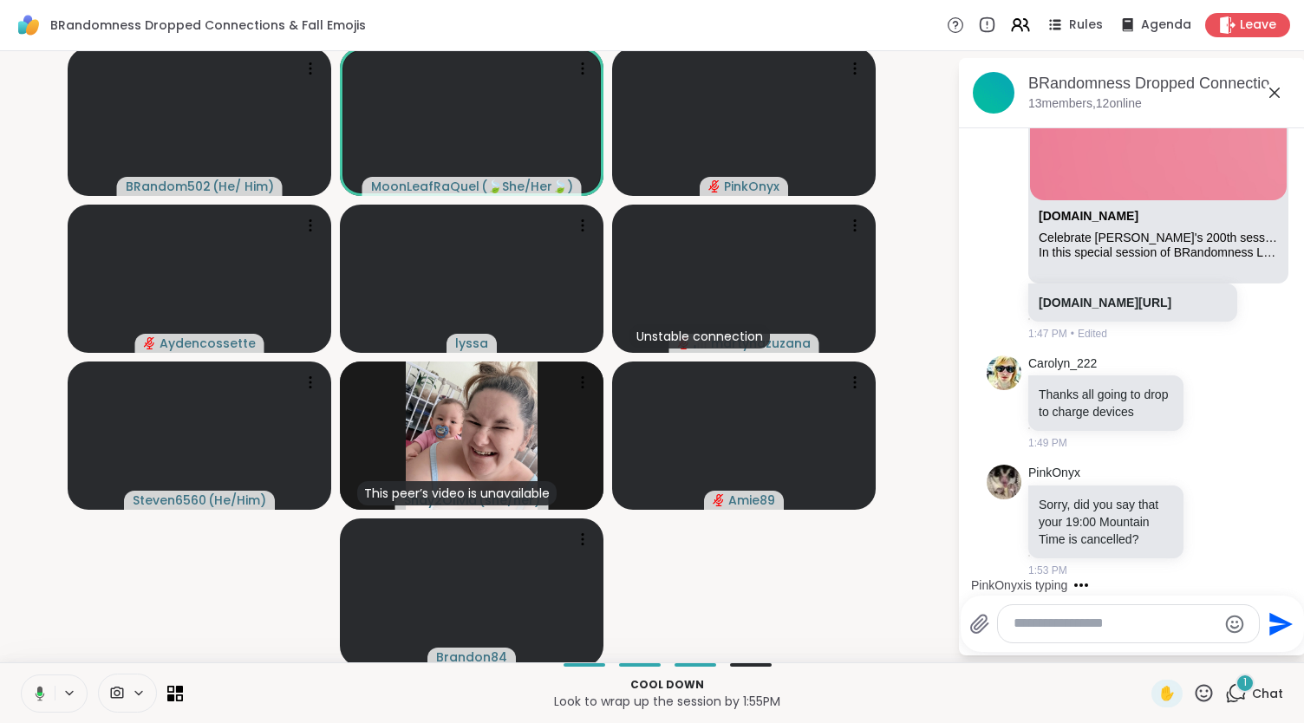
scroll to position [9709, 0]
click at [42, 684] on button at bounding box center [37, 693] width 36 height 36
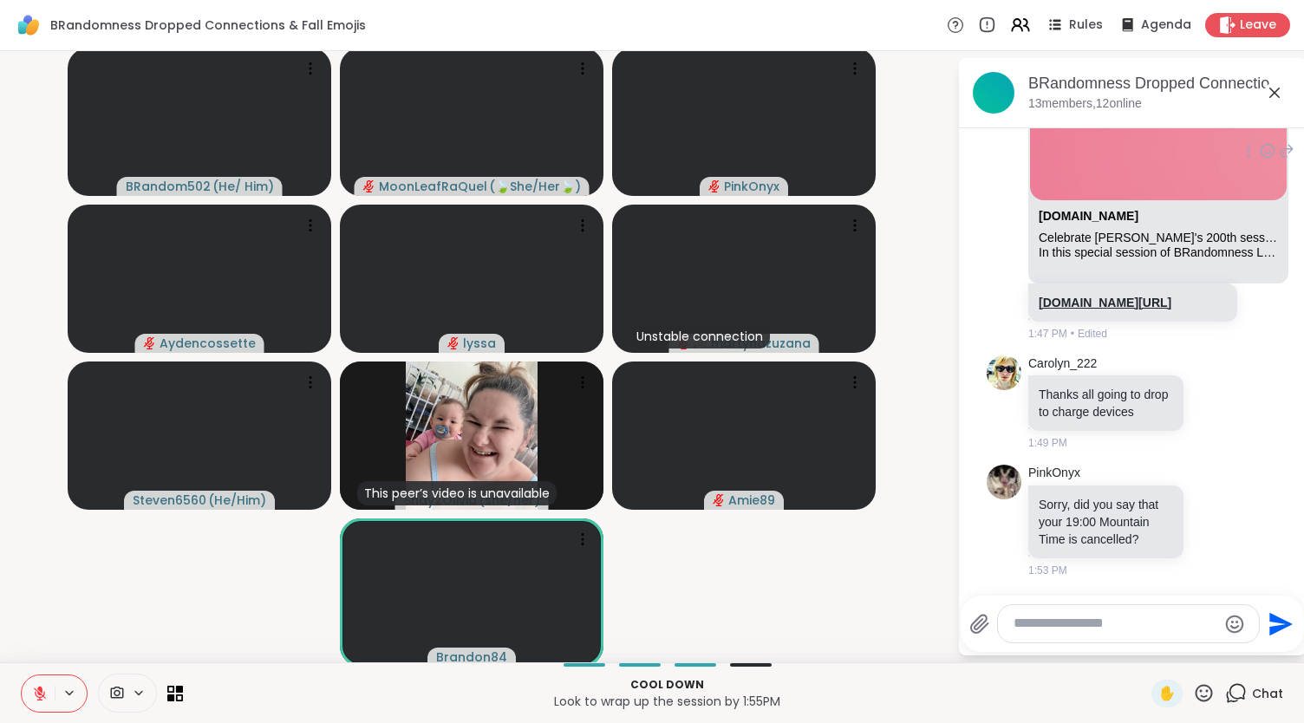
click at [1104, 296] on link "sharewellnow.com/session/d7f1ba12-e870-4da3-9148-26b05f6a3557" at bounding box center [1105, 303] width 133 height 14
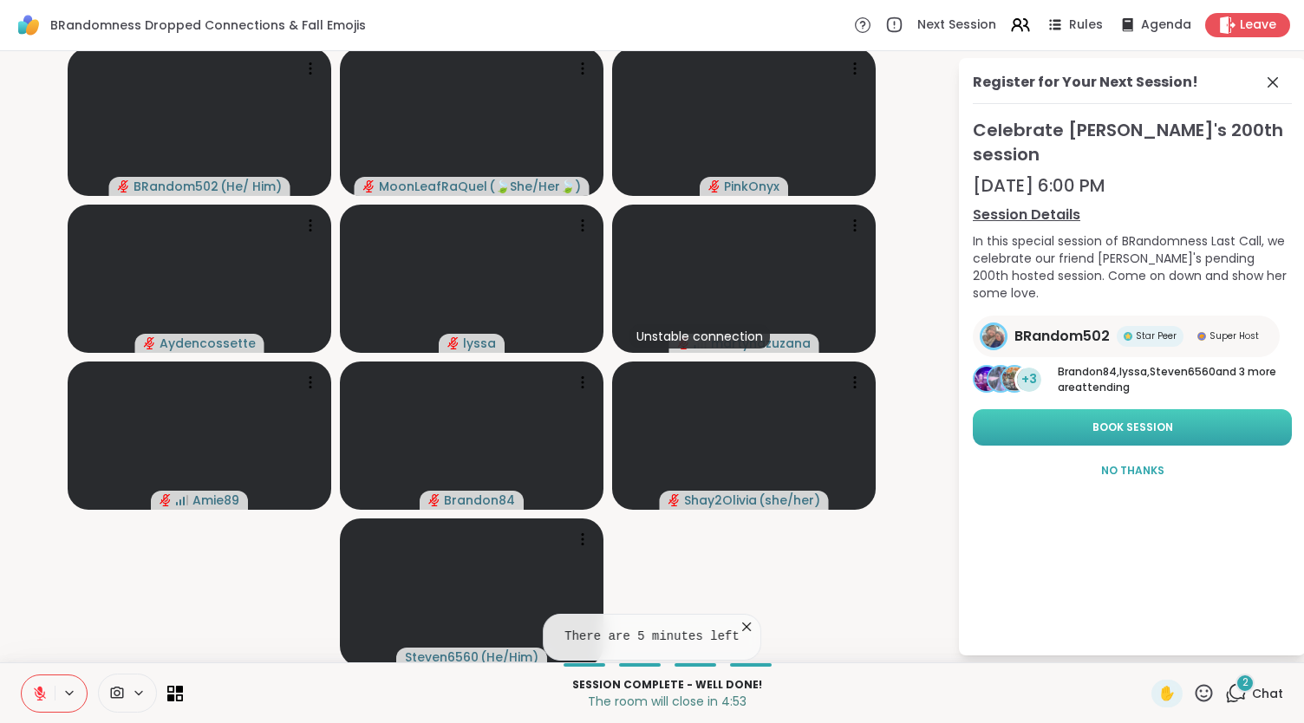
click at [1149, 420] on span "Book Session" at bounding box center [1132, 428] width 81 height 16
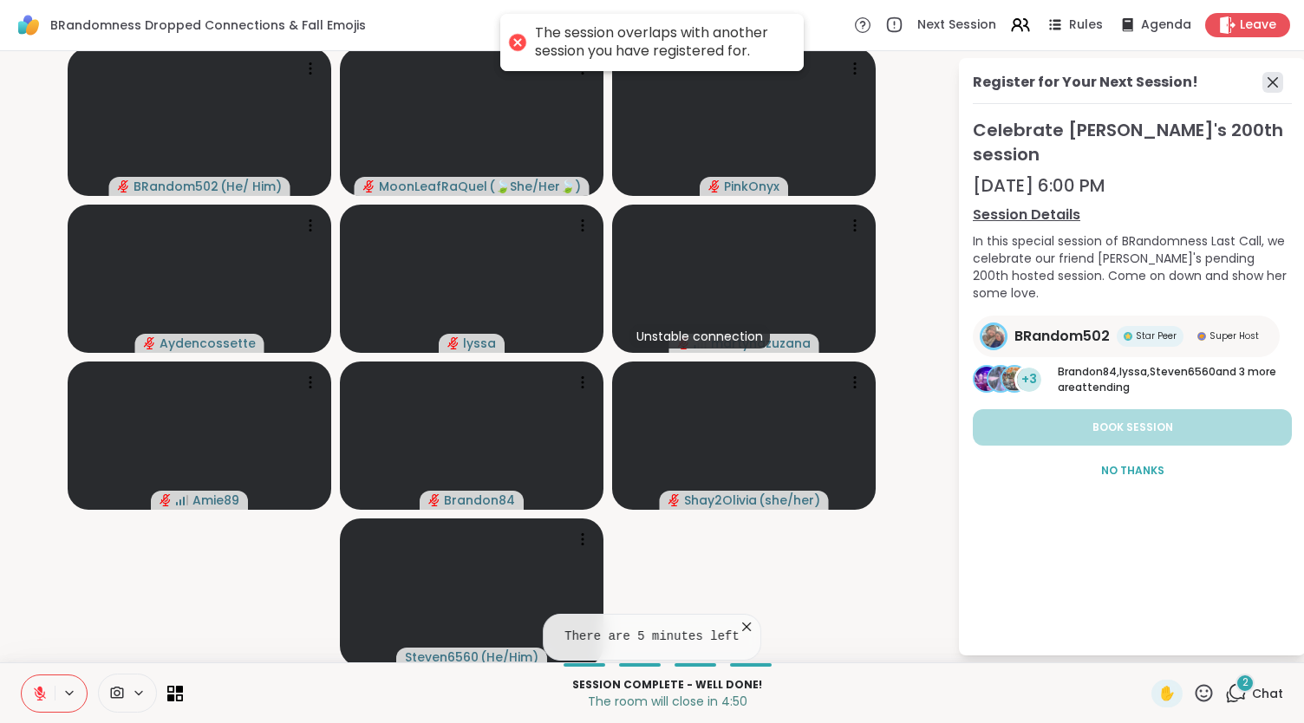
click at [1262, 89] on icon at bounding box center [1272, 82] width 21 height 21
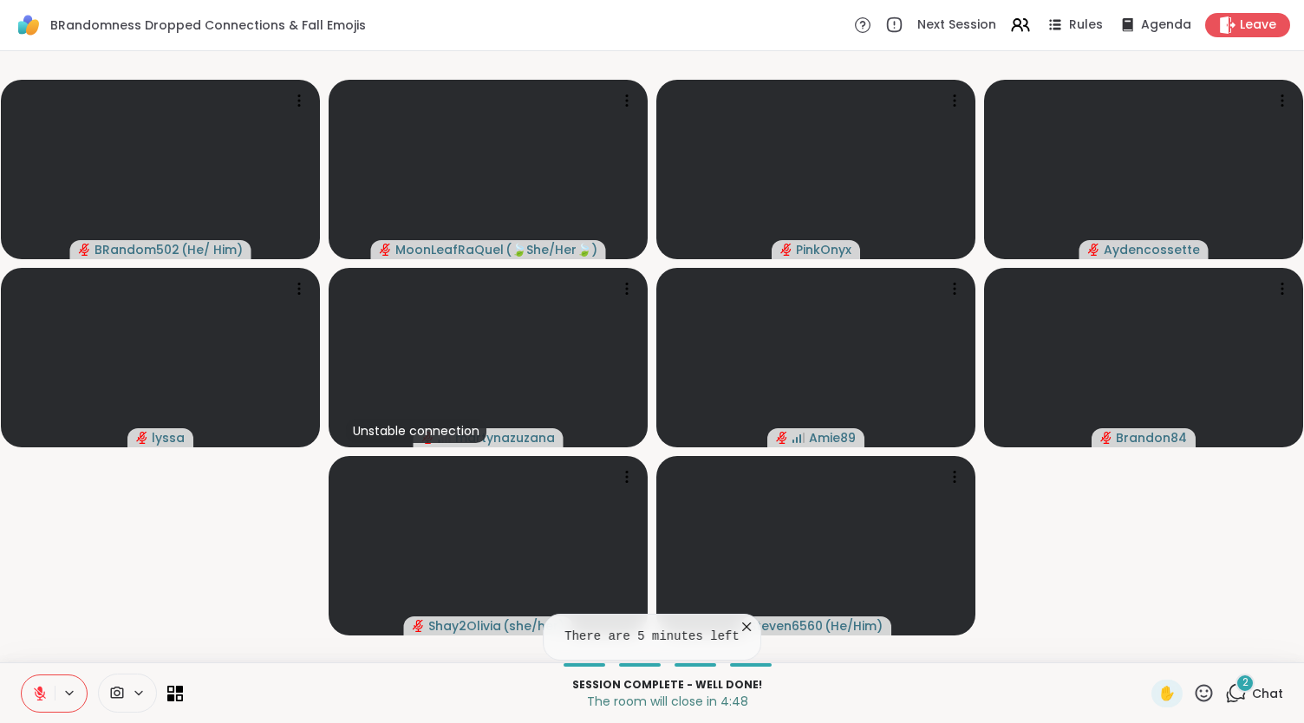
drag, startPoint x: 1239, startPoint y: 688, endPoint x: 1233, endPoint y: 681, distance: 9.2
click at [1235, 681] on div "2" at bounding box center [1244, 683] width 19 height 19
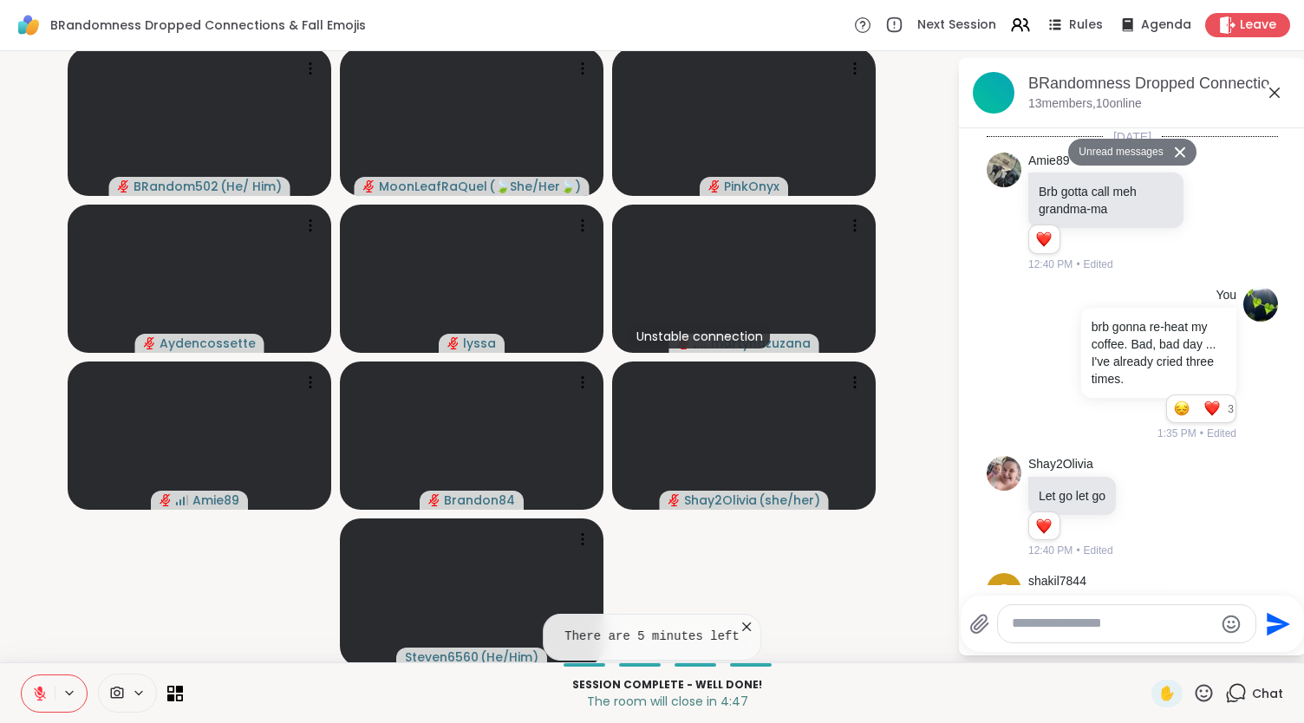
scroll to position [11148, 0]
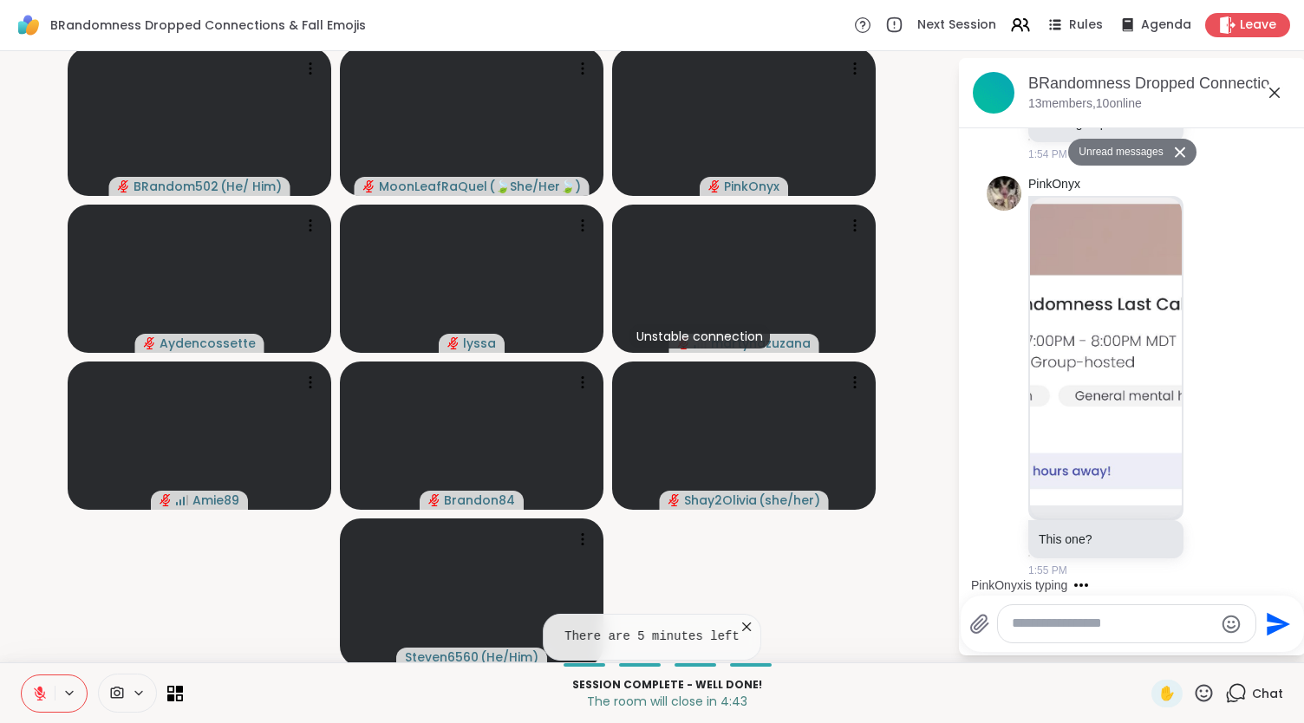
click at [1174, 152] on icon at bounding box center [1180, 152] width 12 height 11
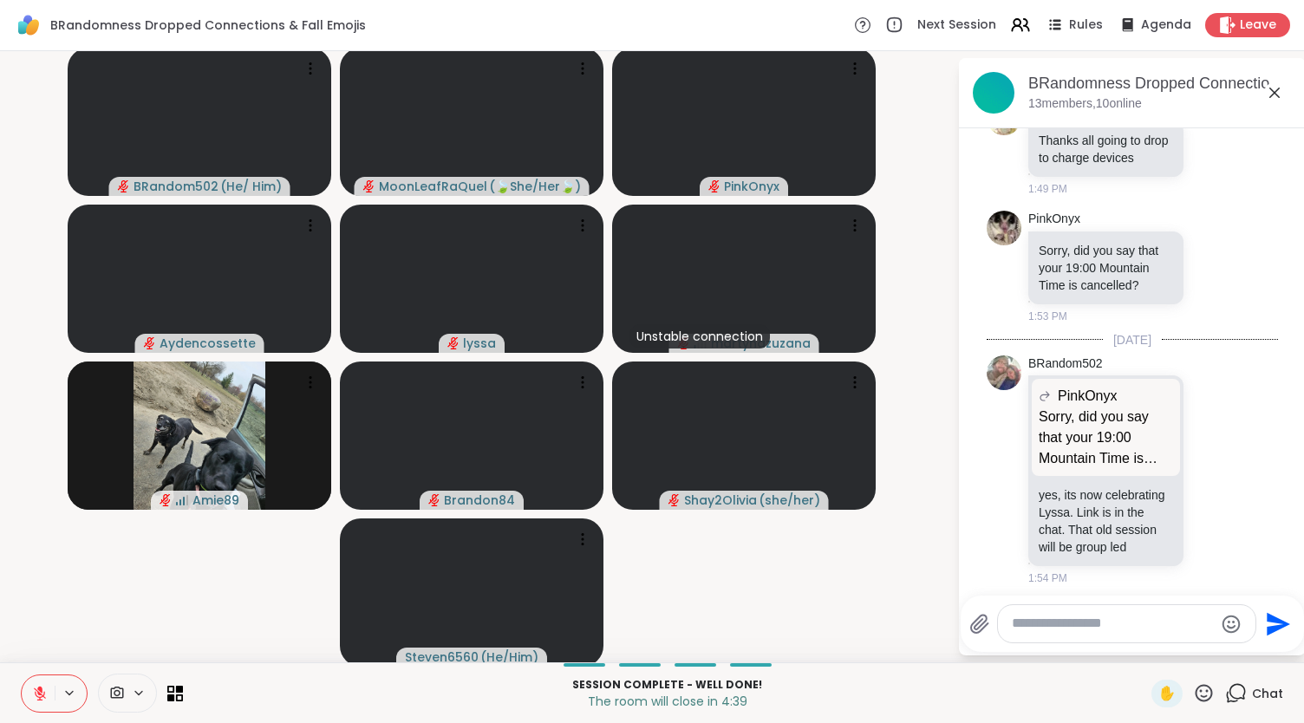
scroll to position [10217, 0]
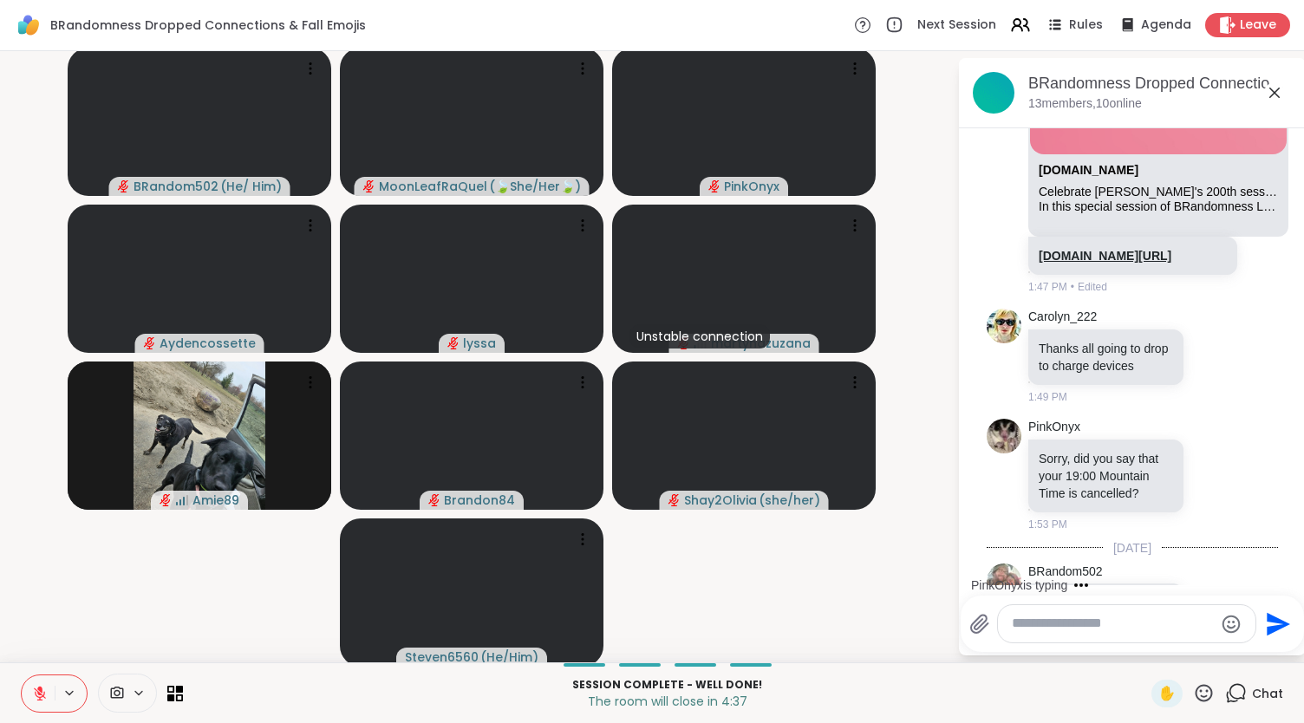
click at [1053, 263] on link "sharewellnow.com/session/d7f1ba12-e870-4da3-9148-26b05f6a3557" at bounding box center [1105, 256] width 133 height 14
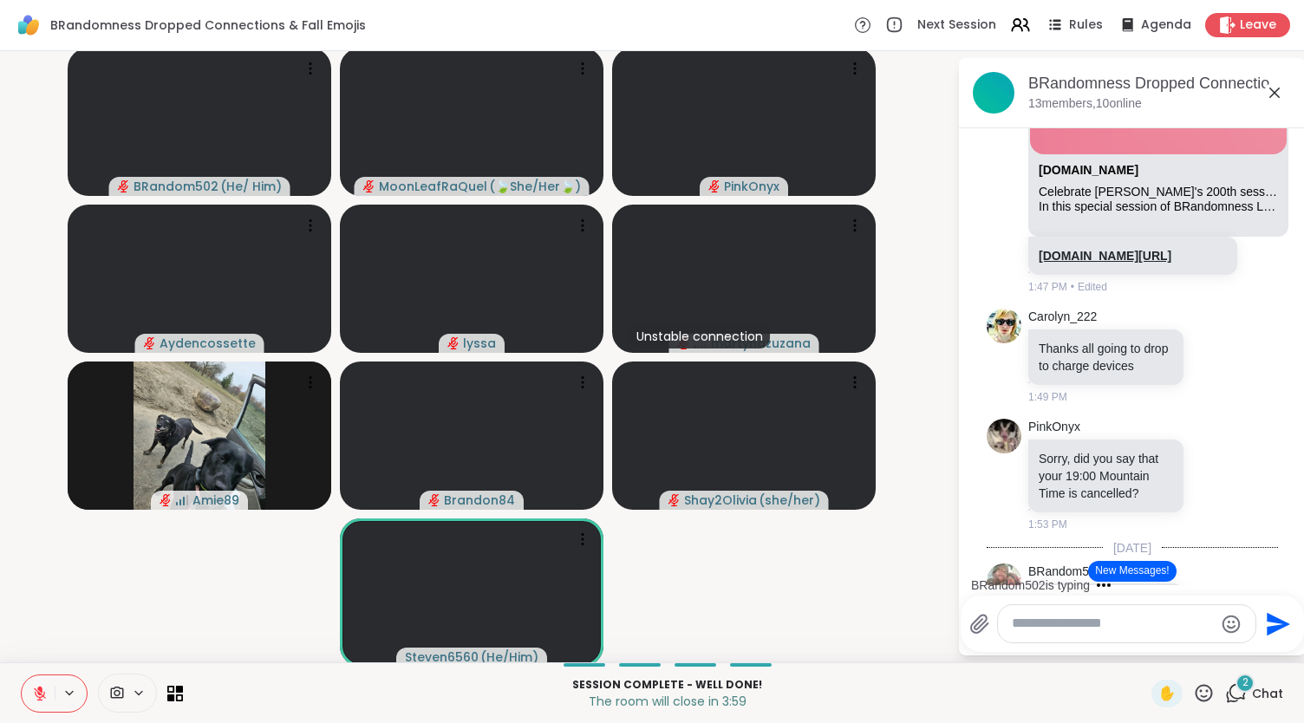
click at [1070, 263] on link "sharewellnow.com/session/d7f1ba12-e870-4da3-9148-26b05f6a3557" at bounding box center [1105, 256] width 133 height 14
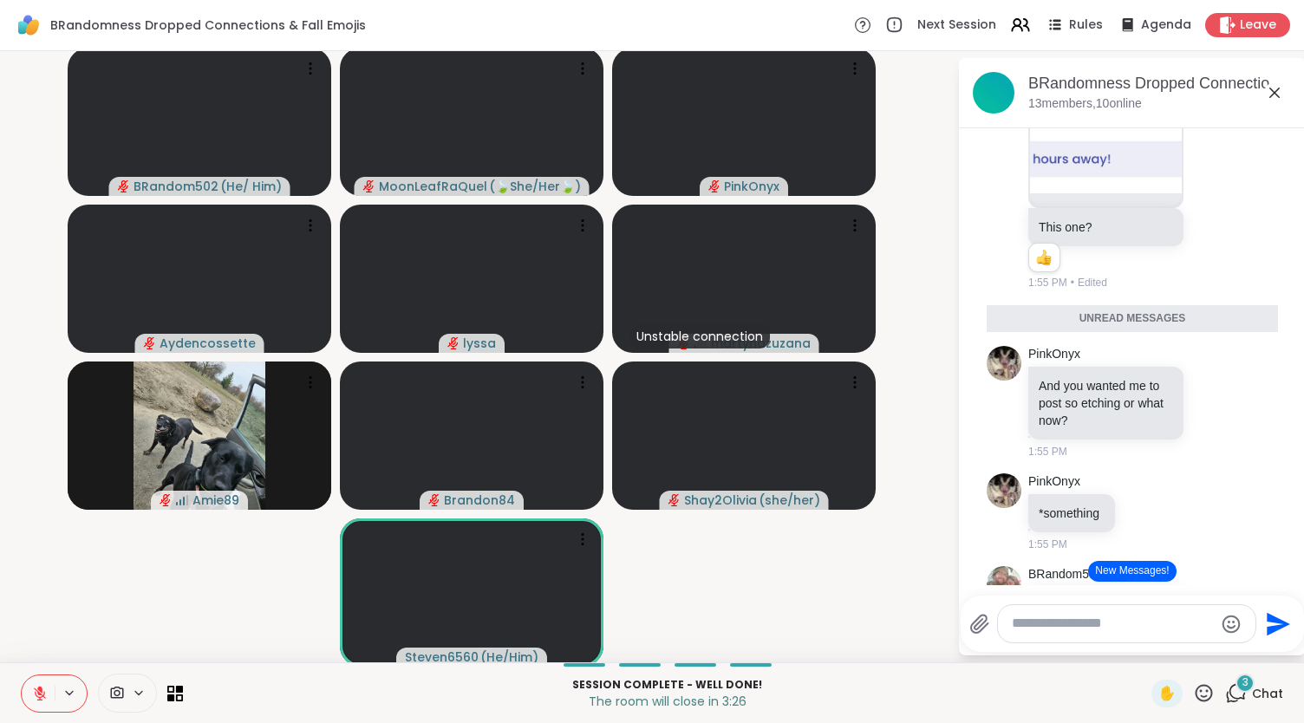
scroll to position [11209, 0]
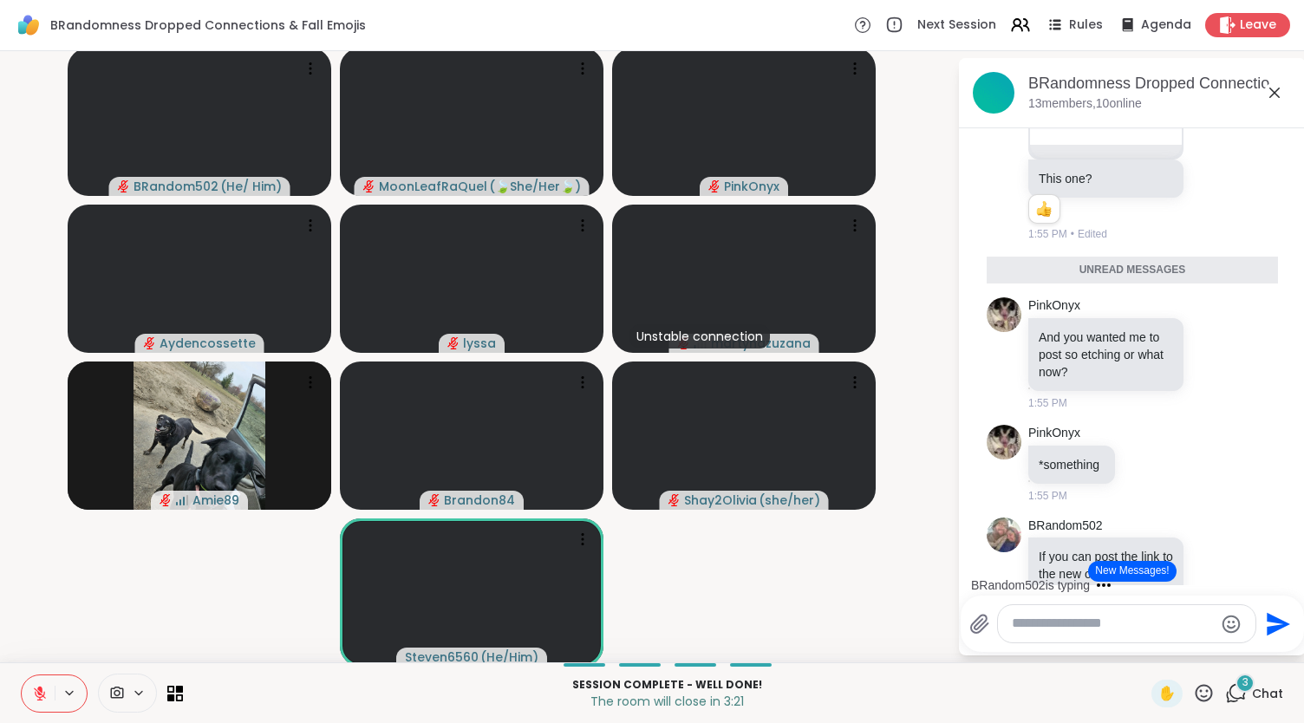
click at [1273, 577] on div "BRandom502 is typing" at bounding box center [1136, 585] width 340 height 28
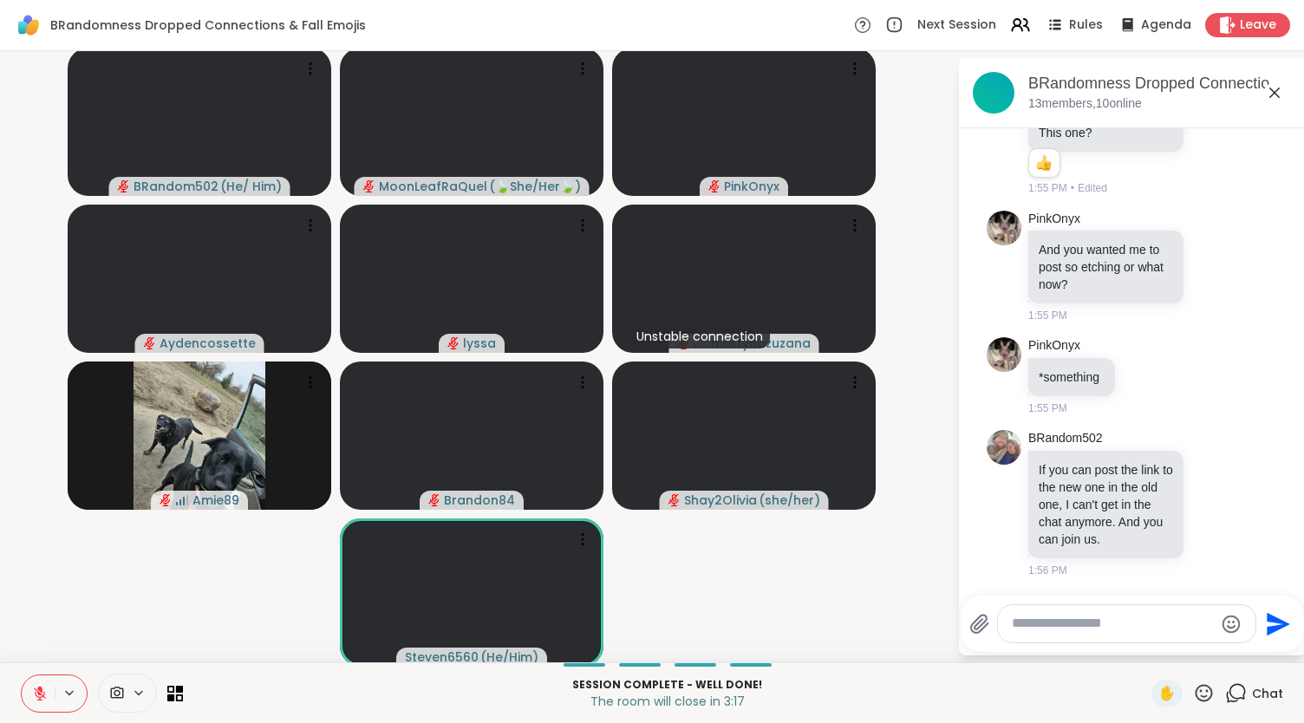
scroll to position [11637, 0]
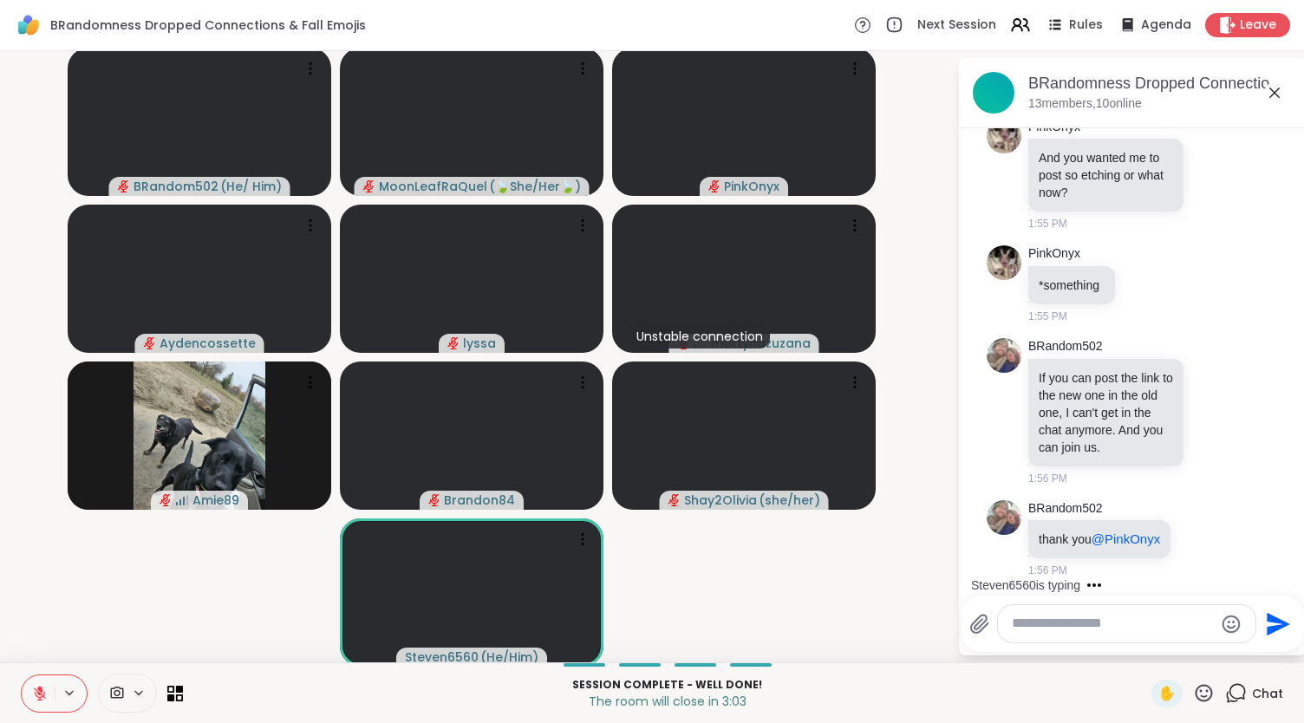
click at [1082, 623] on textarea "Type your message" at bounding box center [1113, 624] width 202 height 18
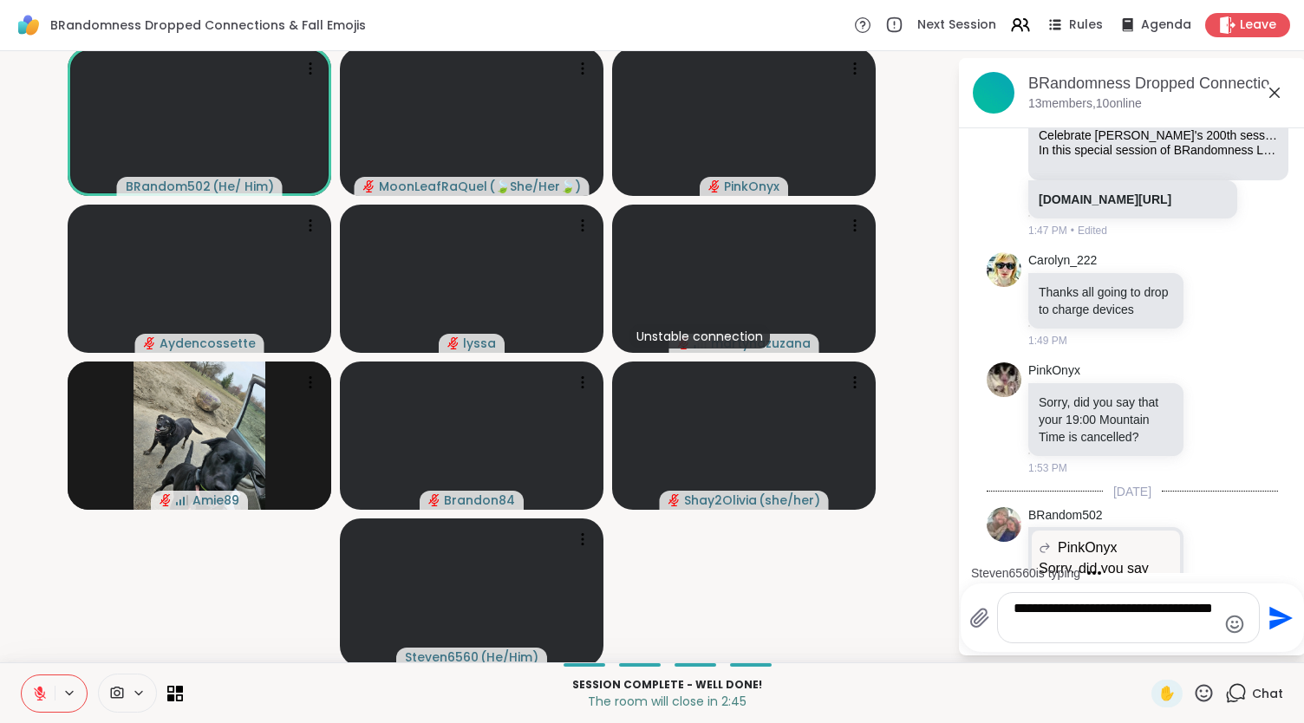
scroll to position [10134, 0]
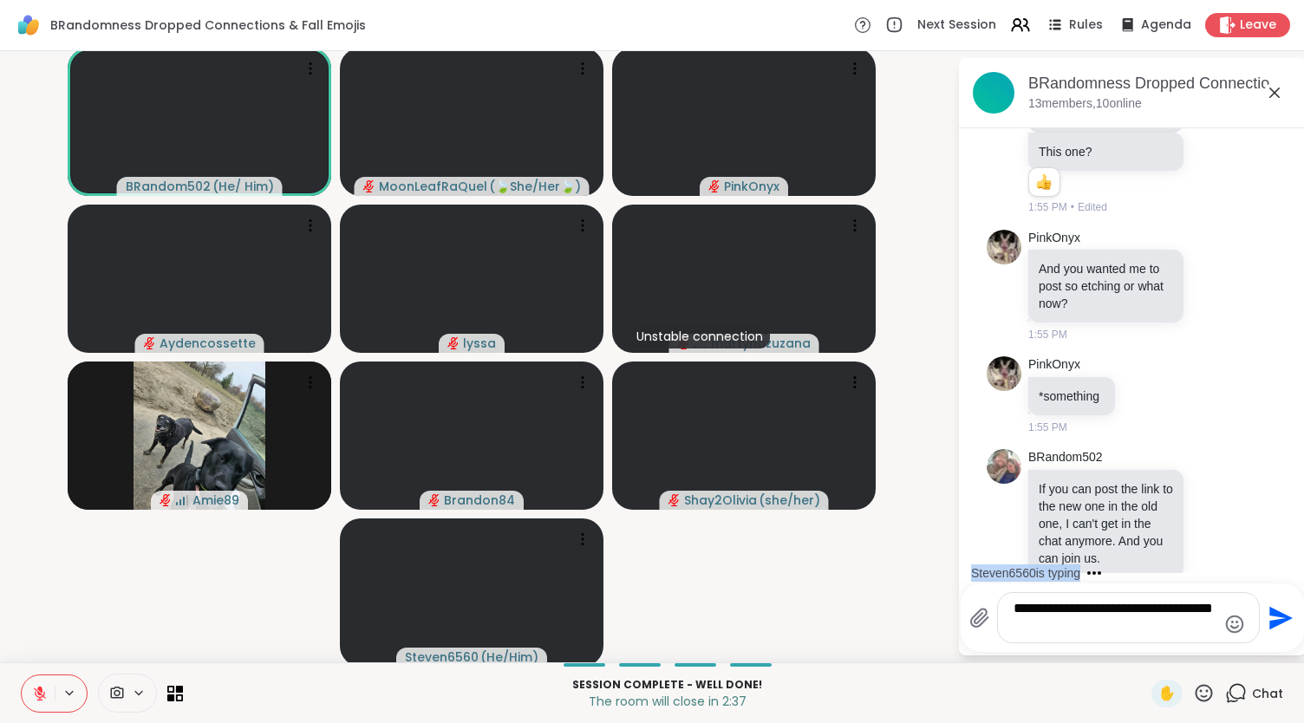
click at [1278, 564] on div "Steven6560 is typing" at bounding box center [1136, 573] width 340 height 28
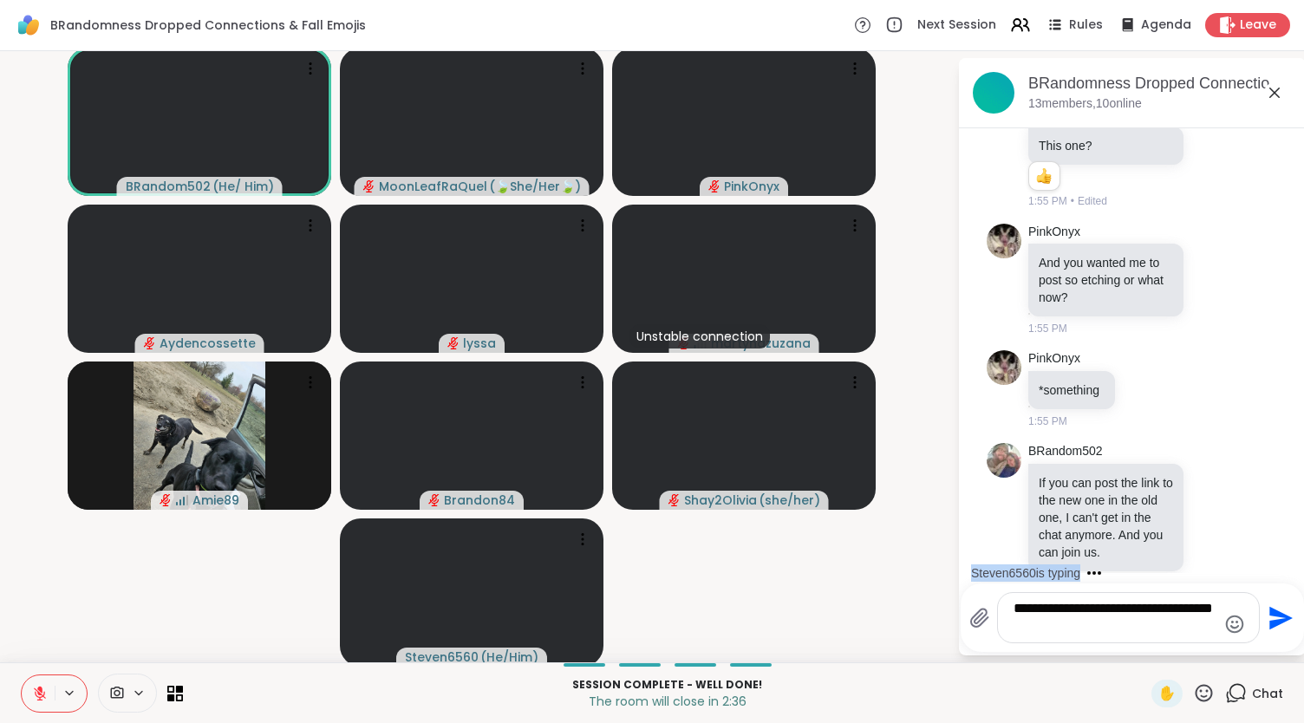
scroll to position [11649, 0]
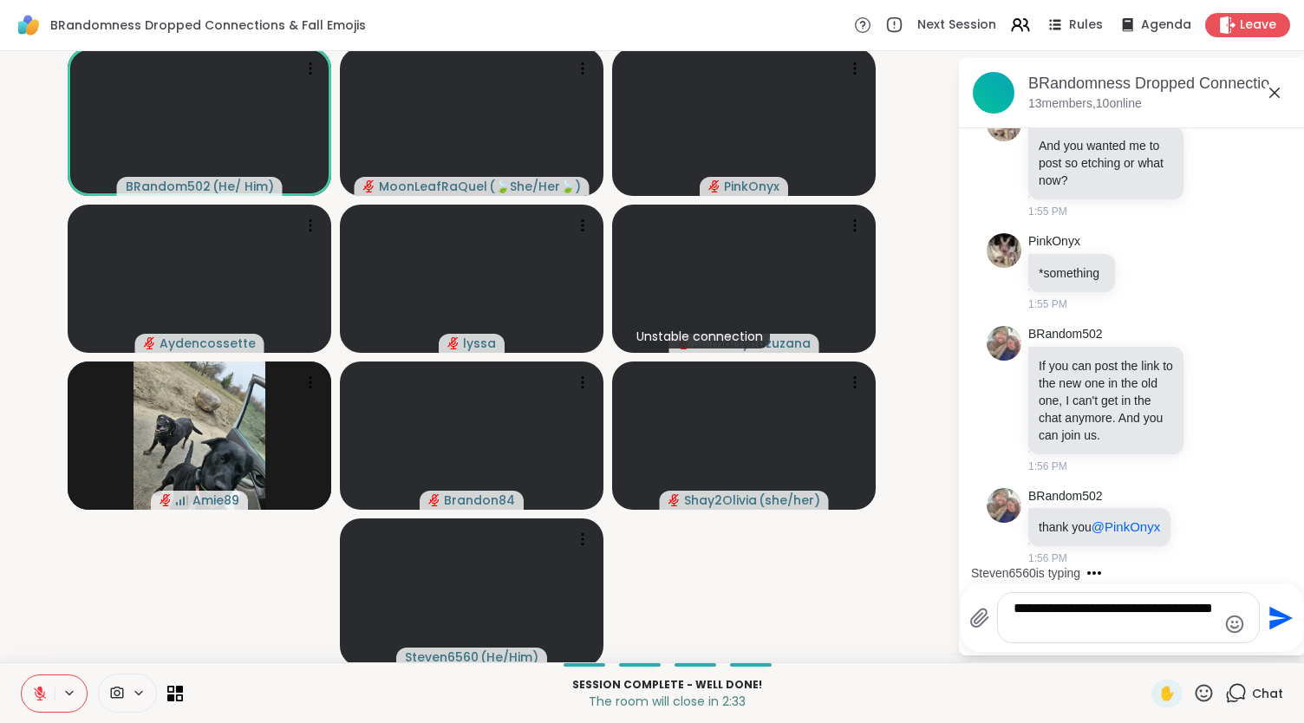
click at [1137, 611] on textarea "**********" at bounding box center [1115, 618] width 203 height 36
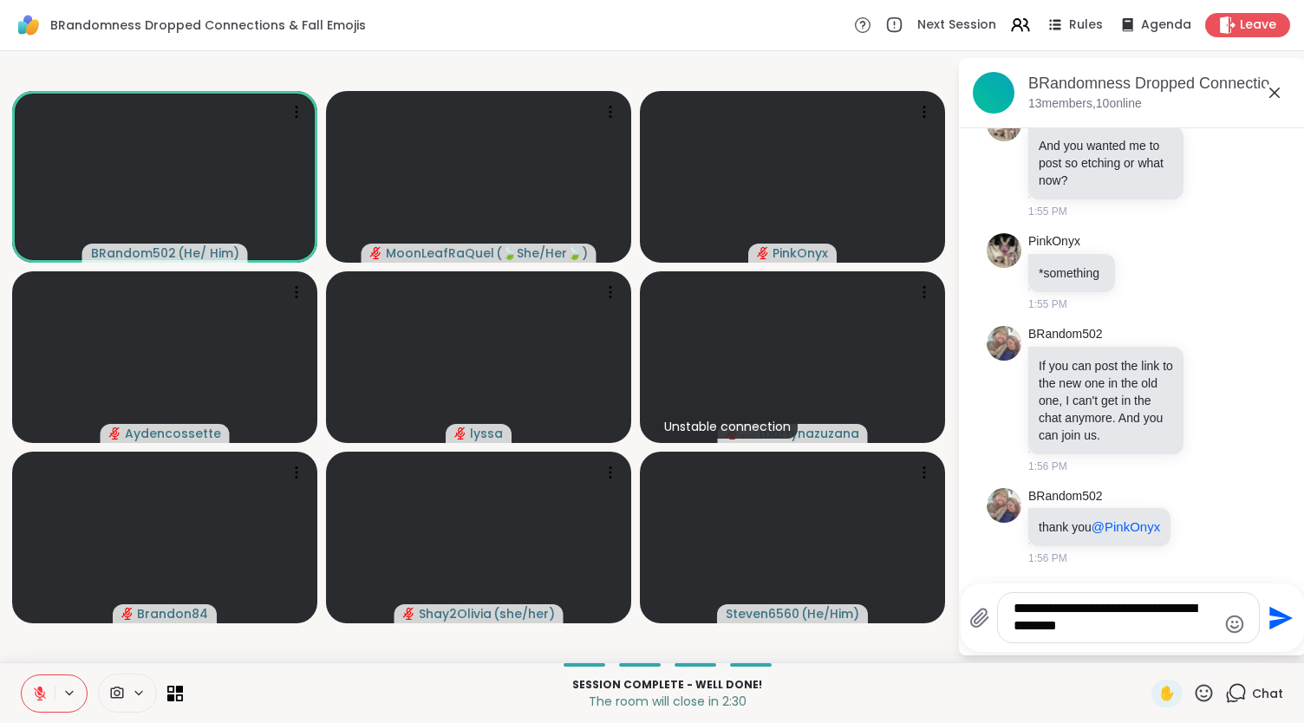
type textarea "**********"
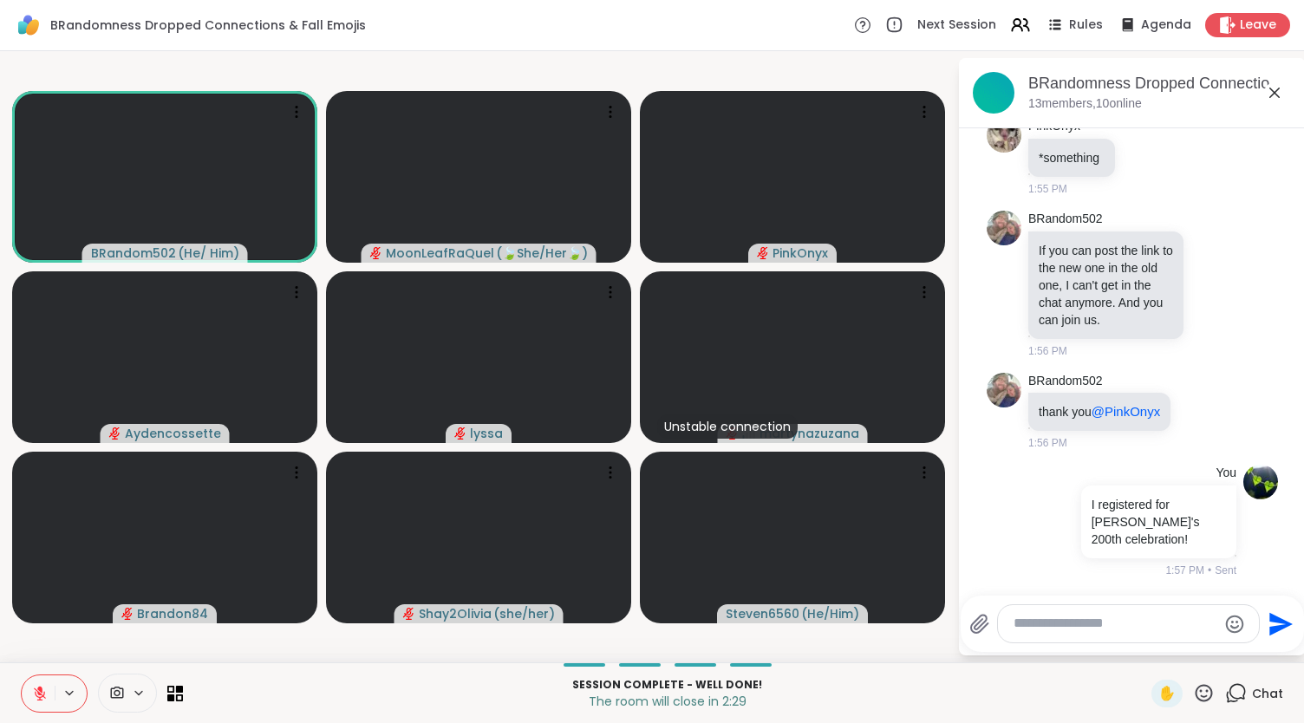
scroll to position [11763, 0]
click at [36, 690] on icon at bounding box center [40, 694] width 12 height 12
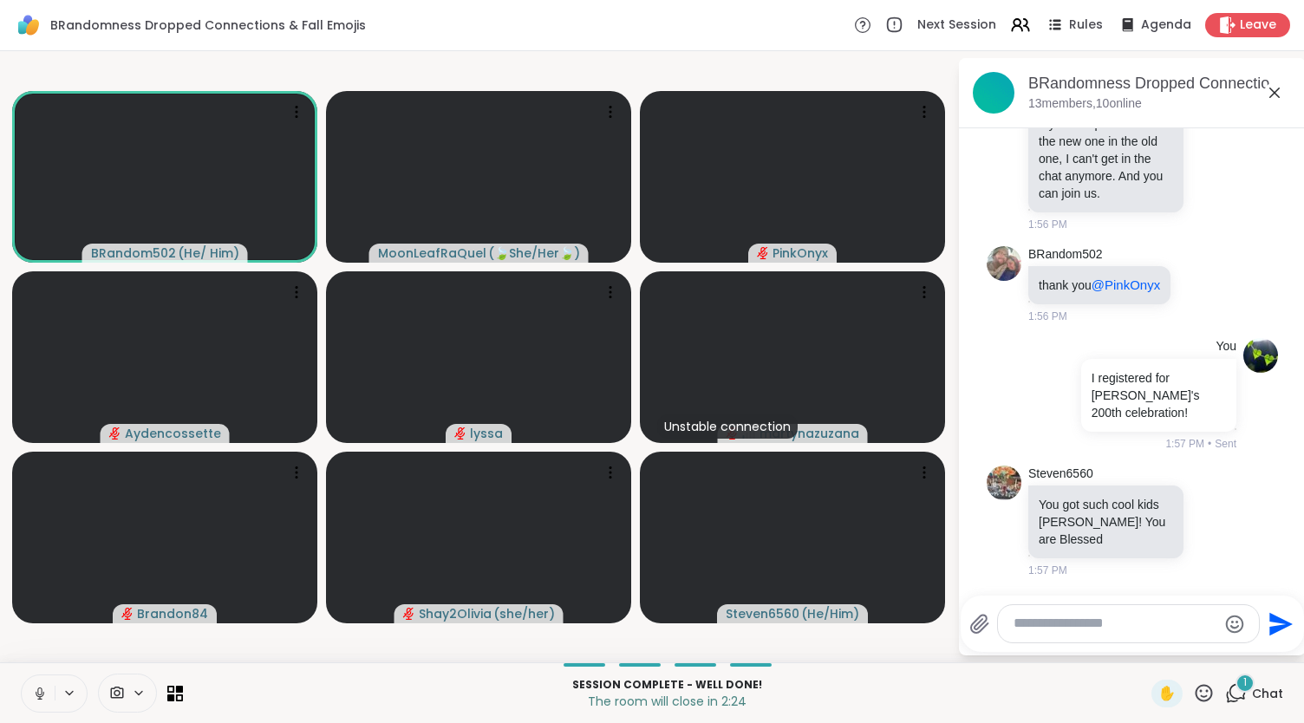
scroll to position [11890, 0]
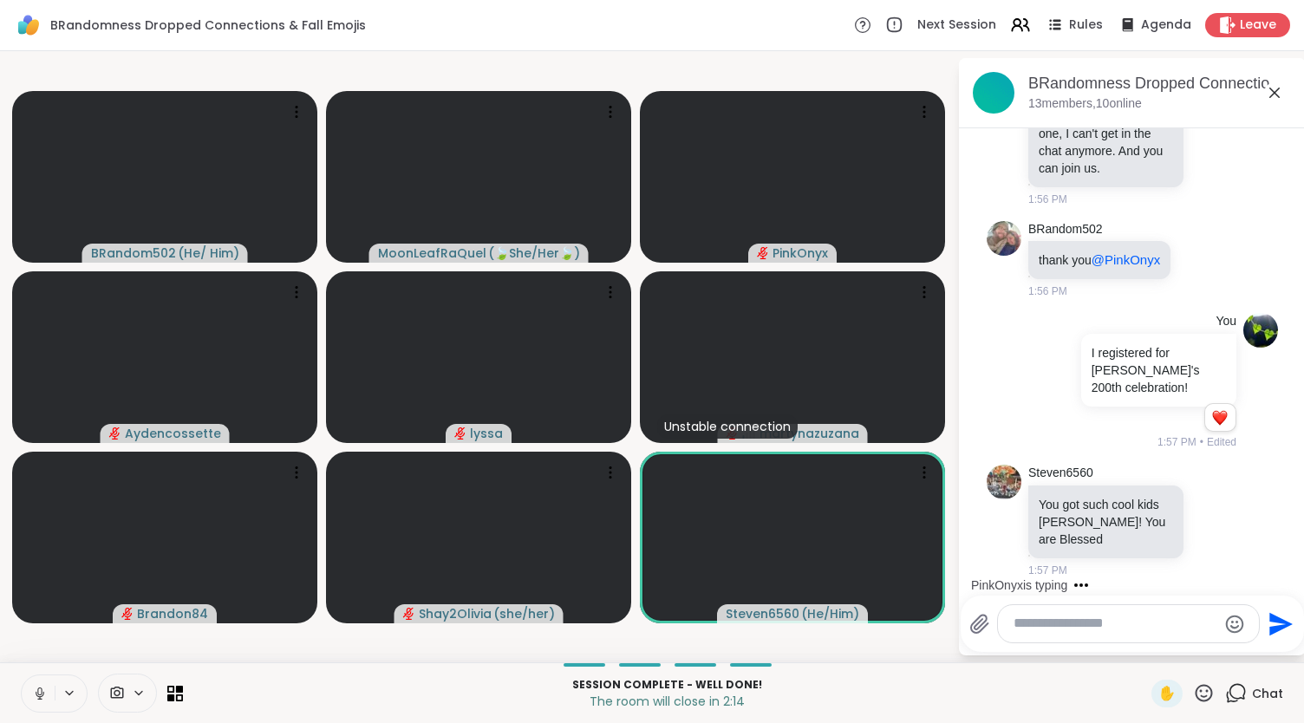
click at [42, 694] on icon at bounding box center [39, 692] width 4 height 8
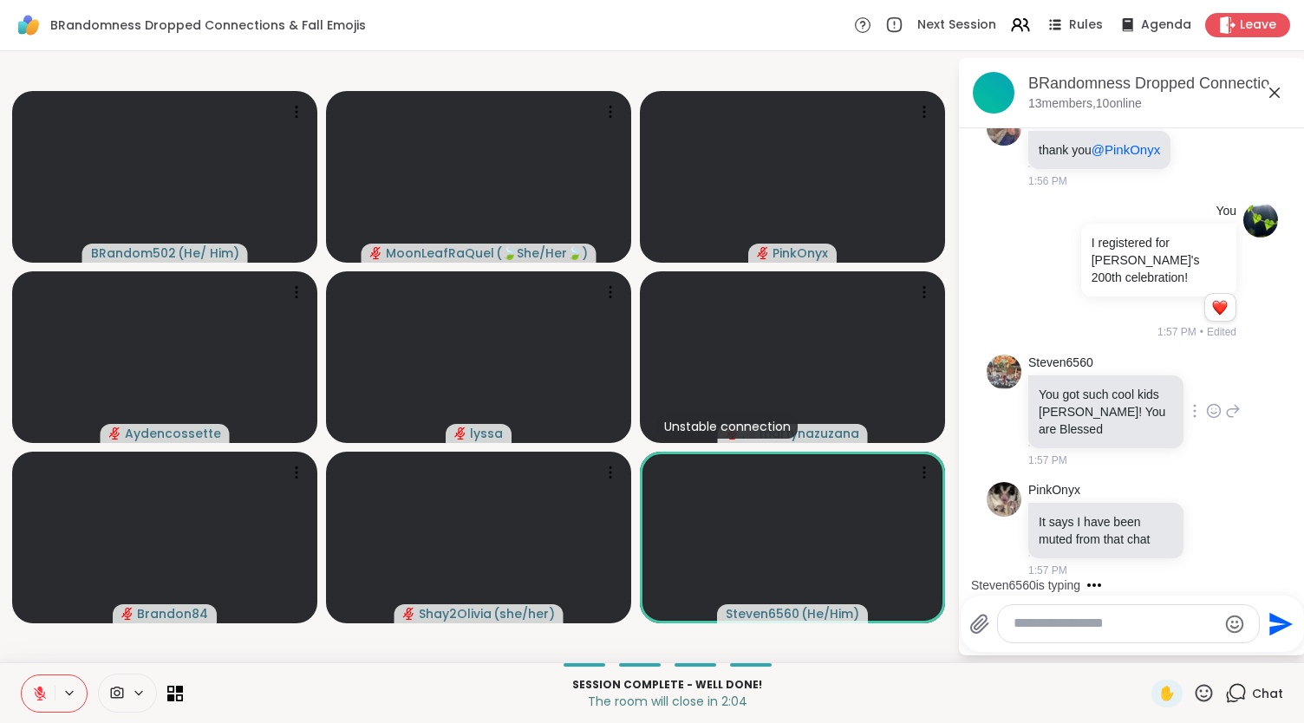
click at [1208, 410] on icon at bounding box center [1214, 410] width 13 height 13
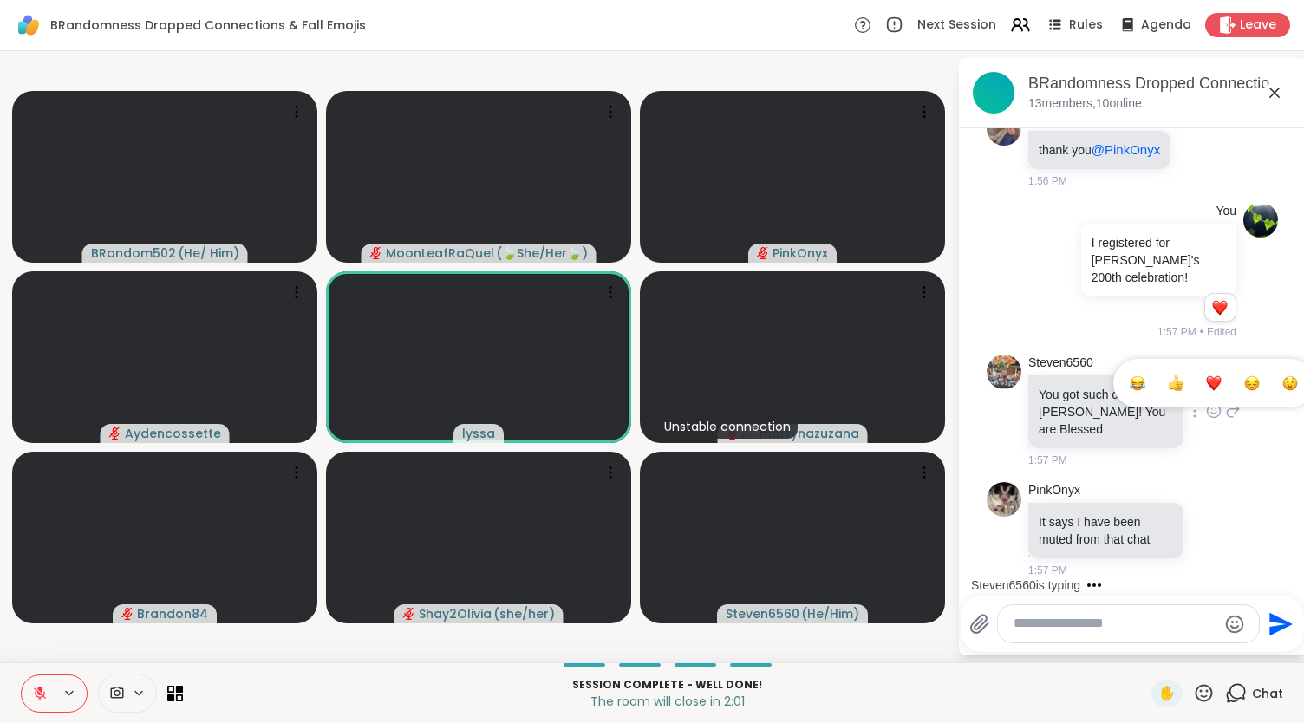
click at [1206, 379] on div "Select Reaction: Heart" at bounding box center [1214, 383] width 16 height 16
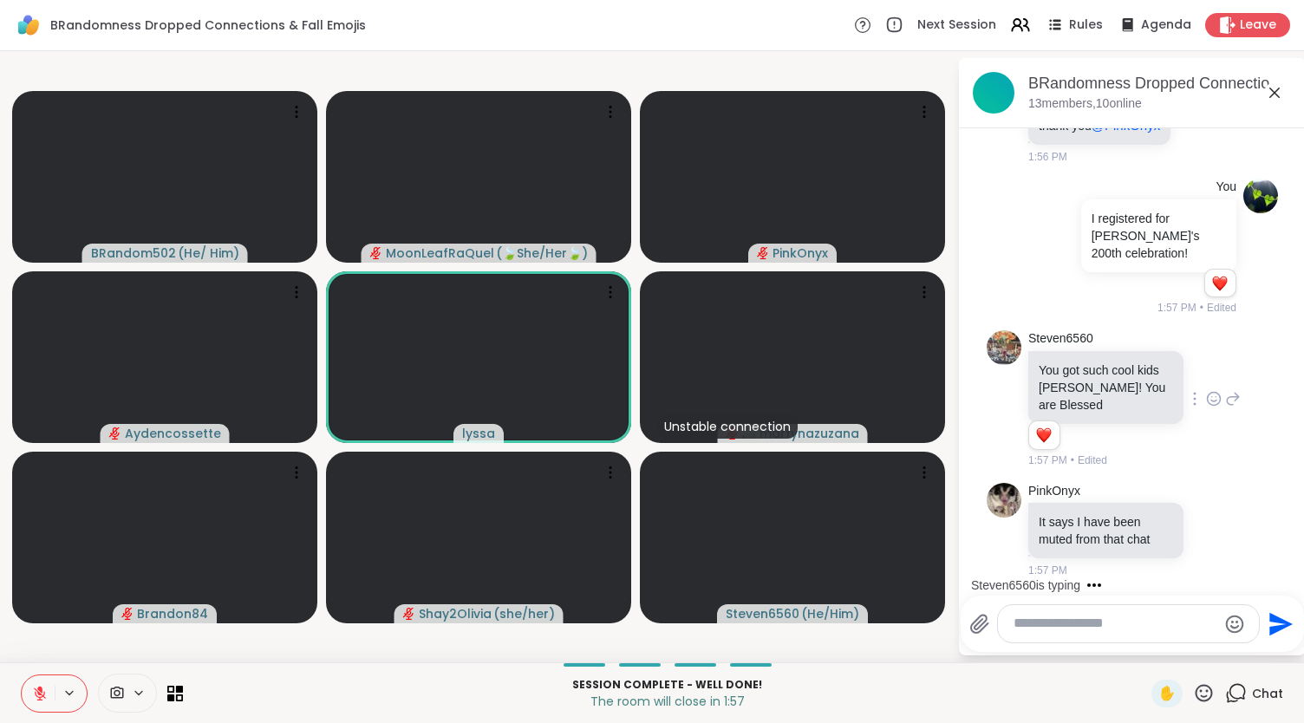
click at [1103, 622] on textarea "Type your message" at bounding box center [1115, 624] width 203 height 18
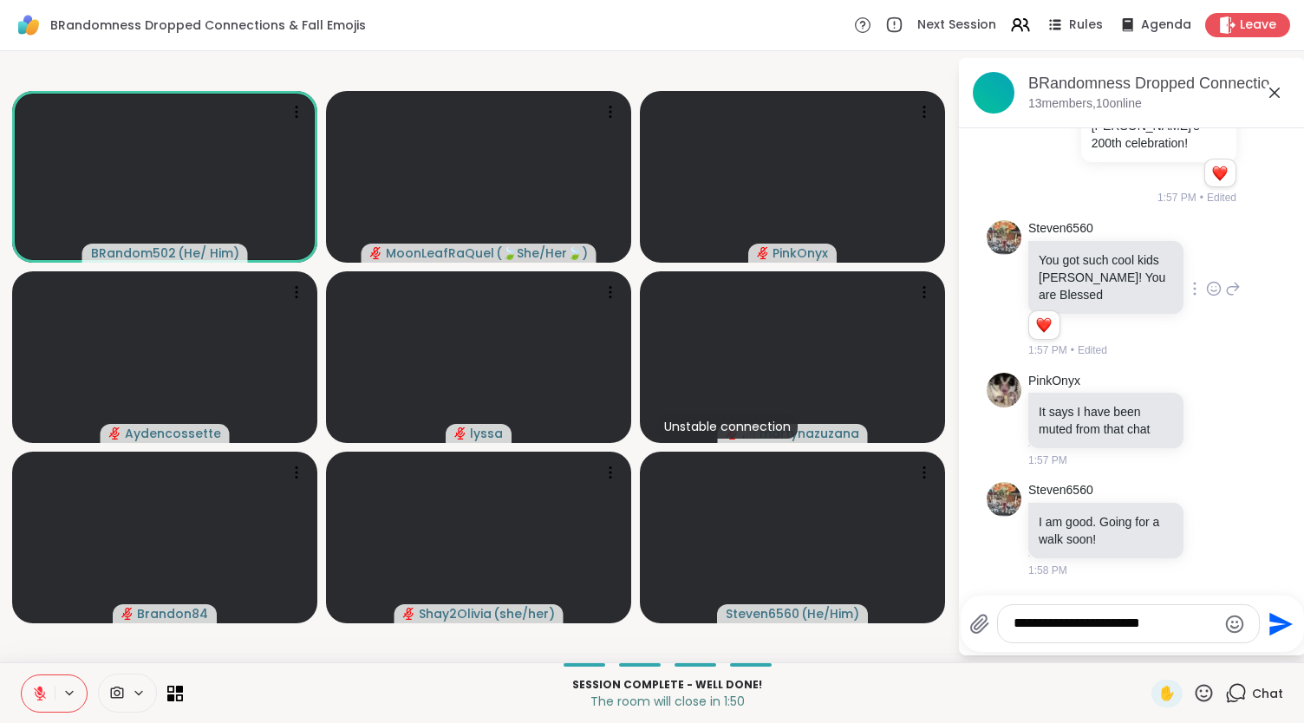
scroll to position [12158, 0]
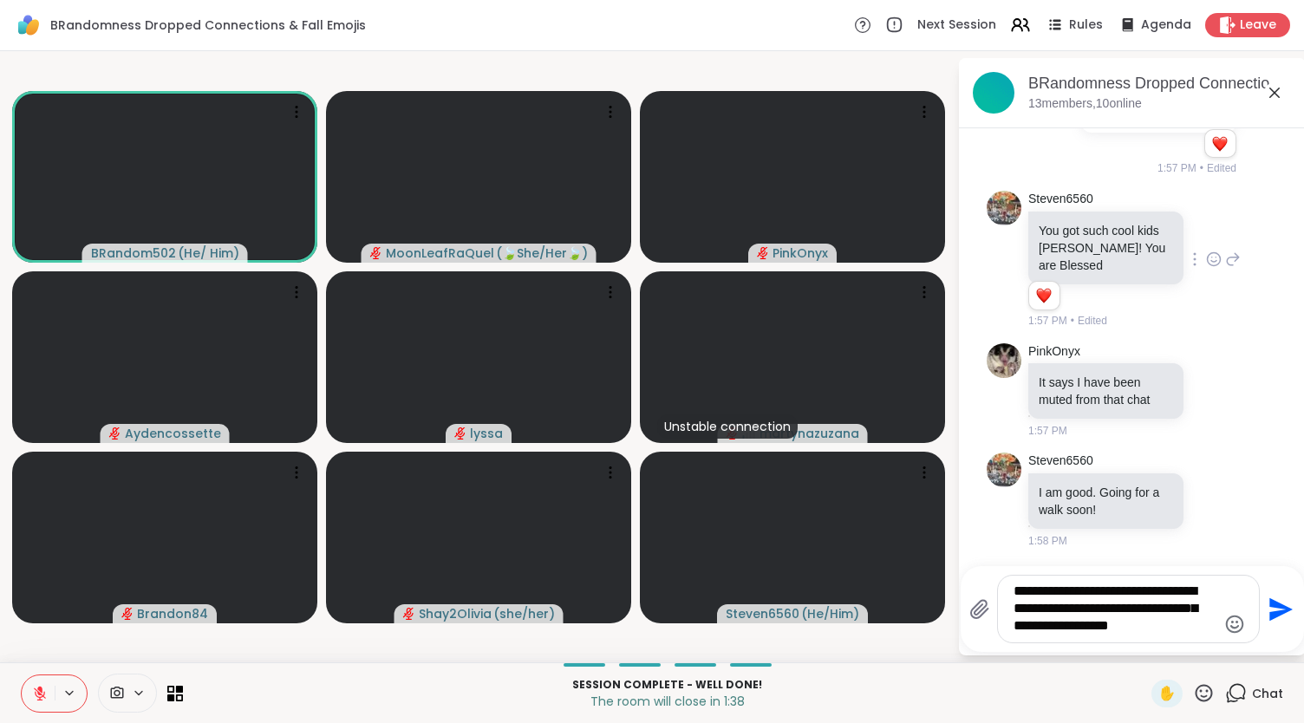
type textarea "**********"
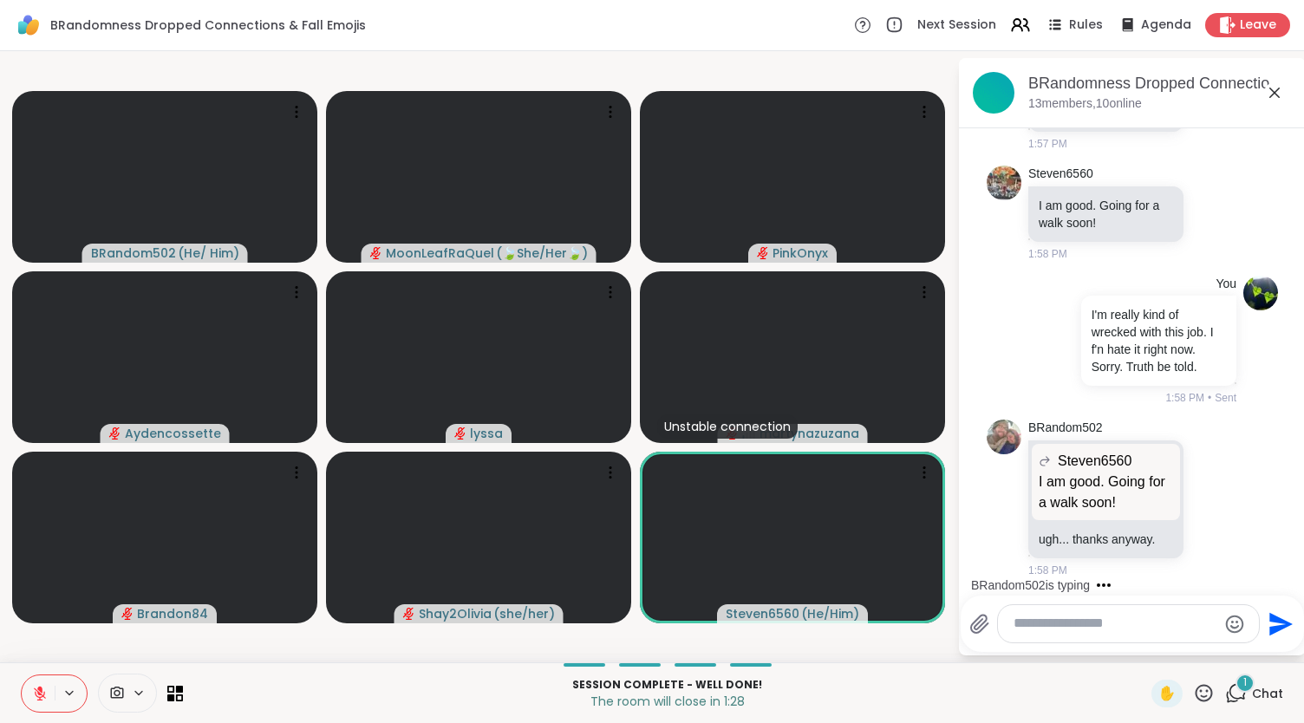
scroll to position [12473, 0]
click at [42, 694] on icon at bounding box center [40, 694] width 16 height 16
click at [42, 694] on icon at bounding box center [40, 693] width 9 height 5
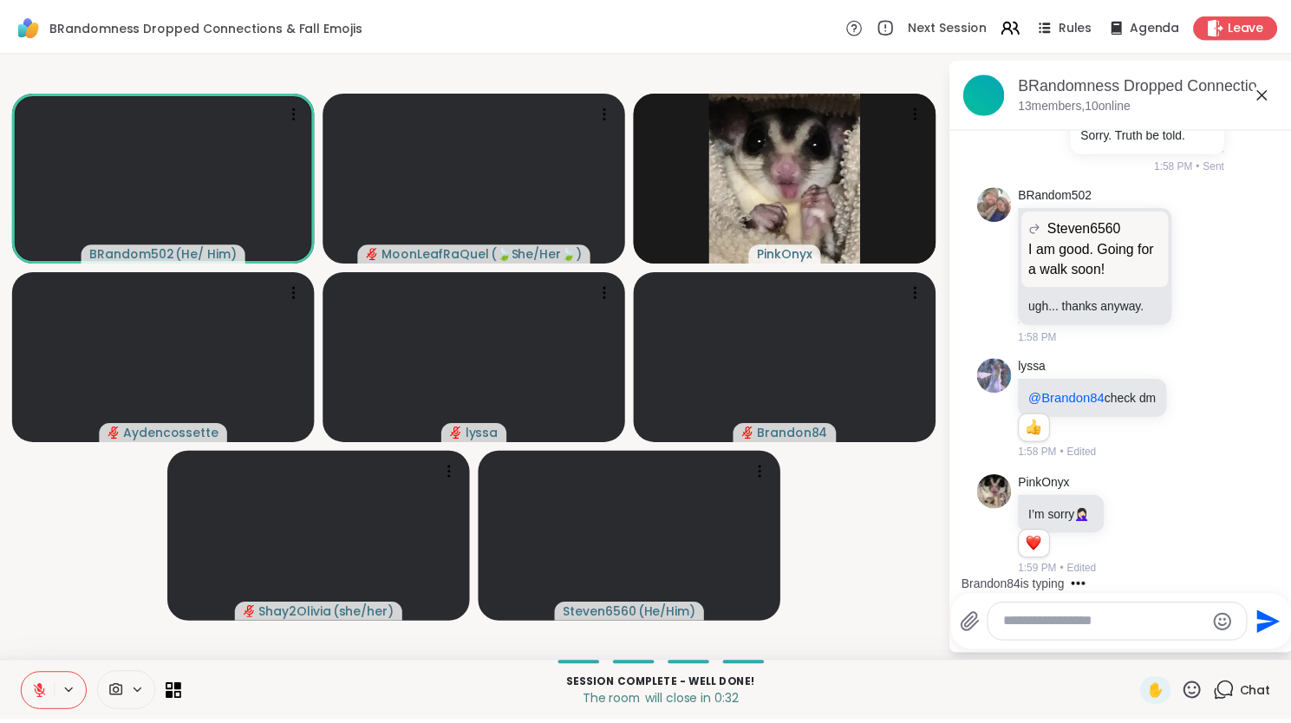
scroll to position [12816, 0]
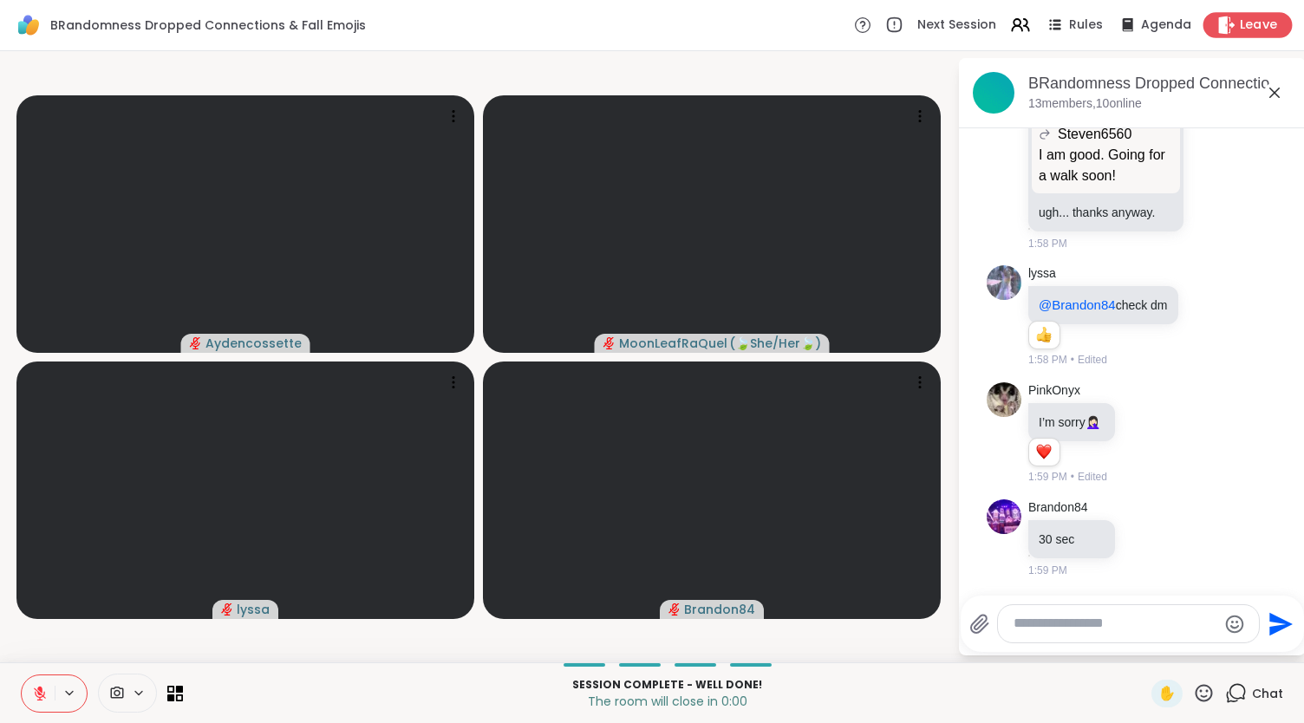
click at [1242, 23] on span "Leave" at bounding box center [1259, 25] width 38 height 18
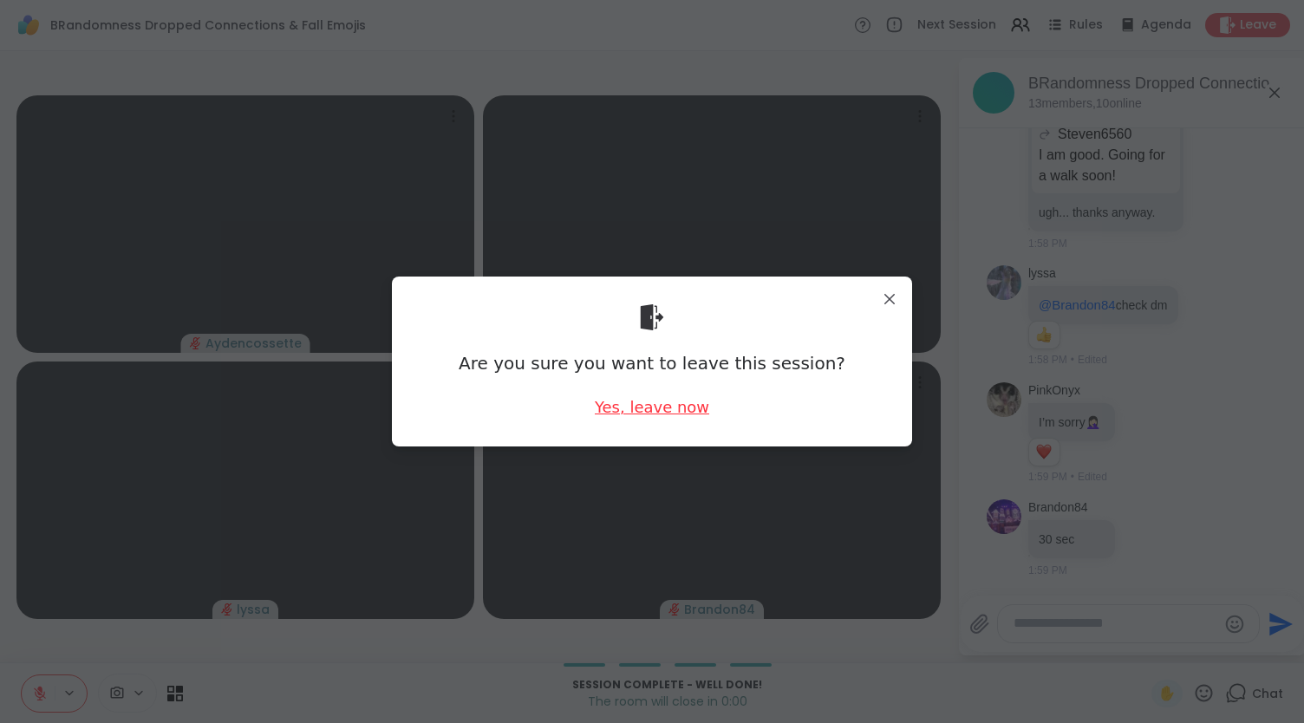
click at [686, 407] on div "Yes, leave now" at bounding box center [652, 407] width 114 height 22
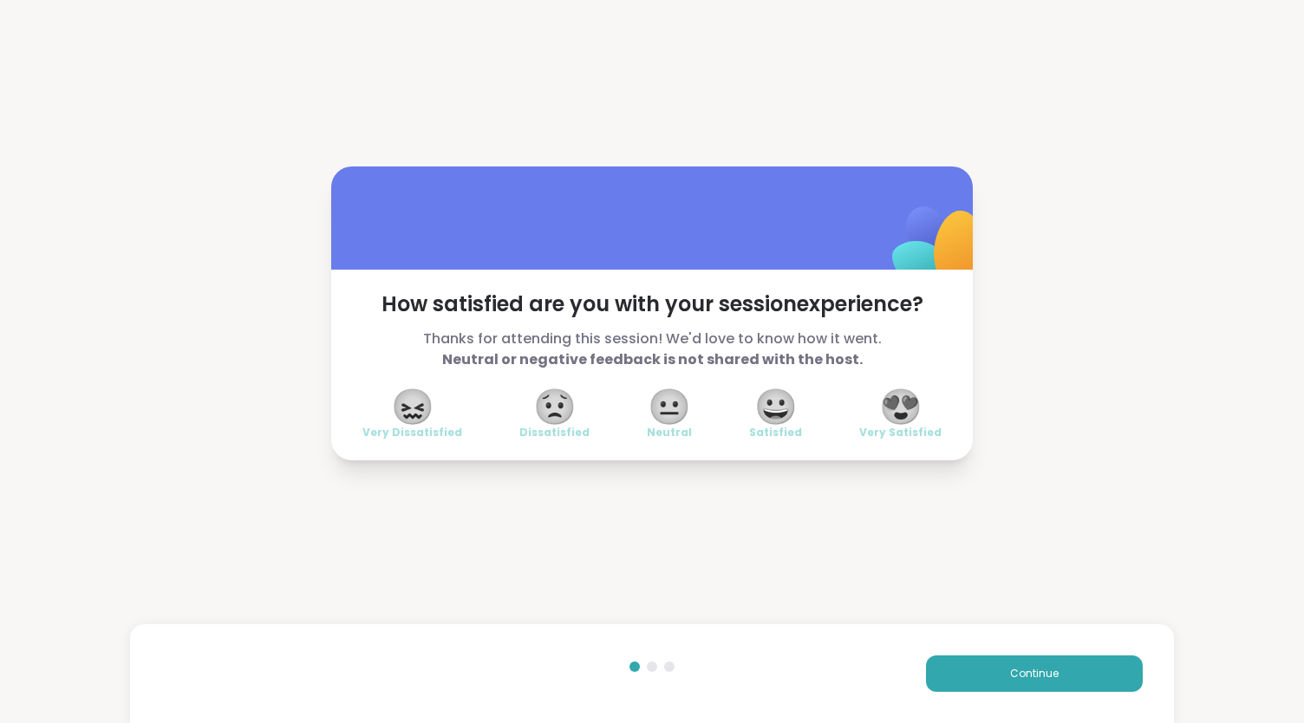
click at [895, 401] on span "😍" at bounding box center [900, 406] width 43 height 31
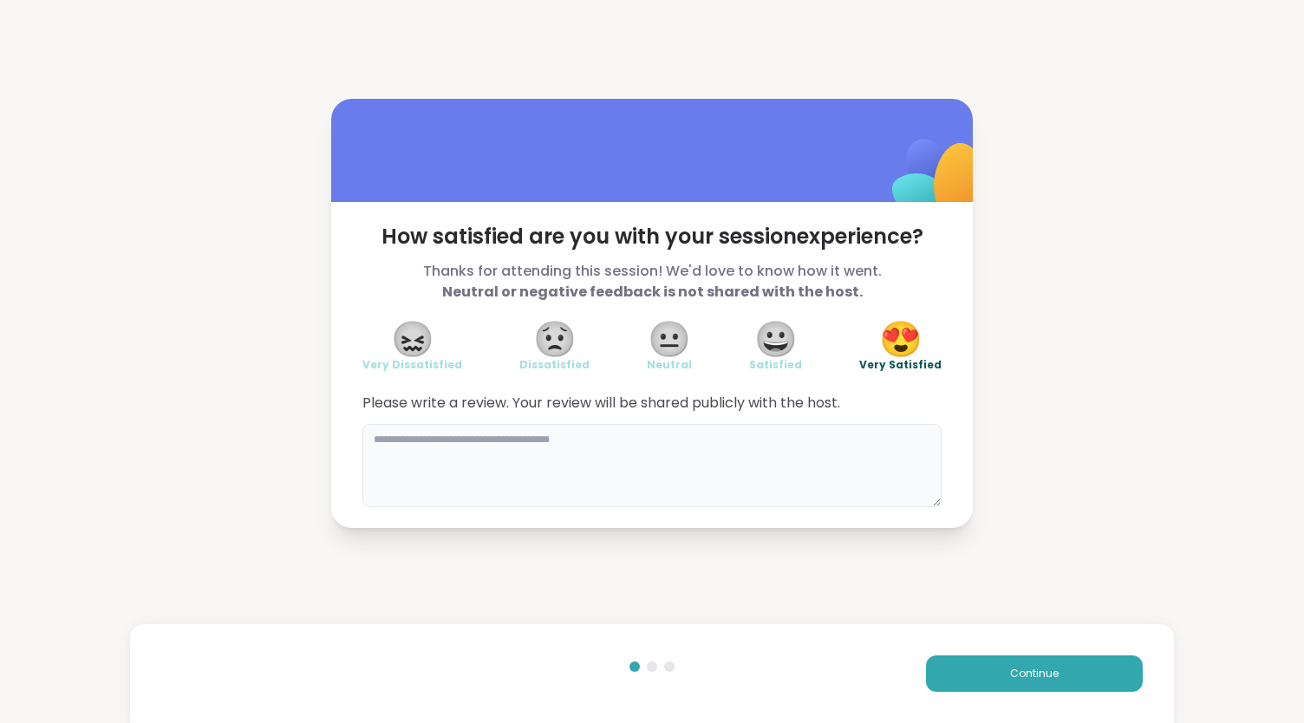
click at [624, 442] on textarea at bounding box center [651, 465] width 579 height 83
type textarea "********"
click at [1028, 676] on span "Continue" at bounding box center [1034, 674] width 49 height 16
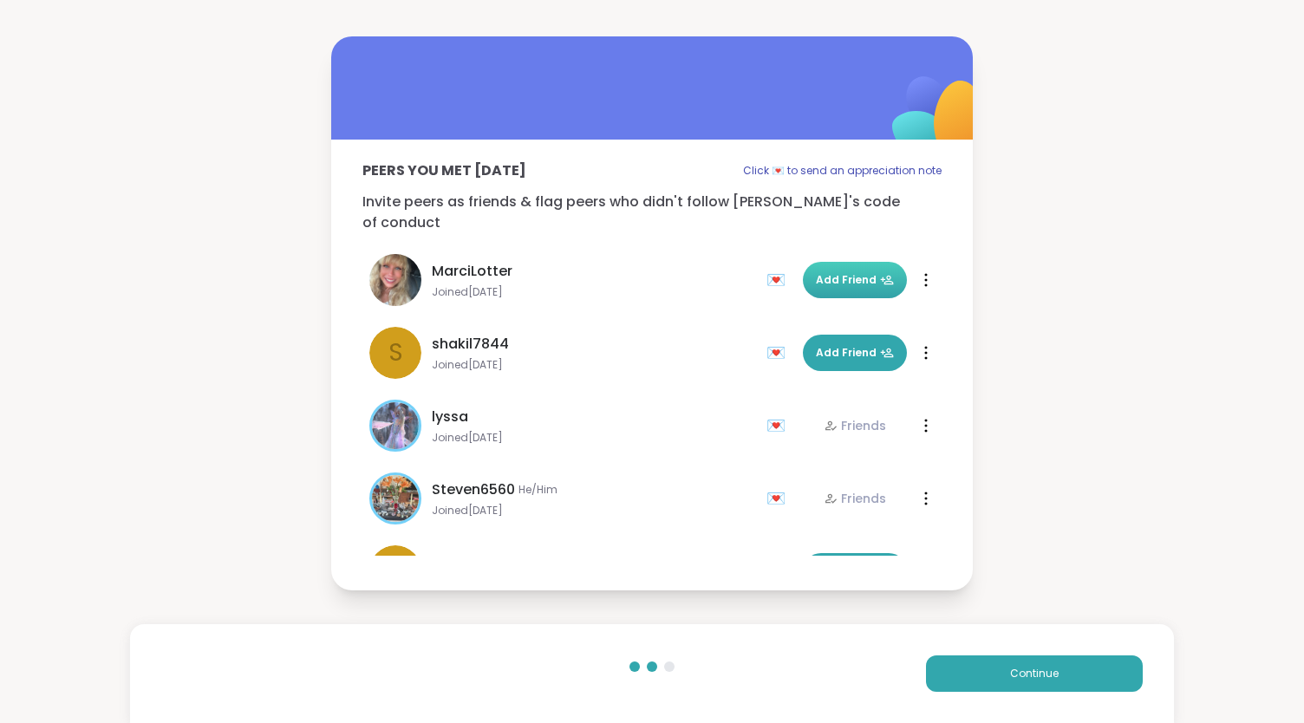
click at [816, 272] on span "Add Friend" at bounding box center [855, 280] width 78 height 16
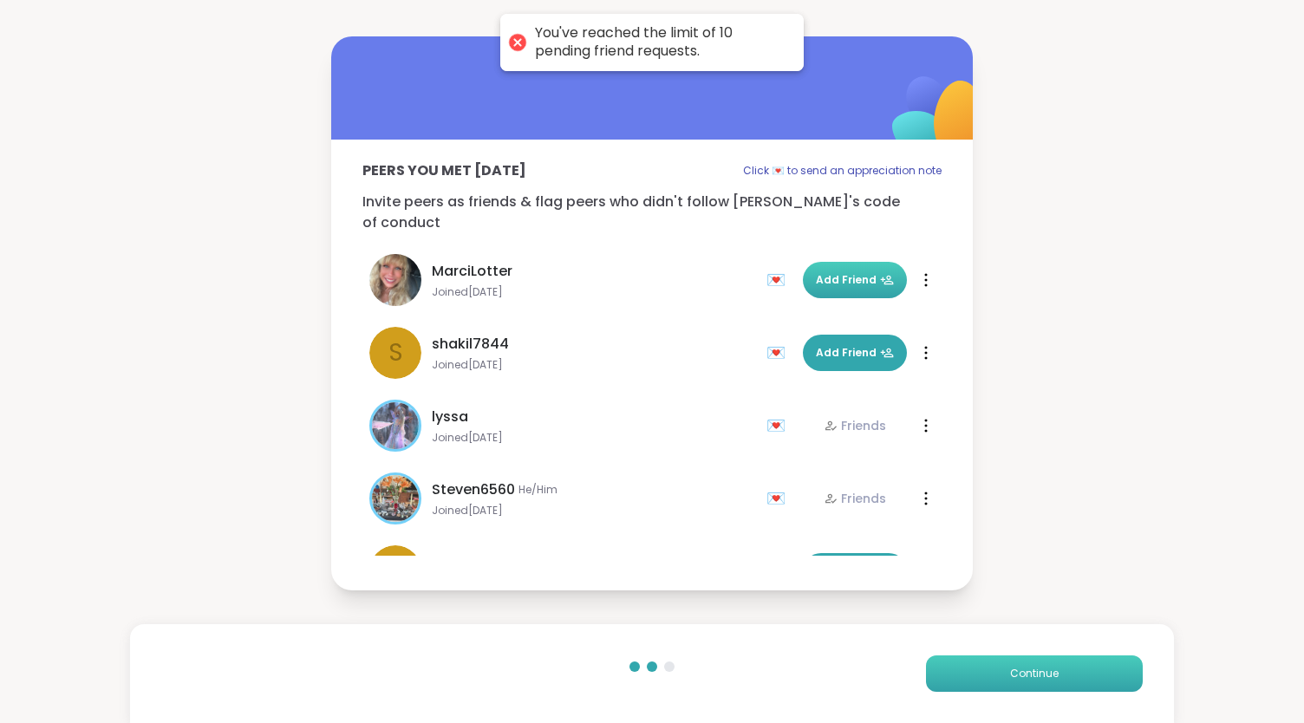
click at [1011, 676] on span "Continue" at bounding box center [1034, 674] width 49 height 16
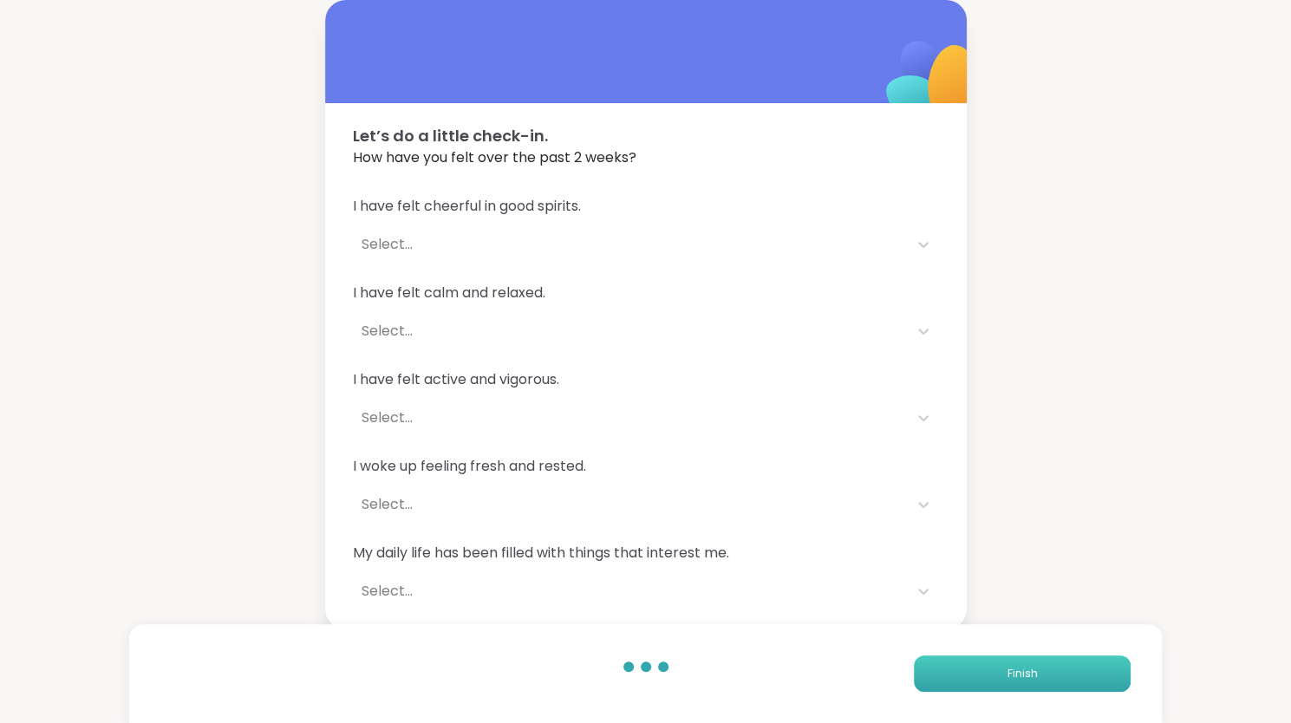
click at [1011, 676] on span "Finish" at bounding box center [1022, 674] width 30 height 16
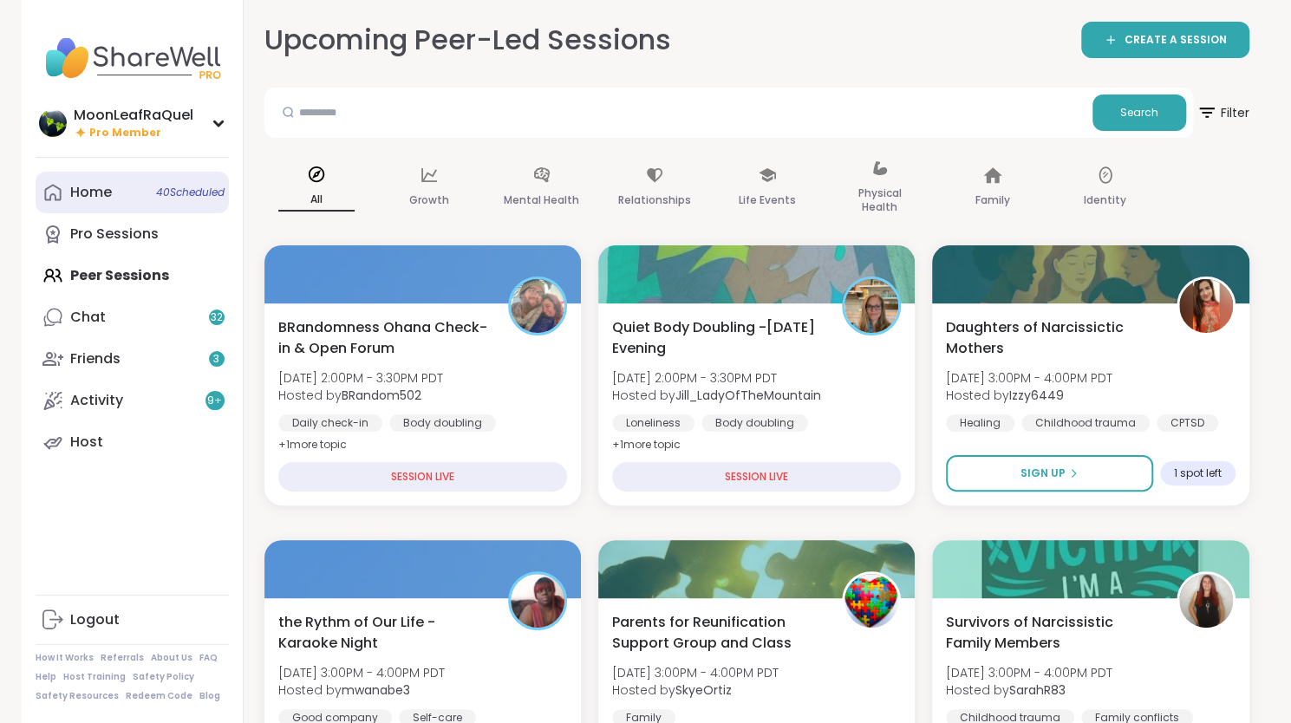
click at [85, 188] on div "Home 40 Scheduled" at bounding box center [91, 192] width 42 height 19
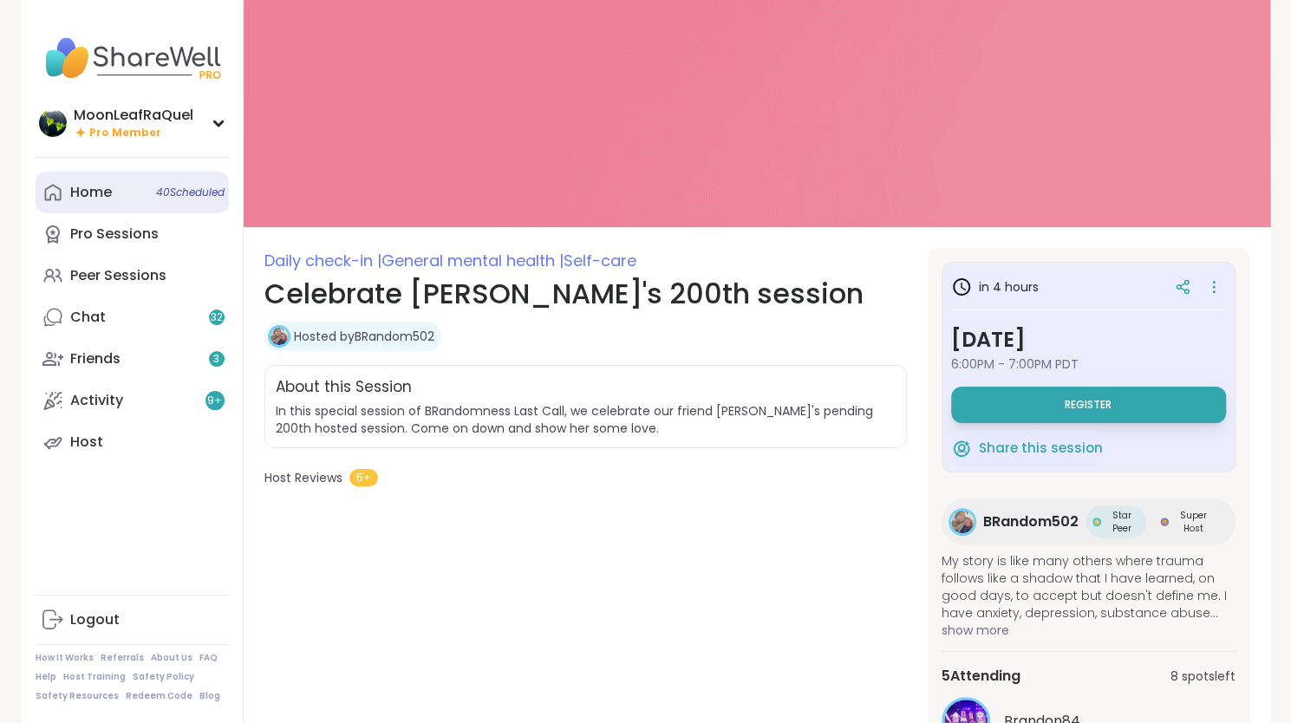
click at [137, 203] on link "Home 40 Scheduled" at bounding box center [132, 193] width 193 height 42
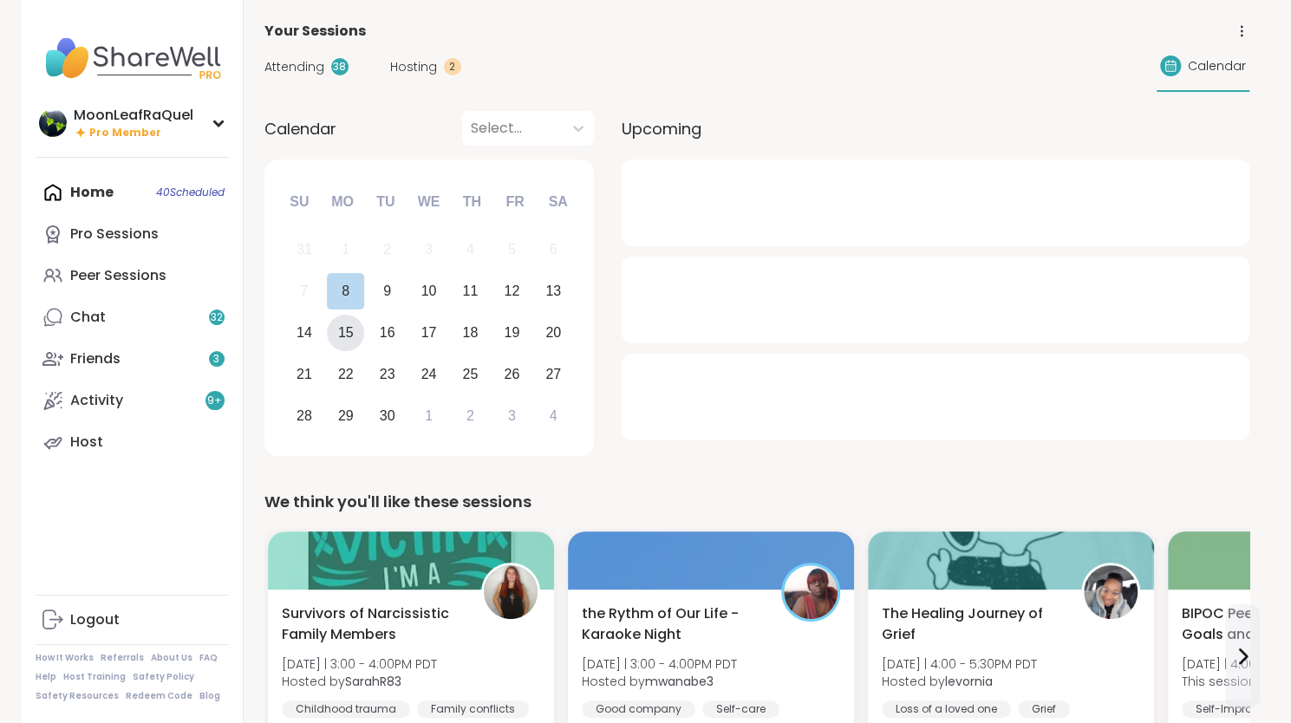
click at [338, 329] on div "15" at bounding box center [346, 332] width 16 height 23
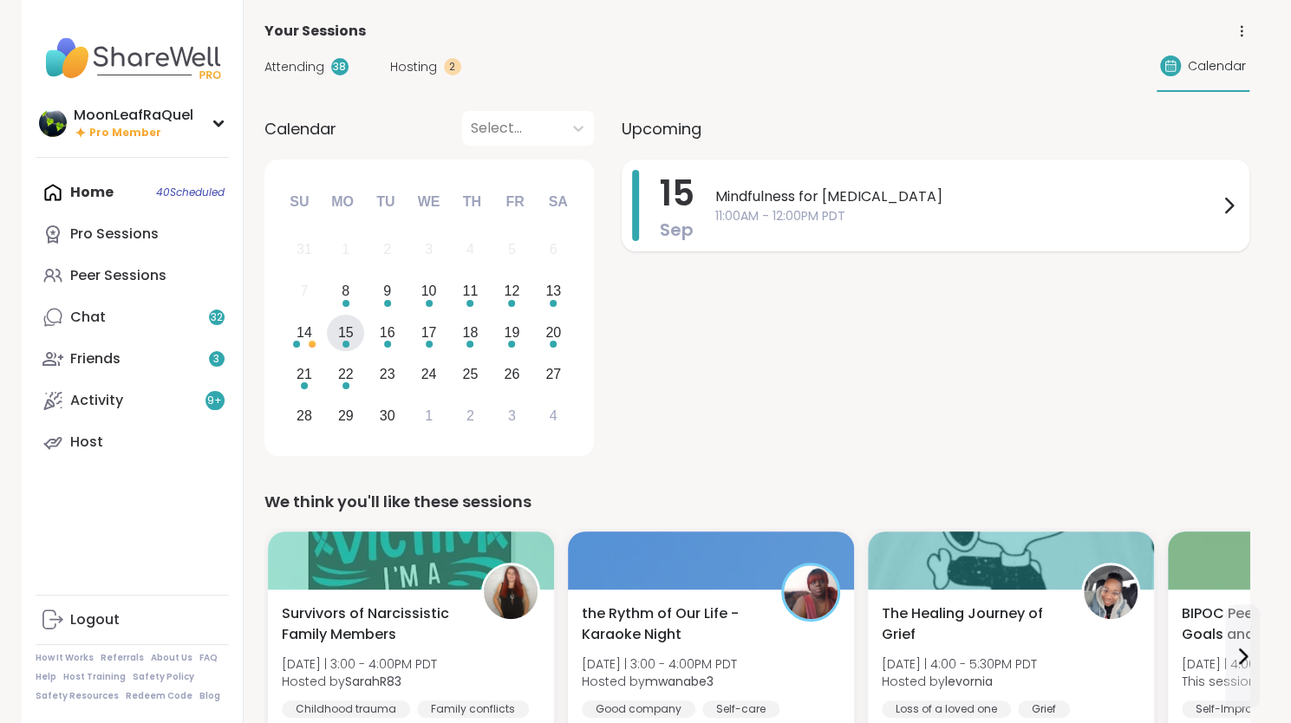
click at [988, 205] on span "Mindfulness for [MEDICAL_DATA]" at bounding box center [966, 196] width 503 height 21
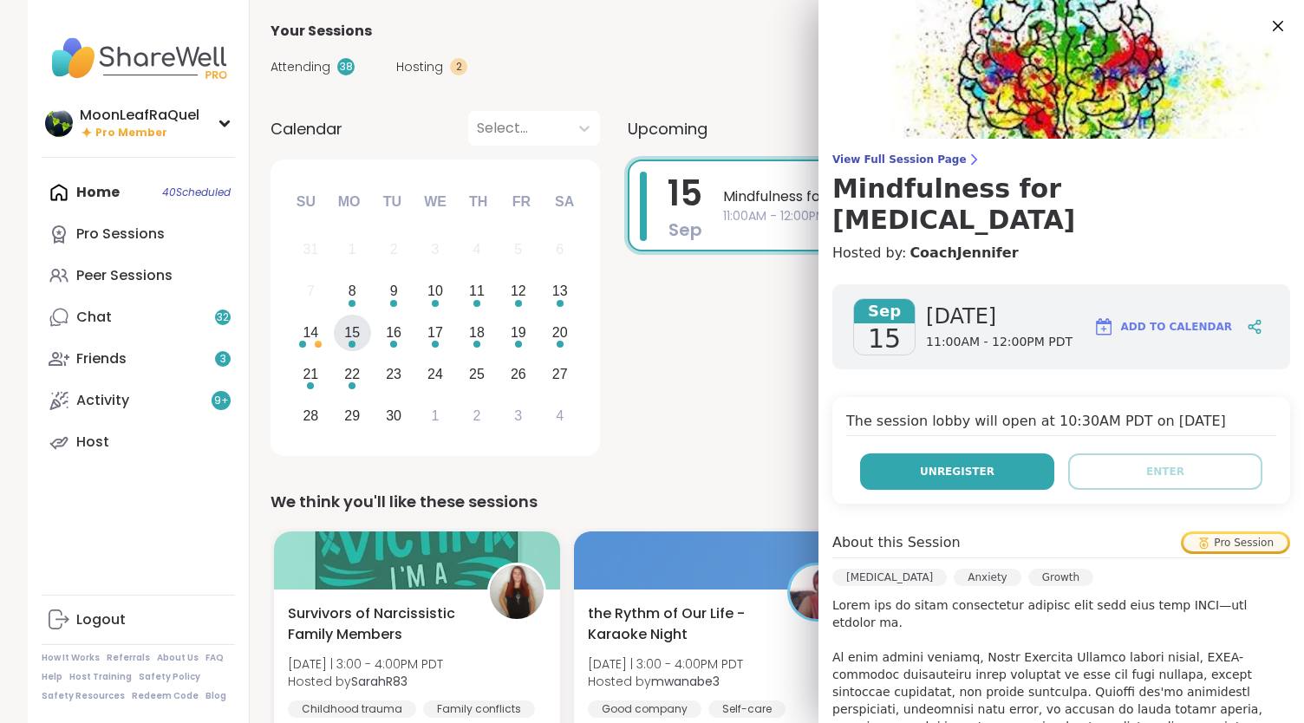
click at [948, 464] on span "Unregister" at bounding box center [957, 472] width 75 height 16
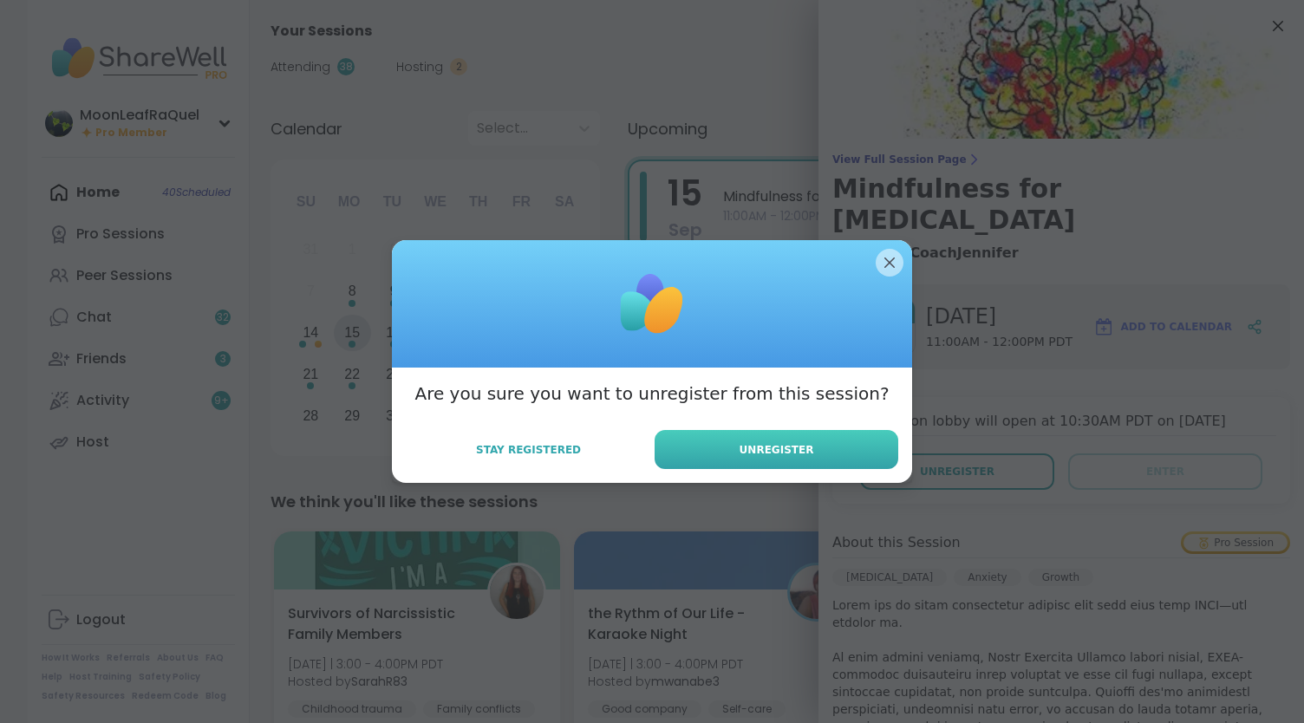
click at [851, 449] on button "Unregister" at bounding box center [777, 449] width 244 height 39
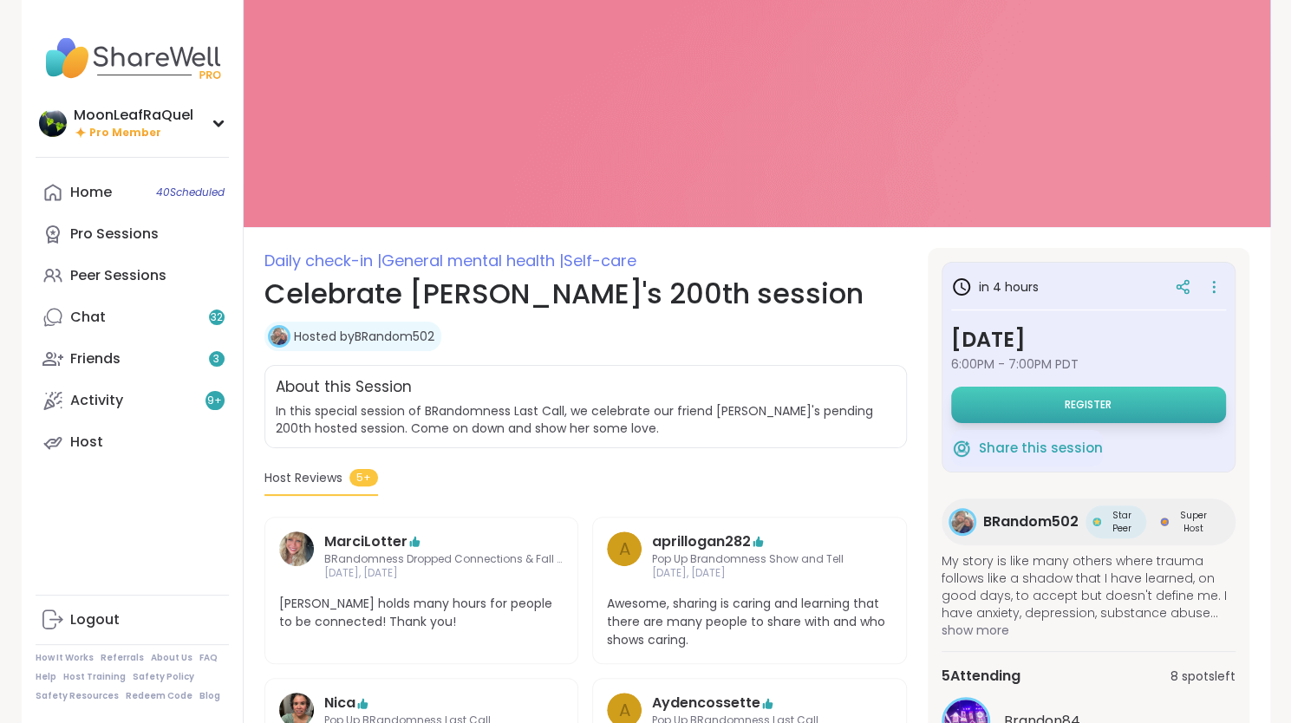
click at [1078, 398] on span "Register" at bounding box center [1088, 405] width 47 height 14
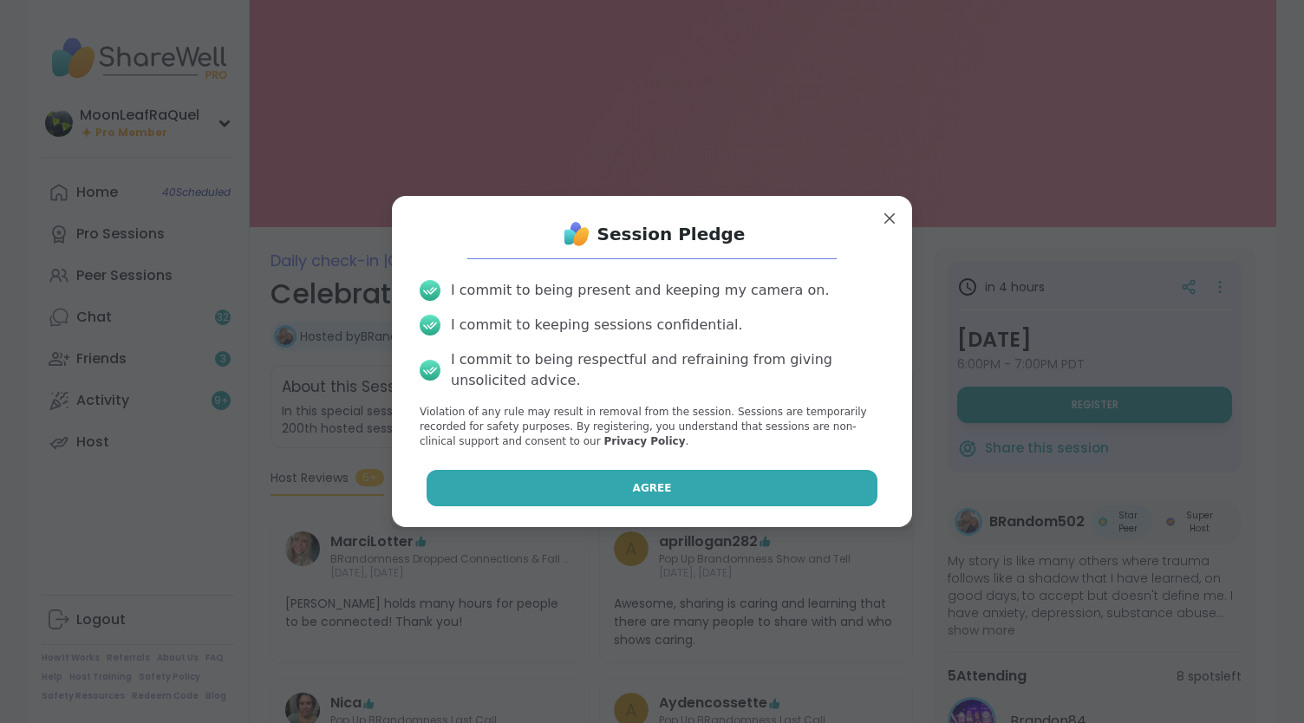
click at [638, 498] on button "Agree" at bounding box center [653, 488] width 452 height 36
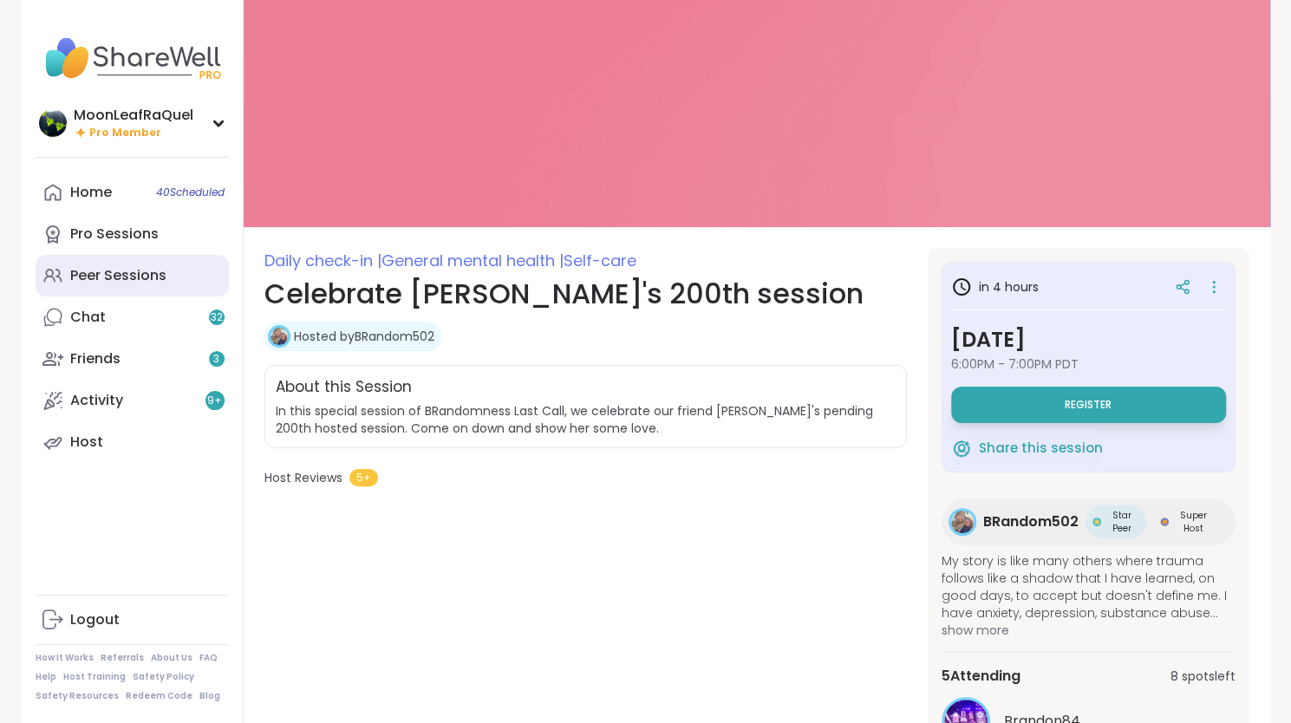
click at [128, 284] on div "Peer Sessions" at bounding box center [118, 275] width 96 height 19
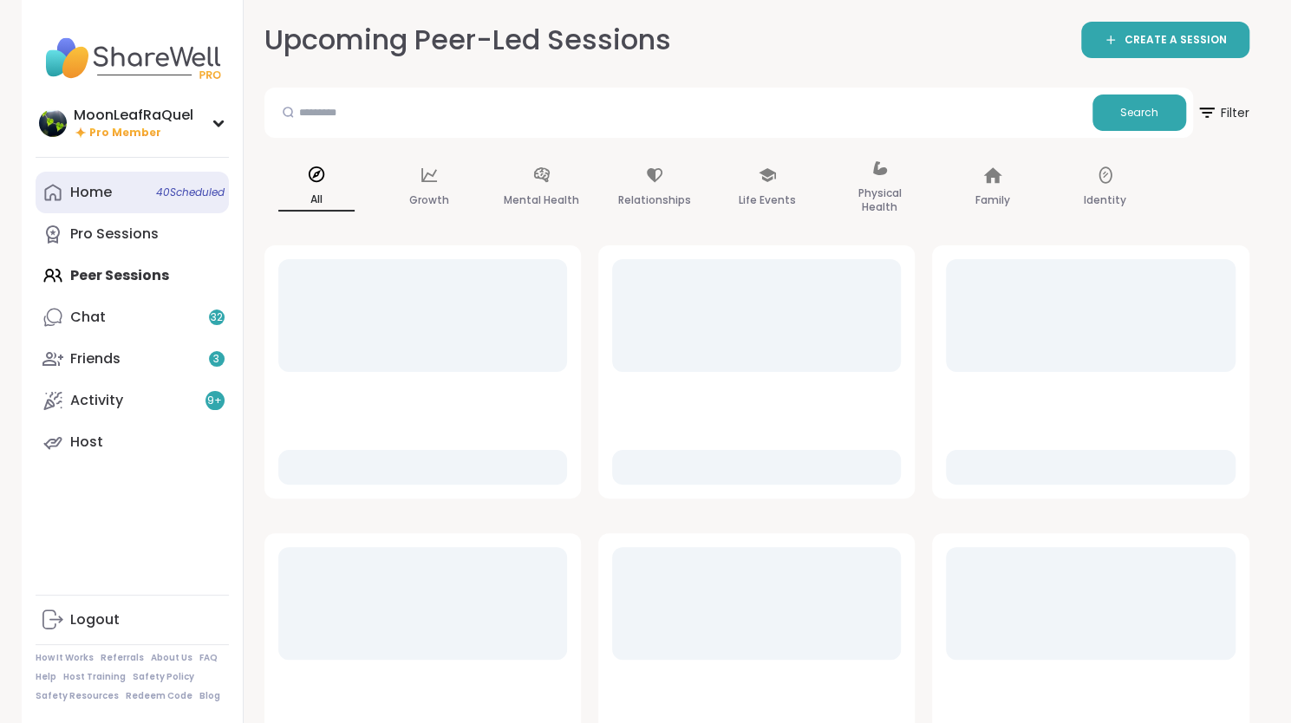
click at [121, 192] on link "Home 40 Scheduled" at bounding box center [132, 193] width 193 height 42
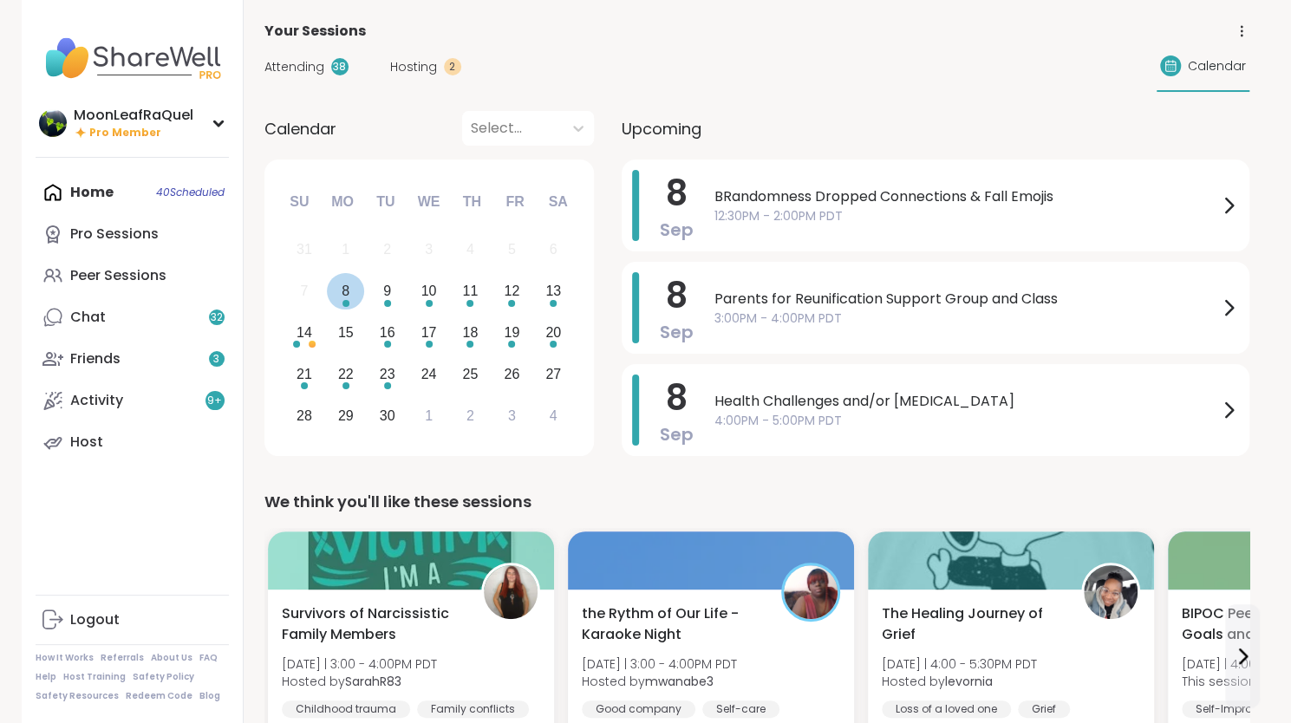
click at [354, 296] on div "8" at bounding box center [345, 291] width 37 height 37
click at [342, 297] on div "8" at bounding box center [346, 290] width 8 height 23
drag, startPoint x: 340, startPoint y: 297, endPoint x: 342, endPoint y: 288, distance: 9.1
click at [341, 292] on div "8" at bounding box center [345, 291] width 37 height 37
click at [1041, 320] on span "3:00PM - 4:00PM PDT" at bounding box center [966, 319] width 504 height 18
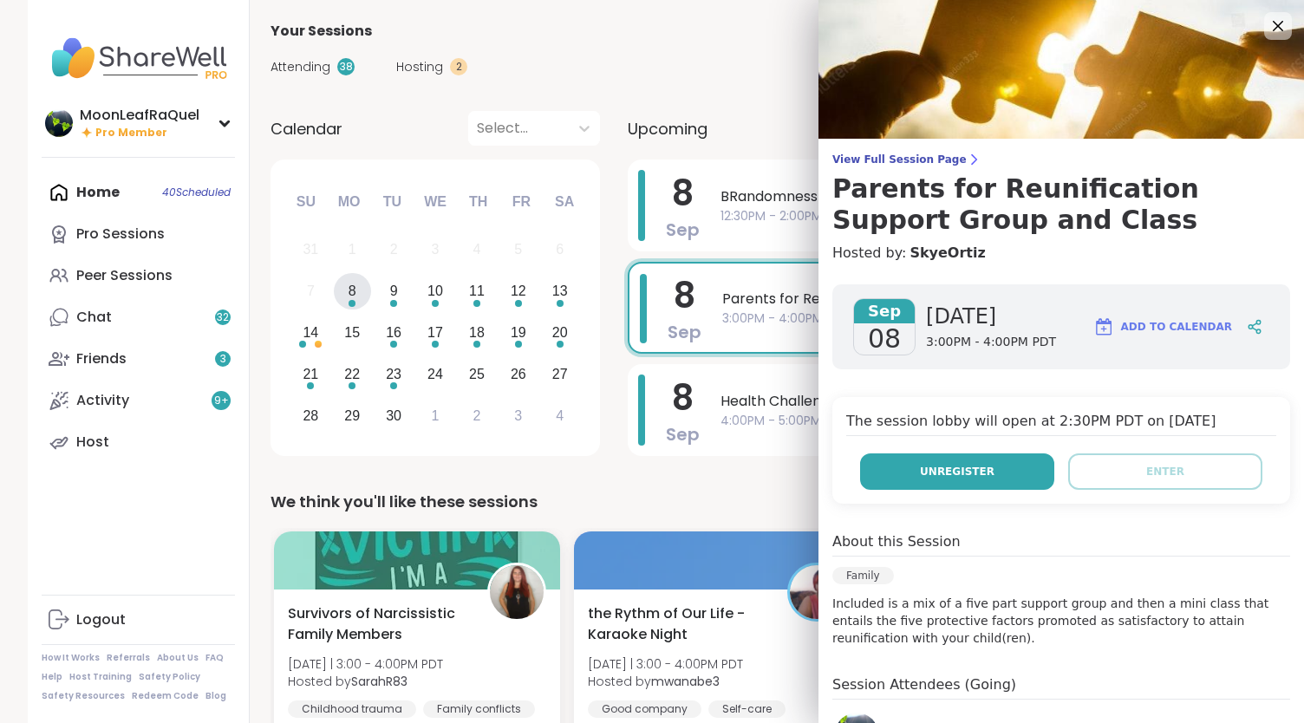
click at [951, 469] on span "Unregister" at bounding box center [957, 472] width 75 height 16
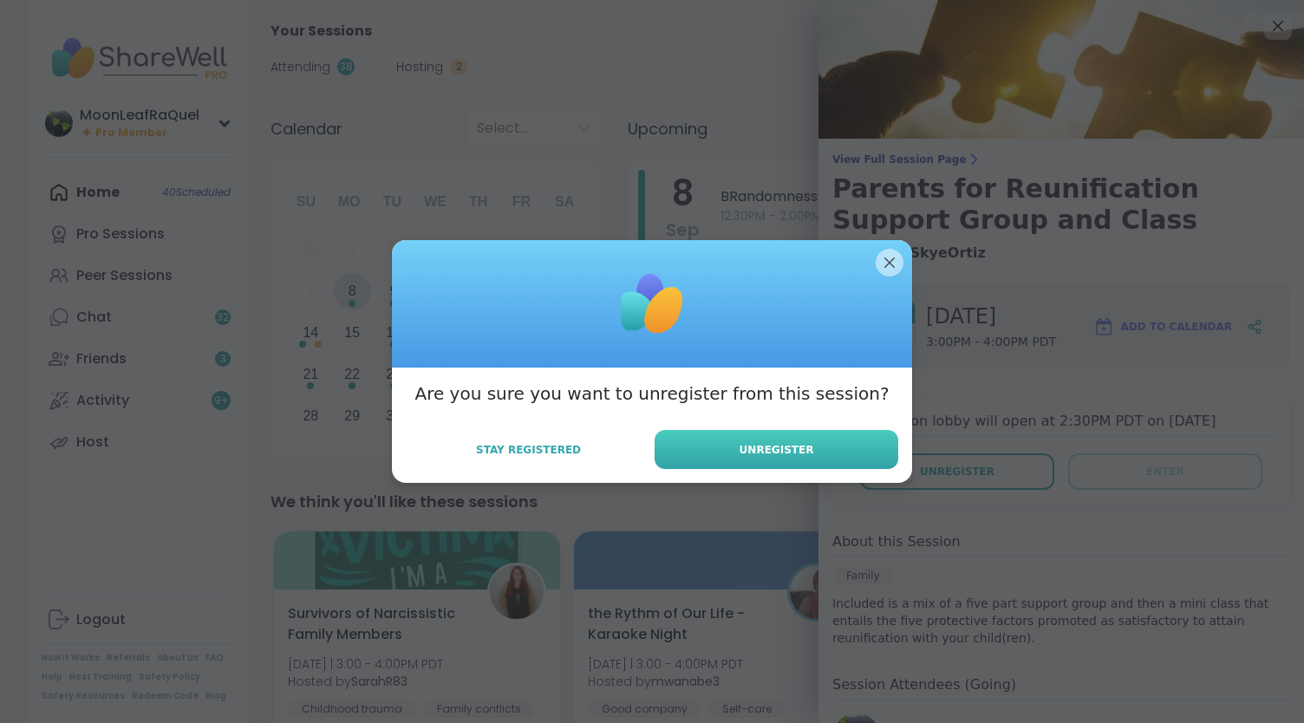
click at [805, 443] on button "Unregister" at bounding box center [777, 449] width 244 height 39
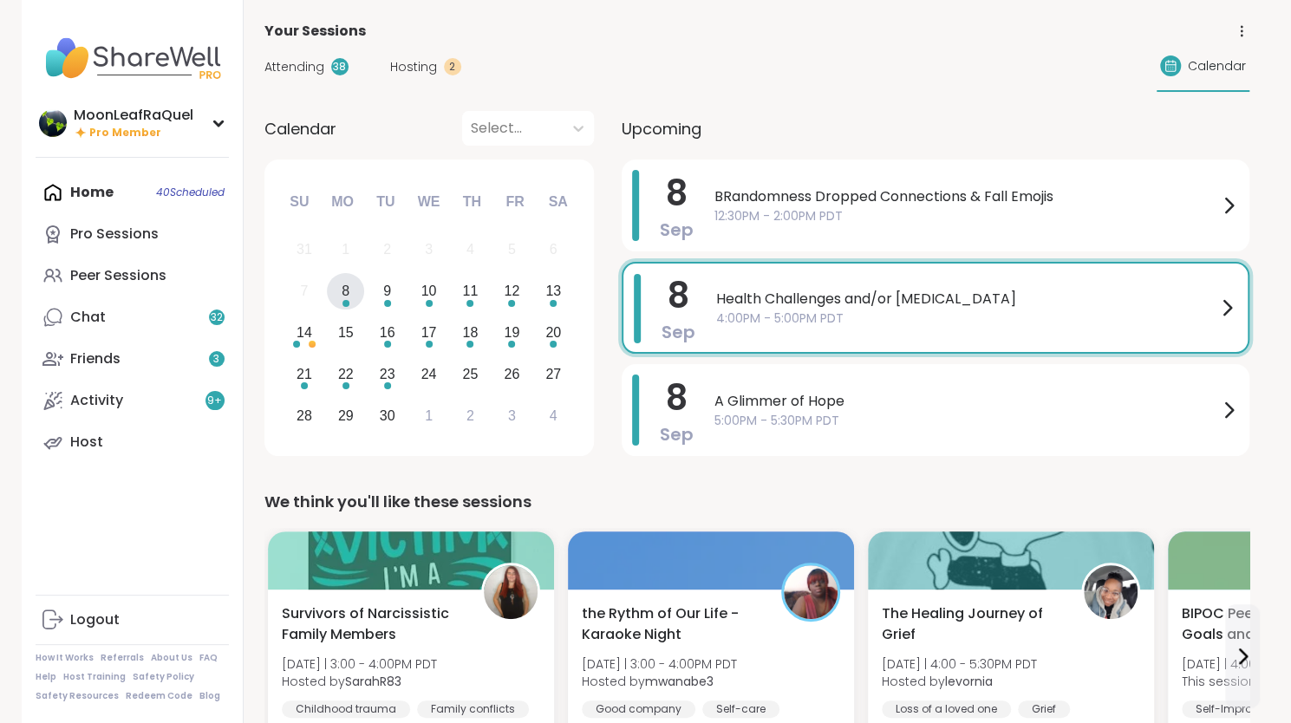
click at [266, 65] on span "Attending" at bounding box center [294, 67] width 60 height 18
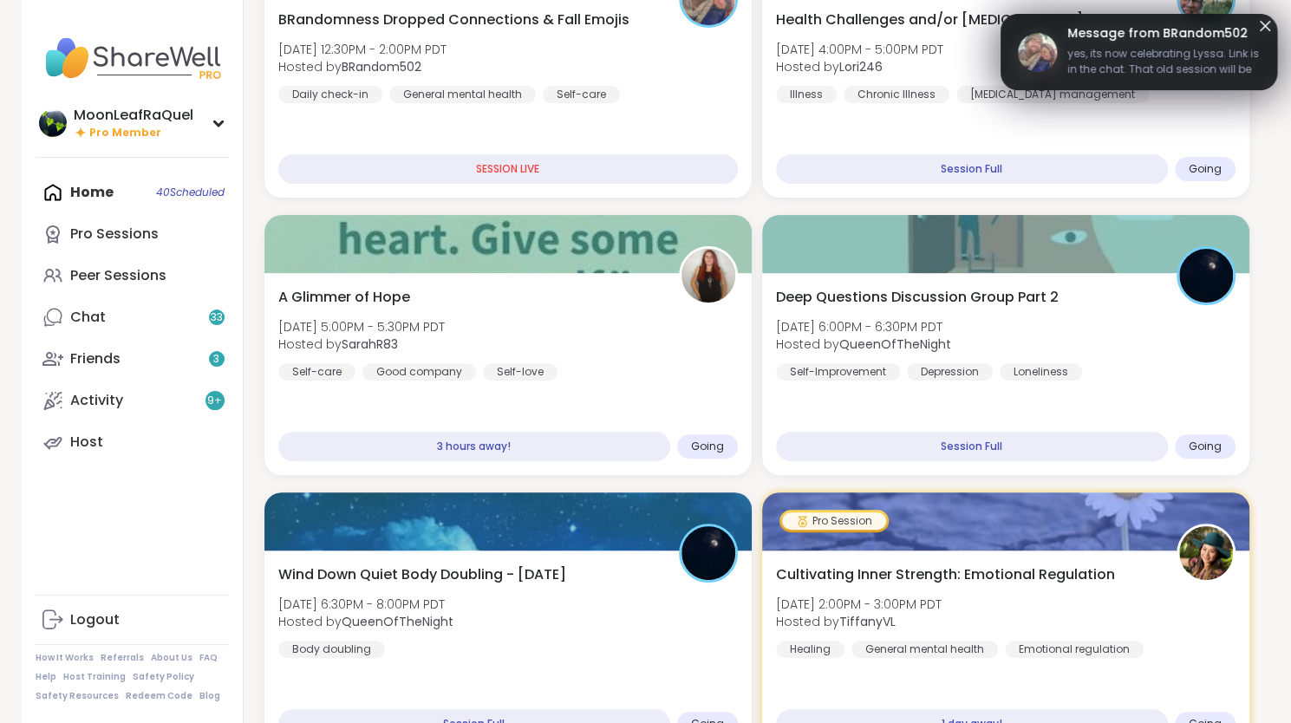
scroll to position [229, 0]
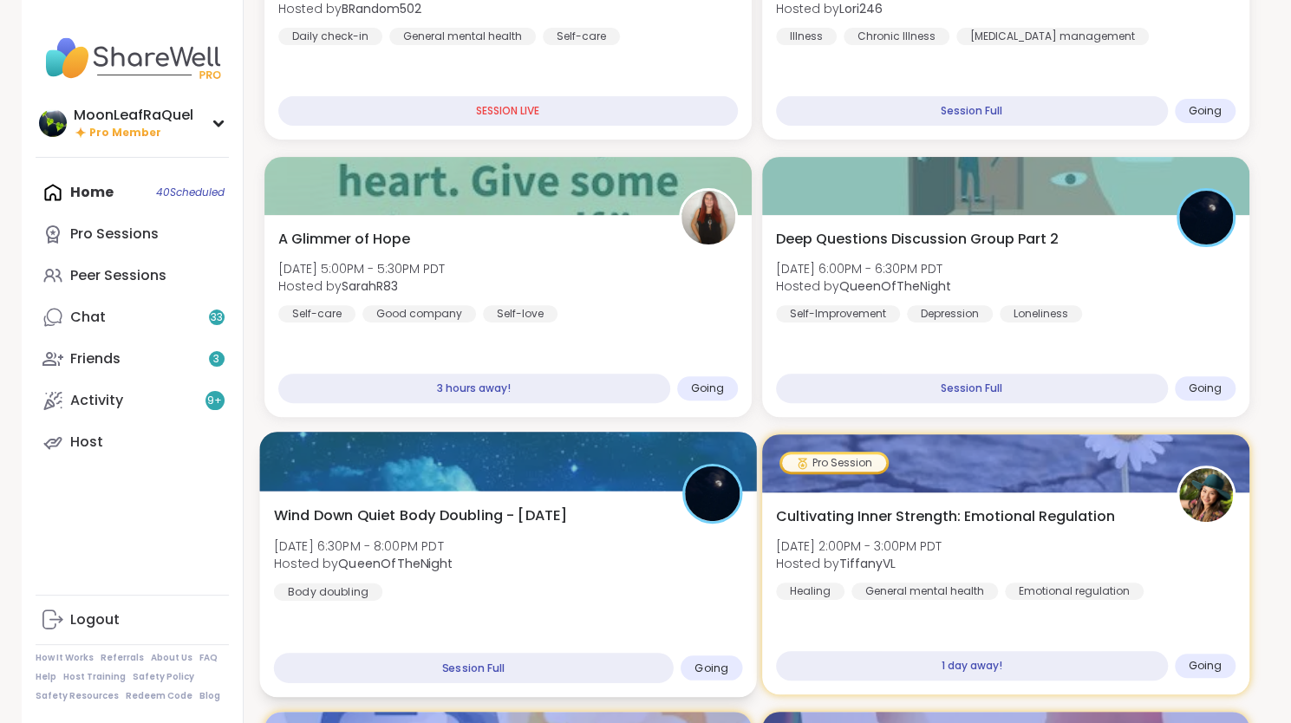
click at [628, 609] on div "Wind Down Quiet Body Doubling - Monday Mon, Sep 08 | 6:30PM - 8:00PM PDT Hosted…" at bounding box center [507, 594] width 497 height 206
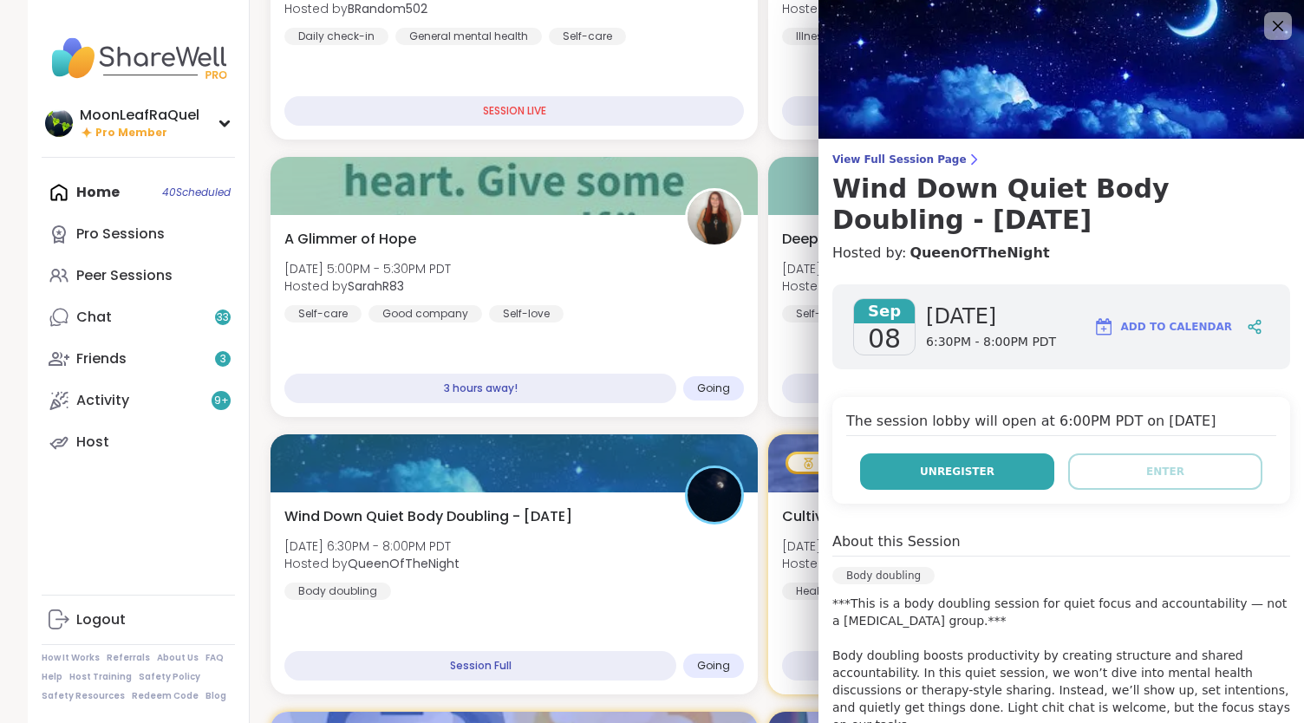
click at [920, 471] on span "Unregister" at bounding box center [957, 472] width 75 height 16
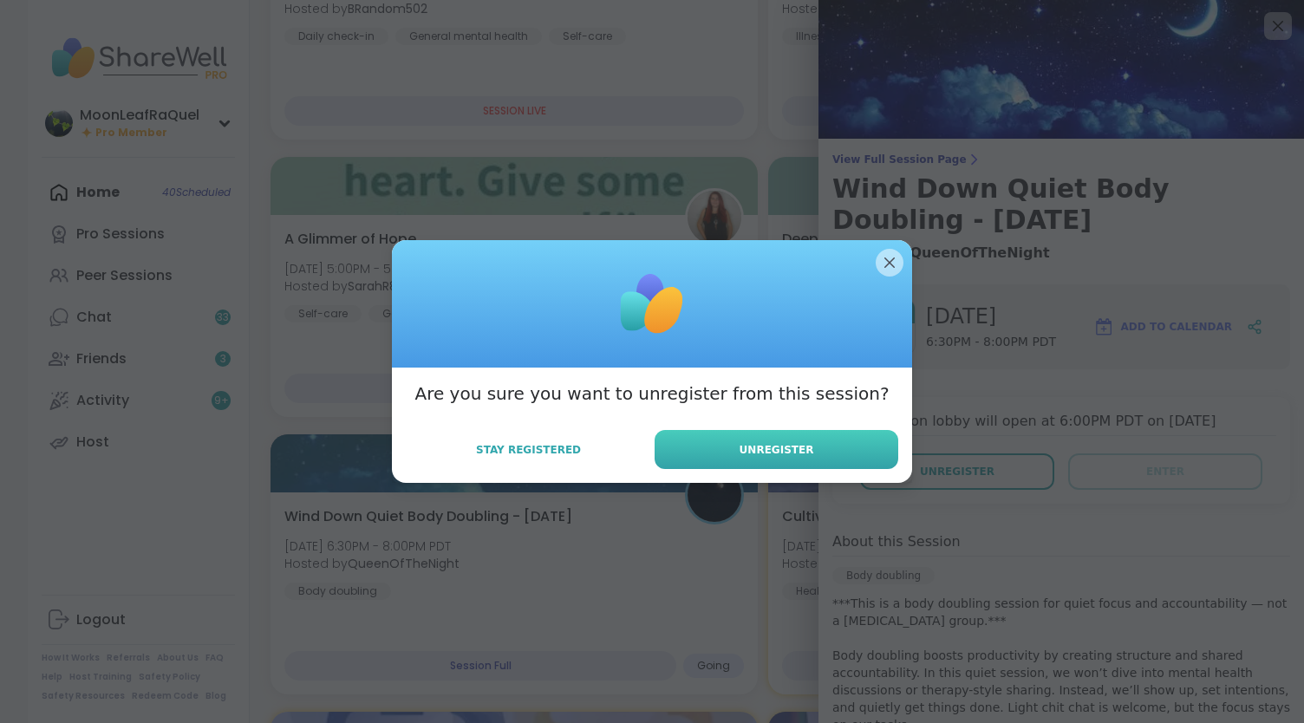
drag, startPoint x: 731, startPoint y: 439, endPoint x: 737, endPoint y: 448, distance: 11.3
click at [729, 438] on button "Unregister" at bounding box center [777, 449] width 244 height 39
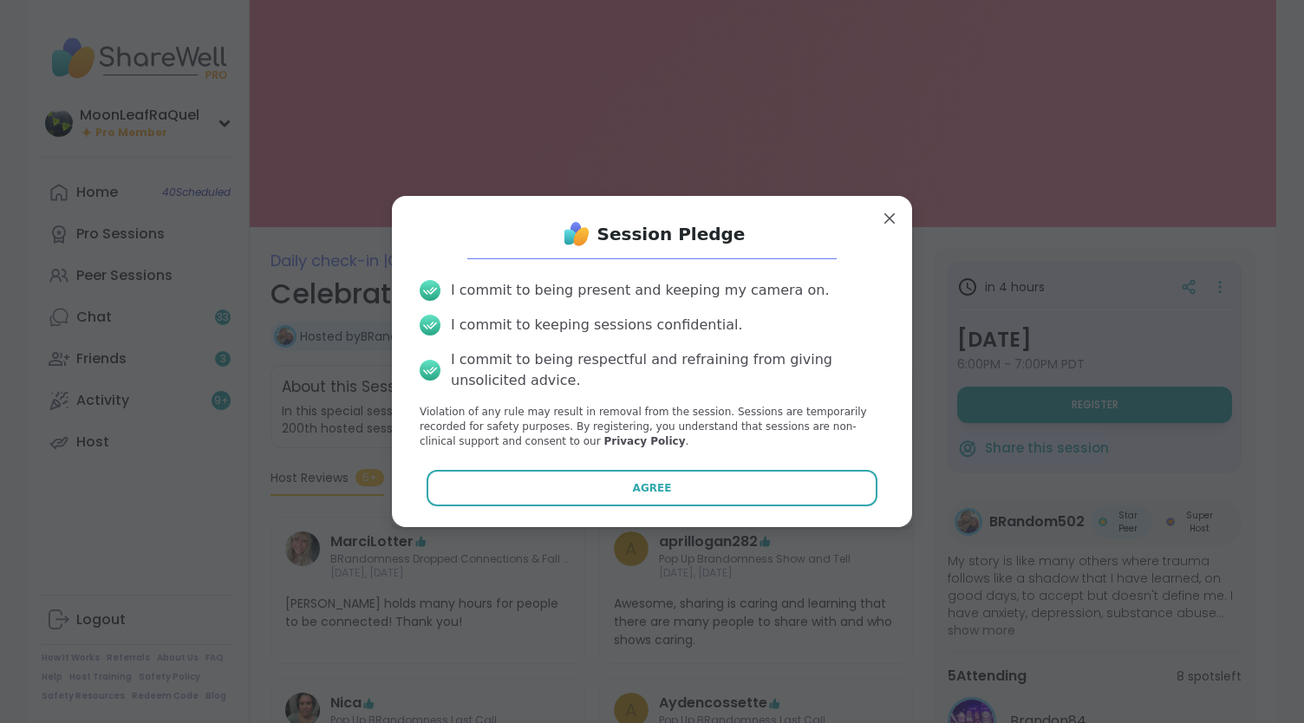
drag, startPoint x: 557, startPoint y: 485, endPoint x: 549, endPoint y: 481, distance: 9.3
click at [552, 483] on button "Agree" at bounding box center [653, 488] width 452 height 36
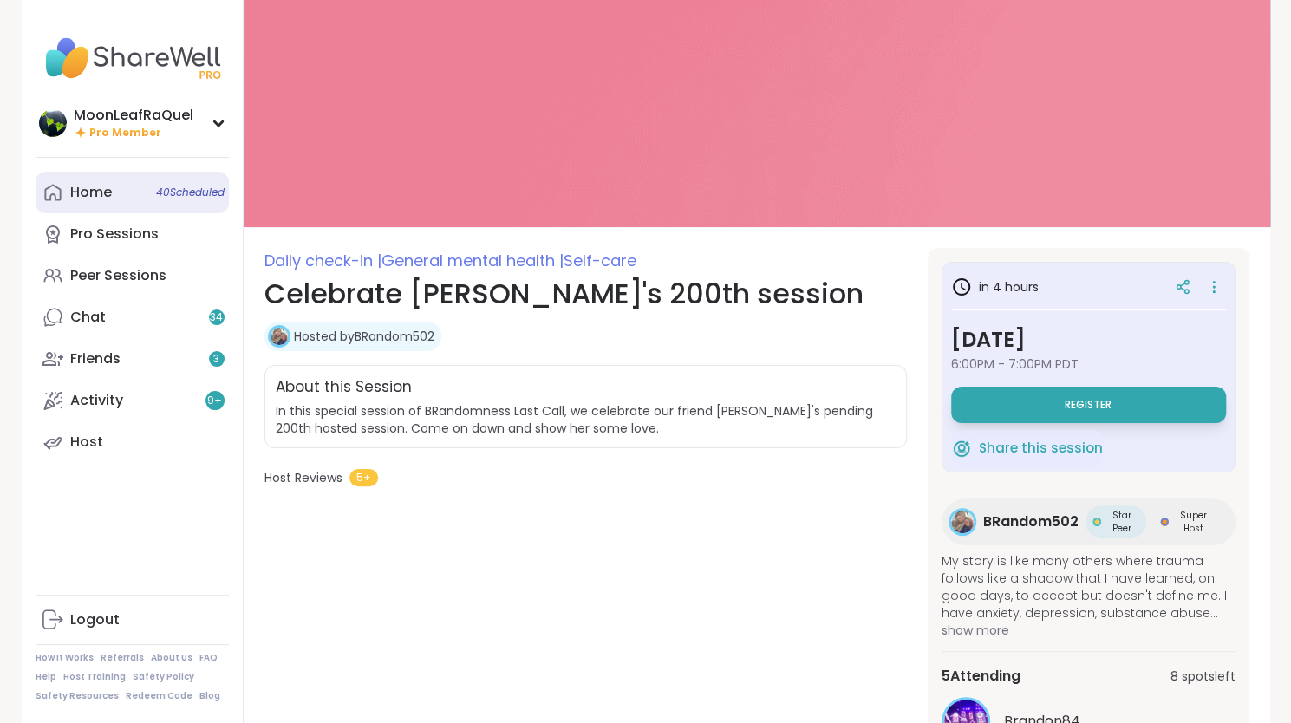
drag, startPoint x: 727, startPoint y: 618, endPoint x: 62, endPoint y: 204, distance: 782.8
click at [62, 204] on link "Home 40 Scheduled" at bounding box center [132, 193] width 193 height 42
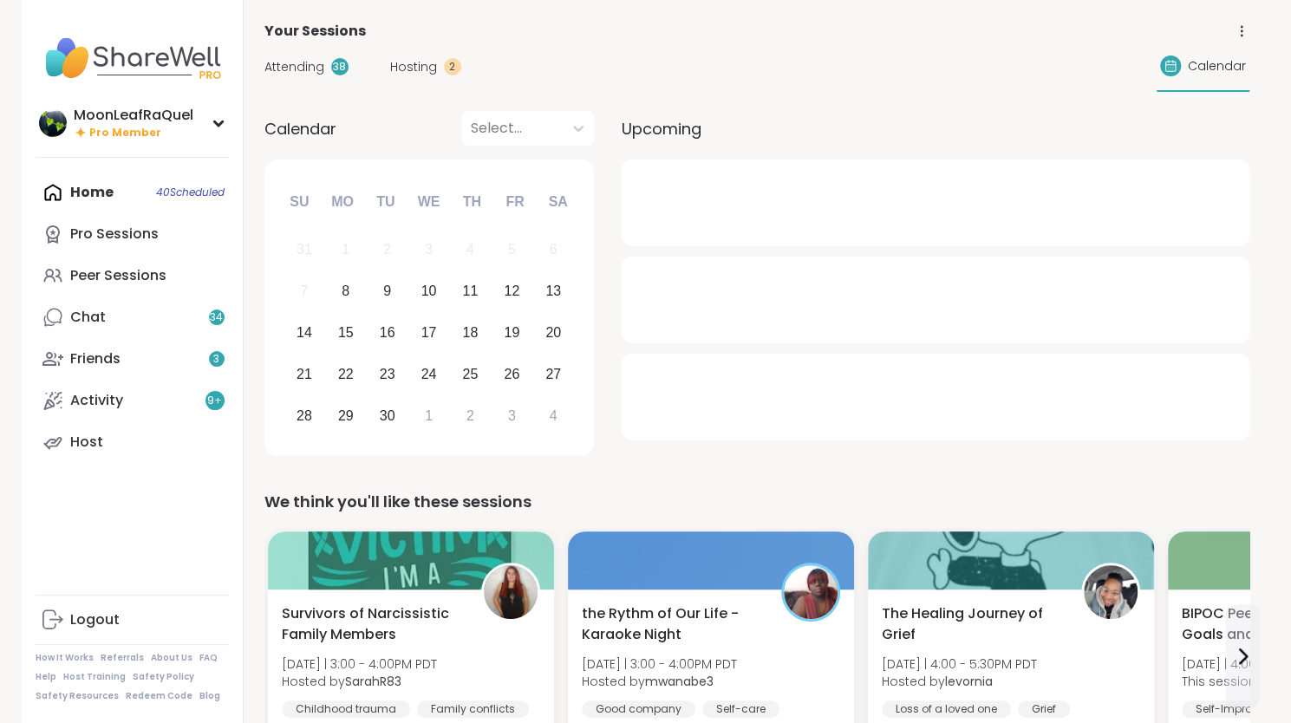
click at [290, 79] on div "Attending 38 Hosting 2 Calendar" at bounding box center [756, 67] width 985 height 50
click at [293, 68] on span "Attending" at bounding box center [294, 67] width 60 height 18
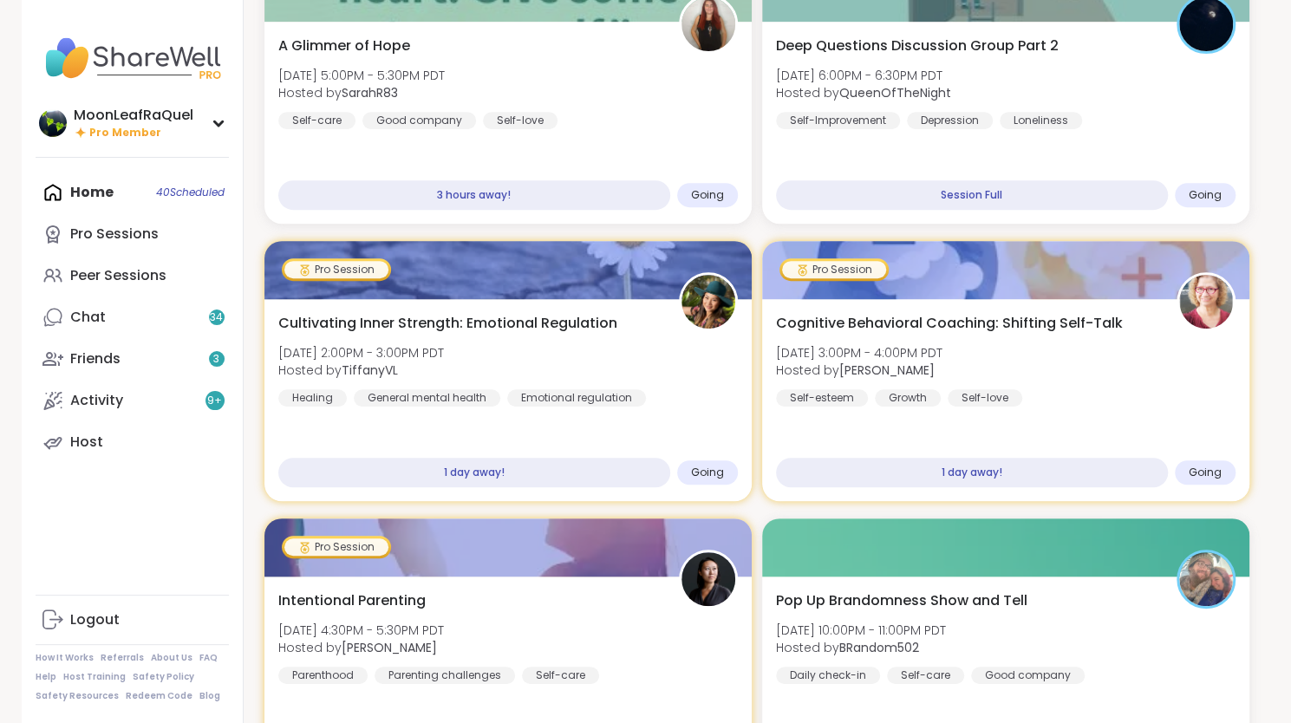
scroll to position [409, 0]
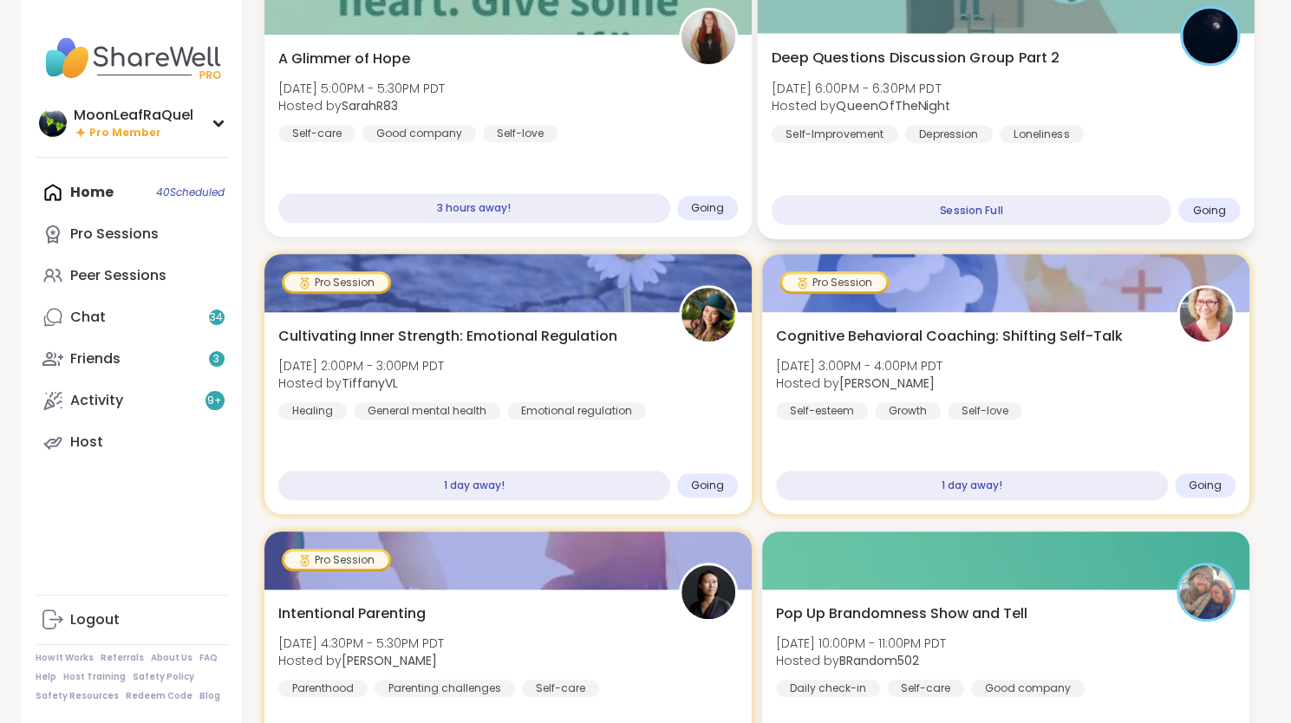
click at [1141, 140] on div "Deep Questions Discussion Group Part 2 Mon, Sep 08 | 6:00PM - 6:30PM PDT Hosted…" at bounding box center [1005, 95] width 469 height 95
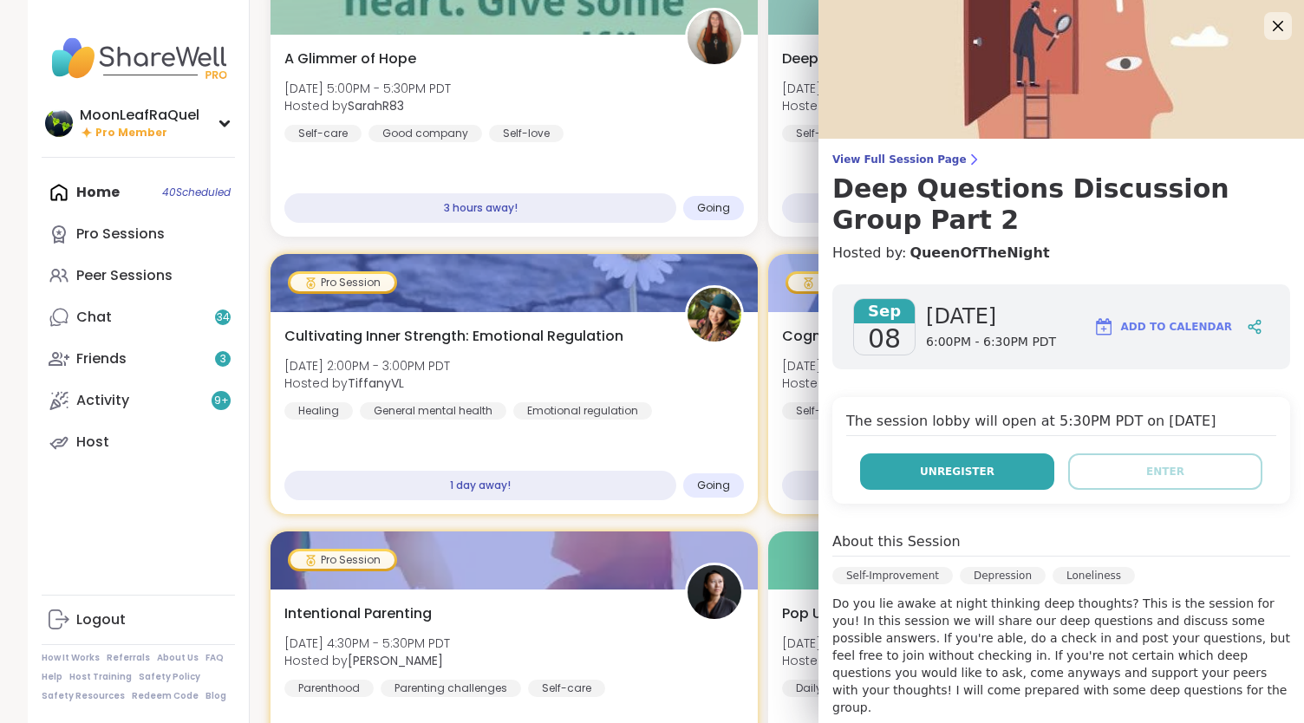
click at [947, 473] on span "Unregister" at bounding box center [957, 472] width 75 height 16
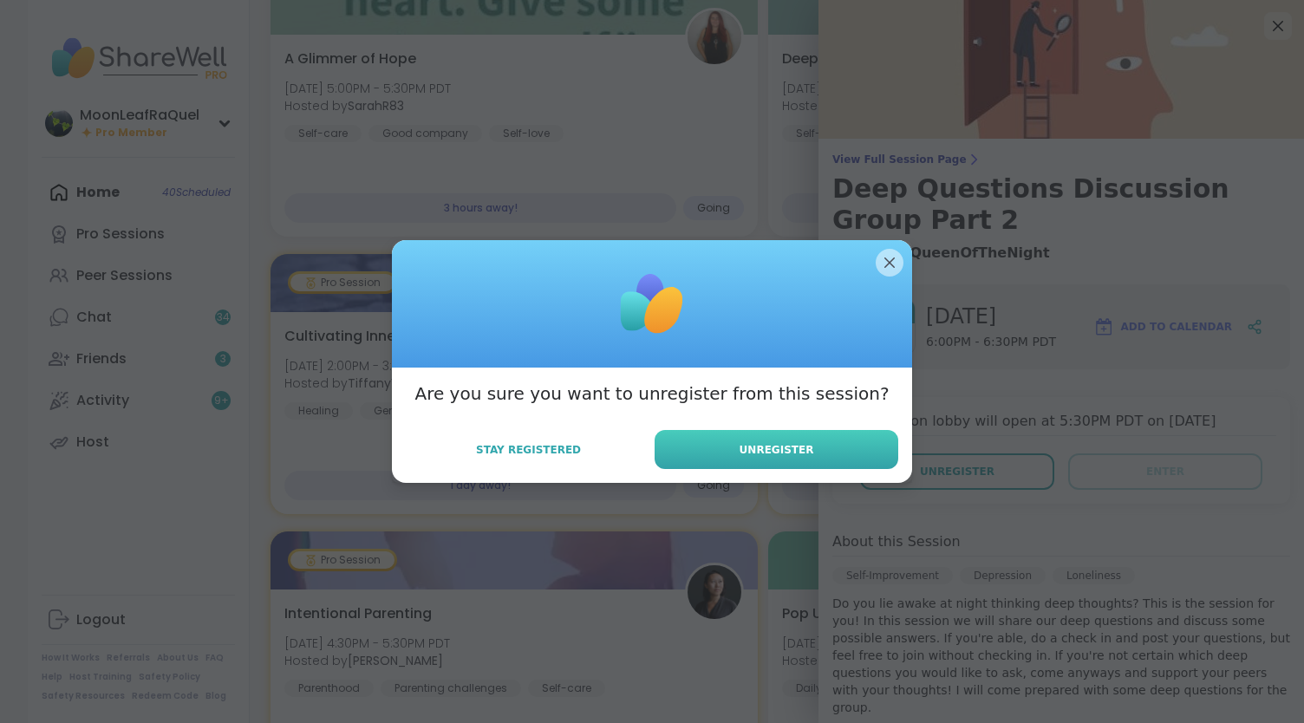
click at [761, 459] on button "Unregister" at bounding box center [777, 449] width 244 height 39
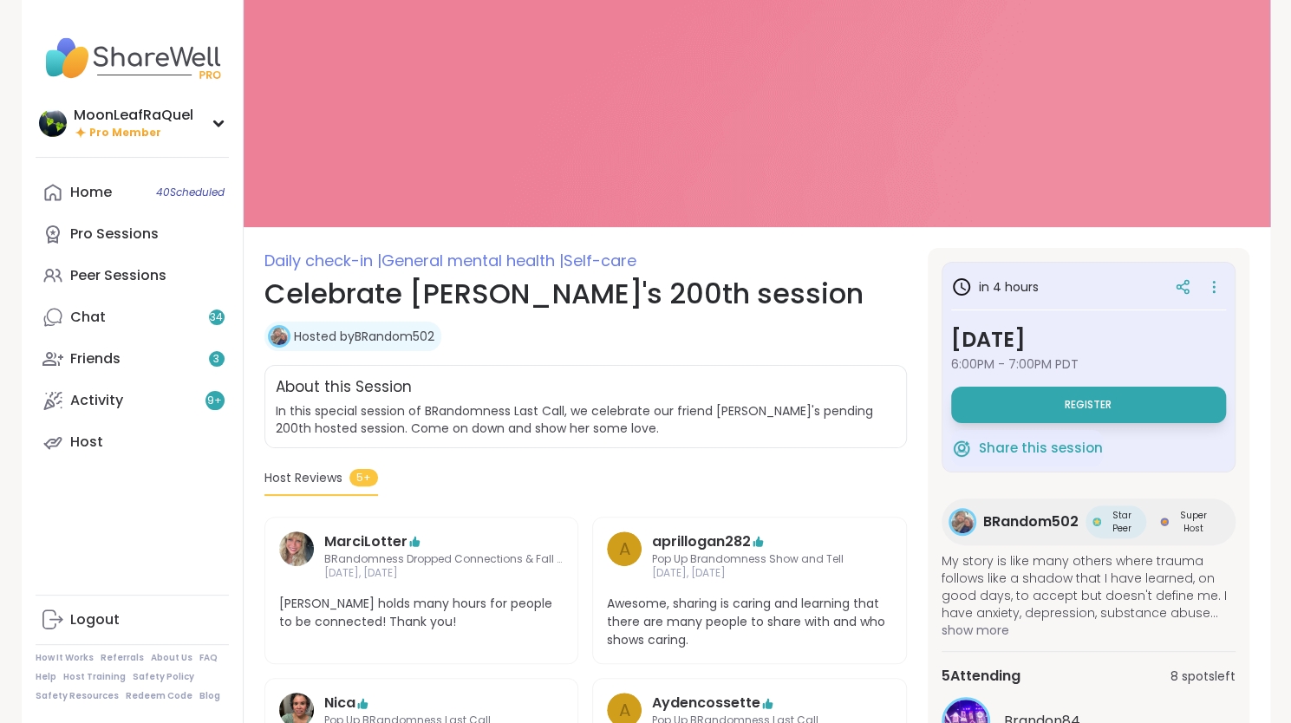
click at [1092, 399] on span "Register" at bounding box center [1088, 405] width 47 height 14
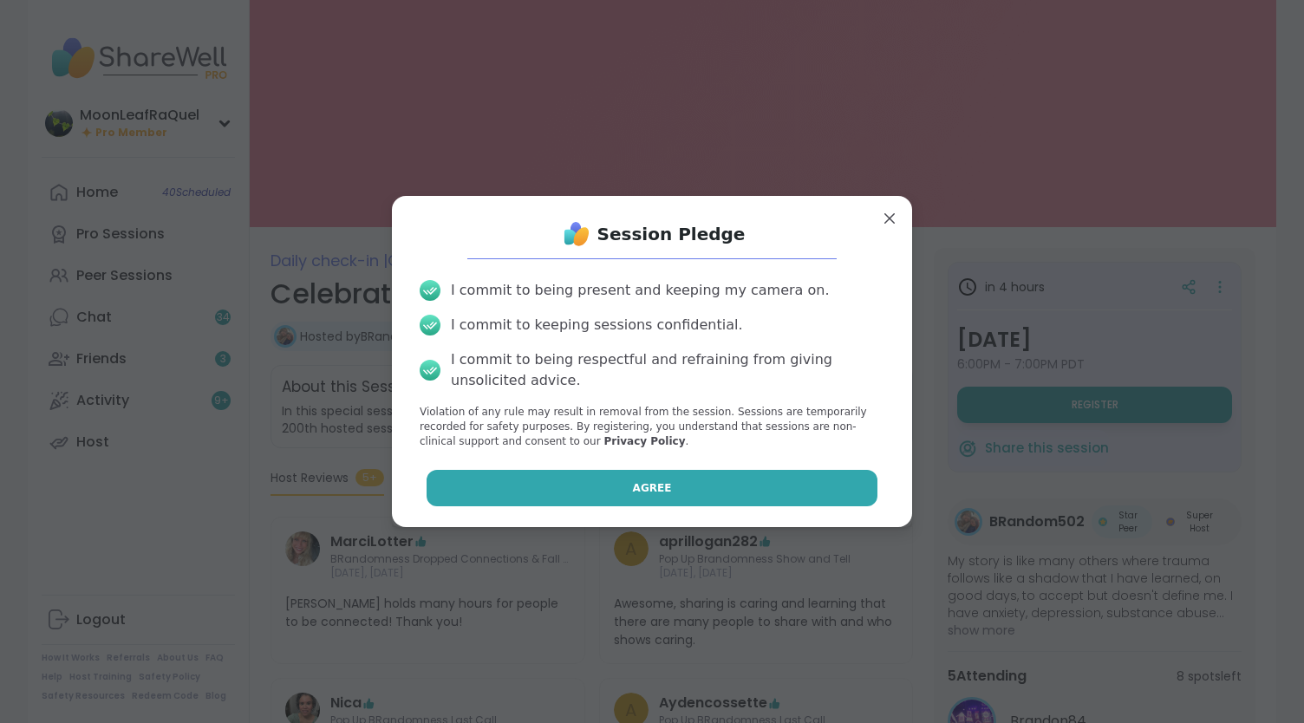
click at [805, 480] on button "Agree" at bounding box center [653, 488] width 452 height 36
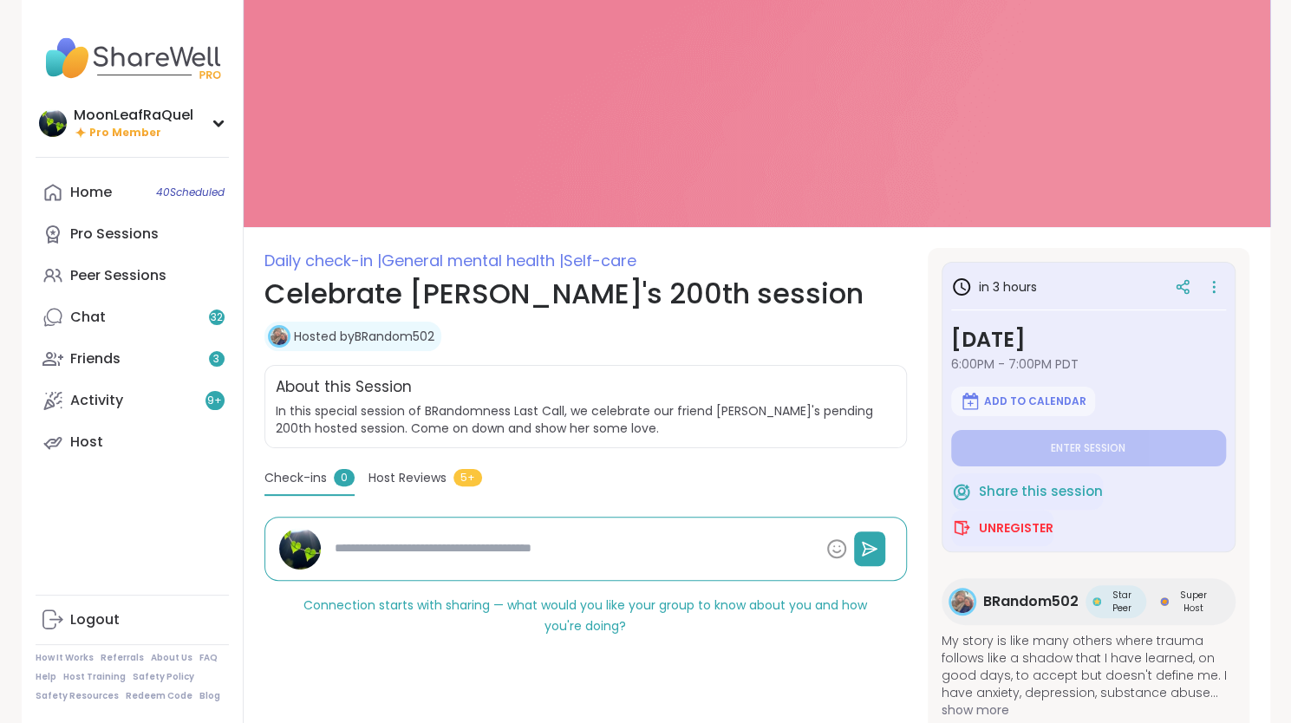
type textarea "*"
